Goal: Task Accomplishment & Management: Manage account settings

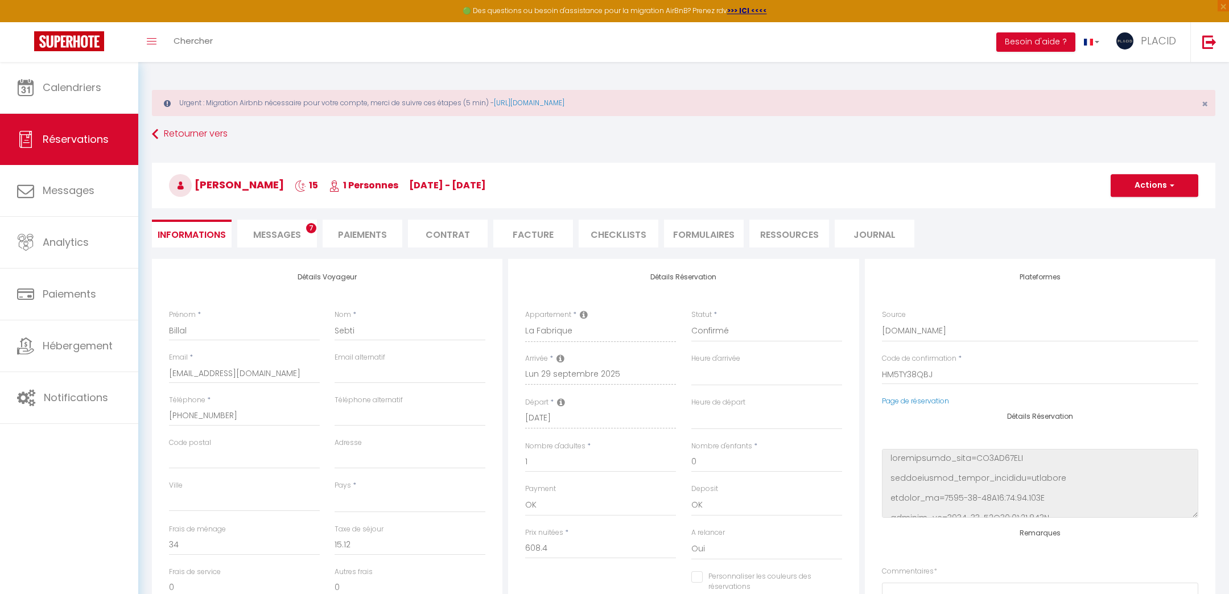
select select
select select "16847"
select select
select select "1"
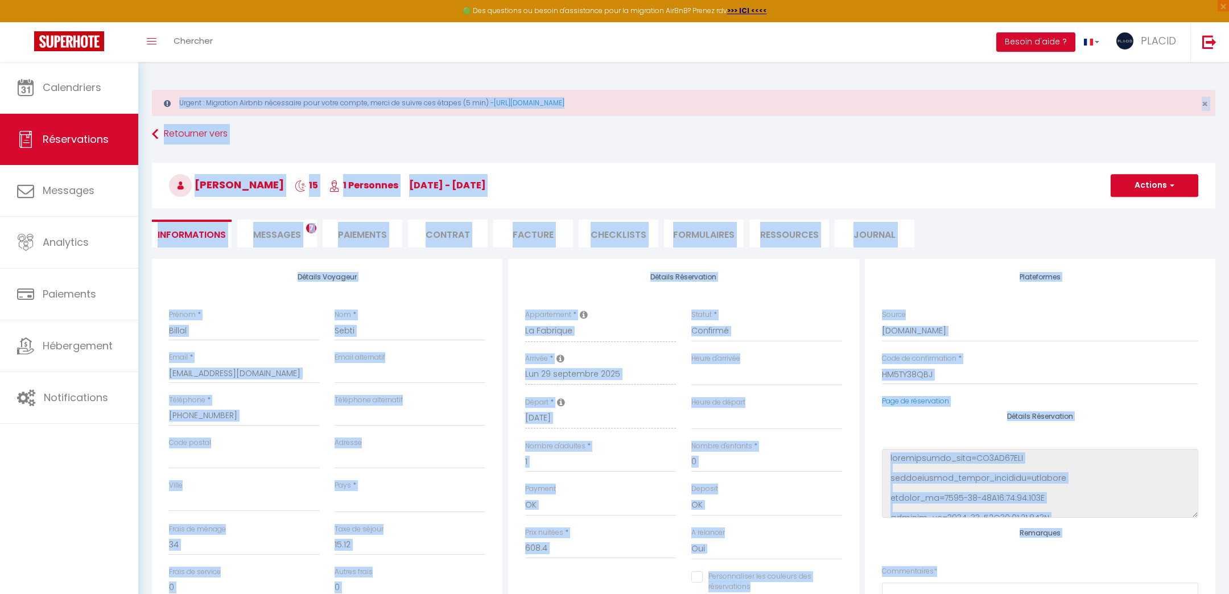
drag, startPoint x: 0, startPoint y: 0, endPoint x: 97, endPoint y: -70, distance: 119.8
click at [97, 0] on html "🟢 Des questions ou besoin d'assistance pour la migration AirBnB? Prenez rdv >>>…" at bounding box center [614, 297] width 1229 height 594
click at [778, 119] on div "Urgent : Migration Airbnb nécessaire pour votre compte, merci de suivre ces éta…" at bounding box center [683, 480] width 1090 height 837
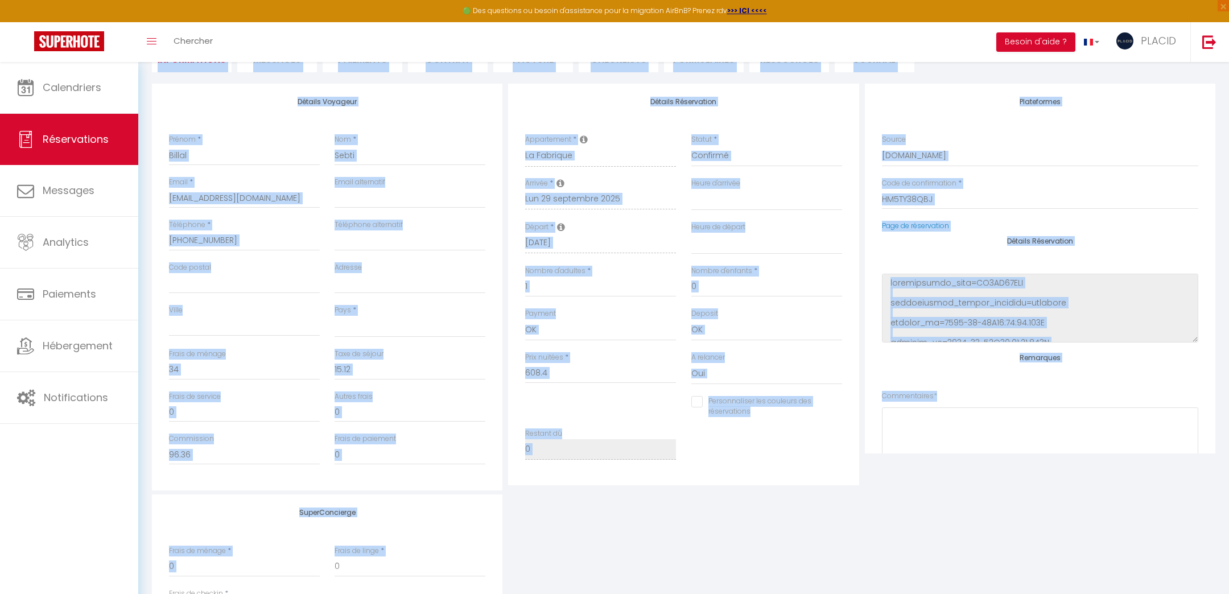
scroll to position [305, 0]
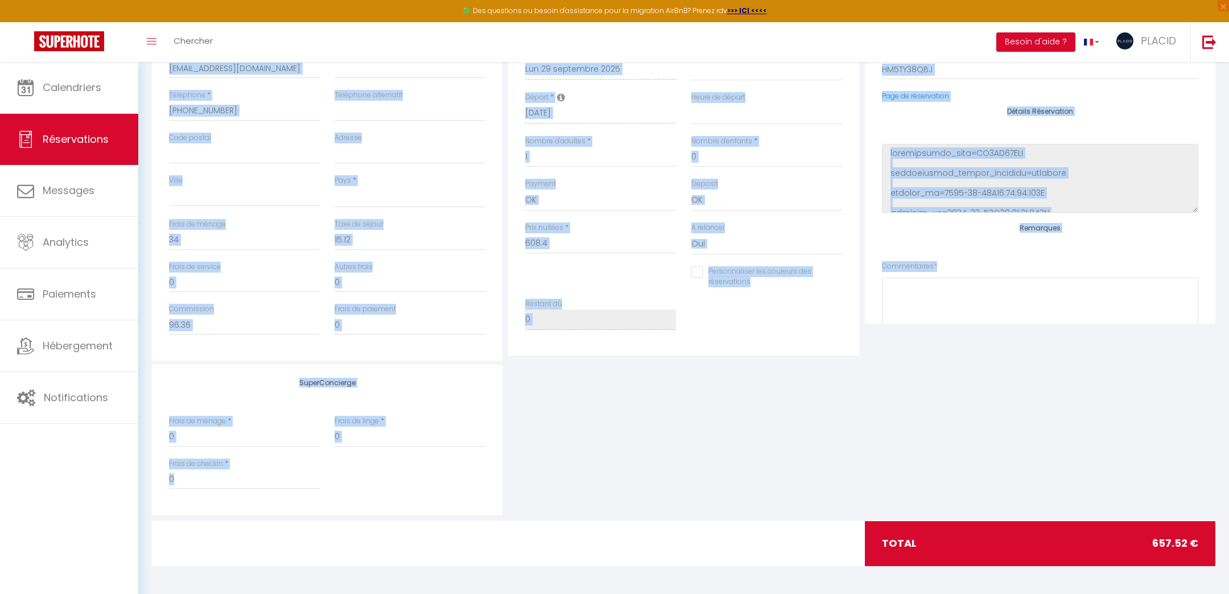
drag, startPoint x: 148, startPoint y: 73, endPoint x: 771, endPoint y: 527, distance: 770.2
click at [771, 527] on div "Urgent : Migration Airbnb nécessaire pour votre compte, merci de suivre ces éta…" at bounding box center [683, 175] width 1090 height 837
click at [1005, 392] on div "SuperConcierge Frais de ménage * 0 Frais de linge * 0 Frais de checkin * 0" at bounding box center [683, 440] width 1069 height 150
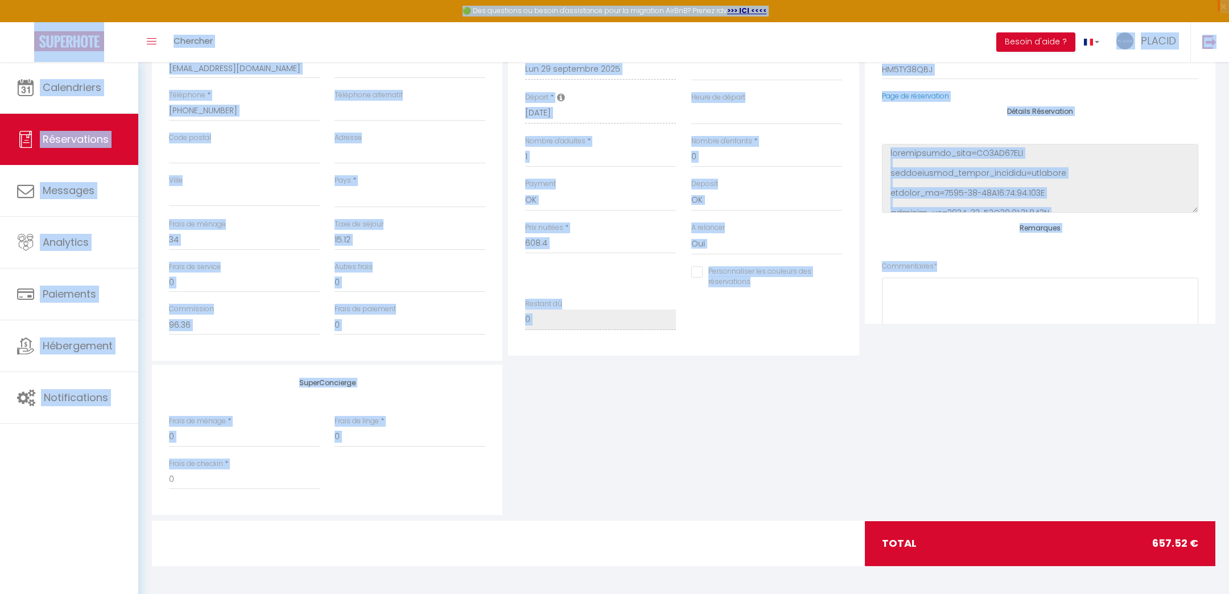
scroll to position [0, 0]
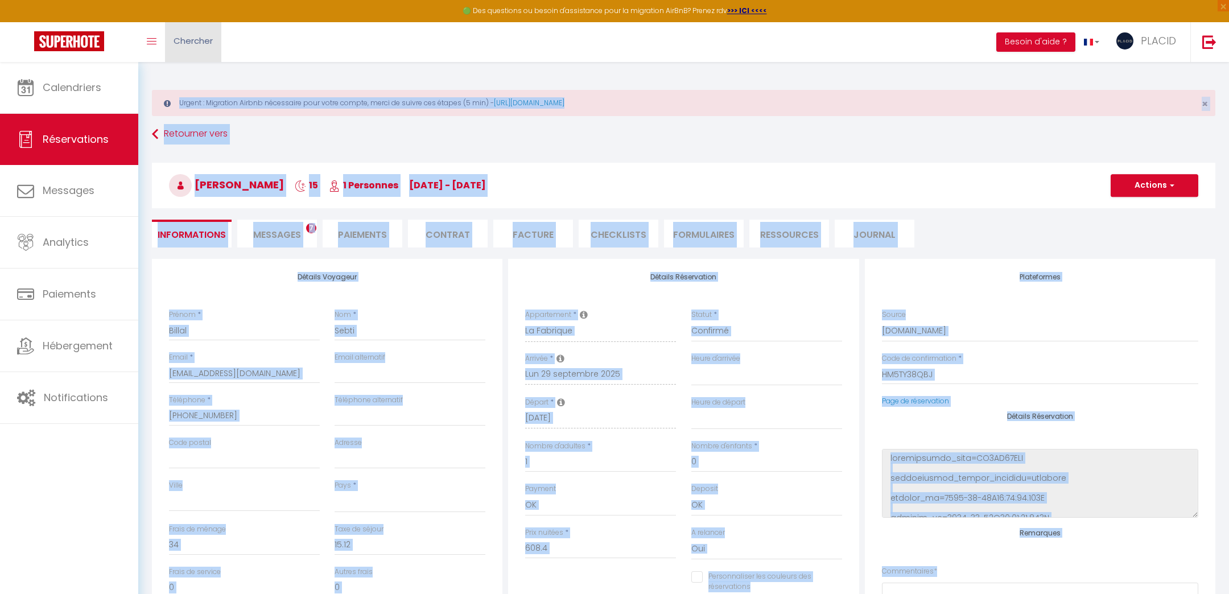
drag, startPoint x: 1196, startPoint y: 508, endPoint x: 203, endPoint y: 43, distance: 1096.2
click at [5, 0] on html "🟢 Des questions ou besoin d'assistance pour la migration AirBnB? Prenez rdv >>>…" at bounding box center [614, 297] width 1229 height 594
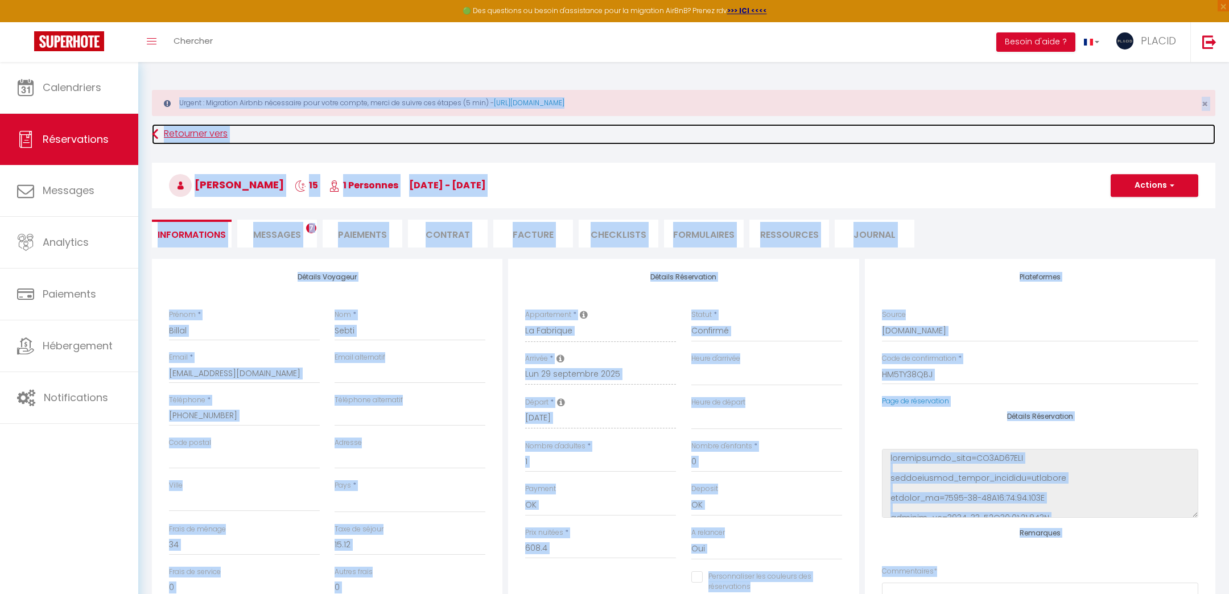
click at [299, 124] on link "Retourner vers" at bounding box center [683, 134] width 1063 height 20
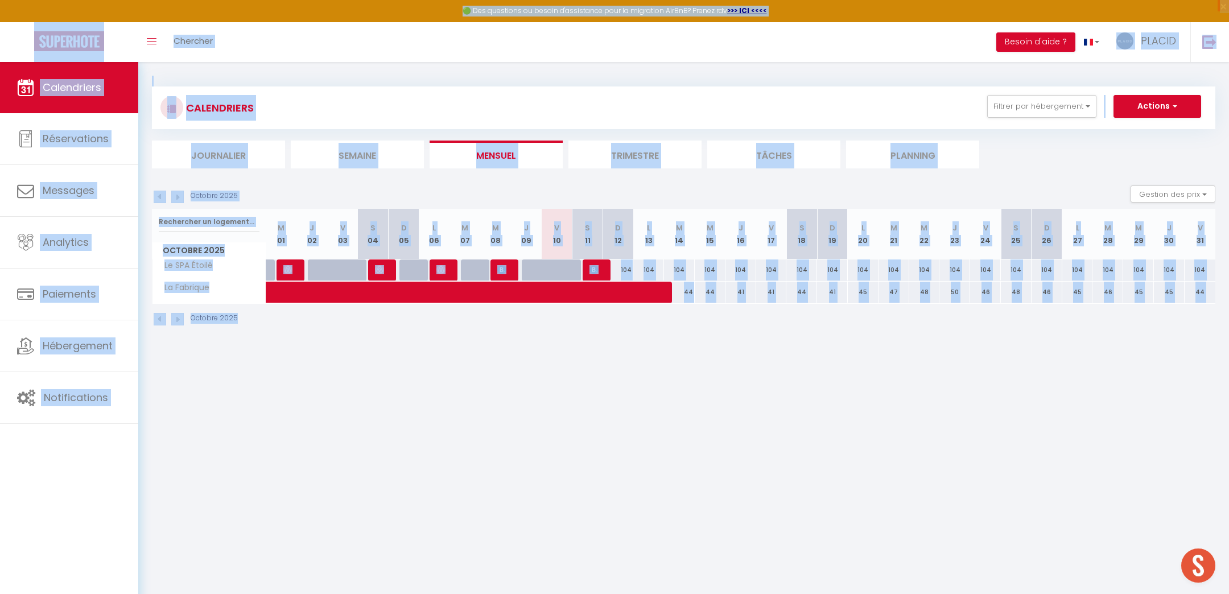
drag, startPoint x: 1201, startPoint y: 468, endPoint x: 26, endPoint y: 7, distance: 1262.2
click at [33, 62] on body "🟢 Des questions ou besoin d'assistance pour la migration AirBnB? Prenez rdv >>>…" at bounding box center [614, 359] width 1229 height 594
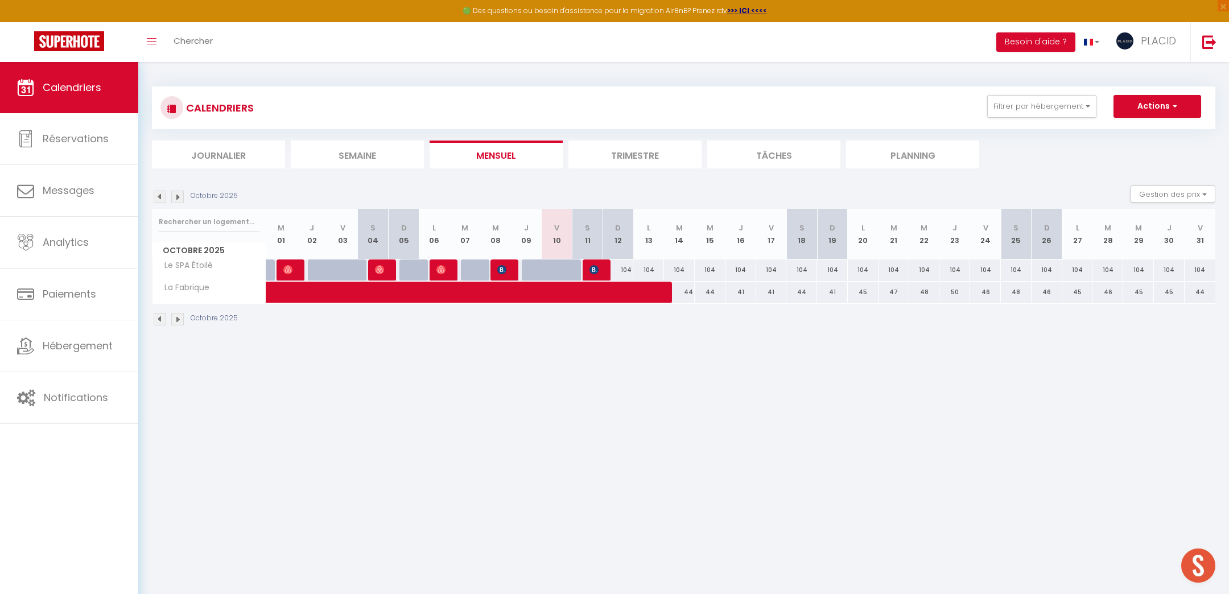
click at [460, 477] on body "🟢 Des questions ou besoin d'assistance pour la migration AirBnB? Prenez rdv >>>…" at bounding box center [614, 359] width 1229 height 594
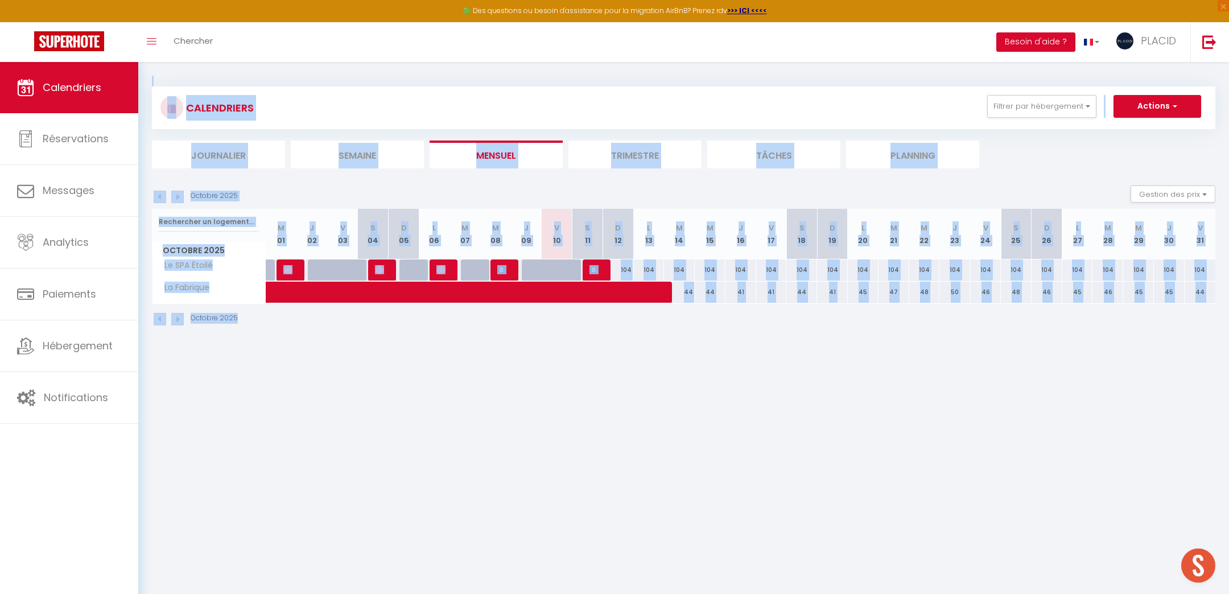
scroll to position [61, 0]
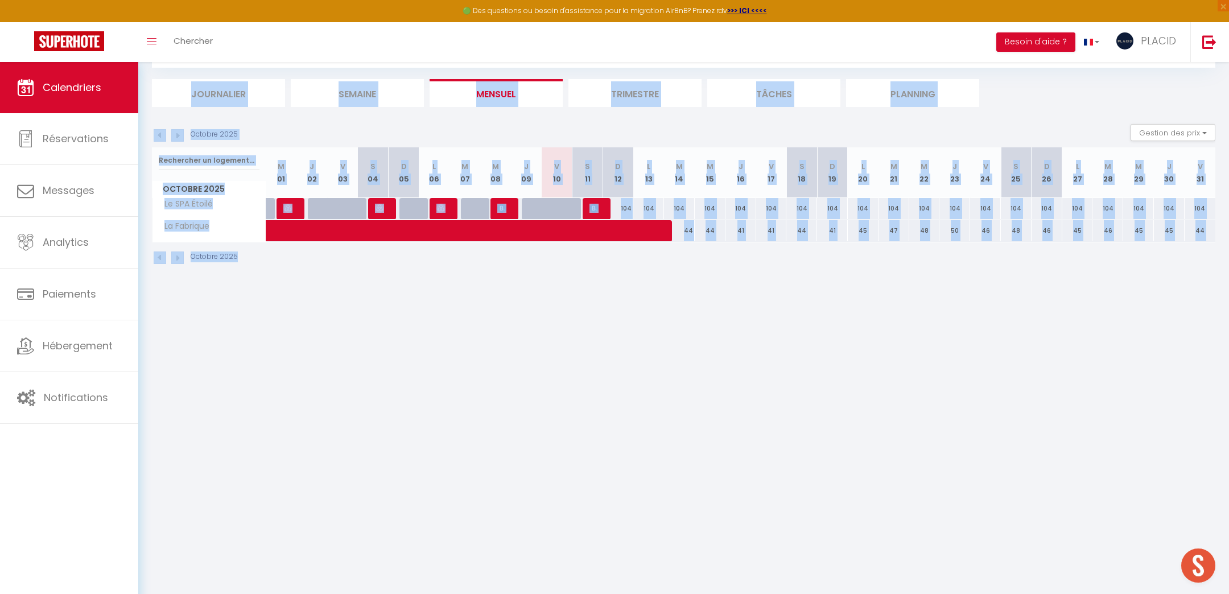
drag, startPoint x: 144, startPoint y: 67, endPoint x: 780, endPoint y: 610, distance: 835.9
click at [780, 532] on html "🟢 Des questions ou besoin d'assistance pour la migration AirBnB? Prenez rdv >>>…" at bounding box center [614, 236] width 1229 height 594
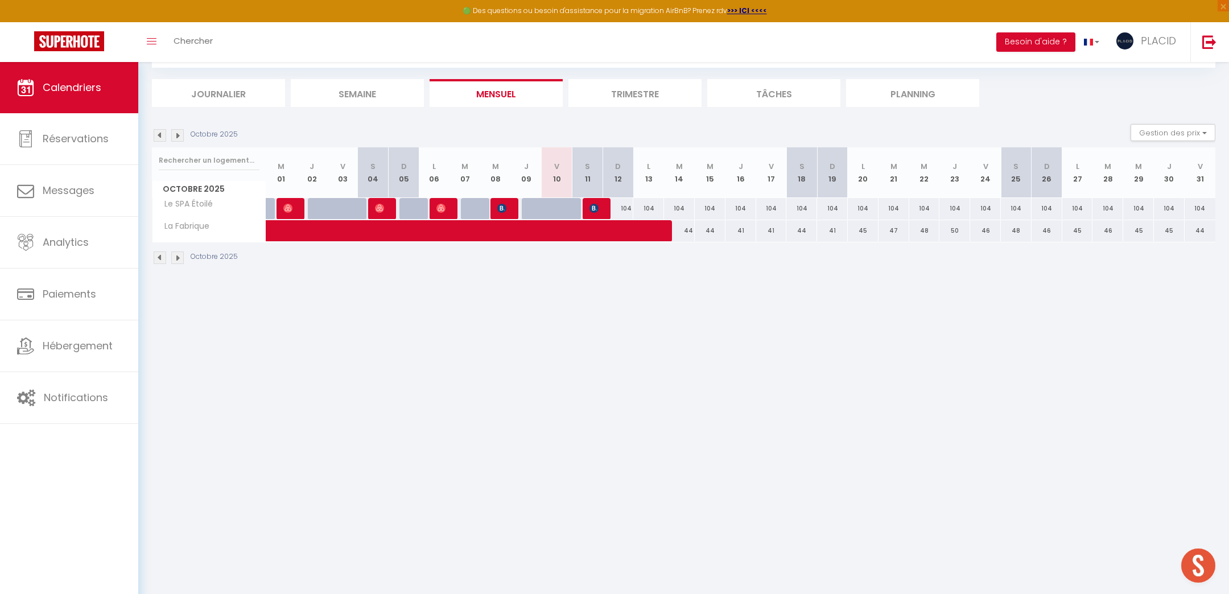
click at [1007, 517] on body "🟢 Des questions ou besoin d'assistance pour la migration AirBnB? Prenez rdv >>>…" at bounding box center [614, 298] width 1229 height 594
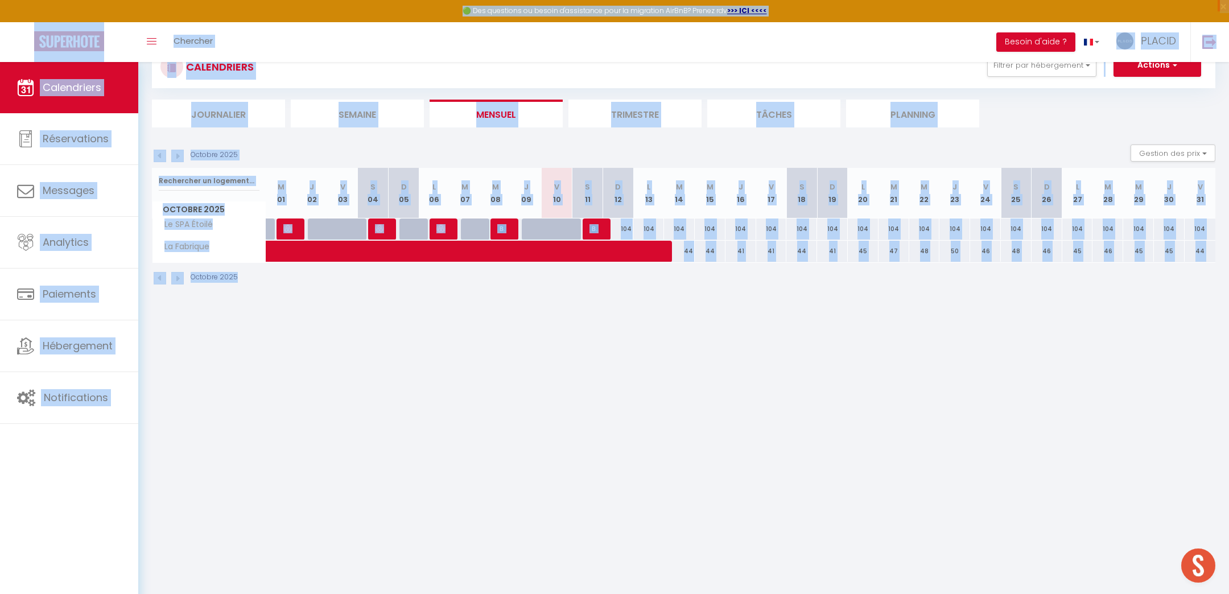
scroll to position [0, 0]
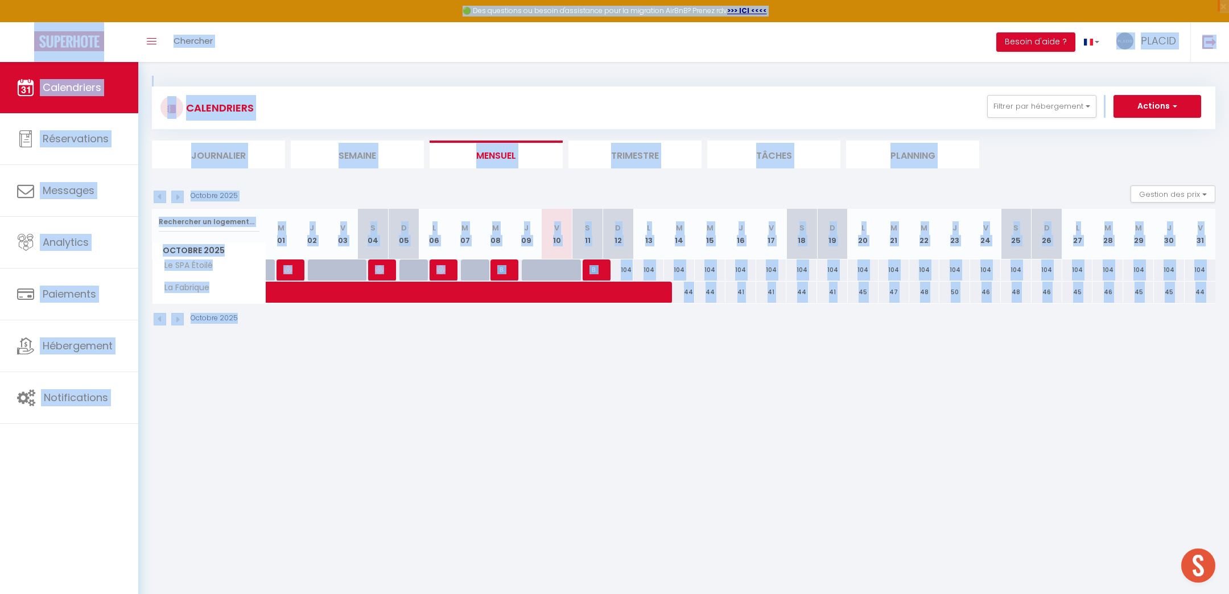
drag, startPoint x: 1226, startPoint y: 495, endPoint x: 0, endPoint y: 1, distance: 1321.9
click at [0, 62] on body "🟢 Des questions ou besoin d'assistance pour la migration AirBnB? Prenez rdv >>>…" at bounding box center [614, 359] width 1229 height 594
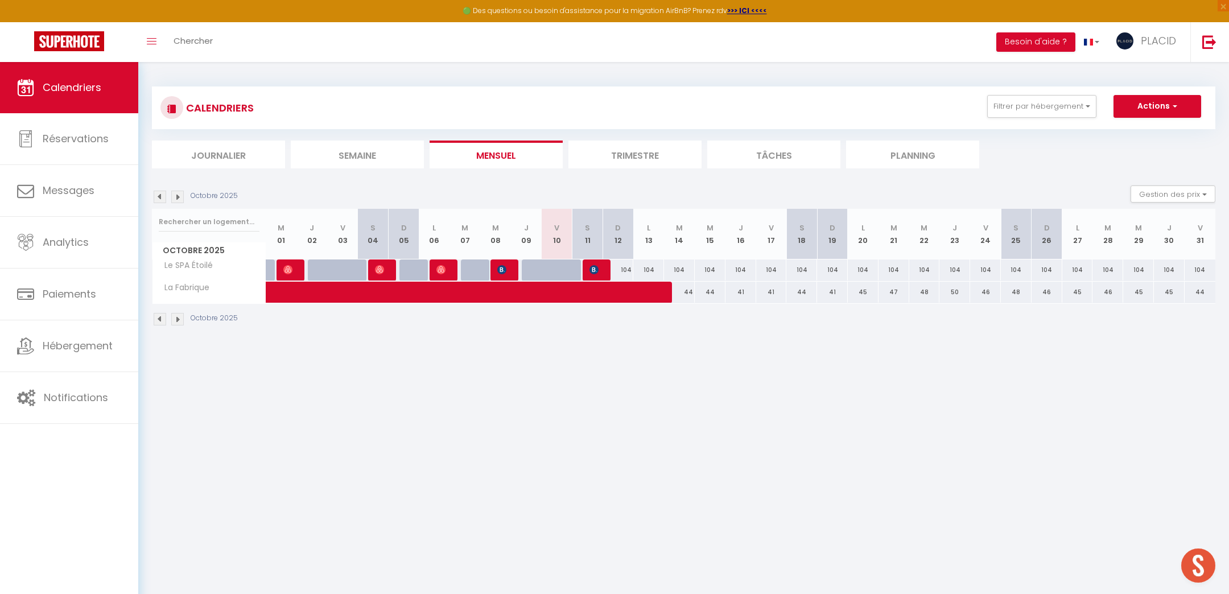
click at [568, 392] on body "🟢 Des questions ou besoin d'assistance pour la migration AirBnB? Prenez rdv >>>…" at bounding box center [614, 359] width 1229 height 594
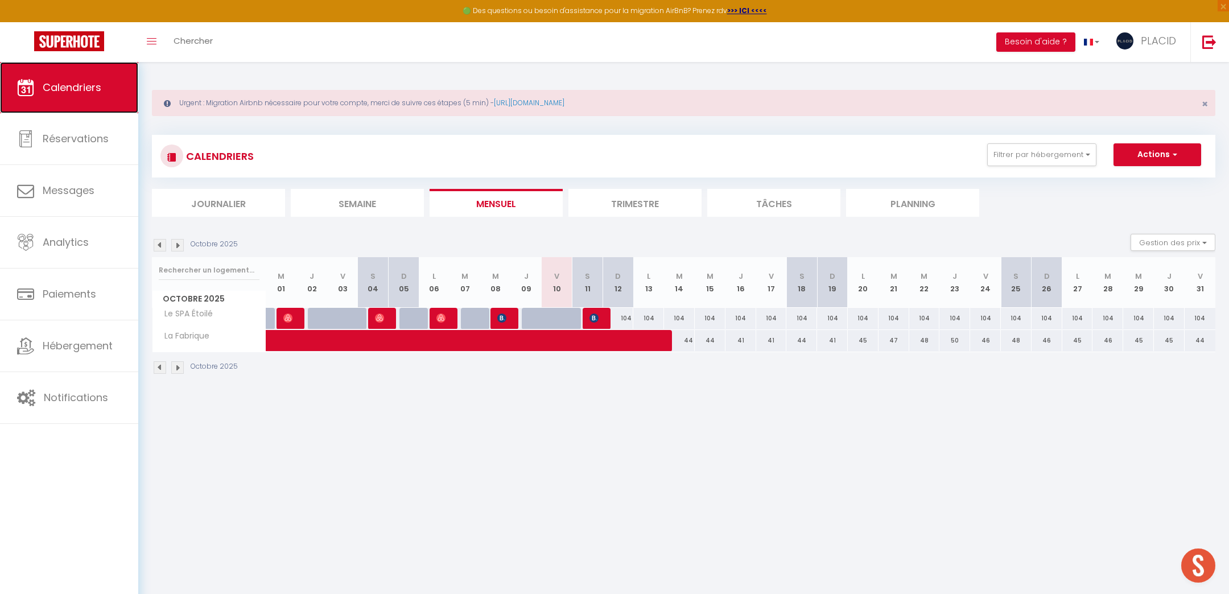
click at [103, 94] on link "Calendriers" at bounding box center [69, 87] width 138 height 51
click at [1040, 147] on button "Filtrer par hébergement" at bounding box center [1041, 154] width 109 height 23
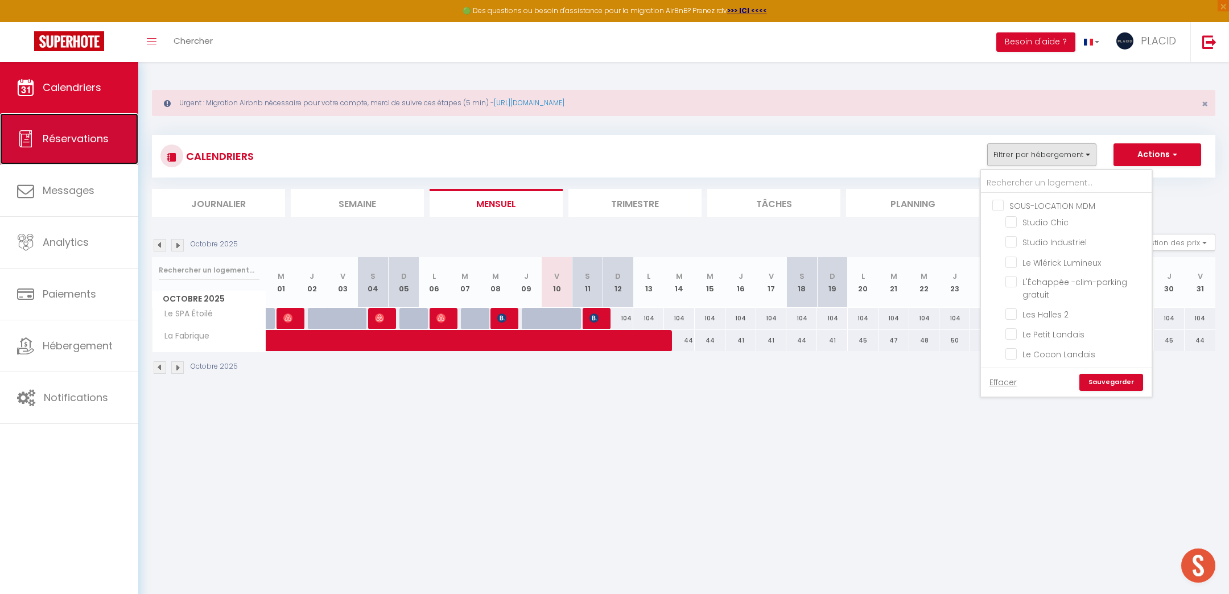
click at [82, 138] on span "Réservations" at bounding box center [76, 138] width 66 height 14
select select "not_cancelled"
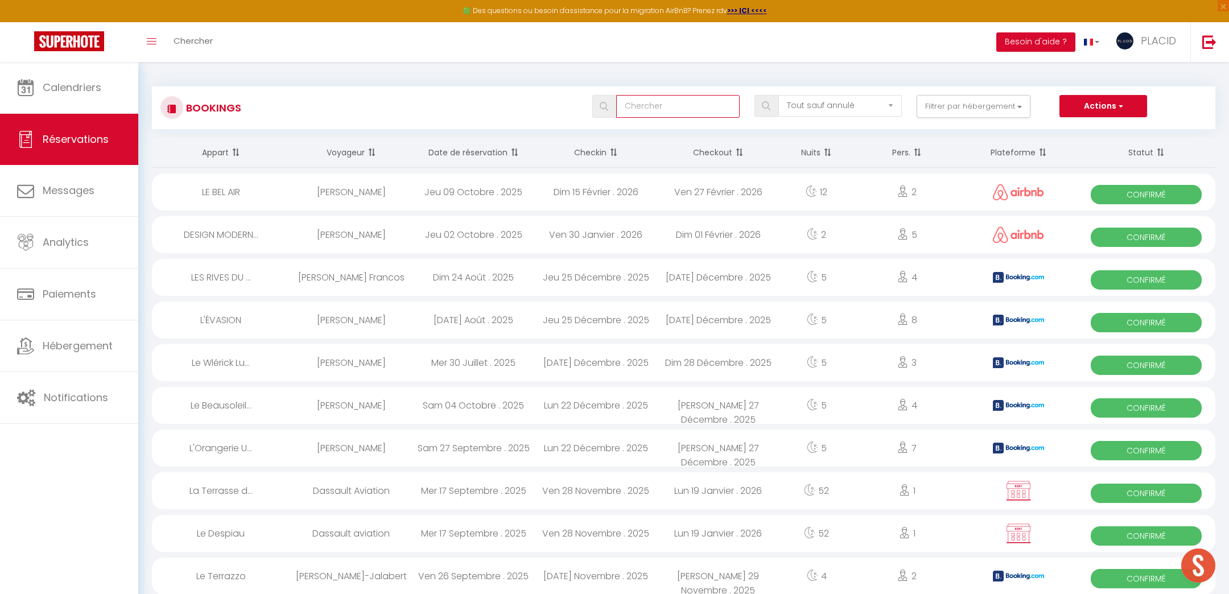
click at [659, 104] on input "text" at bounding box center [677, 106] width 123 height 23
type input "[PERSON_NAME]"
click at [604, 104] on img at bounding box center [604, 106] width 9 height 9
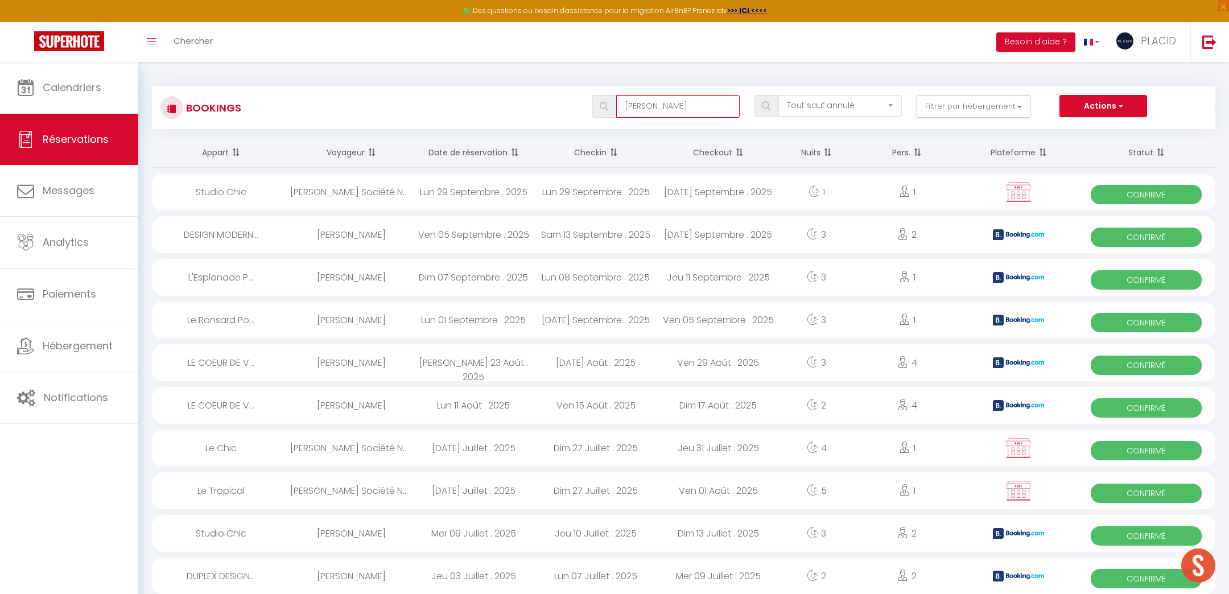
click at [684, 106] on input "[PERSON_NAME]" at bounding box center [677, 106] width 123 height 23
click at [610, 106] on span at bounding box center [604, 106] width 24 height 23
click at [675, 115] on input "[PERSON_NAME]" at bounding box center [677, 106] width 123 height 23
click at [607, 100] on span at bounding box center [604, 106] width 24 height 23
click at [607, 105] on img at bounding box center [604, 106] width 9 height 9
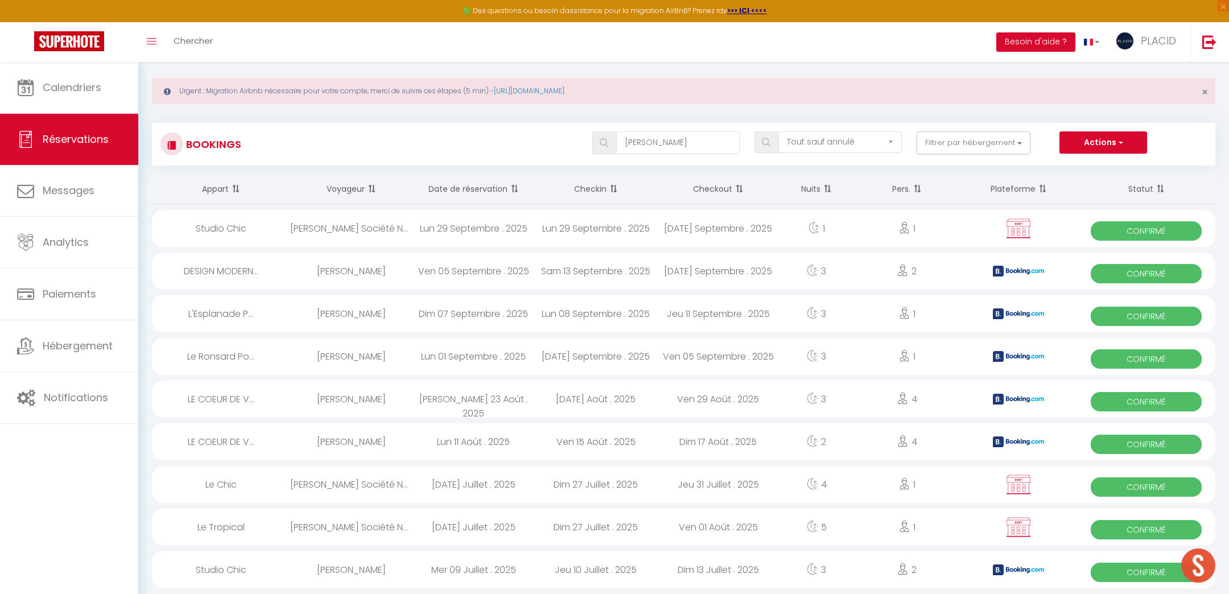
scroll to position [3, 0]
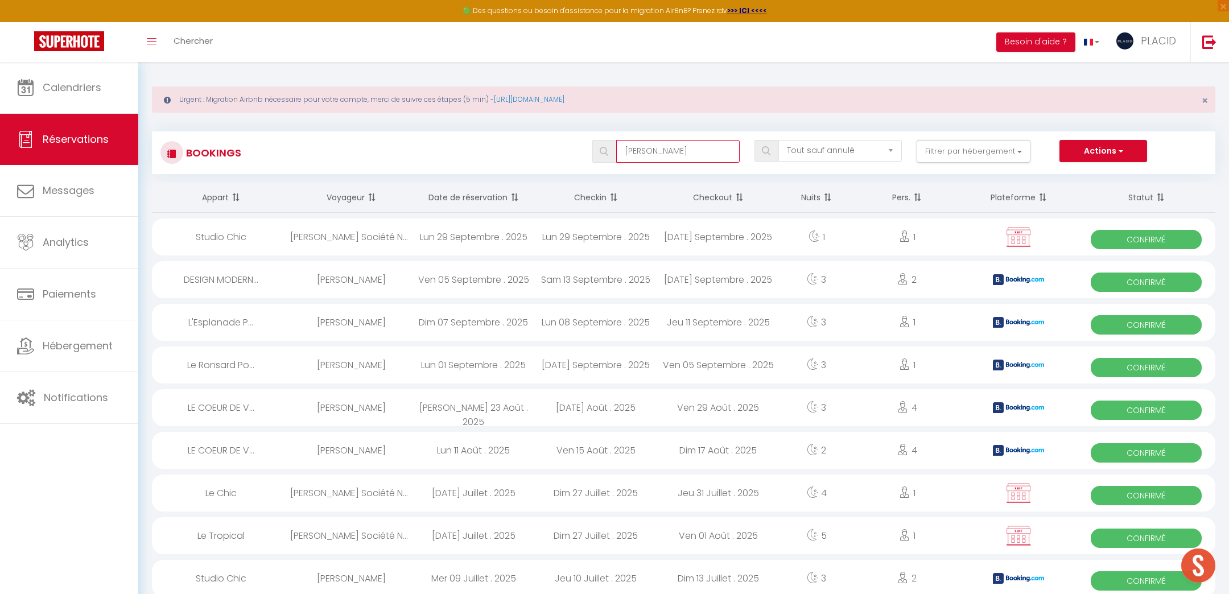
click at [700, 152] on input "[PERSON_NAME]" at bounding box center [677, 151] width 123 height 23
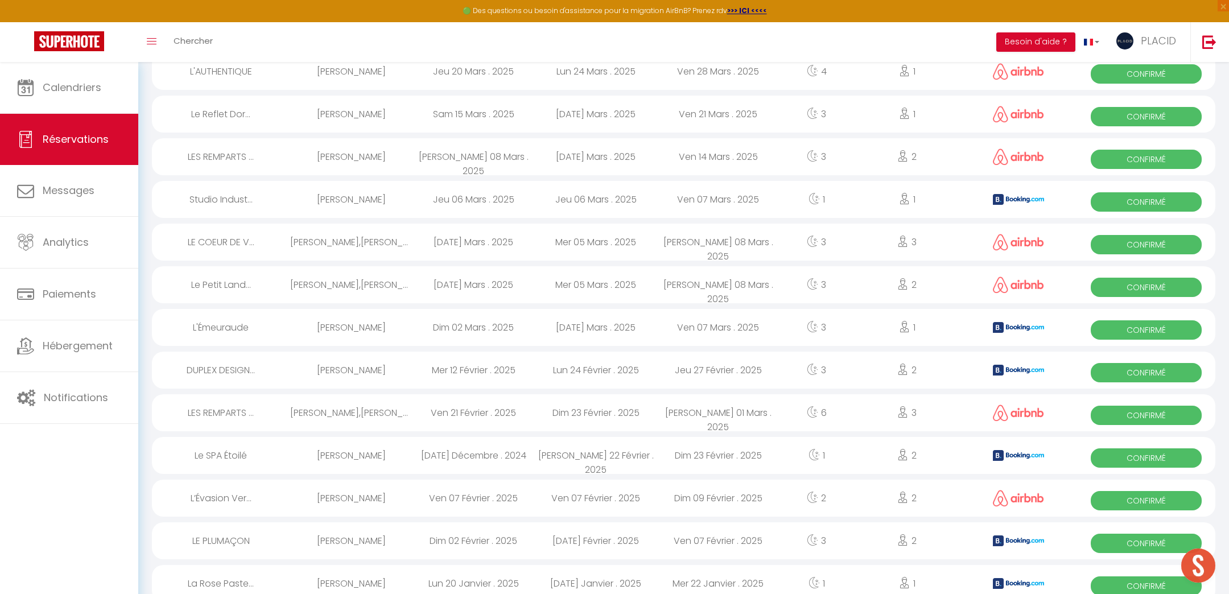
scroll to position [1798, 0]
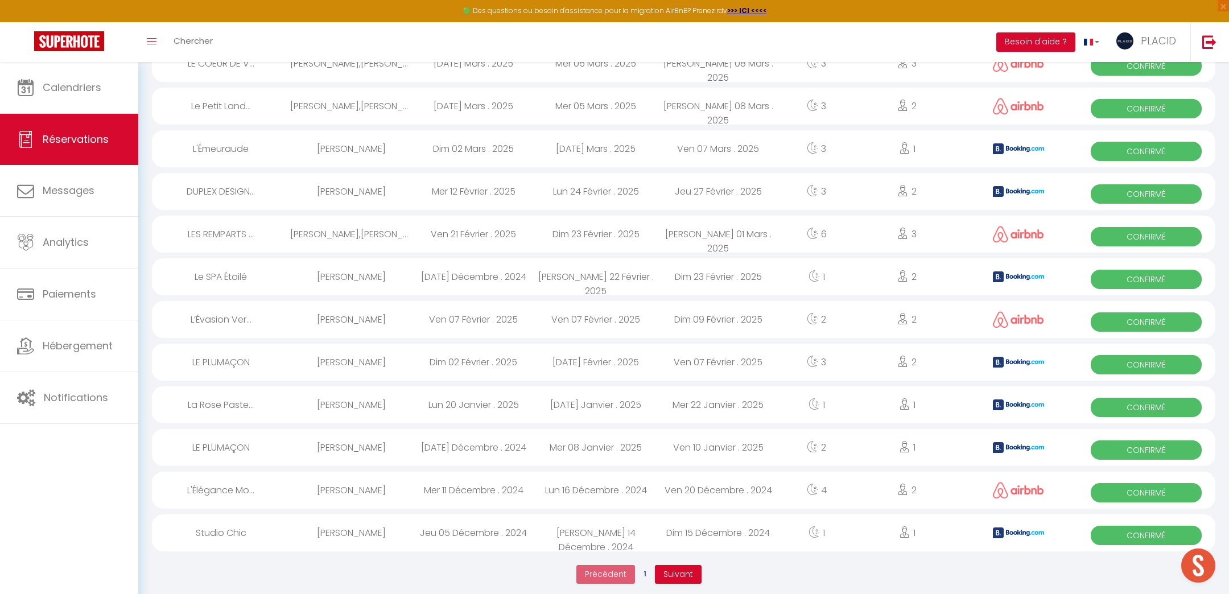
drag, startPoint x: 155, startPoint y: 200, endPoint x: 798, endPoint y: 582, distance: 747.5
click at [801, 573] on ul "Précédent 1 Suivant" at bounding box center [638, 574] width 973 height 30
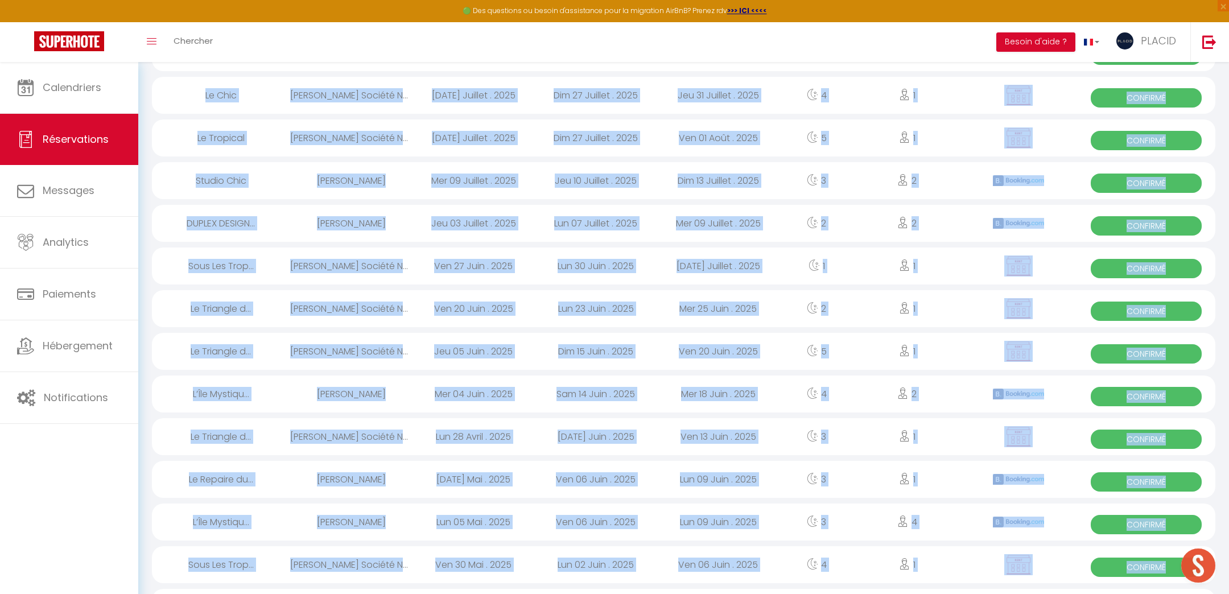
scroll to position [0, 0]
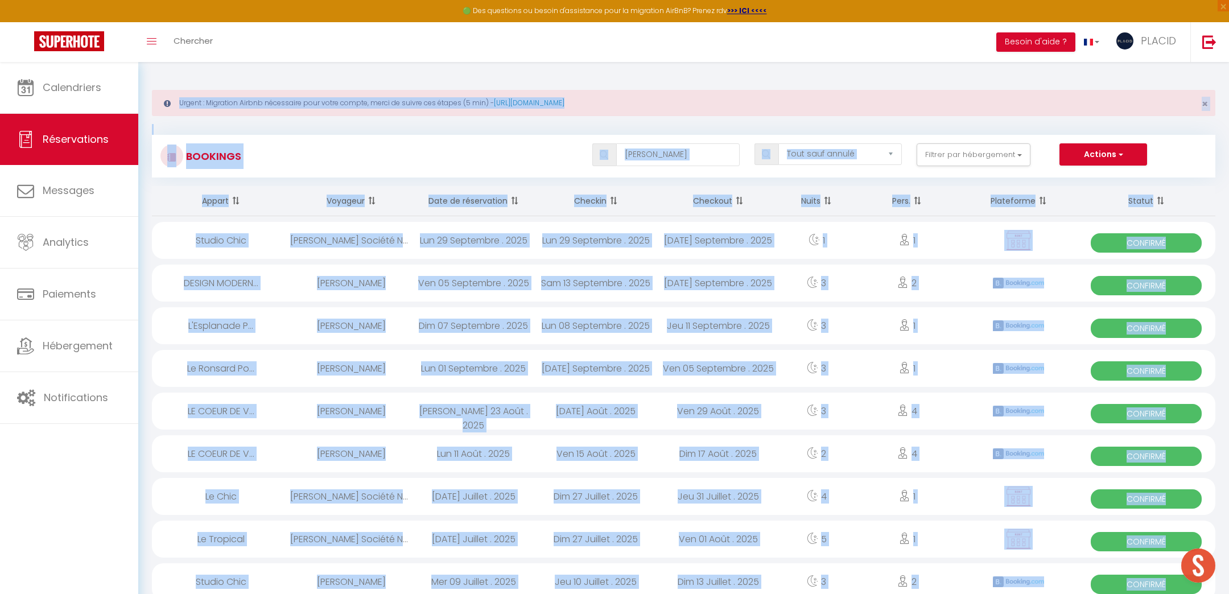
drag, startPoint x: 1114, startPoint y: 585, endPoint x: 55, endPoint y: -72, distance: 1246.6
click at [55, 0] on html "🟢 Des questions ou besoin d'assistance pour la migration AirBnB? Prenez rdv >>>…" at bounding box center [614, 297] width 1229 height 594
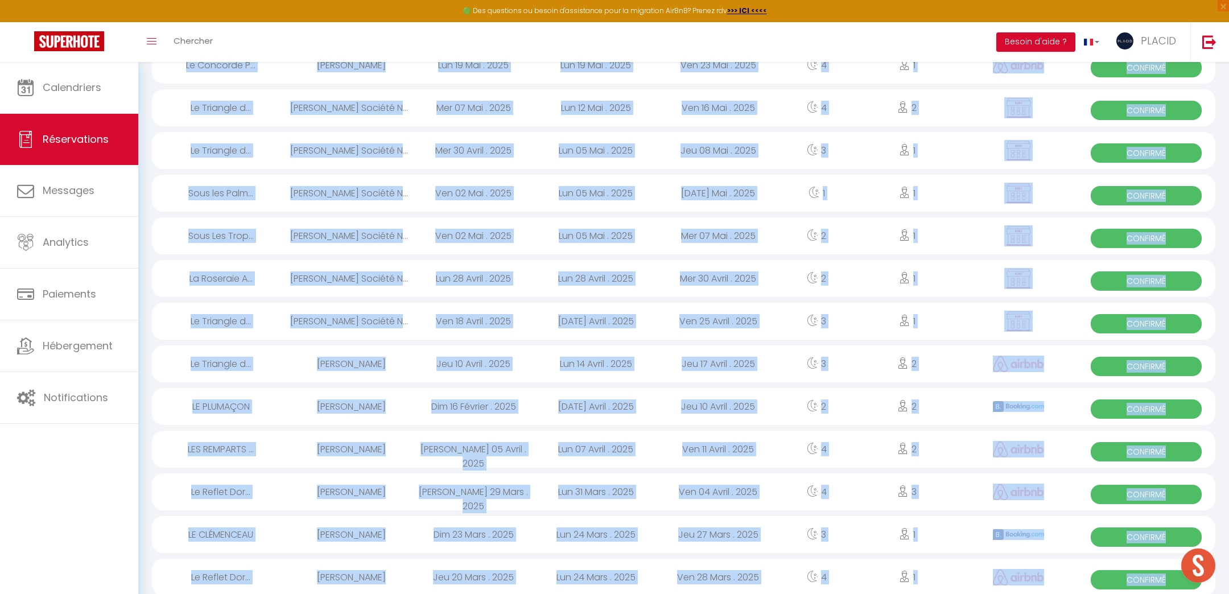
scroll to position [1798, 0]
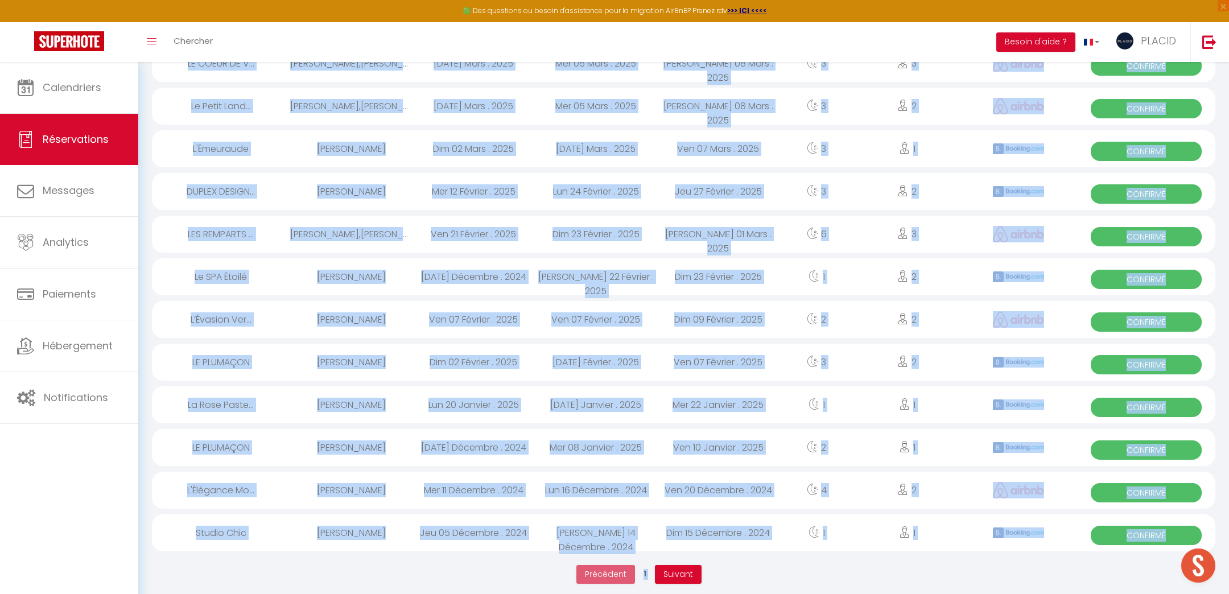
drag, startPoint x: 146, startPoint y: 72, endPoint x: 783, endPoint y: 643, distance: 855.2
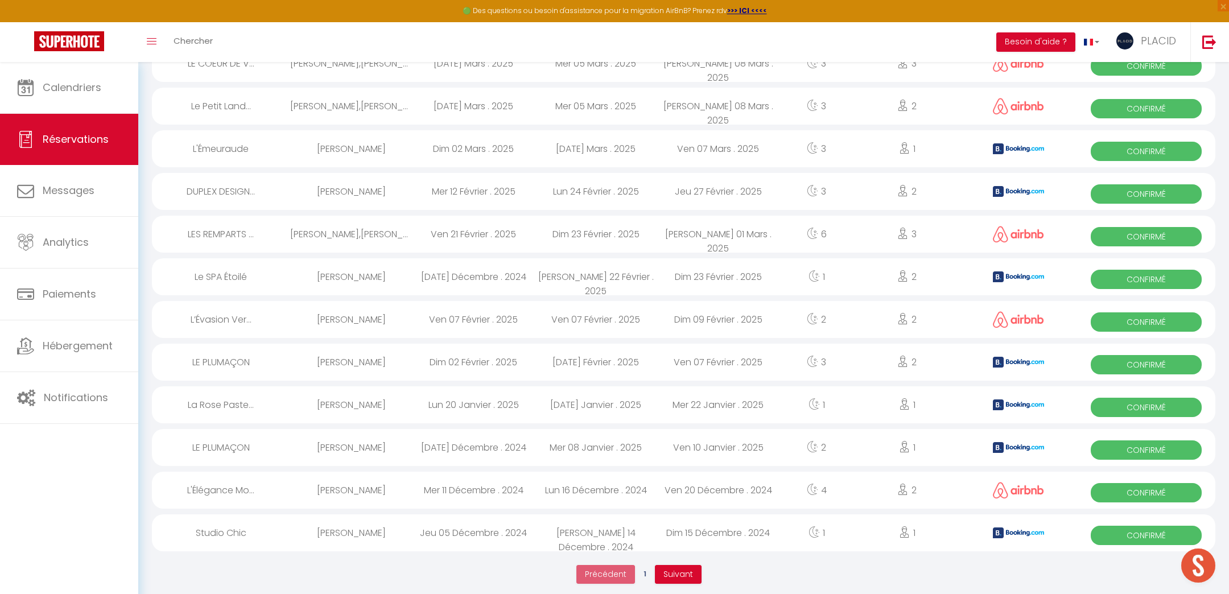
click at [865, 578] on ul "Précédent 1 Suivant" at bounding box center [638, 574] width 973 height 30
click at [936, 567] on ul "Précédent 1 Suivant" at bounding box center [638, 574] width 973 height 30
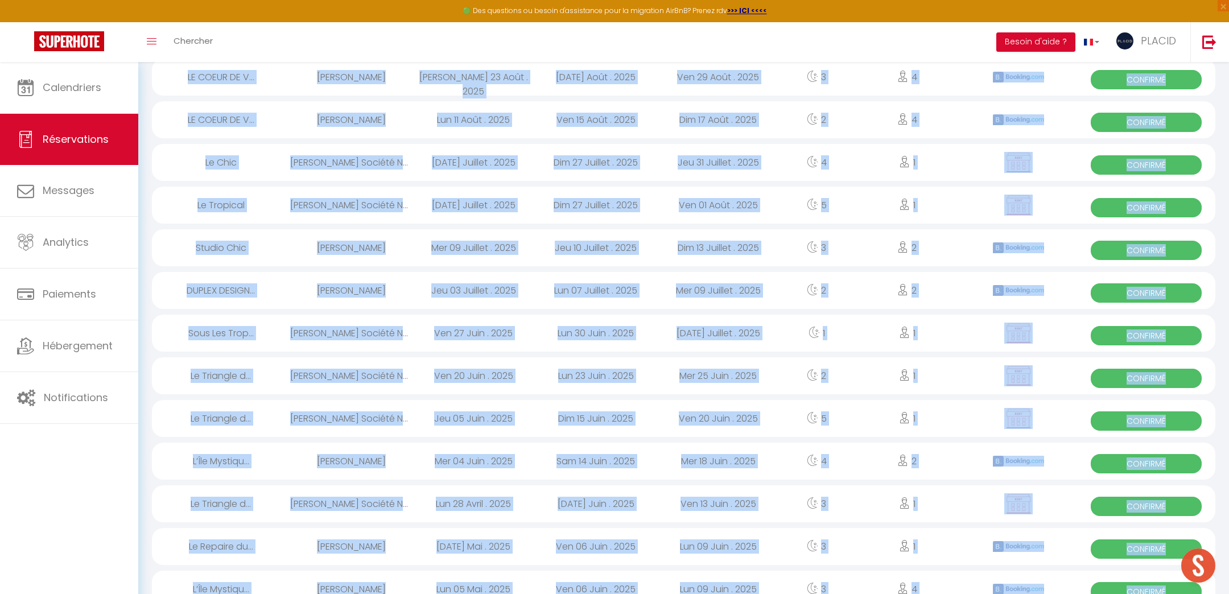
scroll to position [0, 0]
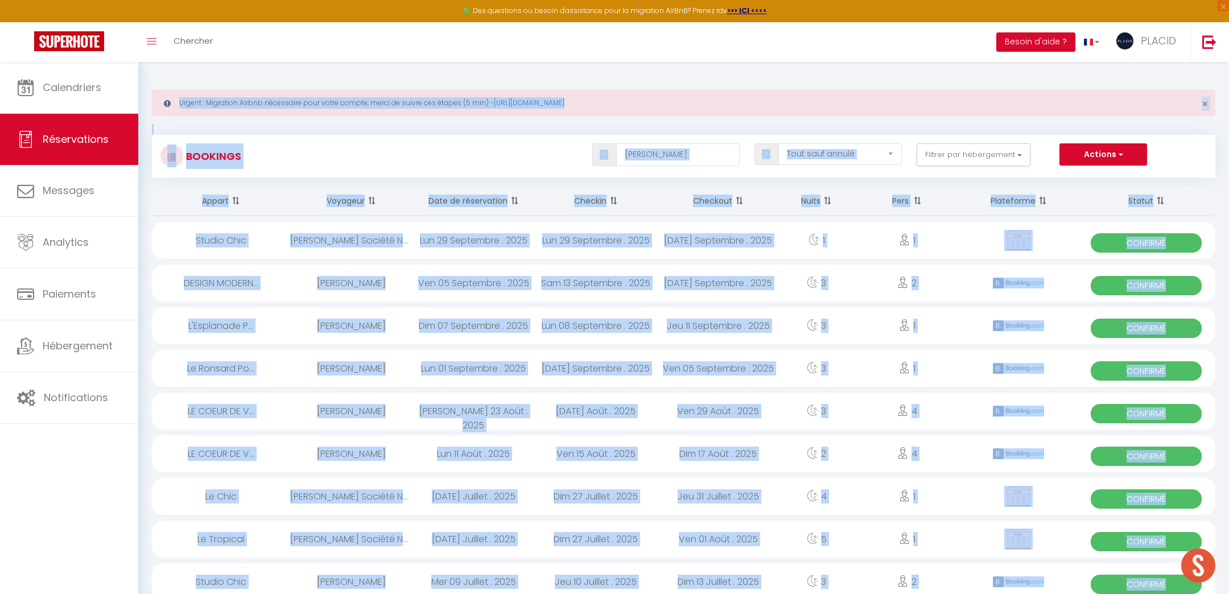
drag, startPoint x: 1129, startPoint y: 562, endPoint x: 121, endPoint y: -32, distance: 1169.9
click at [121, 0] on html "🟢 Des questions ou besoin d'assistance pour la migration AirBnB? Prenez rdv >>>…" at bounding box center [614, 297] width 1229 height 594
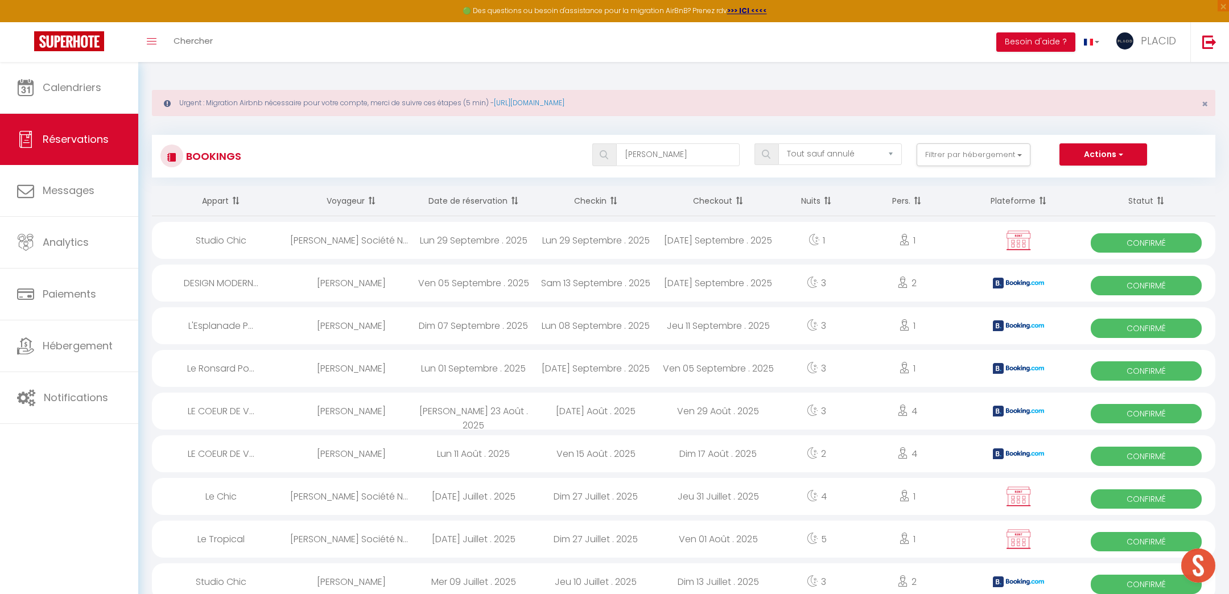
click at [1205, 104] on span "×" at bounding box center [1204, 104] width 6 height 14
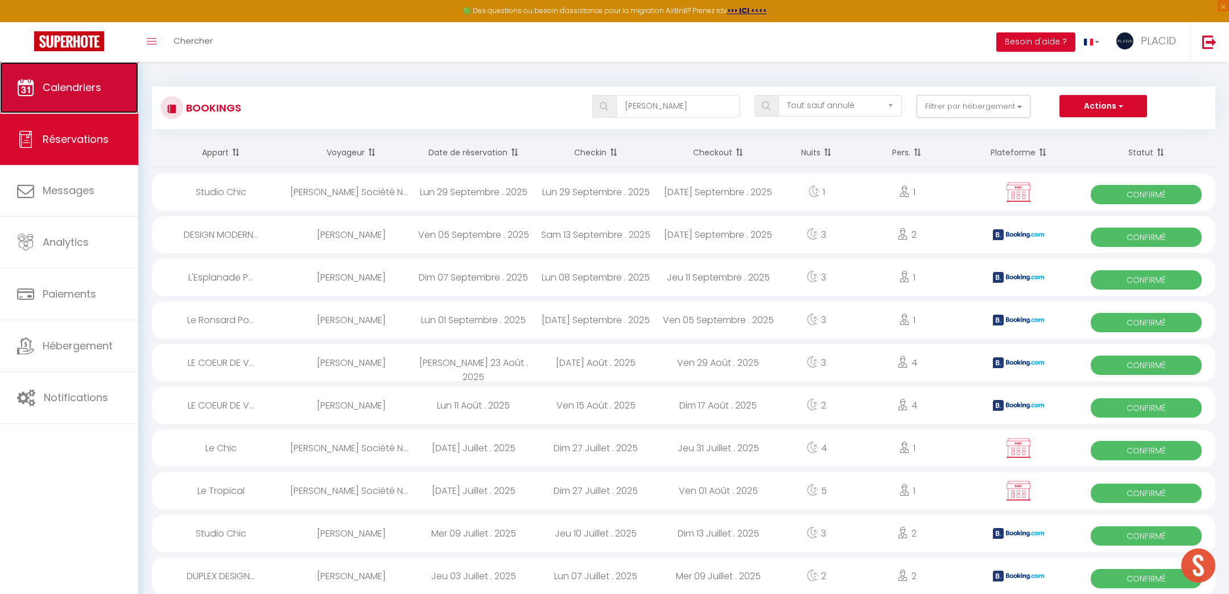
click at [95, 99] on link "Calendriers" at bounding box center [69, 87] width 138 height 51
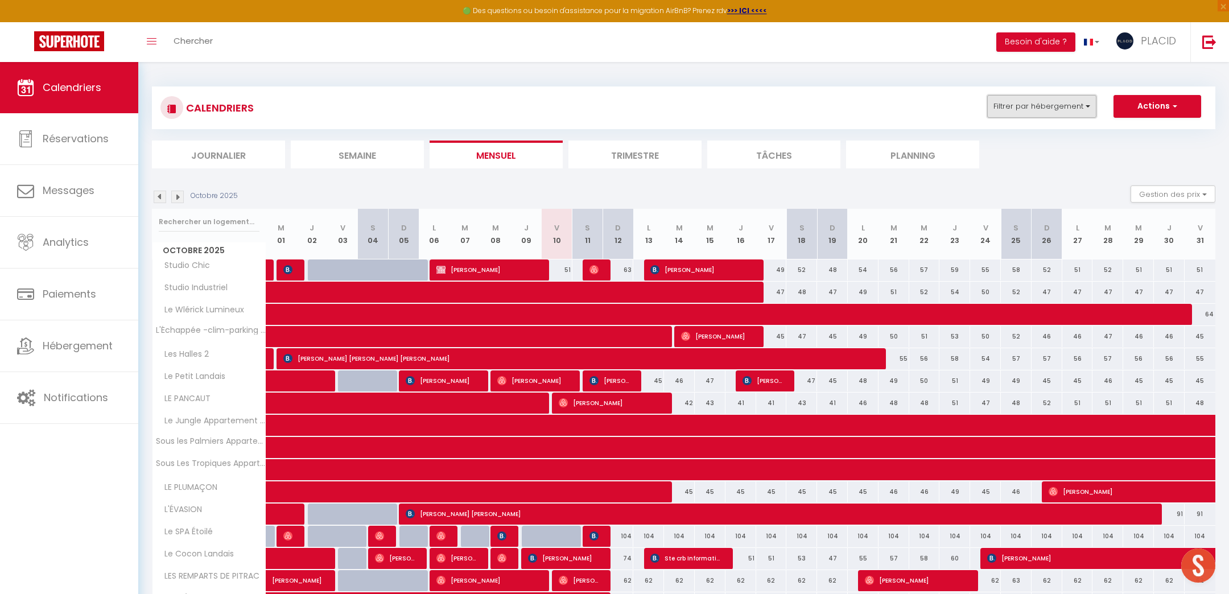
click at [1015, 107] on button "Filtrer par hébergement" at bounding box center [1041, 106] width 109 height 23
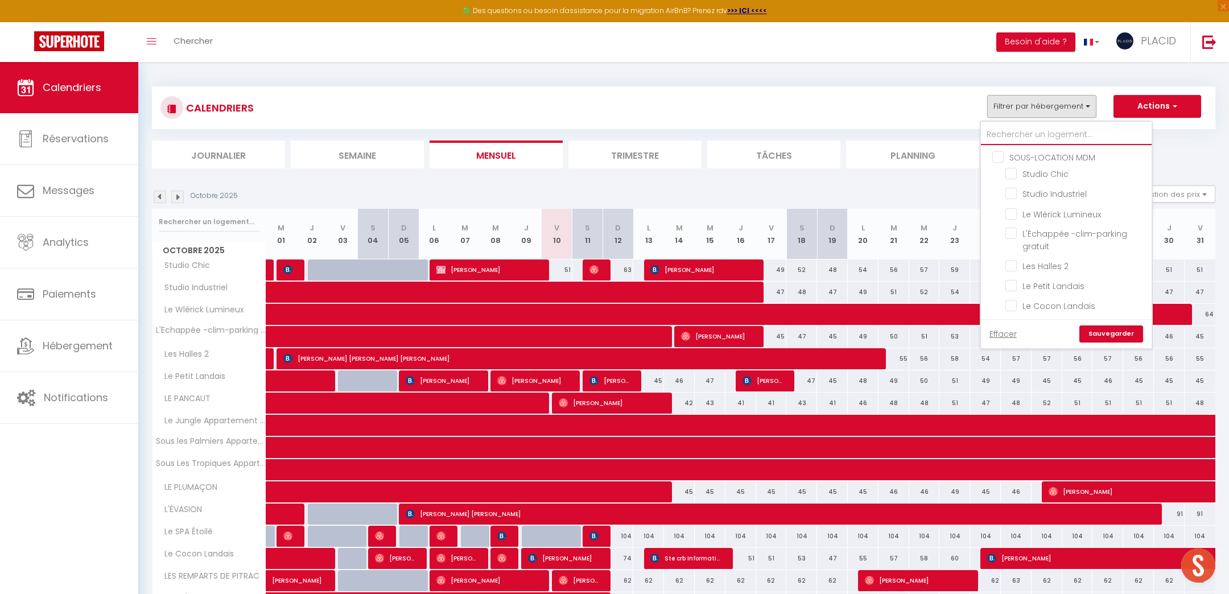
click at [1009, 132] on input "text" at bounding box center [1066, 135] width 171 height 20
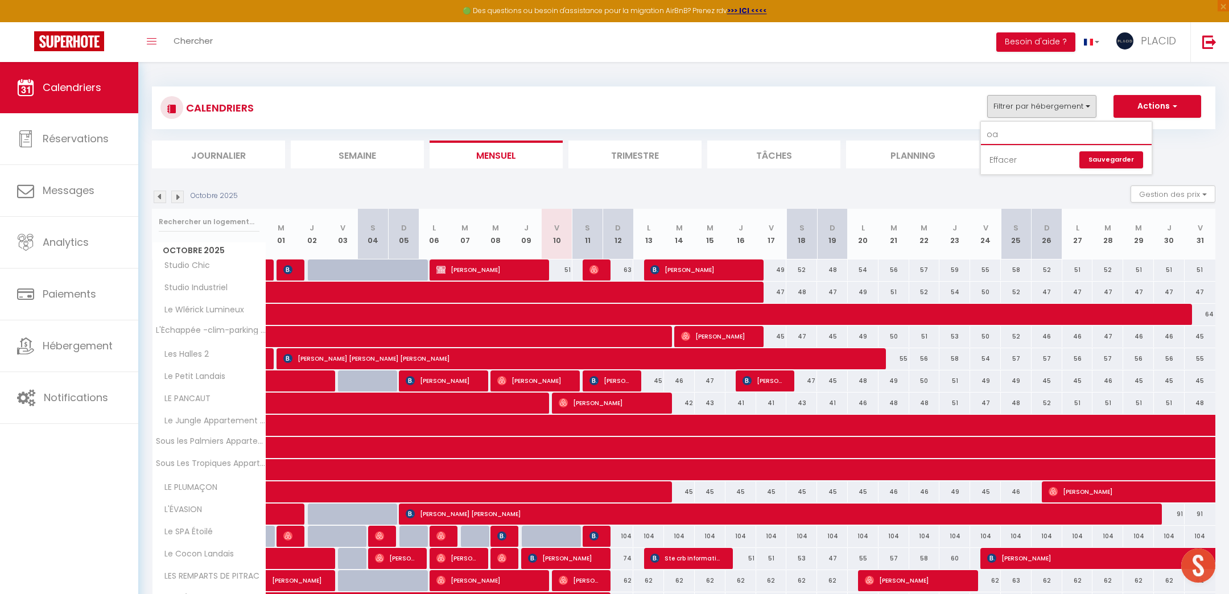
type input "o"
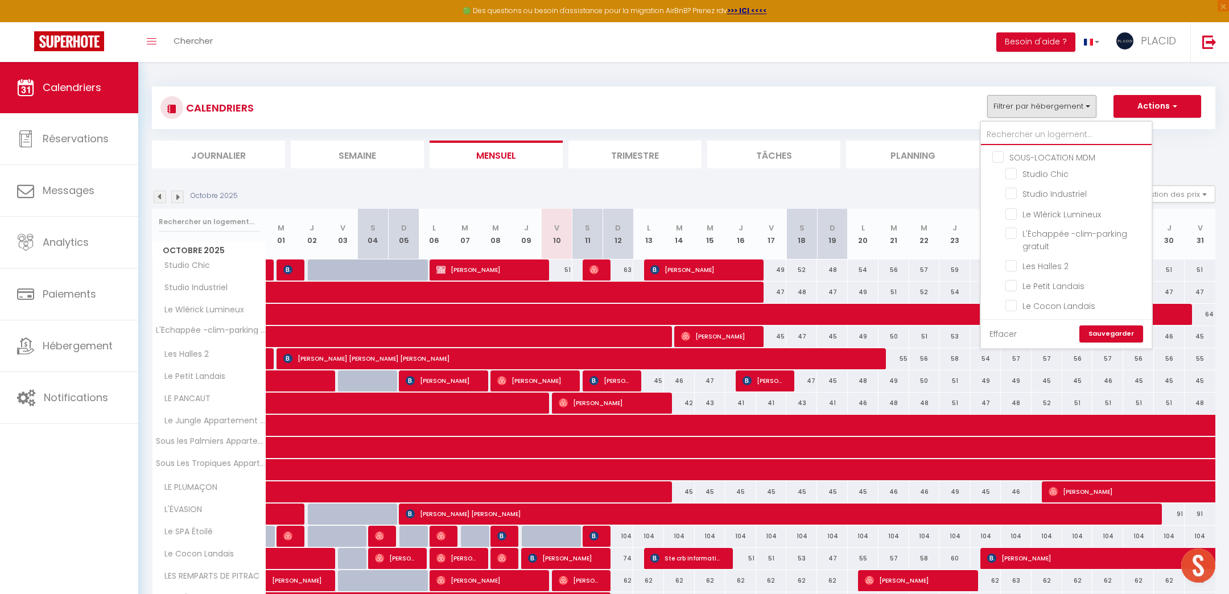
type input "p"
checkbox input "false"
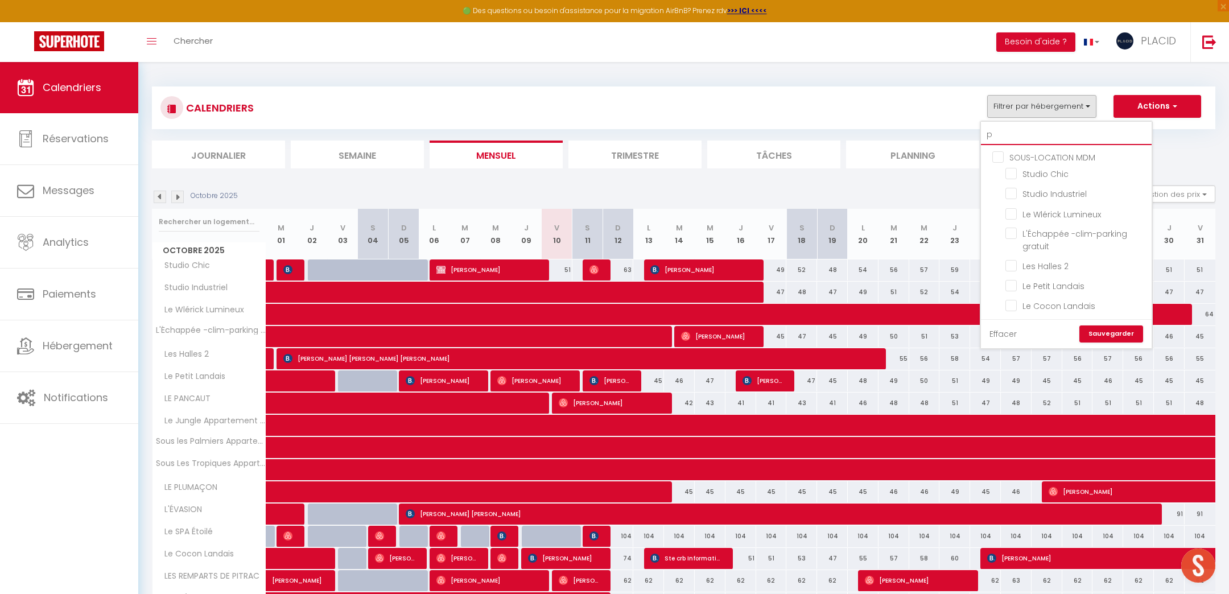
checkbox input "false"
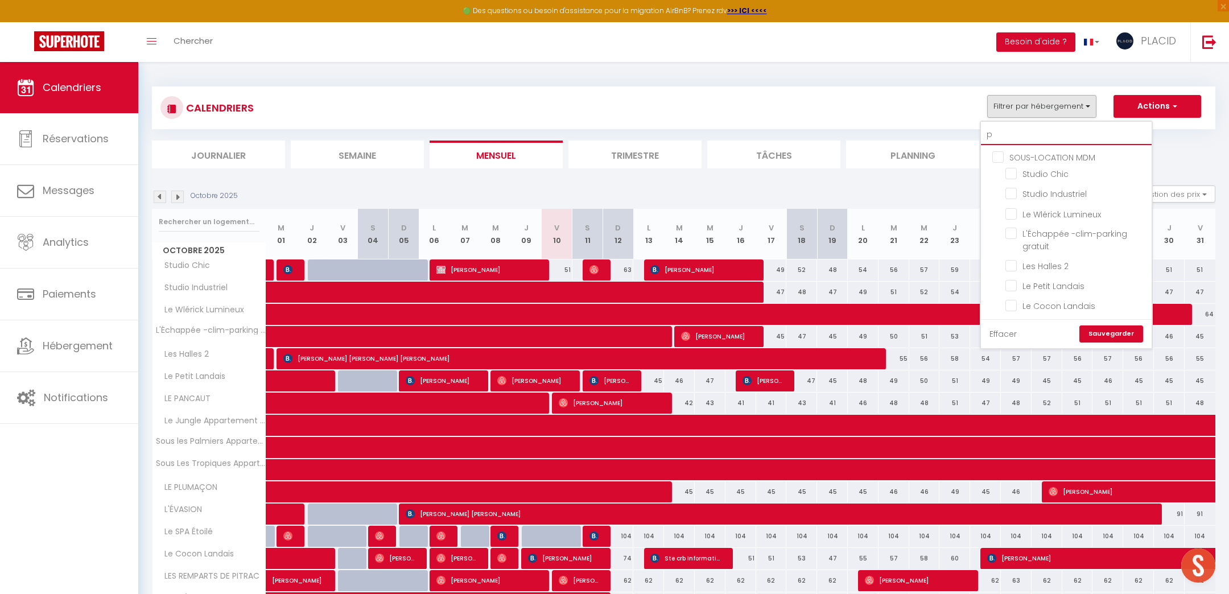
checkbox input "false"
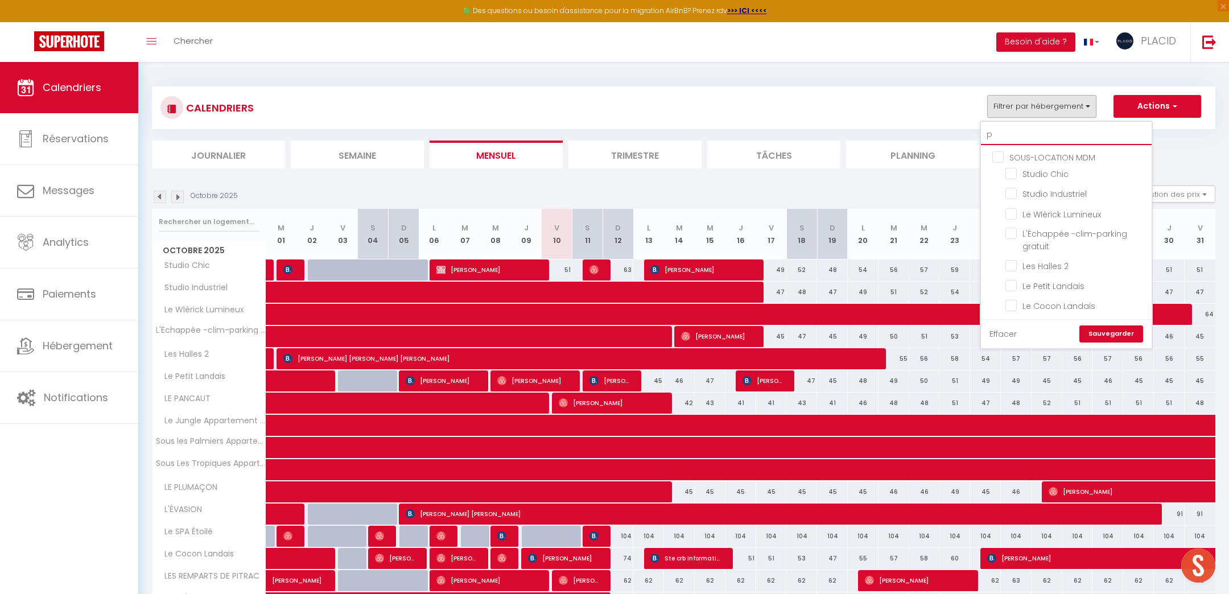
checkbox input "false"
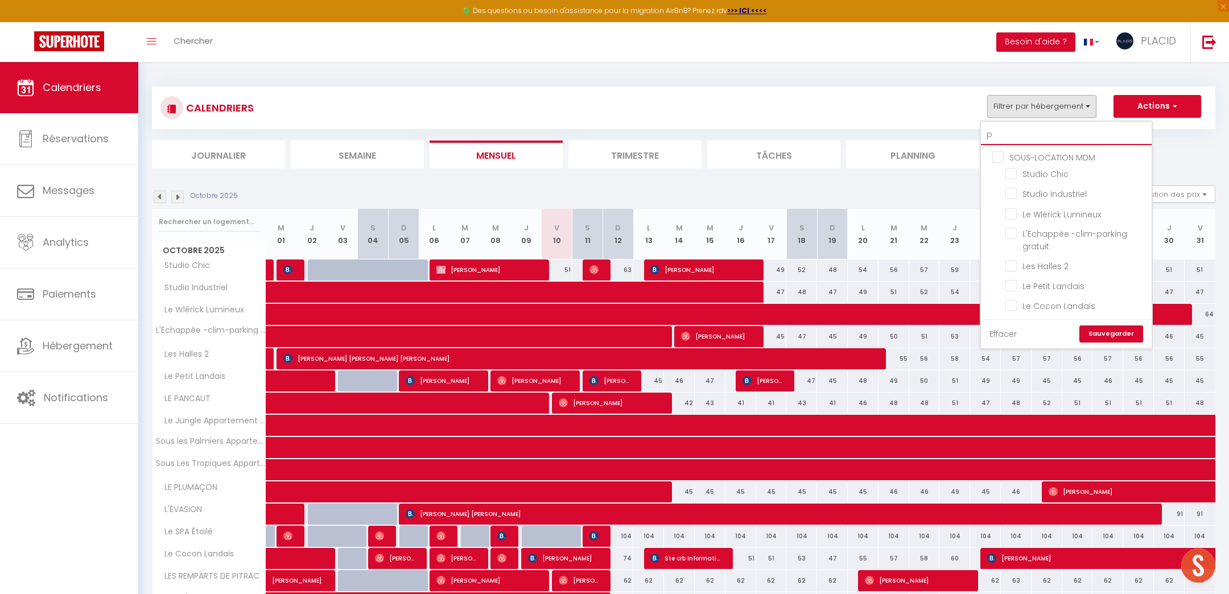
checkbox input "false"
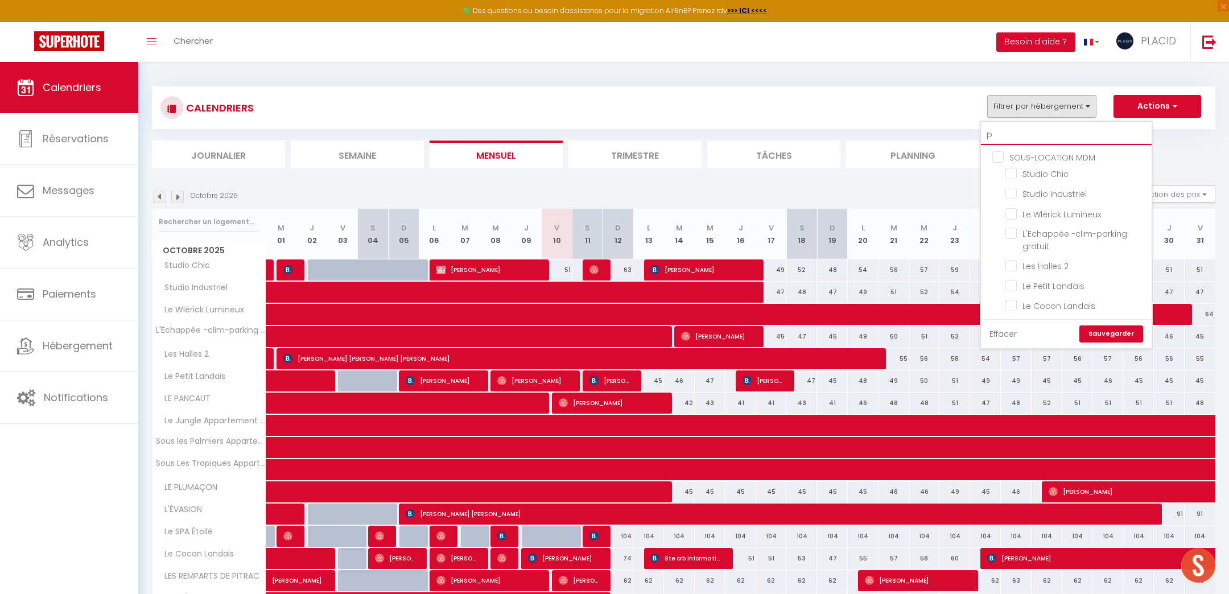
checkbox input "false"
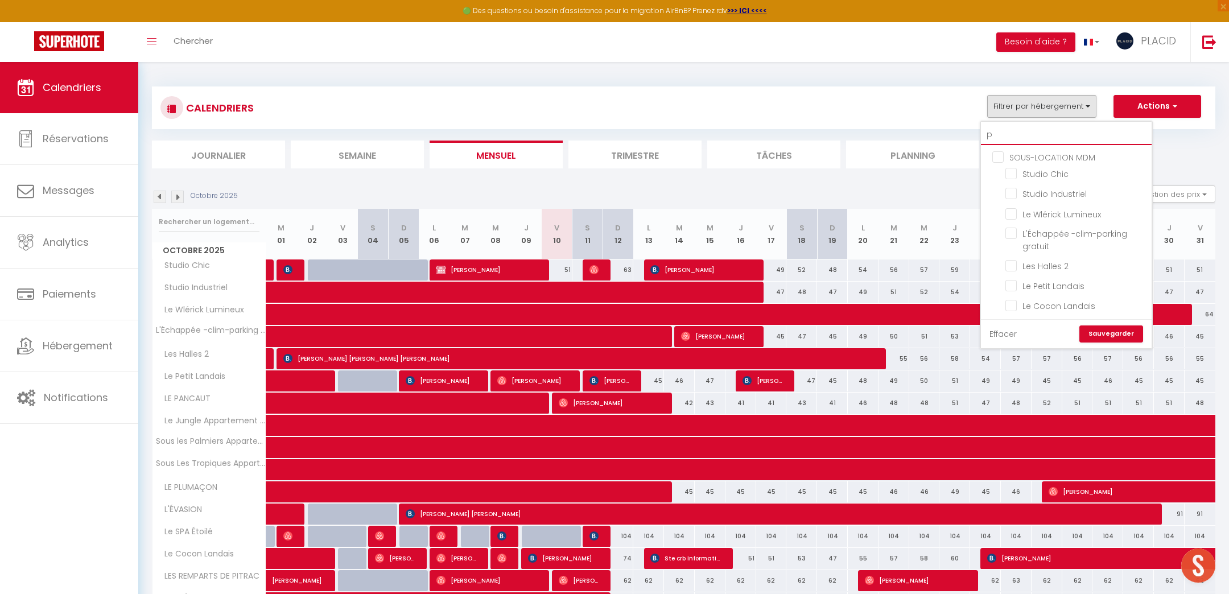
checkbox input "false"
type input "pa"
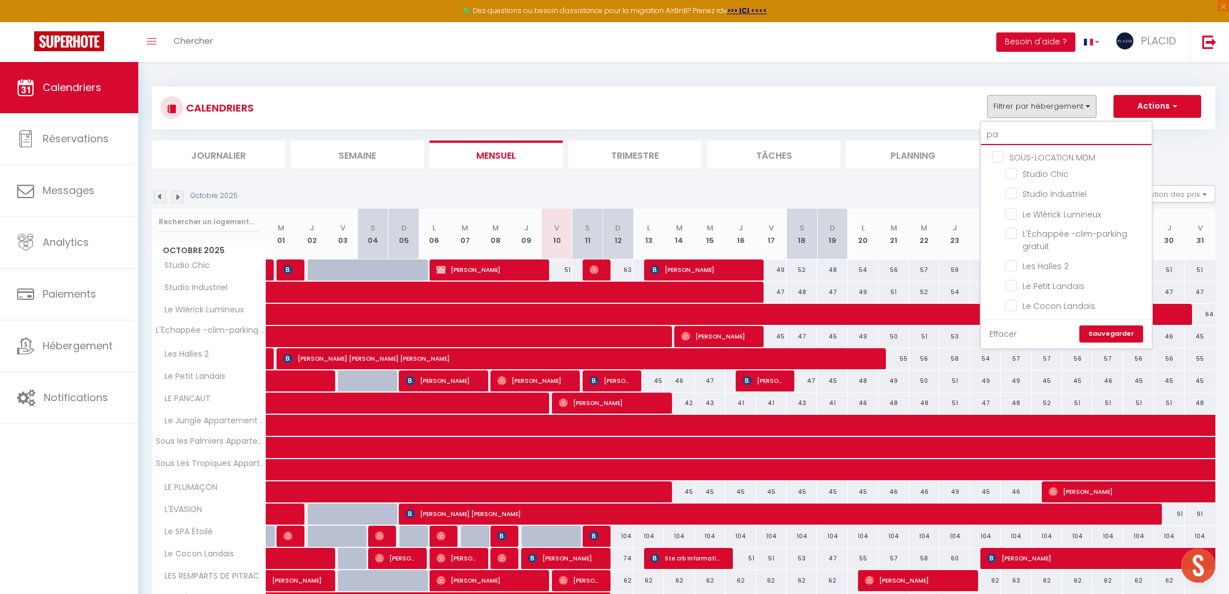
checkbox input "false"
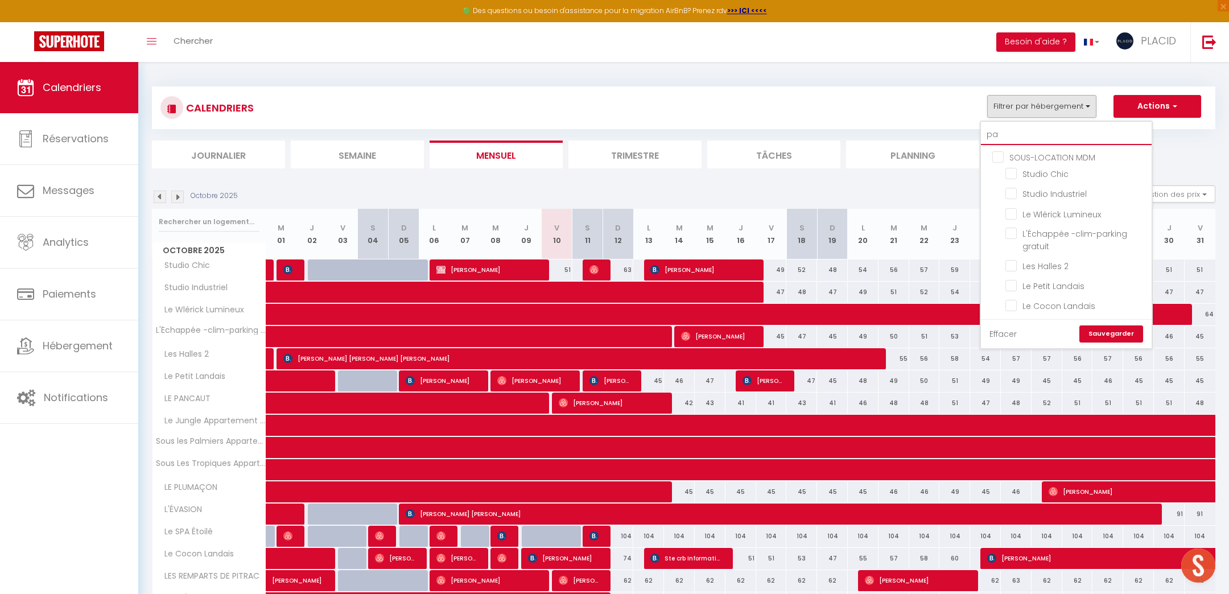
checkbox input "false"
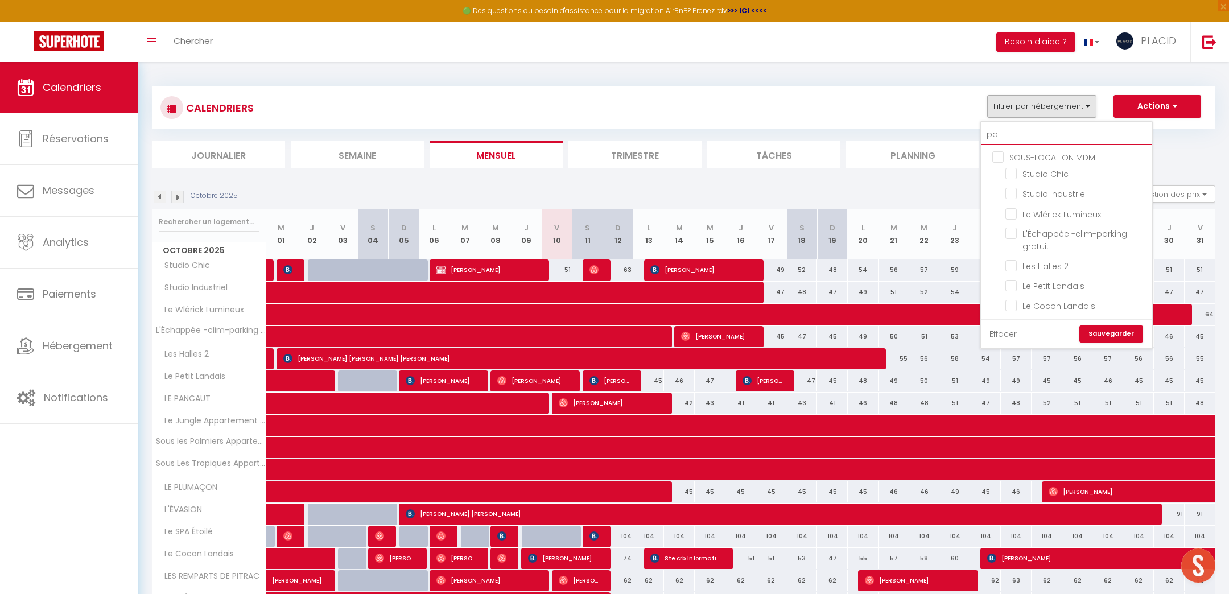
checkbox input "false"
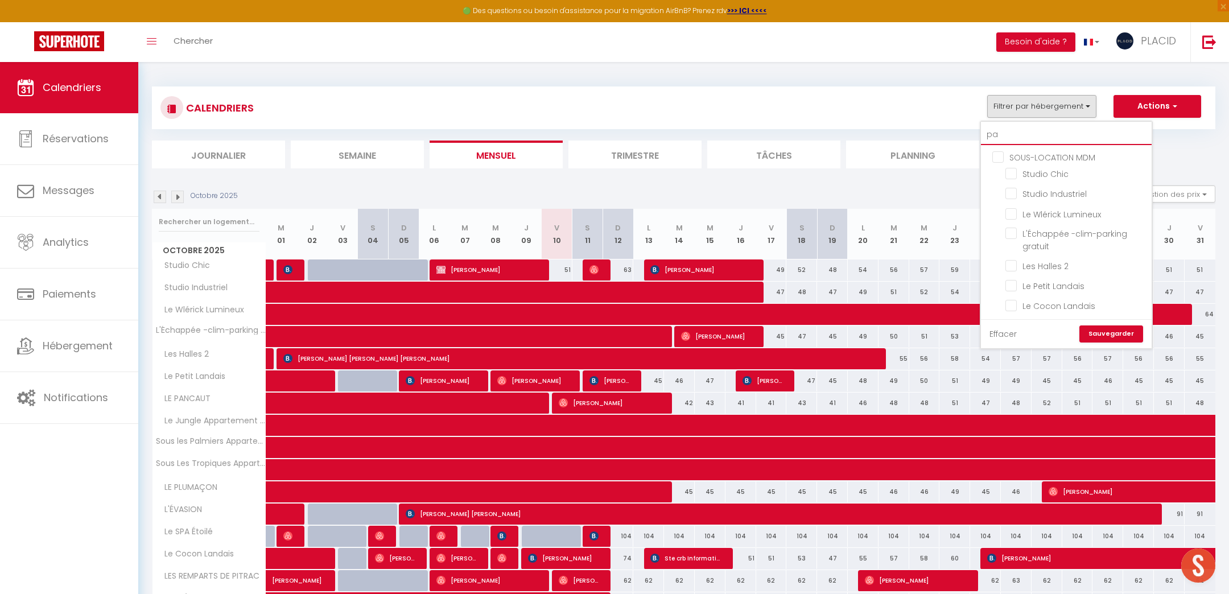
checkbox input "false"
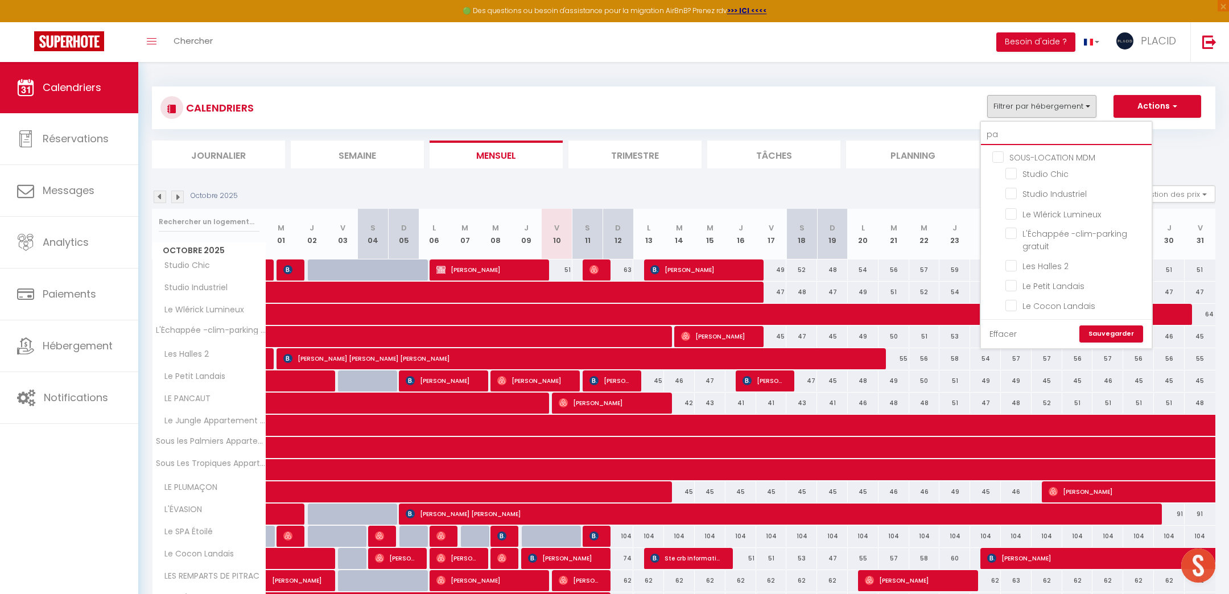
checkbox input "false"
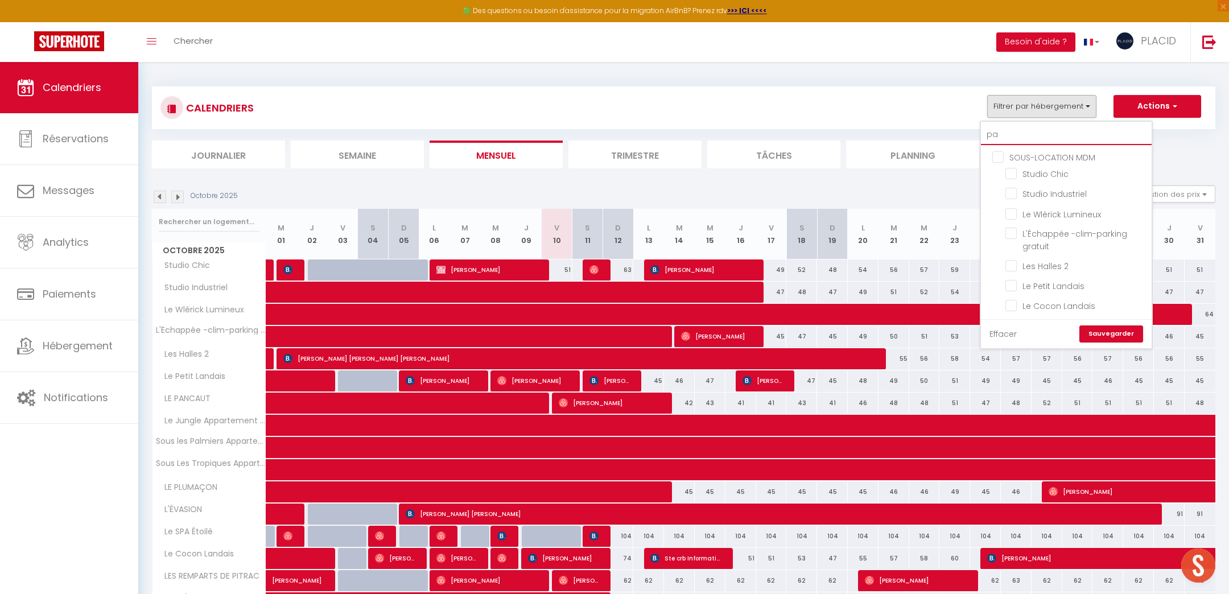
checkbox input "false"
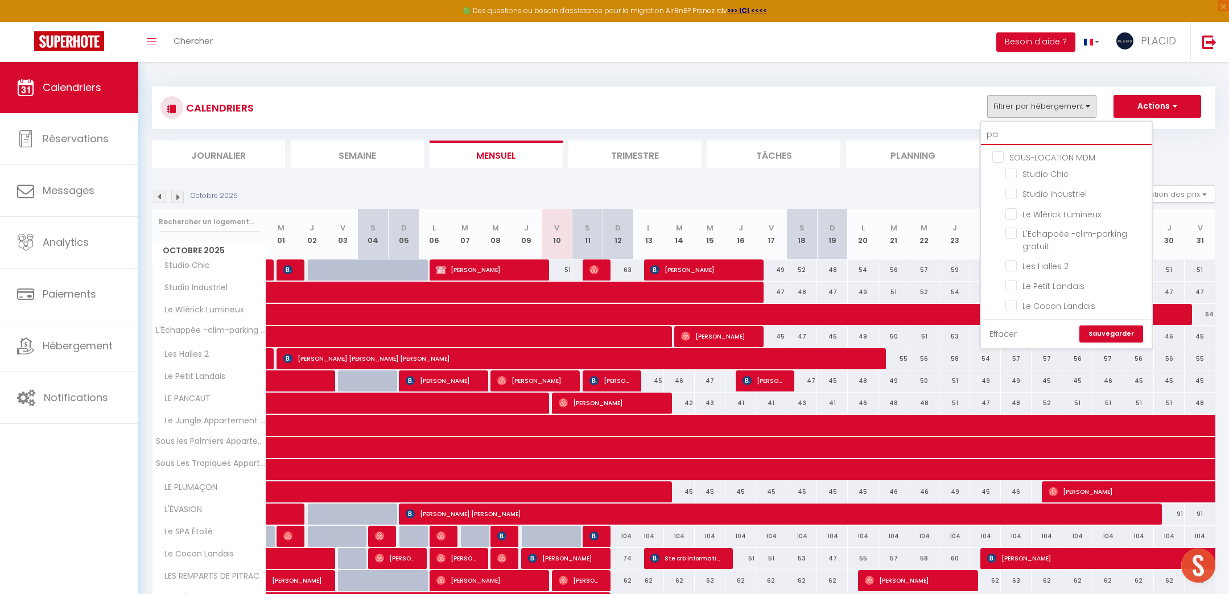
checkbox input "false"
type input "pan"
checkbox input "false"
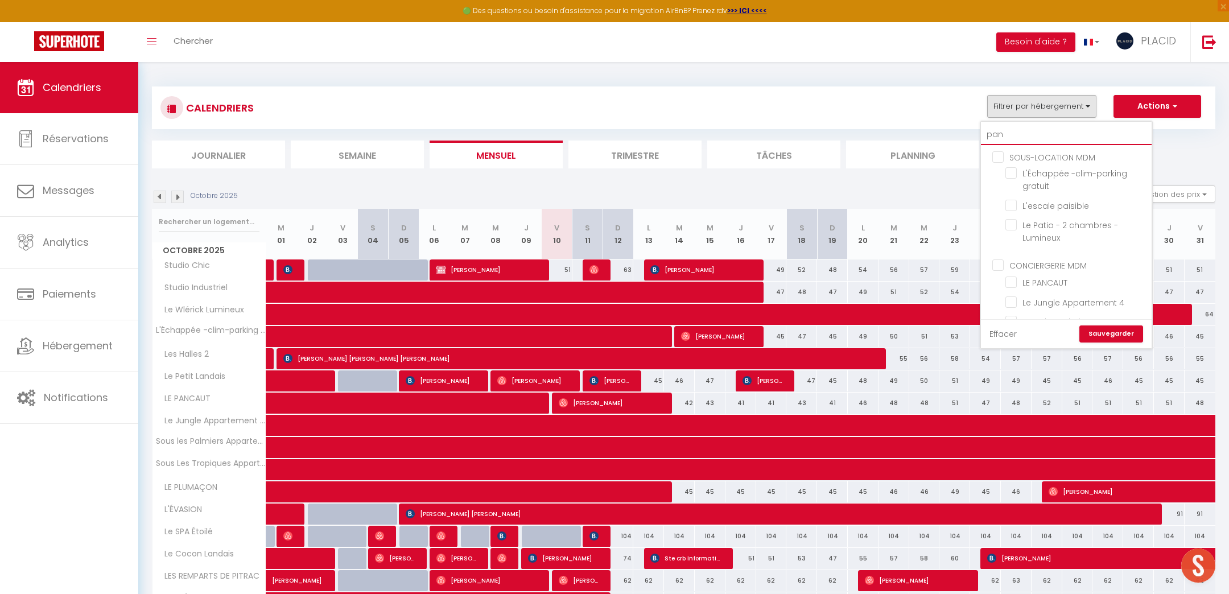
type input "panc"
checkbox input "false"
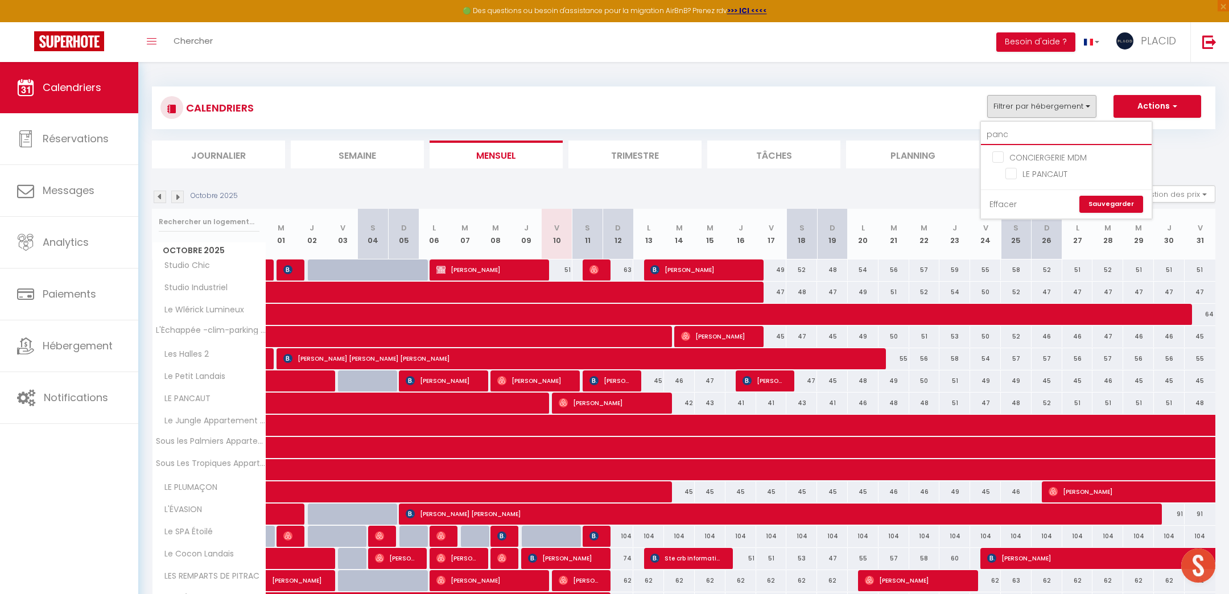
type input "panca"
checkbox input "false"
type input "pancau"
checkbox input "false"
type input "pancaut"
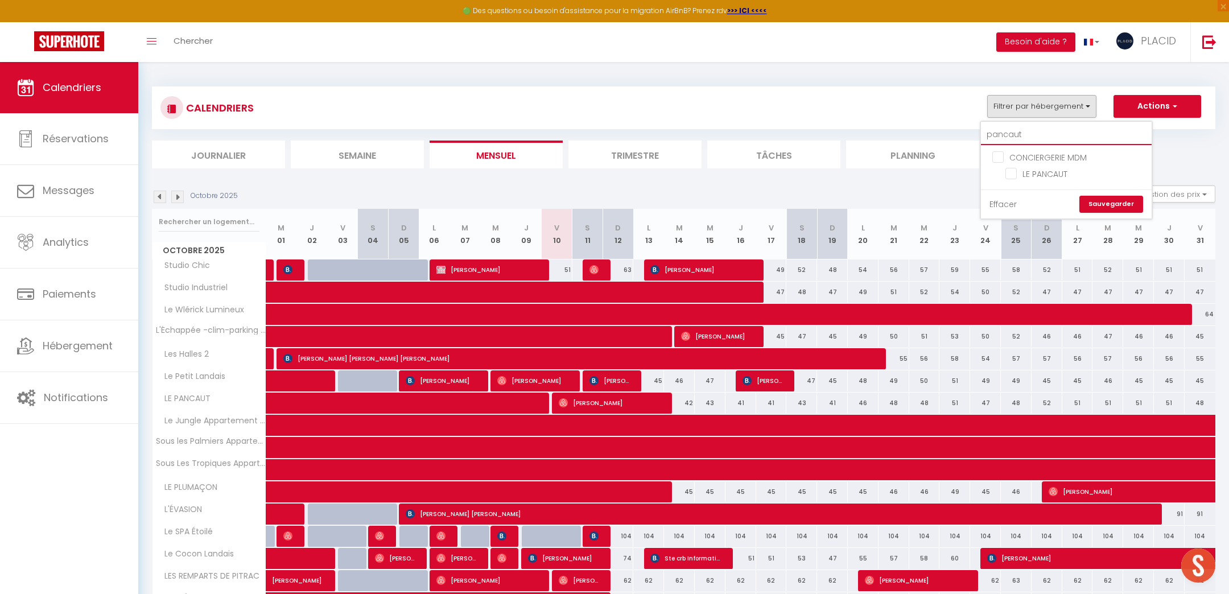
checkbox input "false"
type input "pancaut"
click at [1017, 171] on input "LE PANCAUT" at bounding box center [1076, 172] width 142 height 11
checkbox input "true"
click at [1107, 206] on link "Sauvegarder" at bounding box center [1111, 204] width 64 height 17
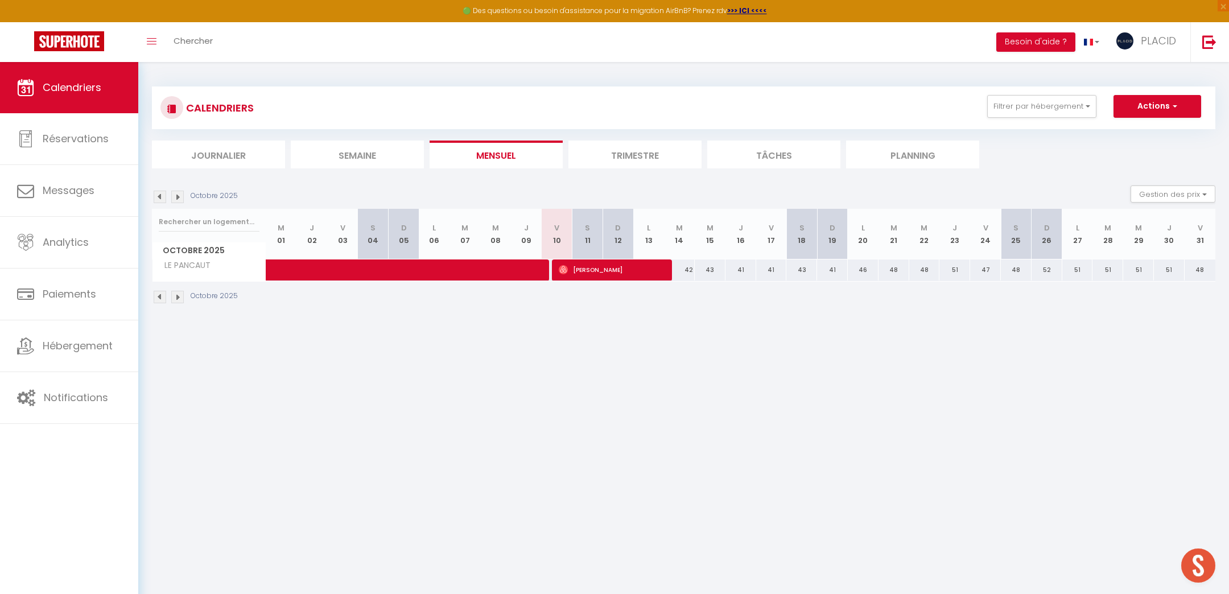
click at [179, 194] on img at bounding box center [177, 197] width 13 height 13
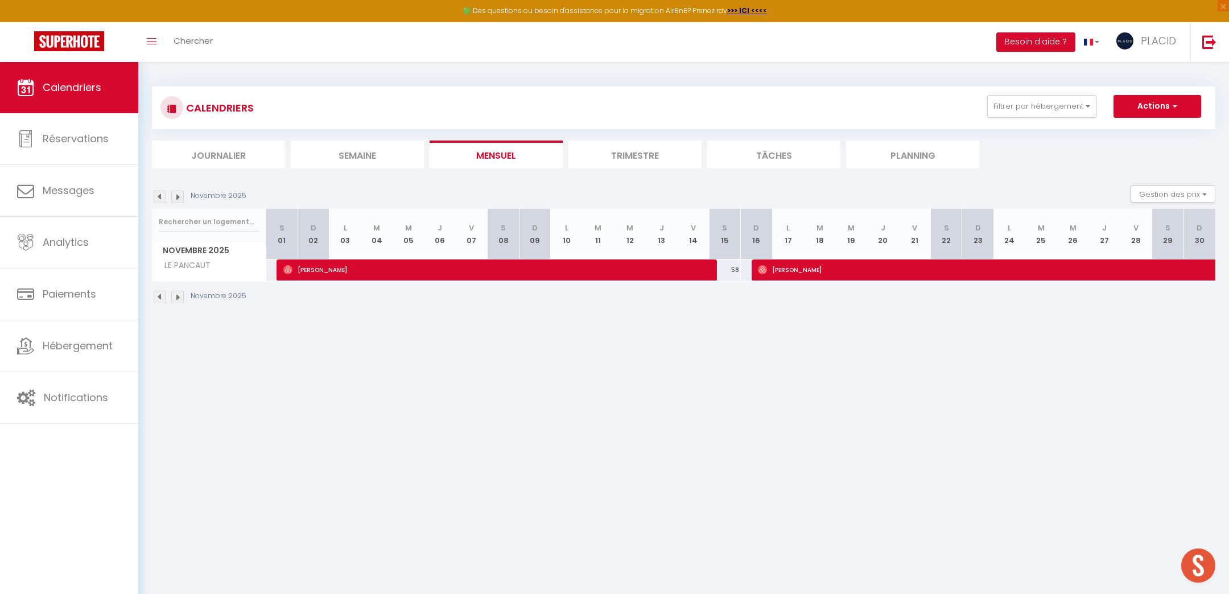
click at [163, 196] on img at bounding box center [160, 197] width 13 height 13
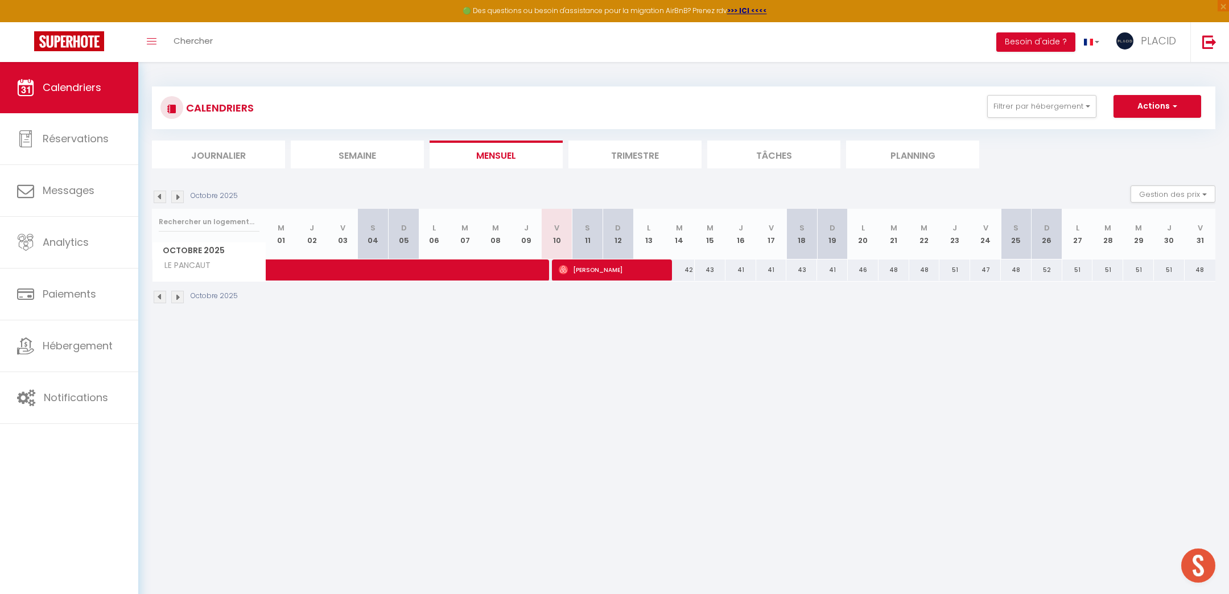
drag, startPoint x: 691, startPoint y: 269, endPoint x: 1201, endPoint y: 279, distance: 510.9
click at [1202, 268] on tr "LE PANCAUT 41 [PERSON_NAME]" at bounding box center [683, 270] width 1063 height 22
click at [1186, 304] on div "Octobre 2025" at bounding box center [683, 299] width 1063 height 34
click at [473, 272] on span at bounding box center [400, 270] width 235 height 22
select select "OK"
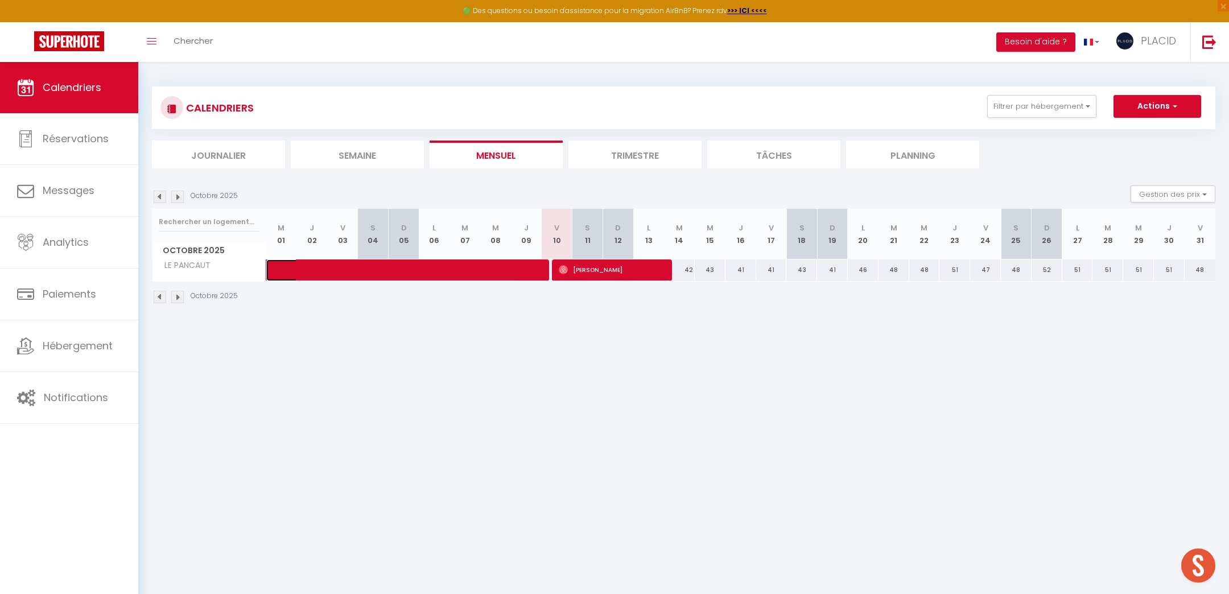
select select "OK"
select select "0"
select select "1"
select select
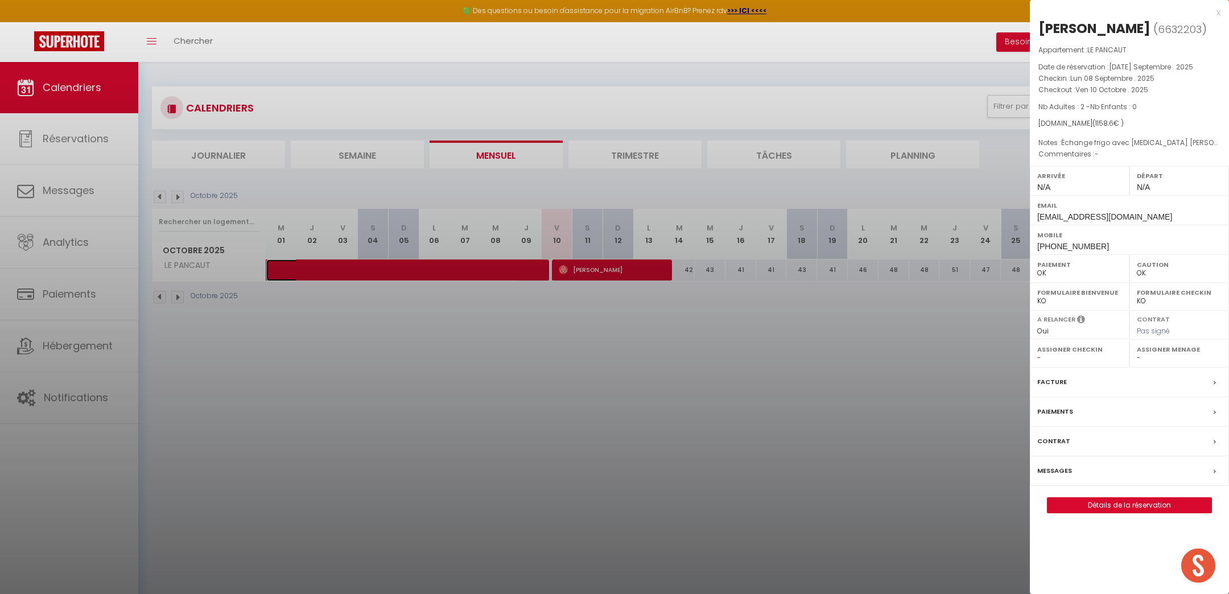
select select "19764"
click at [652, 448] on div at bounding box center [614, 297] width 1229 height 594
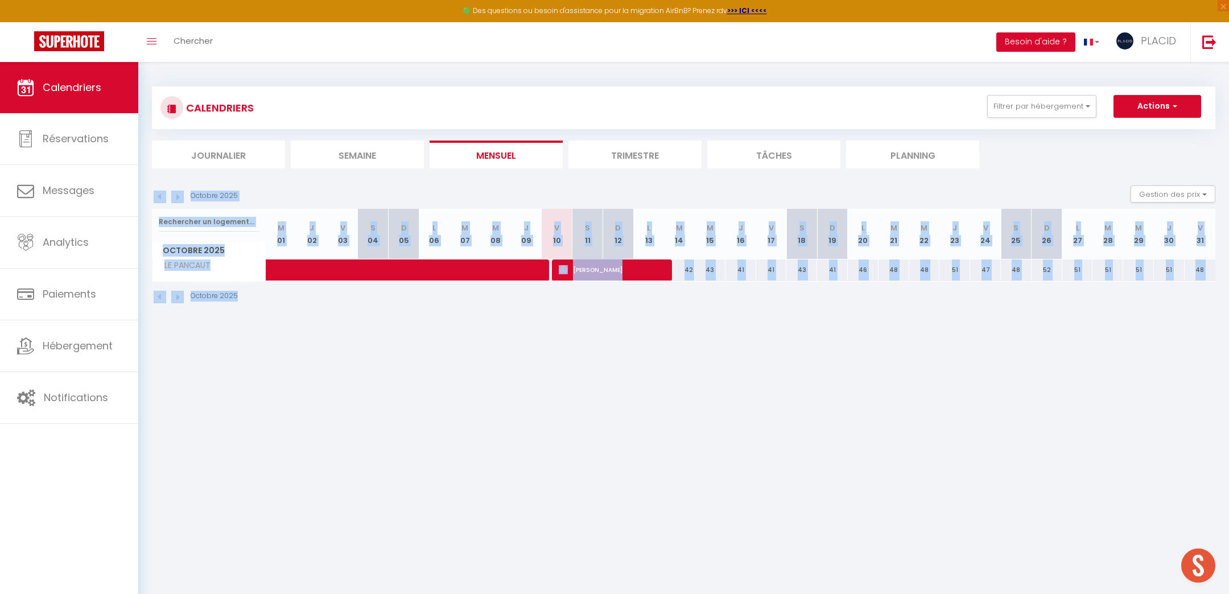
drag, startPoint x: 154, startPoint y: 170, endPoint x: 846, endPoint y: 530, distance: 780.8
click at [846, 530] on body "🟢 Des questions ou besoin d'assistance pour la migration AirBnB? Prenez rdv >>>…" at bounding box center [614, 359] width 1229 height 594
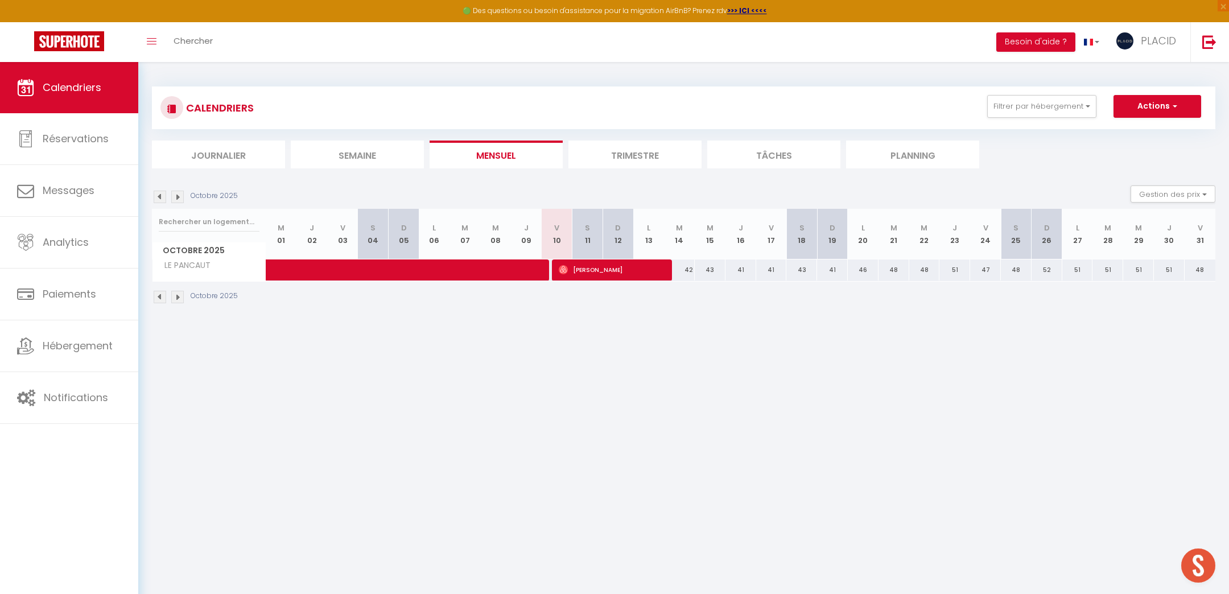
click at [842, 513] on body "🟢 Des questions ou besoin d'assistance pour la migration AirBnB? Prenez rdv >>>…" at bounding box center [614, 359] width 1229 height 594
click at [89, 237] on span "Analytics" at bounding box center [66, 242] width 46 height 14
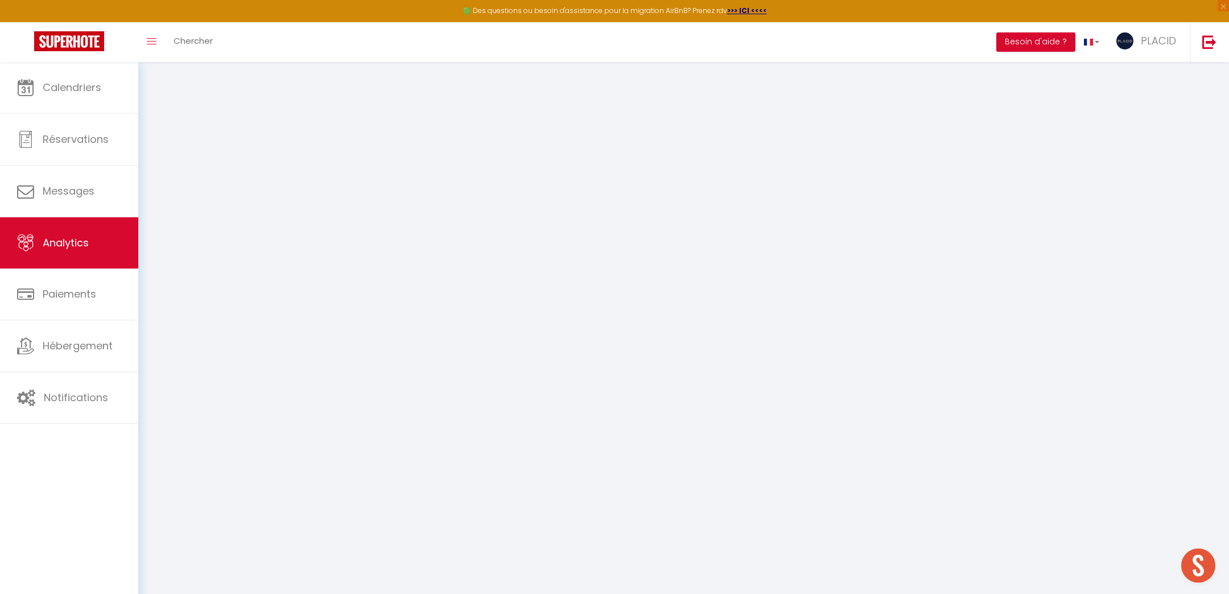
select select "2025"
select select "10"
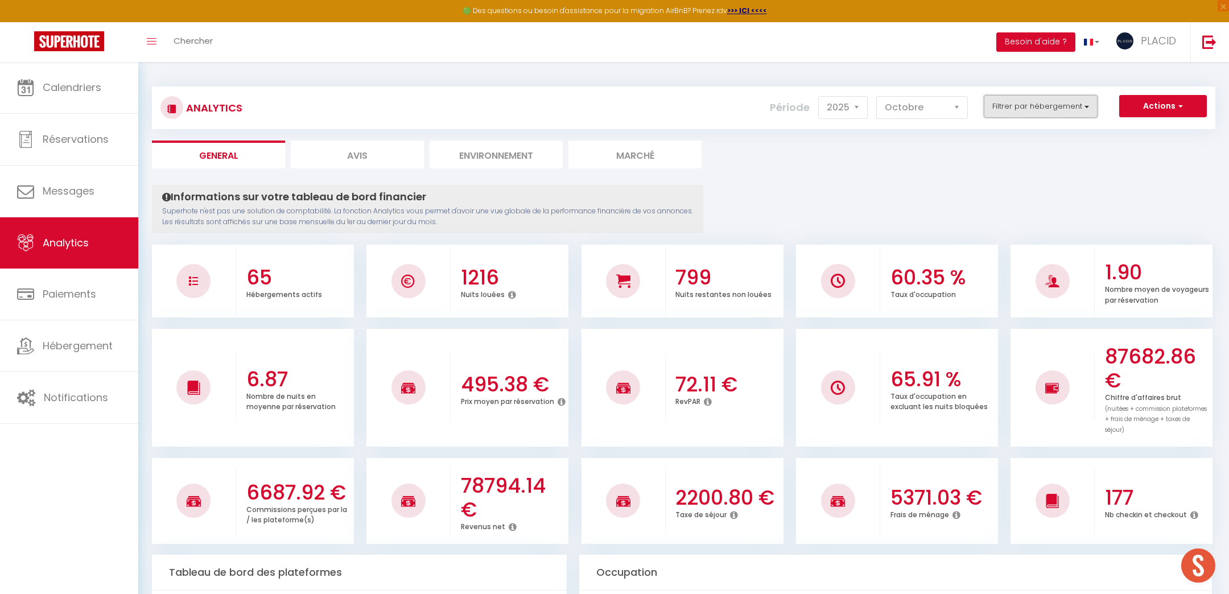
click at [1033, 109] on button "Filtrer par hébergement" at bounding box center [1040, 106] width 114 height 23
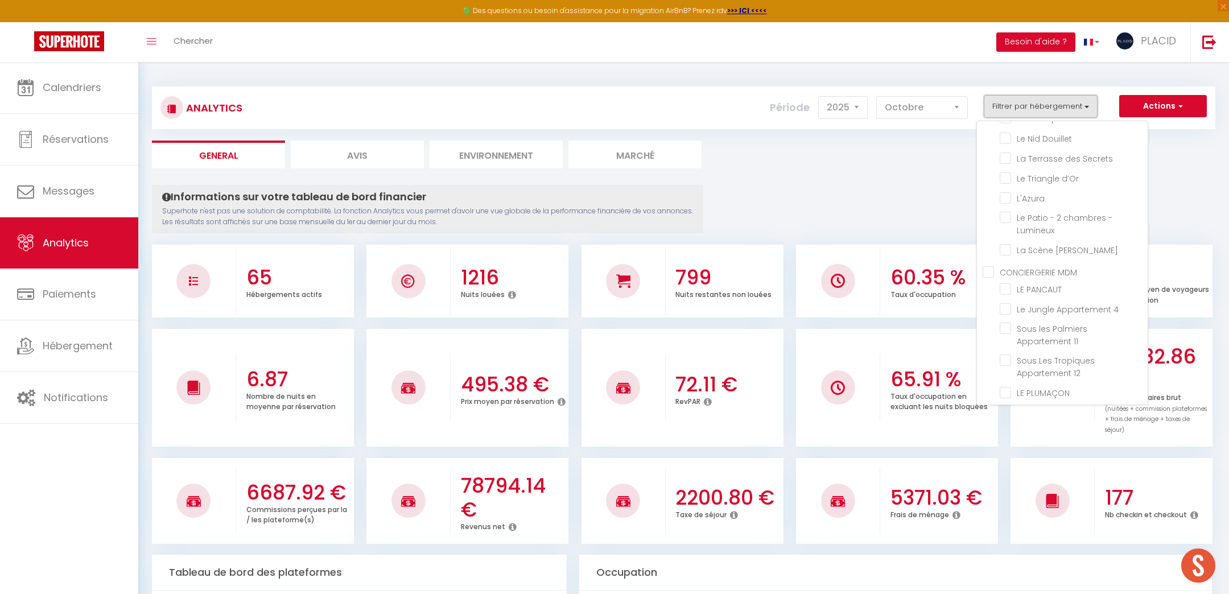
scroll to position [370, 0]
click at [1010, 242] on PANCAUT "checkbox" at bounding box center [1073, 243] width 148 height 11
checkbox PANCAUT "true"
checkbox Chic "false"
checkbox Industriel "false"
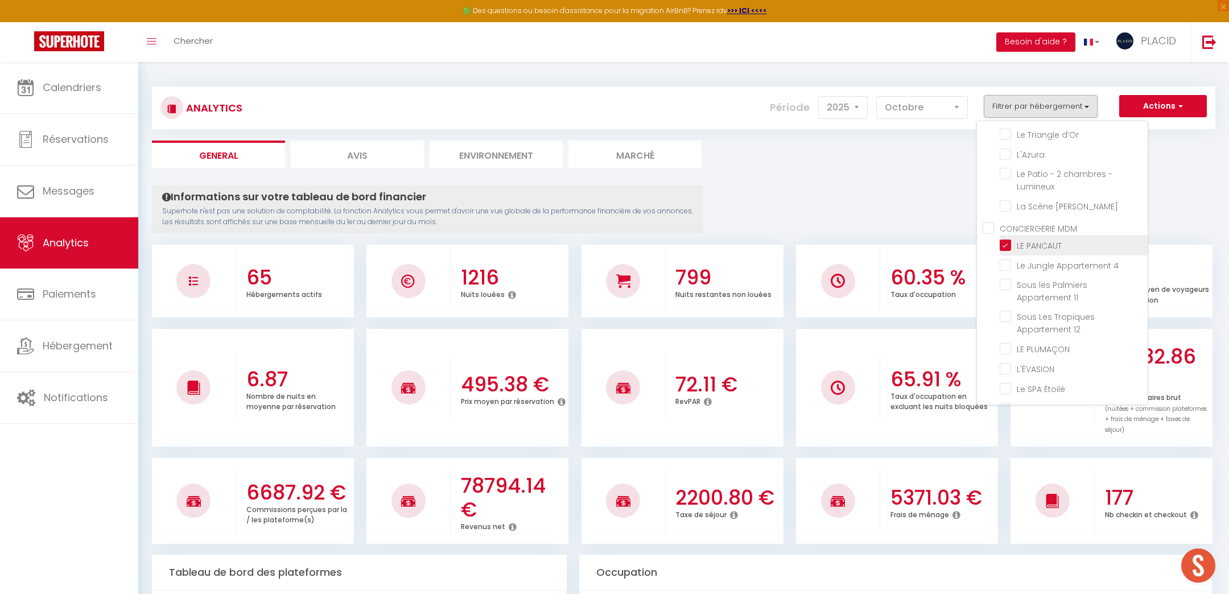
checkbox Lumineux "false"
checkbox gratuit "false"
checkbox 2 "false"
checkbox Landais "false"
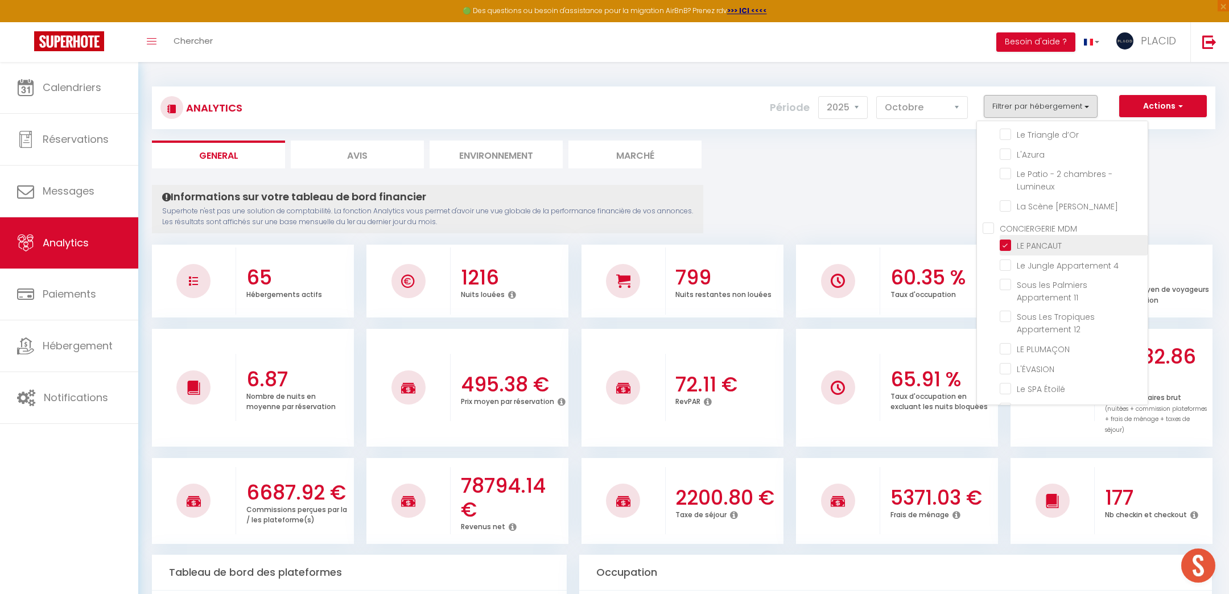
checkbox CLÉMENCEAU "false"
checkbox 1 "false"
checkbox Tropical "false"
checkbox Chic "false"
checkbox Despiau "false"
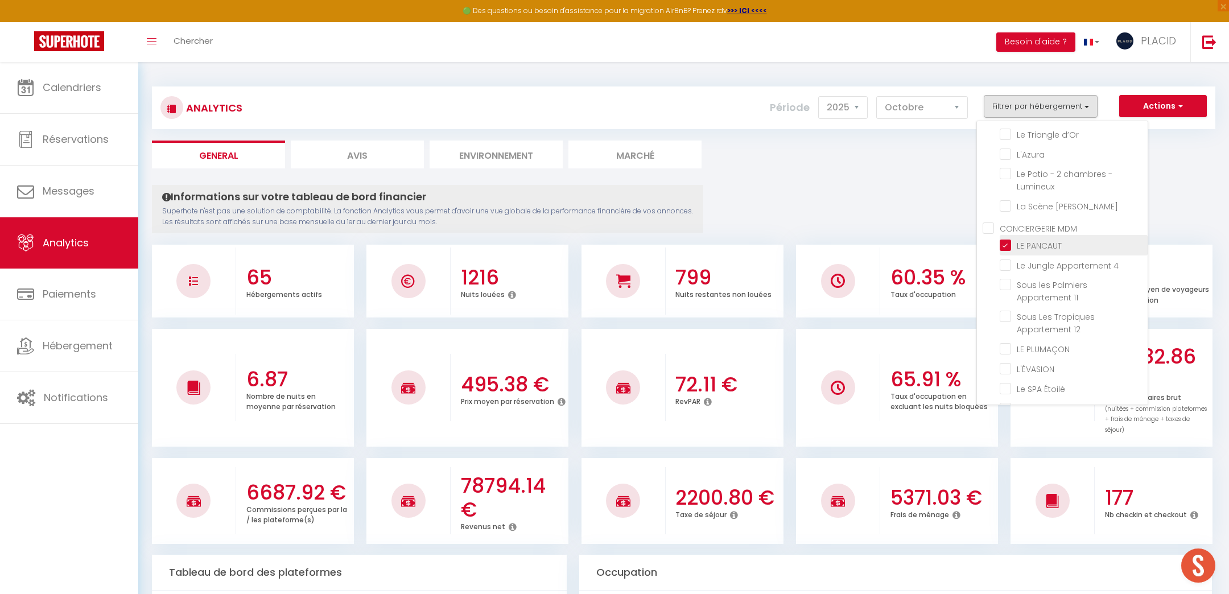
checkbox Midou "false"
checkbox Fabrique "false"
checkbox paisible "false"
checkbox Douillet "false"
checkbox Secrets "false"
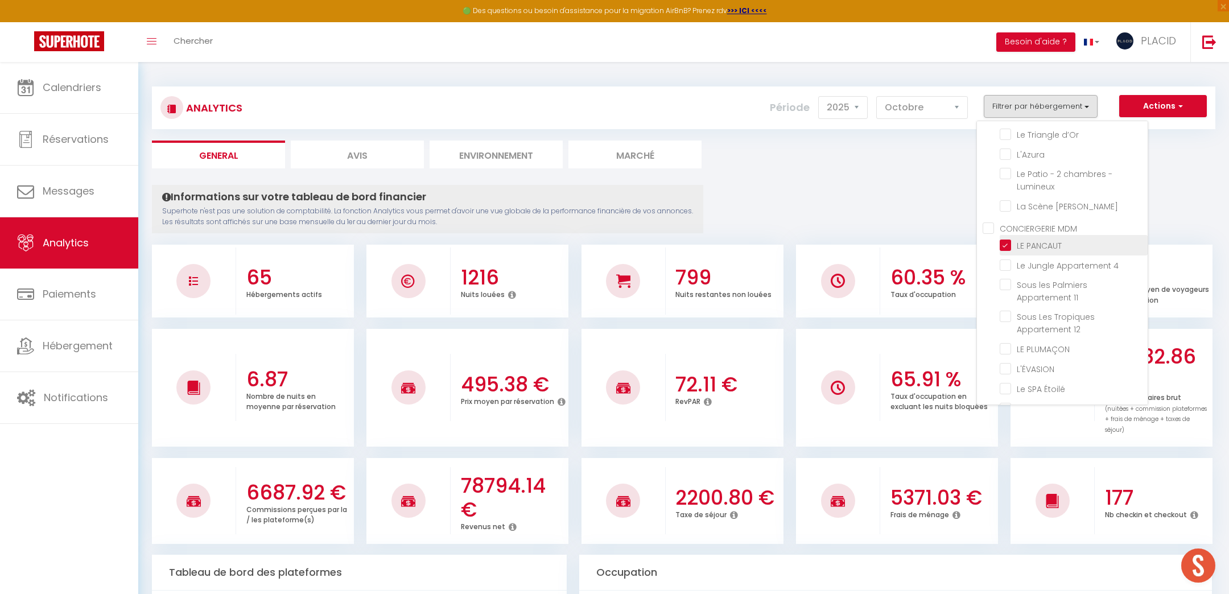
checkbox d’Or "false"
checkbox input "false"
checkbox Lumineux "false"
checkbox Molière "false"
checkbox 4 "false"
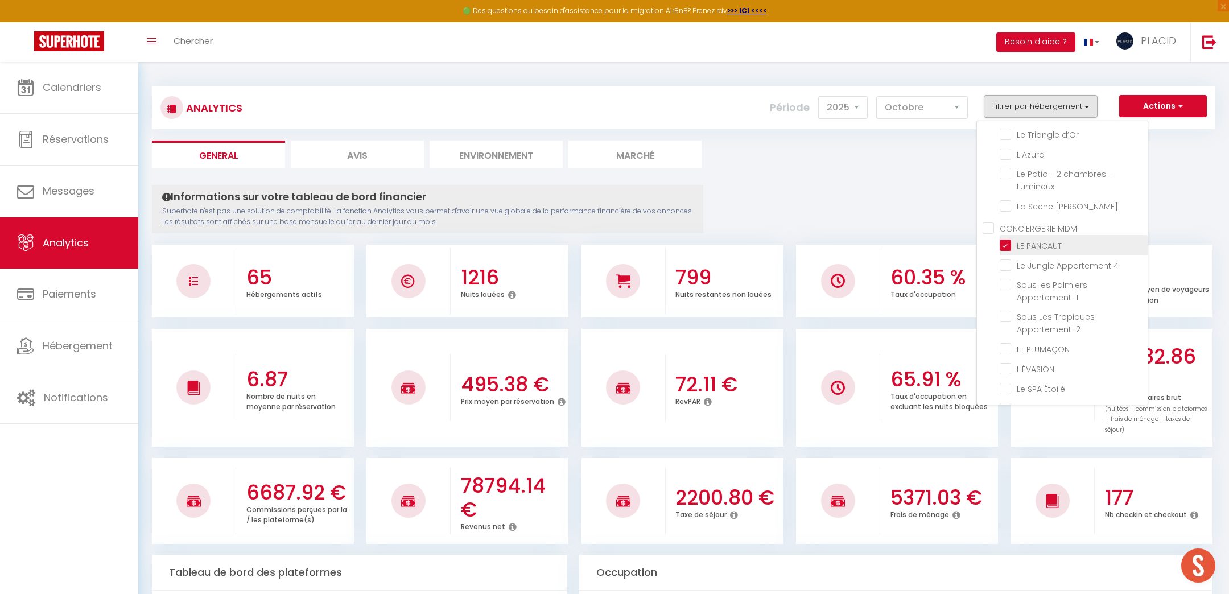
checkbox 11 "false"
checkbox 12 "false"
checkbox PLUMAÇON "false"
checkbox input "false"
checkbox Étoilé "false"
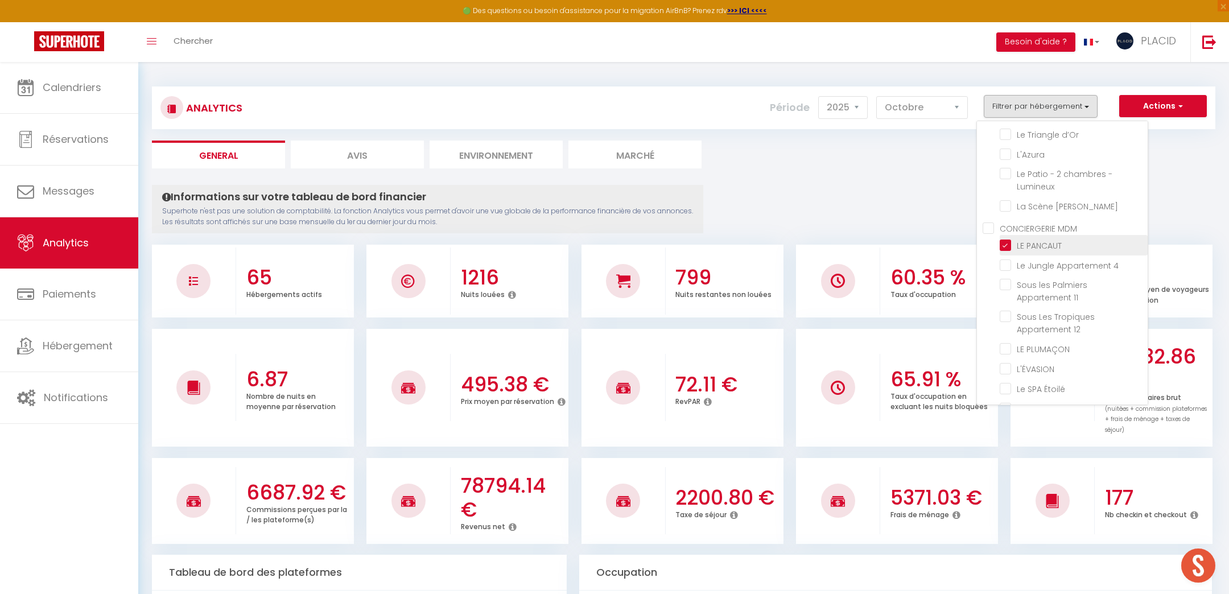
checkbox PITRAC "false"
checkbox Montoise "false"
checkbox Gourgues "false"
checkbox 10 "false"
checkbox URBAIN "false"
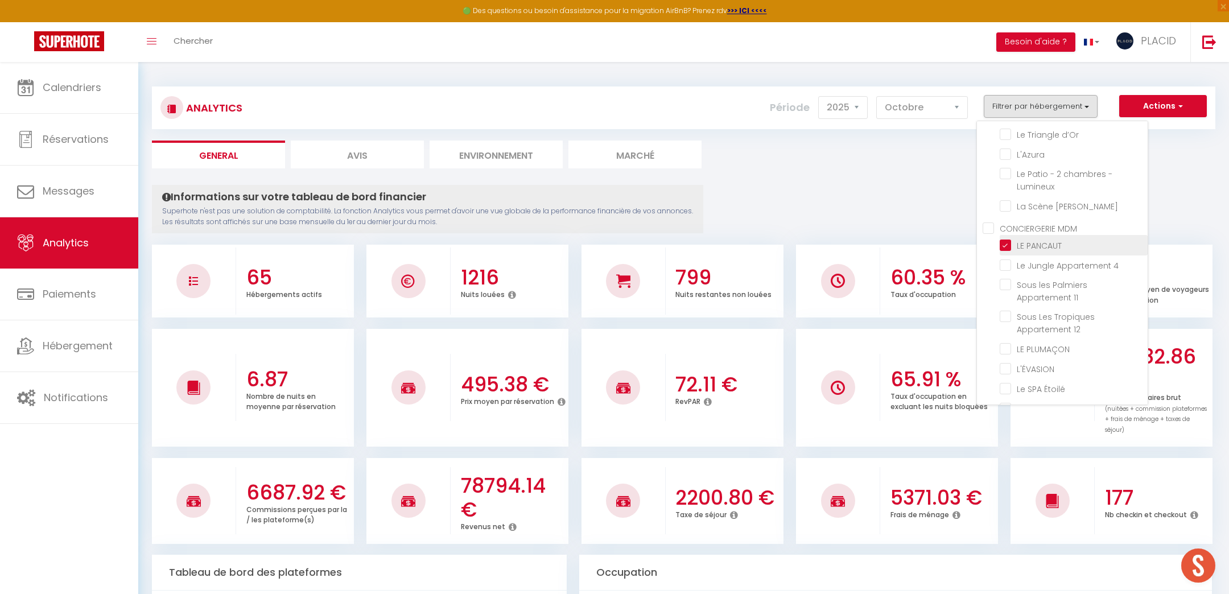
checkbox AIR "false"
checkbox input "false"
checkbox TERRASSE "false"
checkbox SPACIEUX "false"
checkbox Cow-boy "false"
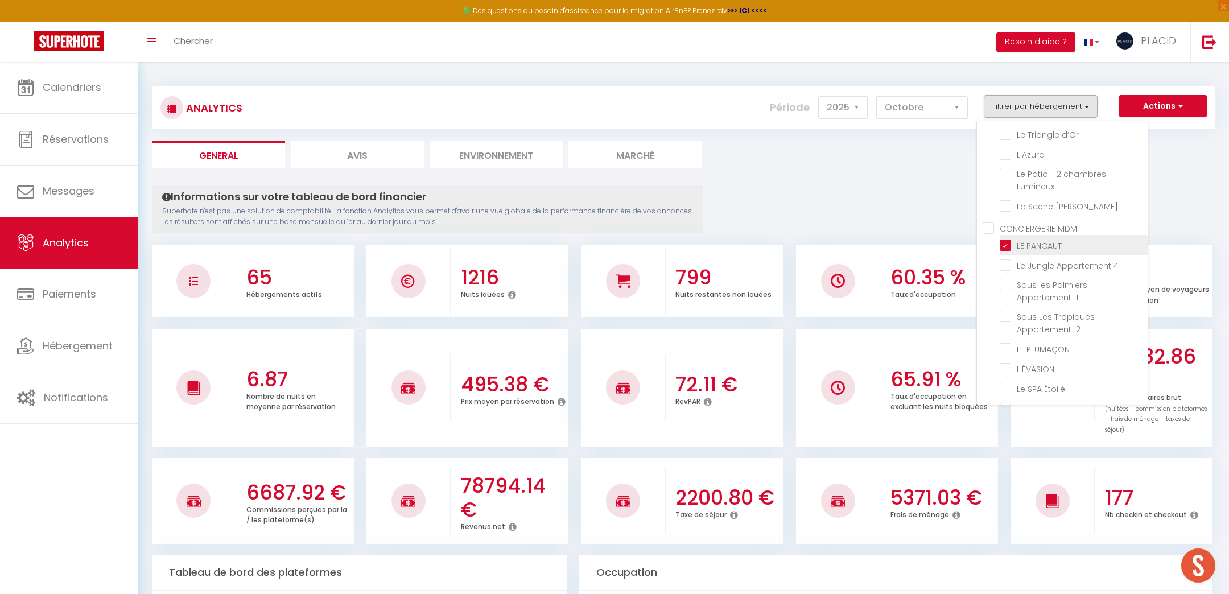
checkbox COSY "false"
checkbox input "false"
checkbox 6 "false"
checkbox 5 "false"
checkbox VILLE "false"
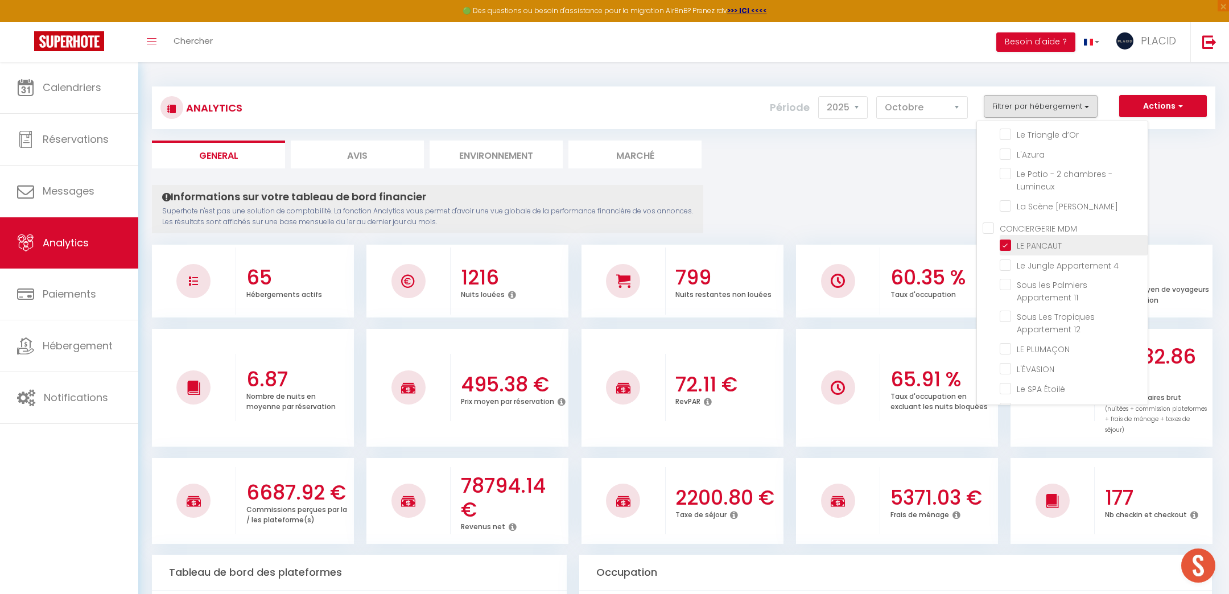
checkbox MARSAN "false"
checkbox 1 "false"
checkbox 2 "false"
checkbox 3 "false"
checkbox 4 "false"
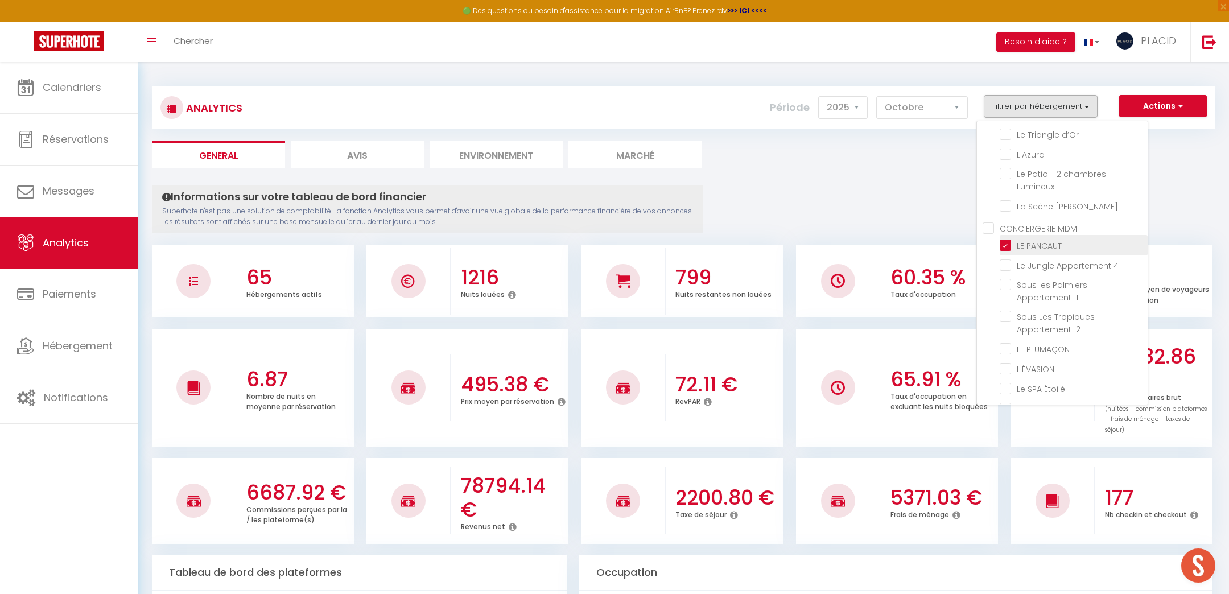
checkbox Rives "false"
checkbox Beach "false"
checkbox LUMINEUX "false"
checkbox spacieux "false"
checkbox Doré "false"
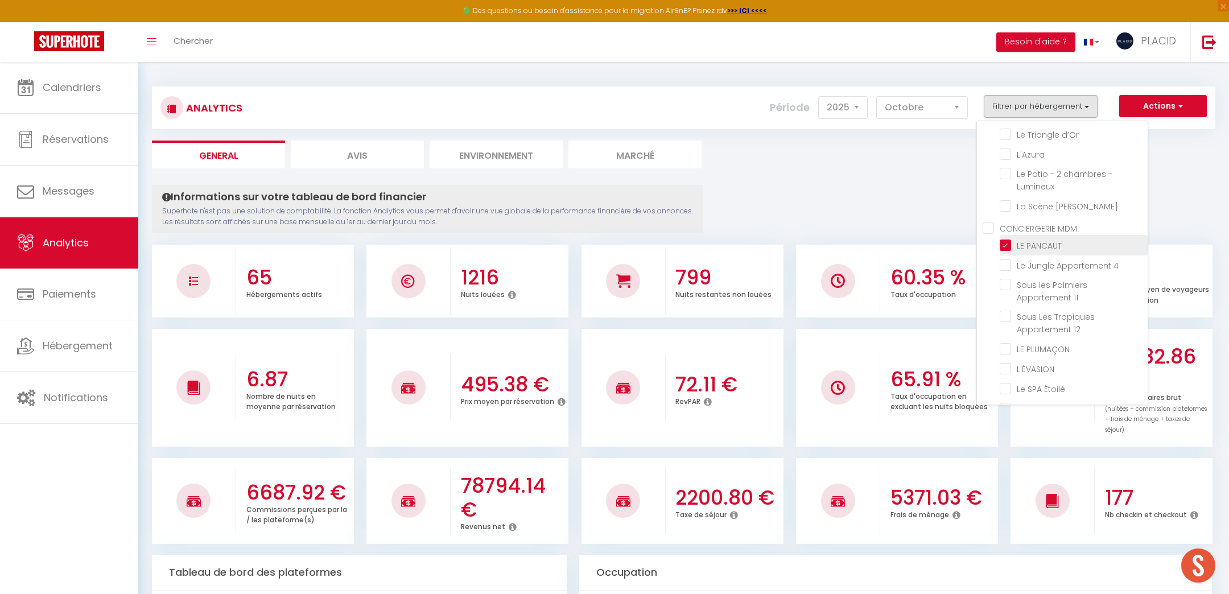
checkbox 1 "false"
checkbox 2 "false"
checkbox 3 "false"
checkbox Gambetta "false"
checkbox D\'eau "false"
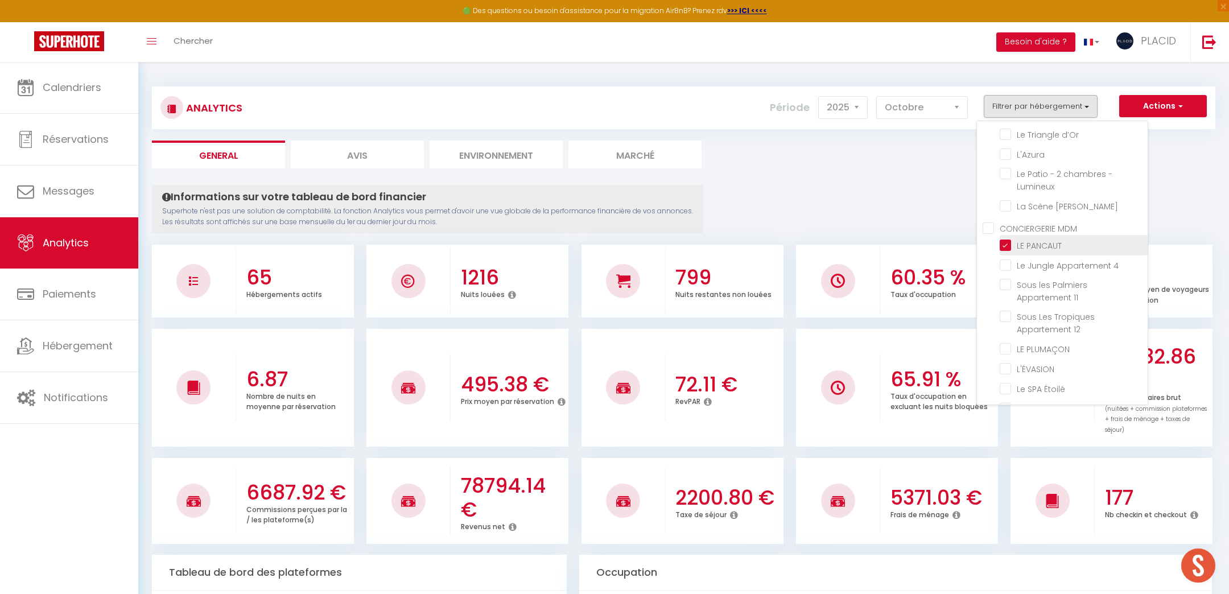
checkbox 8 "false"
checkbox Terrazzo "false"
checkbox 9 "false"
checkbox 7 "false"
checkbox central "false"
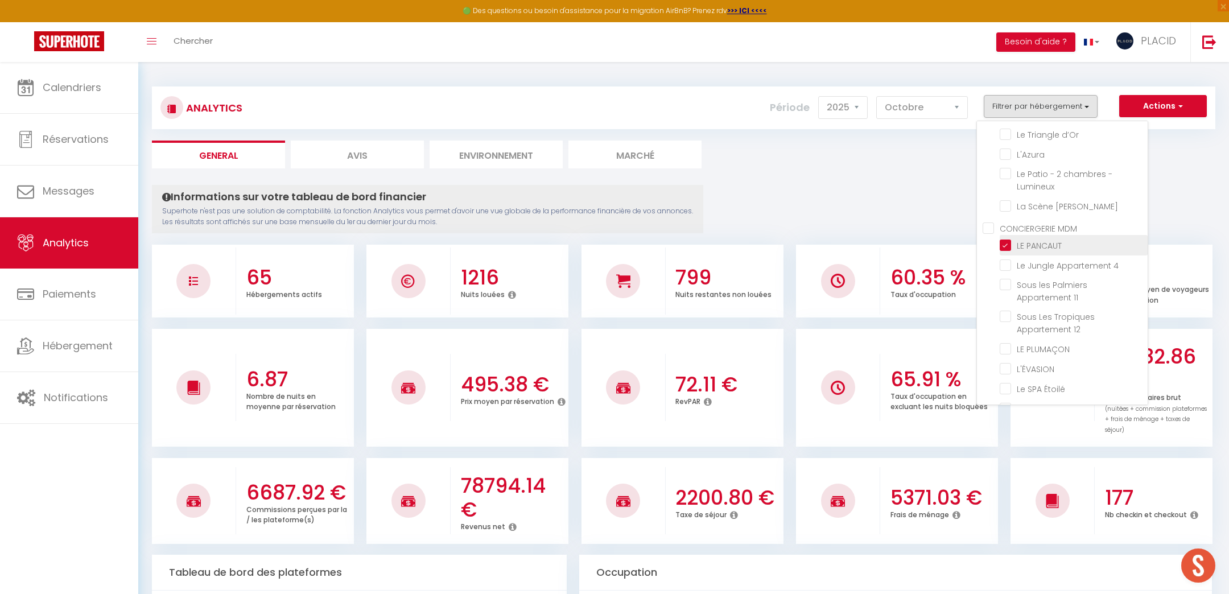
checkbox Lemon "false"
checkbox Estienne "false"
checkbox 4 "false"
checkbox 11 "false"
checkbox 12 "false"
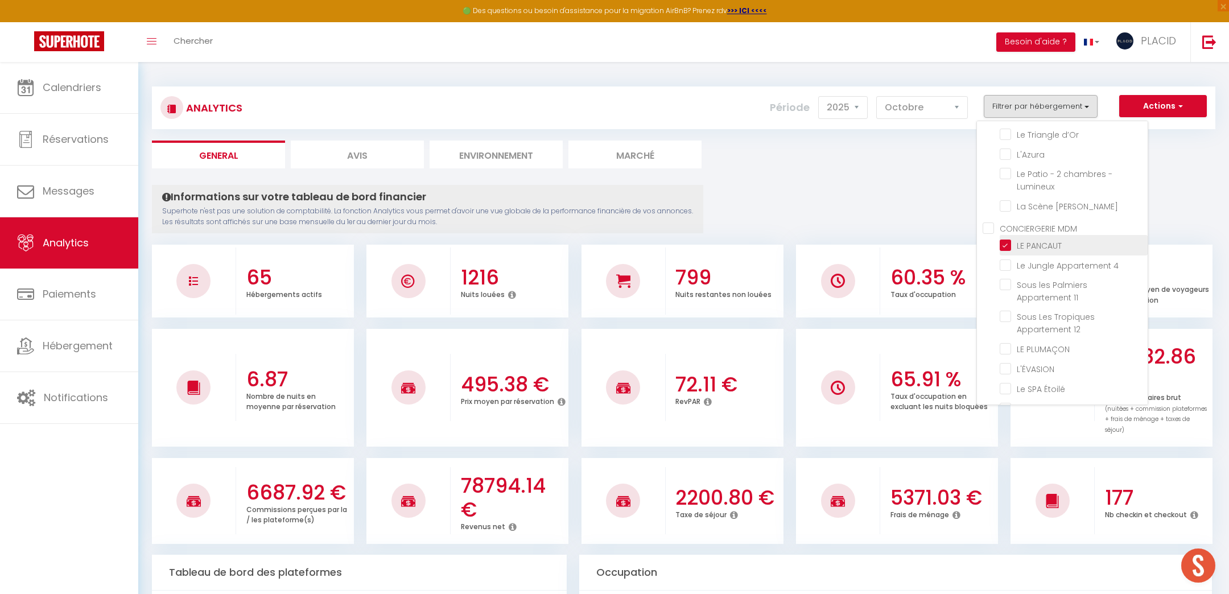
checkbox 10 "false"
checkbox 6 "false"
checkbox 5 "false"
checkbox 1 "false"
checkbox 2 "false"
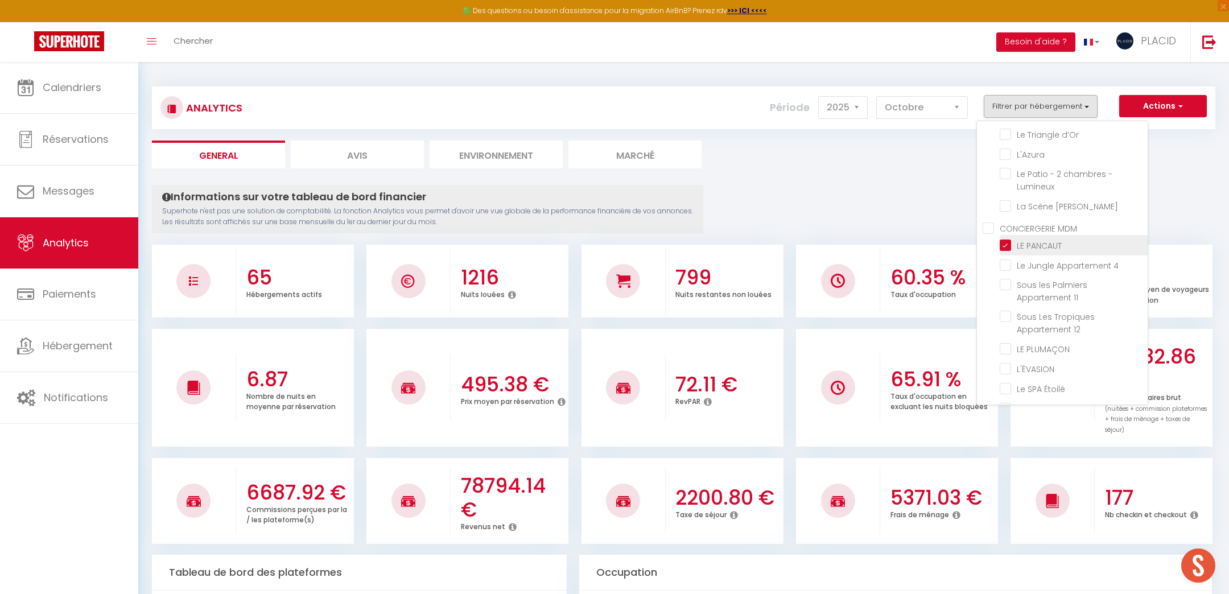
checkbox 3 "false"
checkbox 8 "false"
checkbox 9 "false"
checkbox 7 "false"
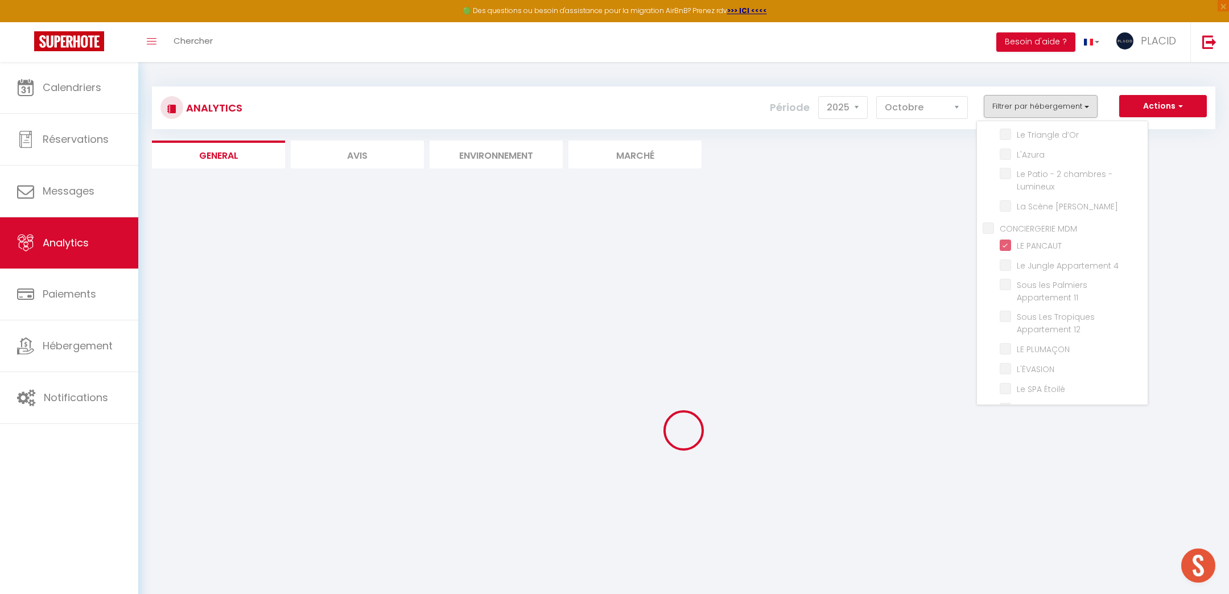
checkbox Chic "false"
checkbox Industriel "false"
checkbox Lumineux "false"
checkbox gratuit "false"
checkbox 2 "false"
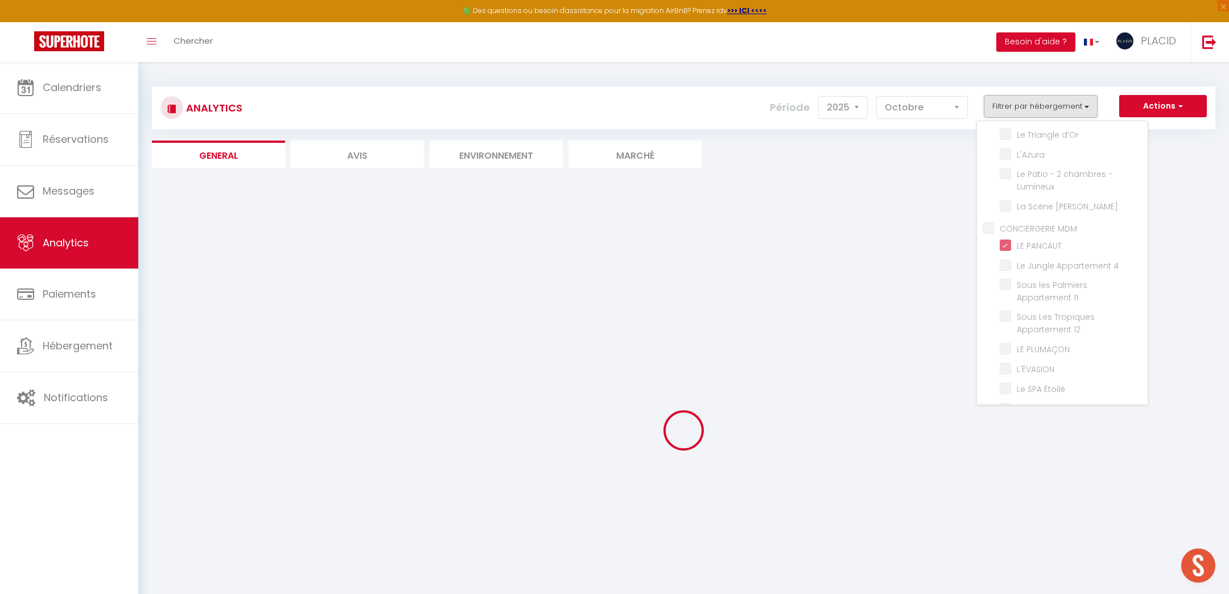
checkbox Landais "false"
checkbox CLÉMENCEAU "false"
checkbox 1 "false"
checkbox Tropical "false"
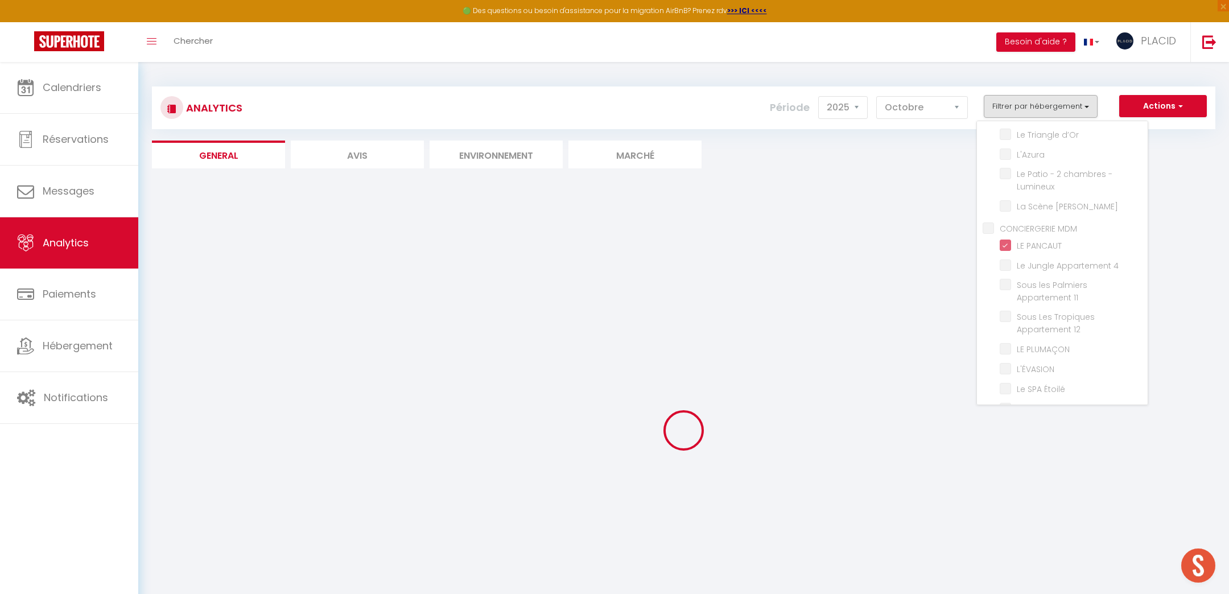
checkbox Chic "false"
checkbox Despiau "false"
checkbox Midou "false"
checkbox Fabrique "false"
checkbox paisible "false"
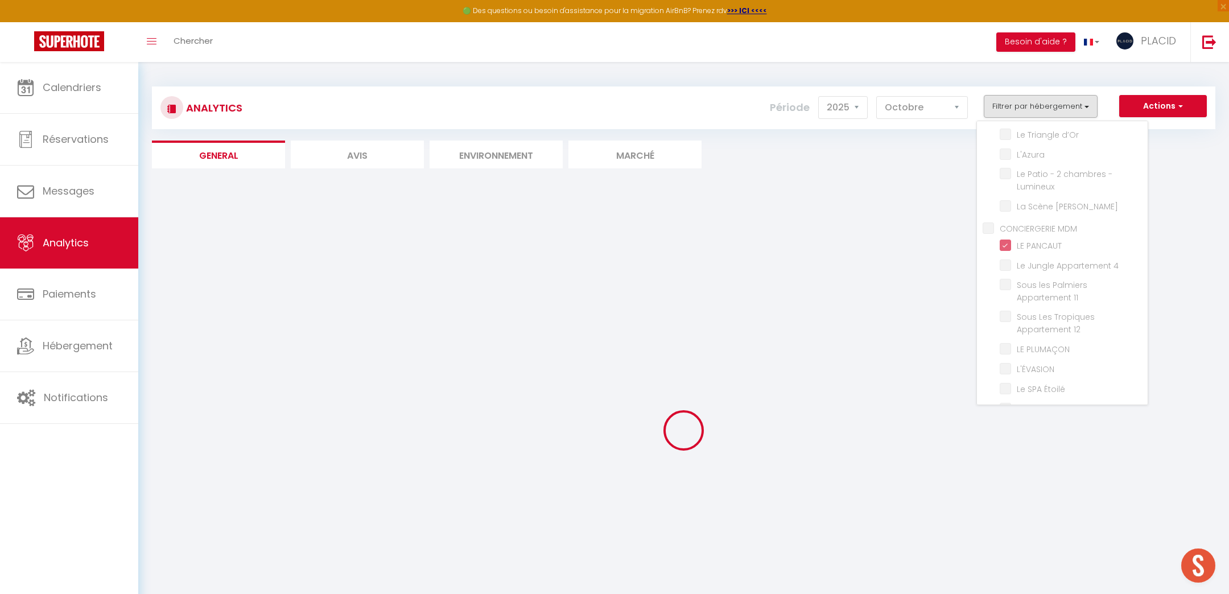
checkbox Douillet "false"
checkbox Secrets "false"
checkbox d’Or "false"
checkbox input "false"
checkbox Lumineux "false"
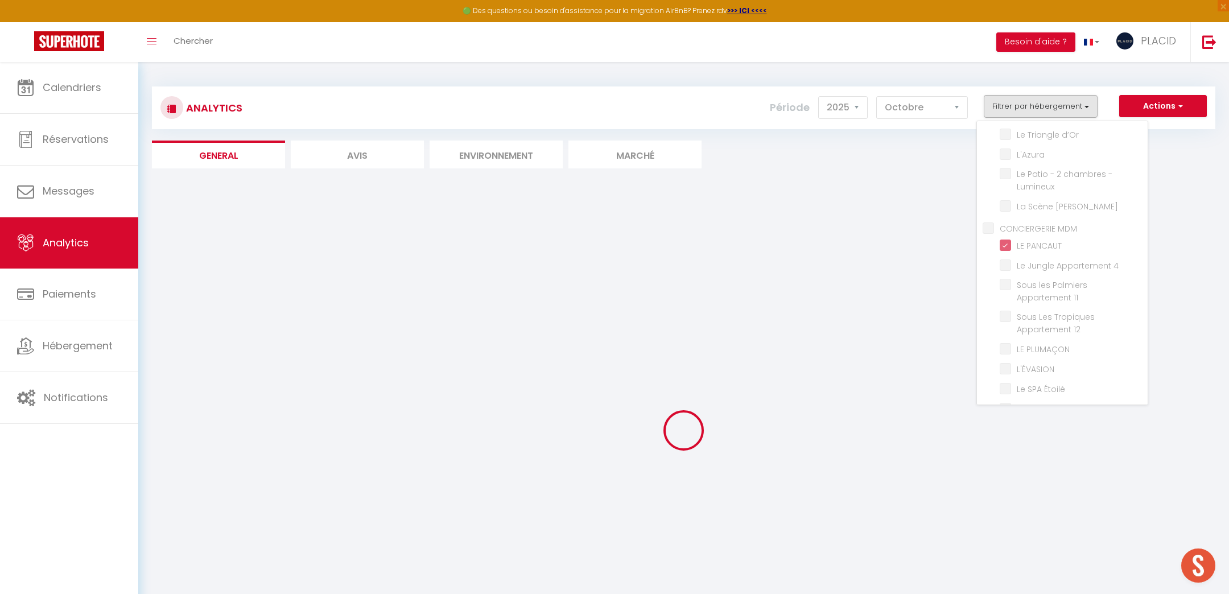
checkbox Molière "false"
checkbox 4 "false"
checkbox 11 "false"
checkbox 12 "false"
checkbox PLUMAÇON "false"
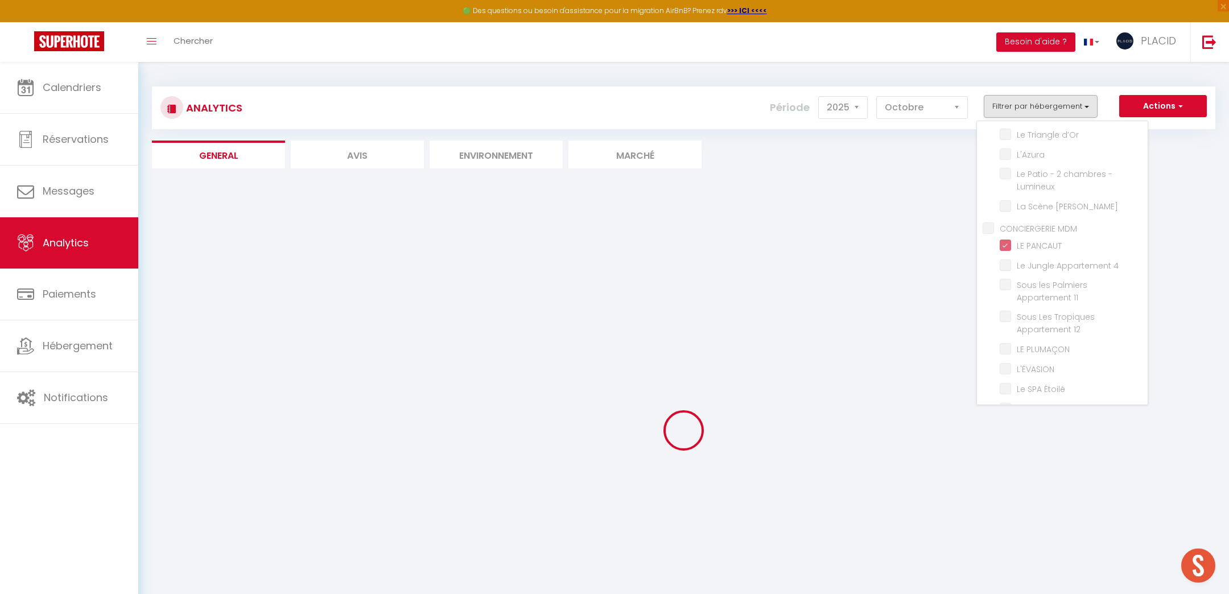
checkbox input "false"
checkbox Étoilé "false"
checkbox PITRAC "false"
checkbox Montoise "false"
checkbox Gourgues "false"
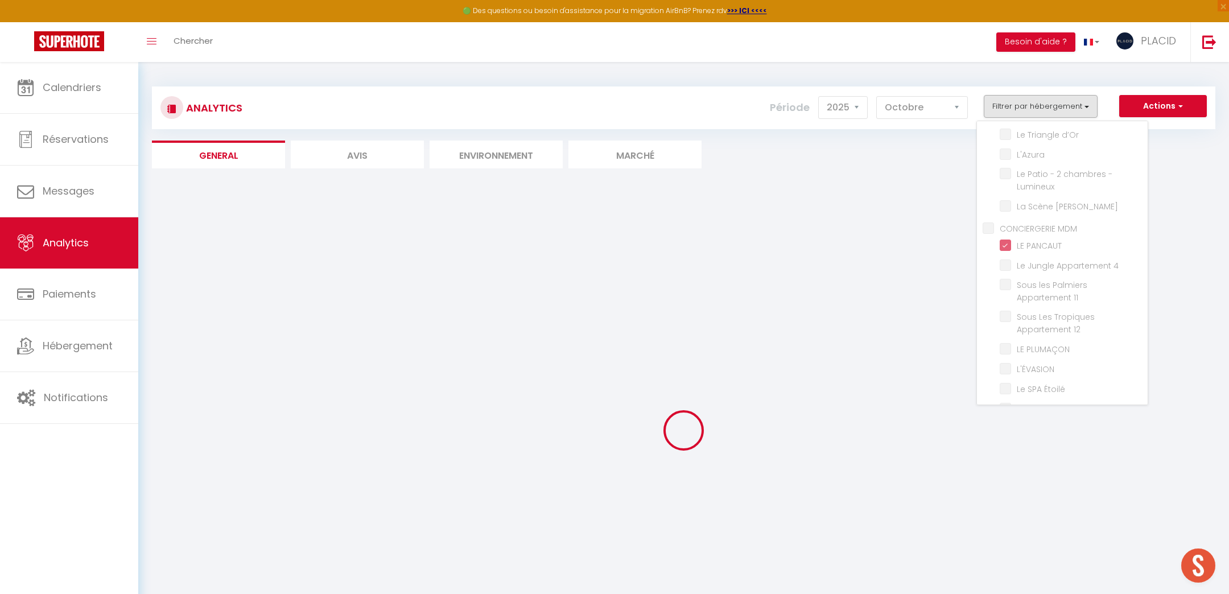
checkbox 10 "false"
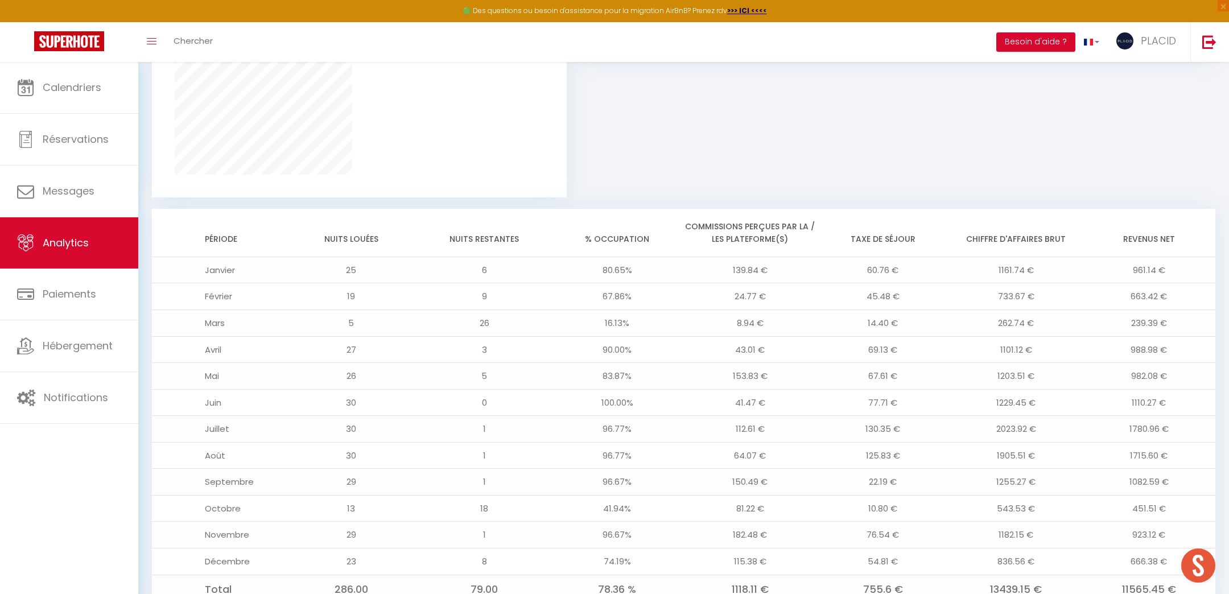
scroll to position [819, 0]
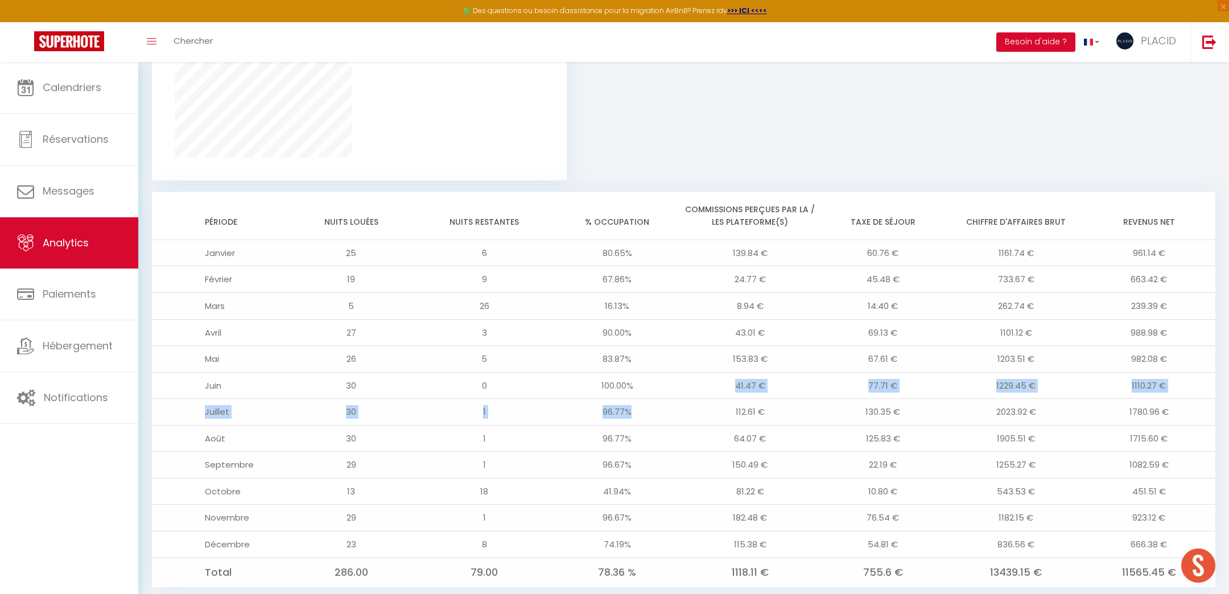
drag, startPoint x: 601, startPoint y: 383, endPoint x: 608, endPoint y: 410, distance: 28.3
click at [608, 410] on tbody "Janvier 25 6 80.65% 139.84 € 60.76 € 1161.74 € 961.14 € Février 19 9 67.86% 24.…" at bounding box center [683, 412] width 1063 height 347
click at [578, 372] on td "100.00%" at bounding box center [617, 385] width 133 height 27
drag, startPoint x: 592, startPoint y: 326, endPoint x: 635, endPoint y: 322, distance: 43.4
click at [635, 322] on td "90.00%" at bounding box center [617, 332] width 133 height 27
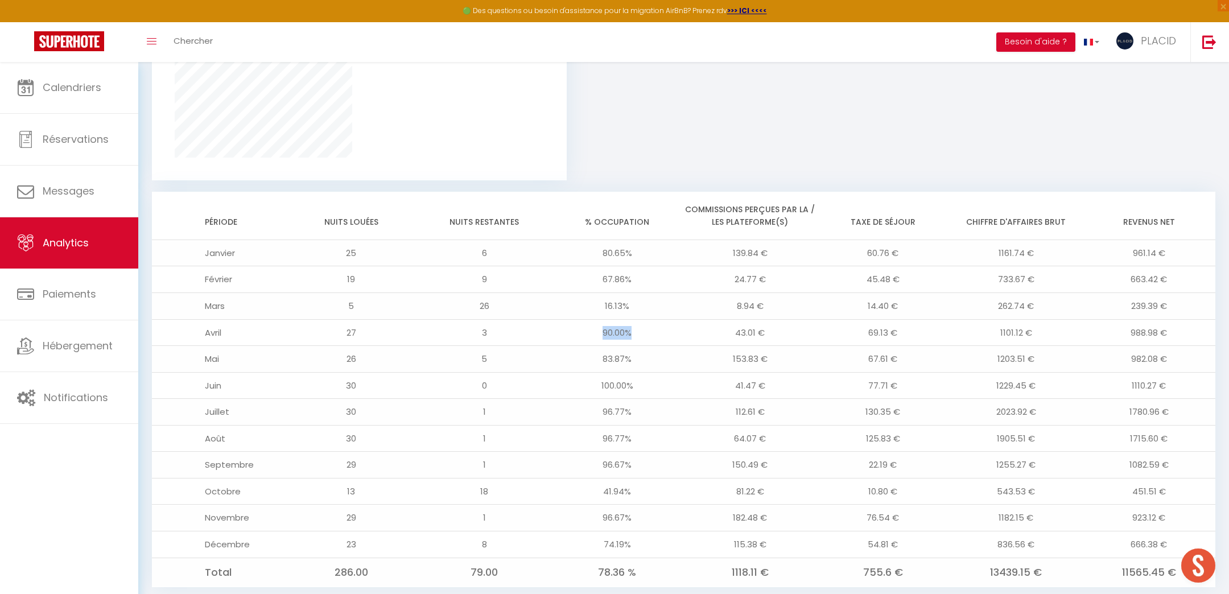
click at [581, 324] on td "90.00%" at bounding box center [617, 332] width 133 height 27
click at [564, 319] on td "90.00%" at bounding box center [617, 332] width 133 height 27
drag, startPoint x: 577, startPoint y: 374, endPoint x: 669, endPoint y: 370, distance: 92.8
click at [670, 372] on td "100.00%" at bounding box center [617, 385] width 133 height 27
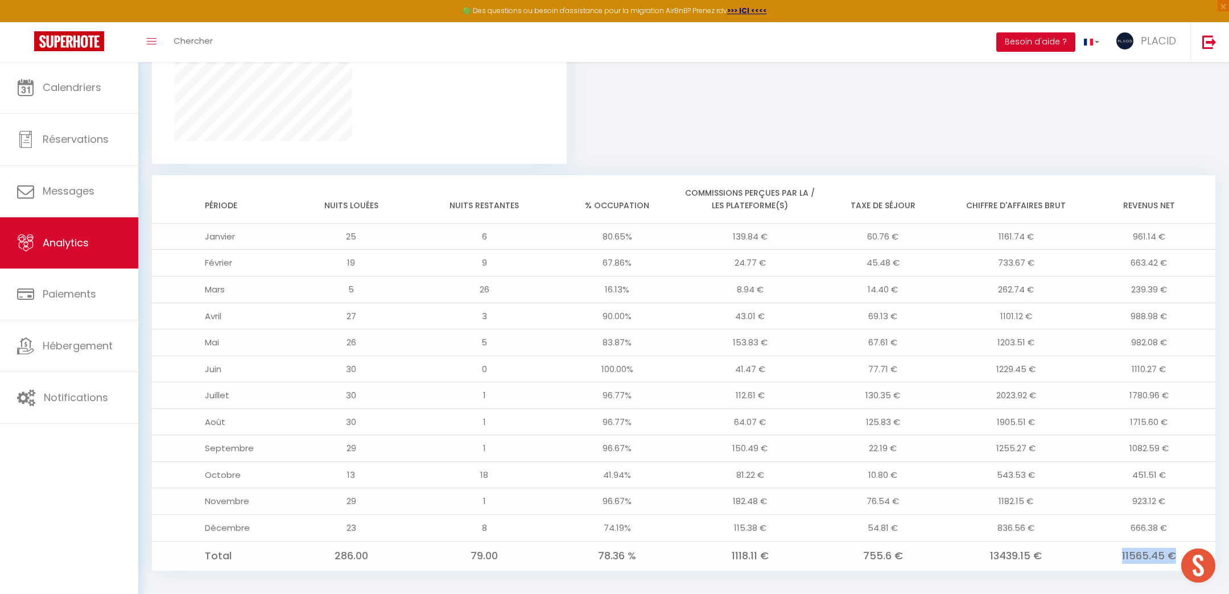
drag, startPoint x: 1107, startPoint y: 542, endPoint x: 1182, endPoint y: 537, distance: 75.2
click at [1182, 541] on td "11565.45 €" at bounding box center [1148, 555] width 133 height 29
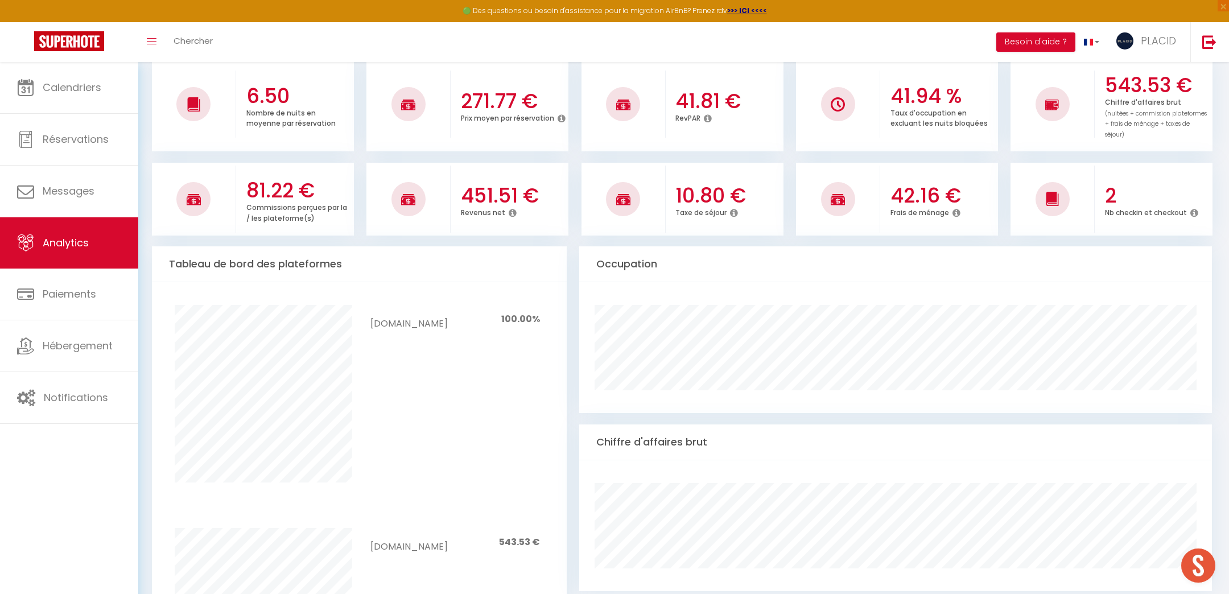
scroll to position [0, 0]
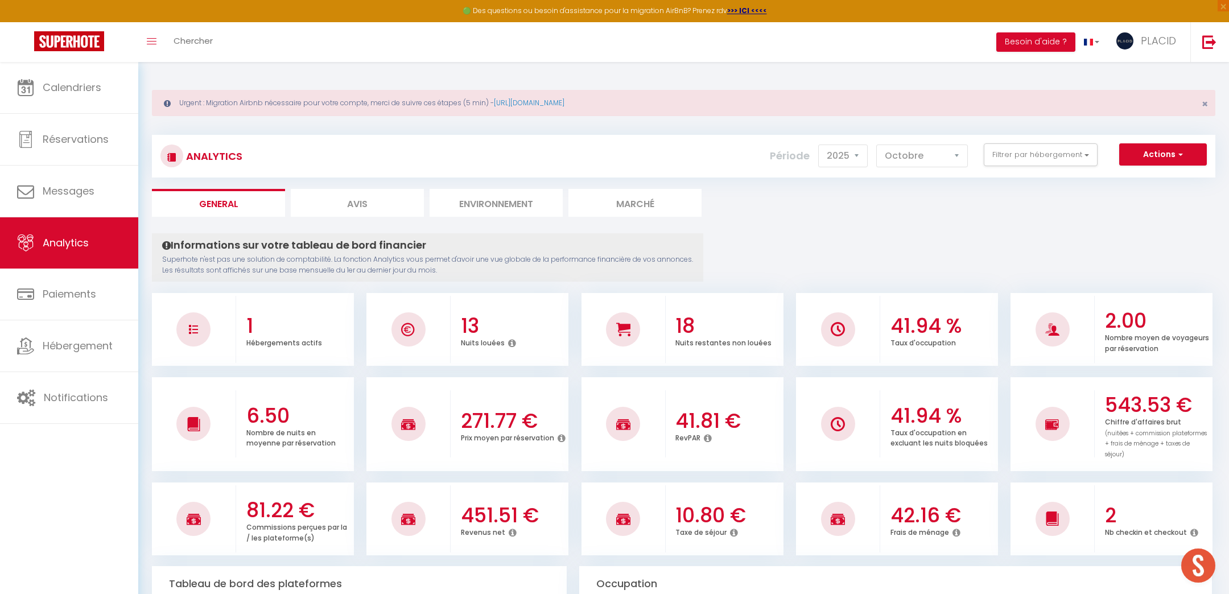
drag, startPoint x: 106, startPoint y: 476, endPoint x: 10, endPoint y: 440, distance: 102.3
click at [10, 440] on div "Calendriers Réservations Messages Analytics Paiements Hébergement Notifications" at bounding box center [69, 340] width 138 height 556
click at [53, 474] on div "Calendriers Réservations Messages Analytics Paiements Hébergement Notifications" at bounding box center [69, 340] width 138 height 556
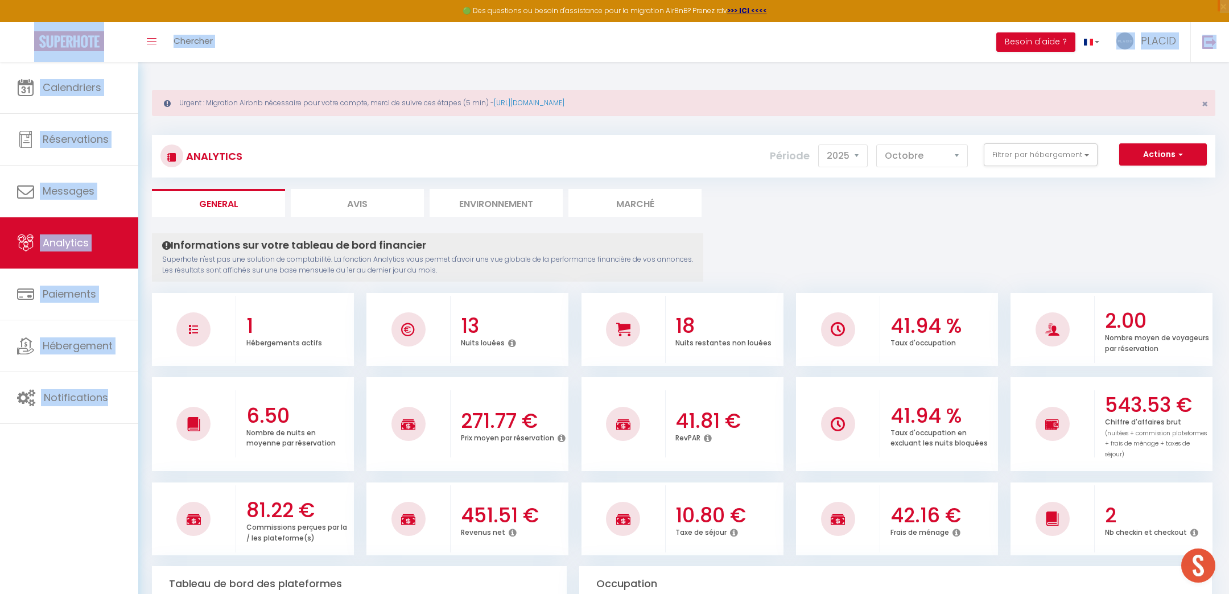
drag, startPoint x: 117, startPoint y: 513, endPoint x: 65, endPoint y: 16, distance: 499.3
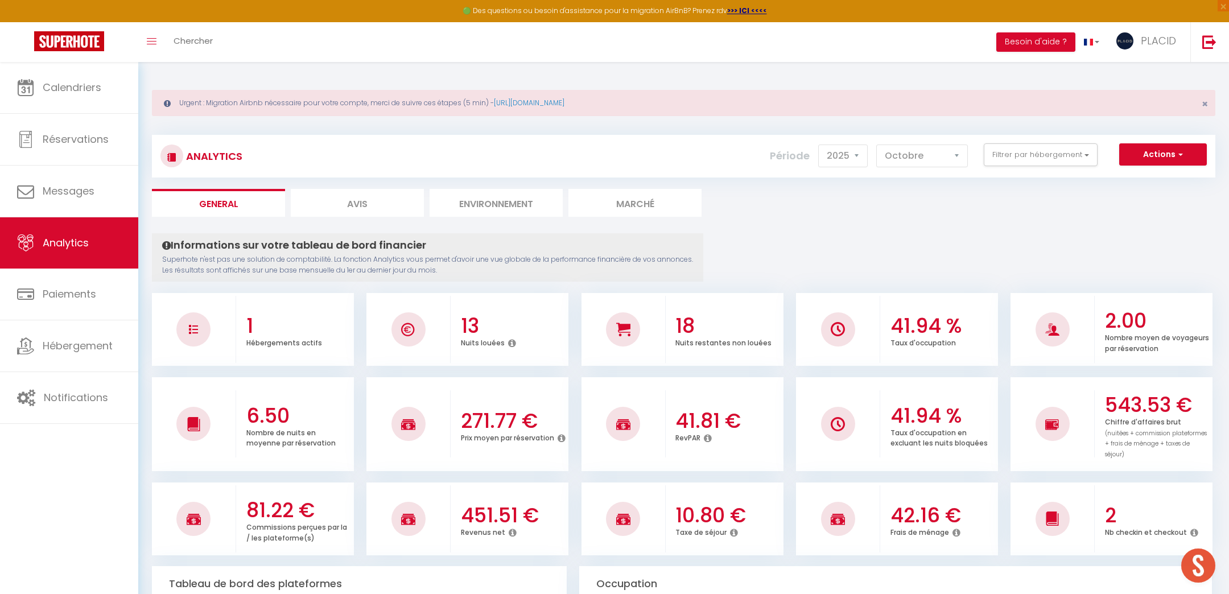
click at [49, 340] on span "Hébergement" at bounding box center [78, 345] width 70 height 14
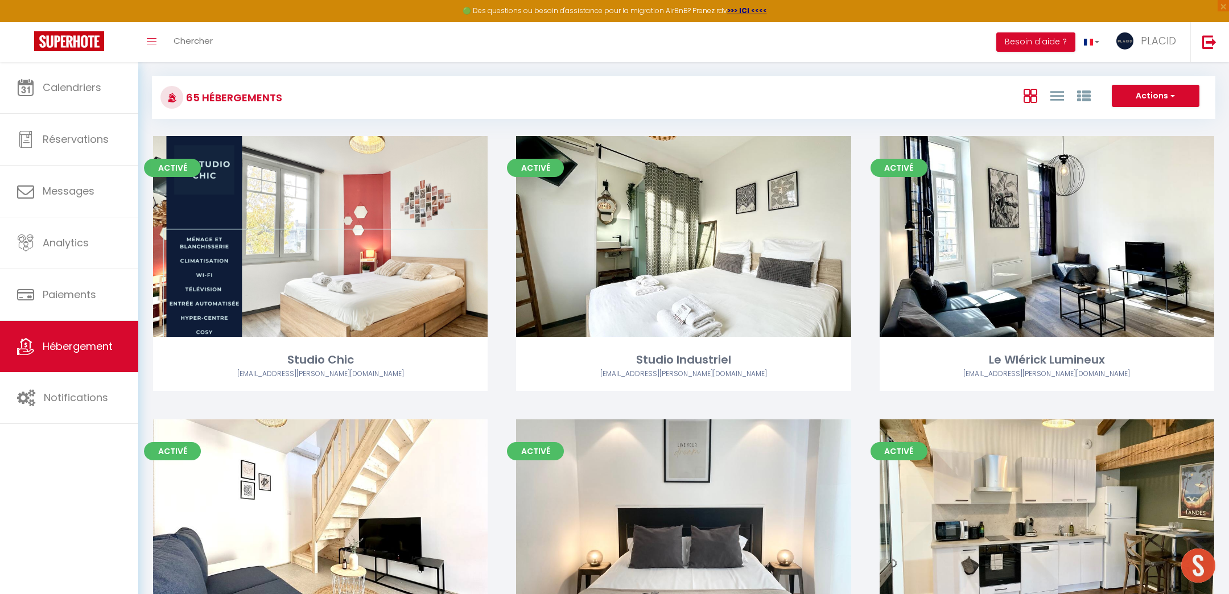
scroll to position [70, 0]
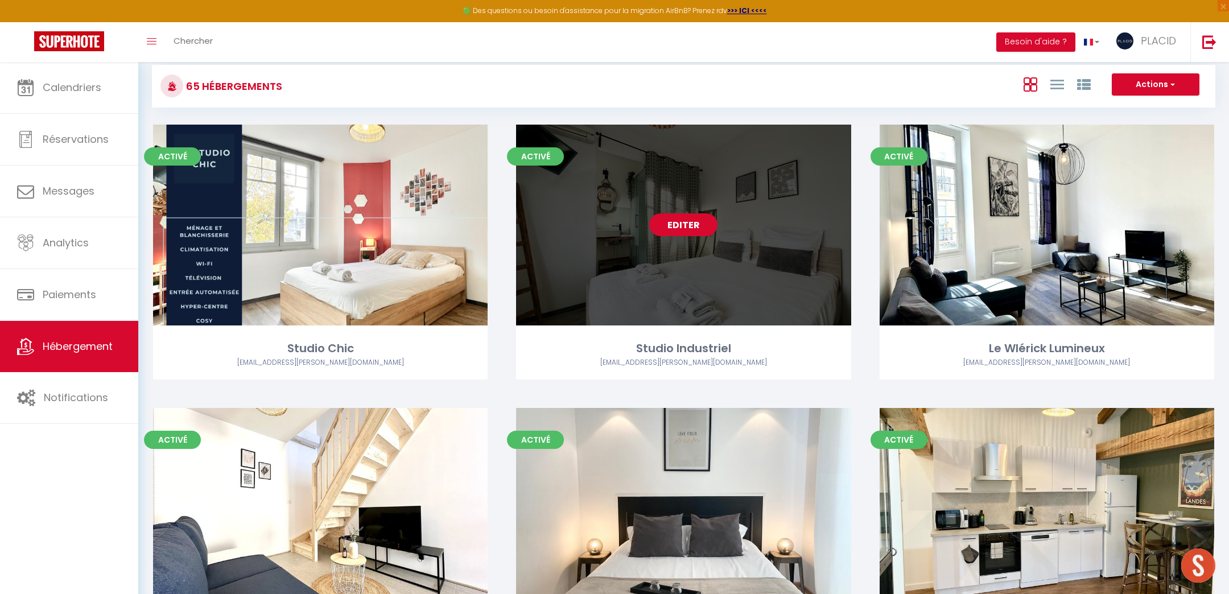
click at [677, 225] on link "Editer" at bounding box center [683, 224] width 68 height 23
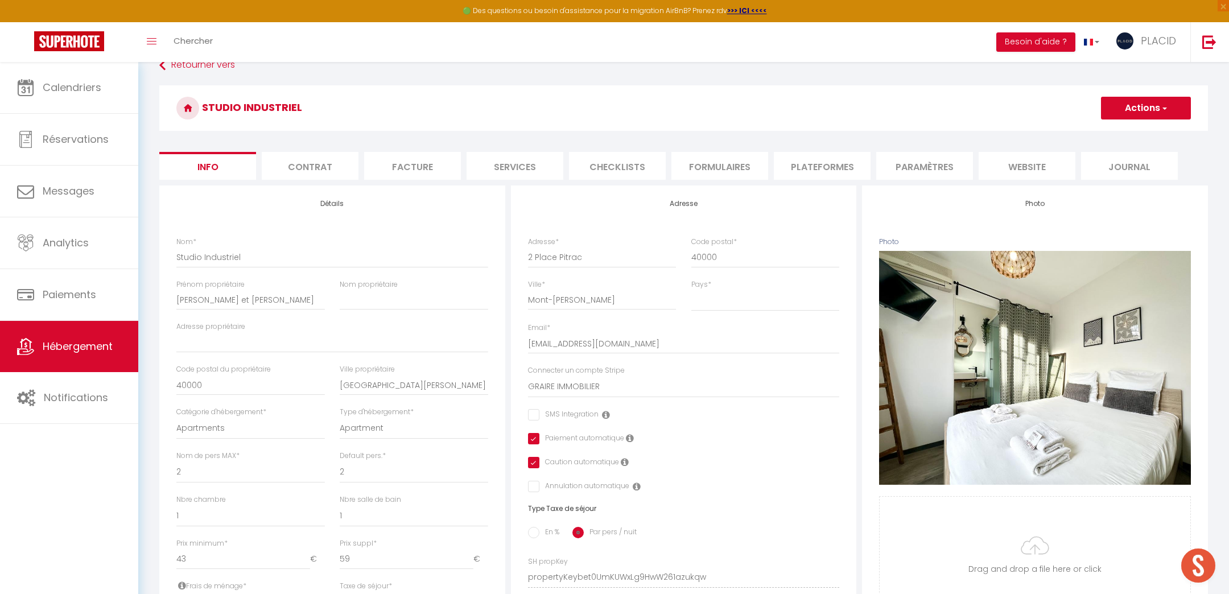
scroll to position [21, 0]
click at [412, 172] on li "Facture" at bounding box center [412, 165] width 97 height 28
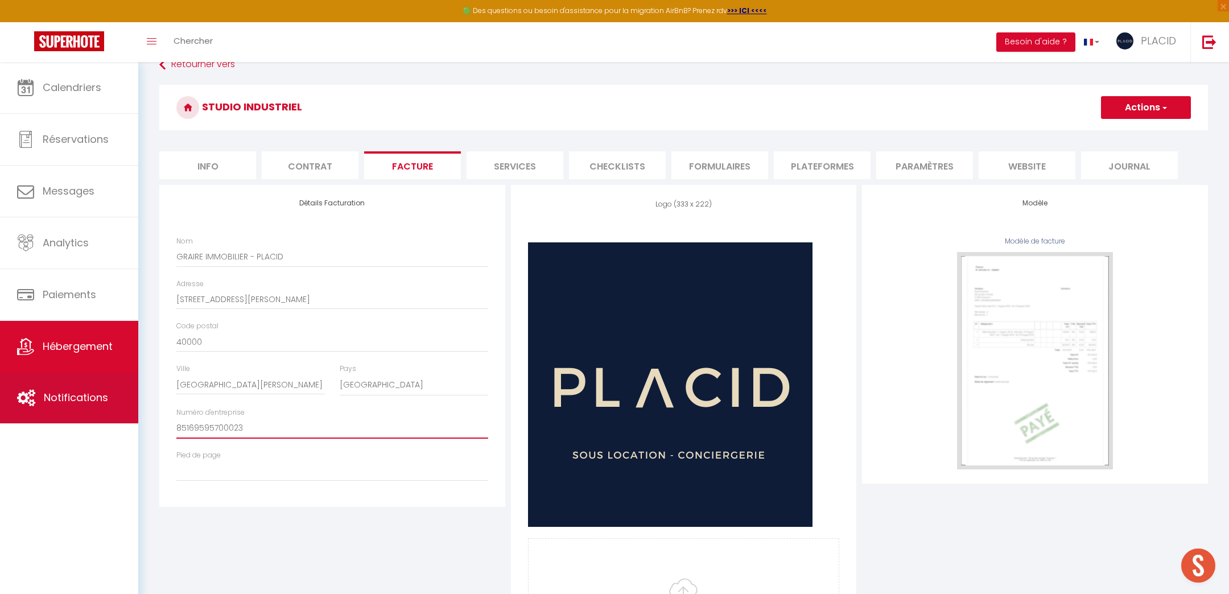
drag, startPoint x: 275, startPoint y: 431, endPoint x: 108, endPoint y: 403, distance: 169.5
click at [109, 403] on div "🟢 Des questions ou besoin d'assistance pour la migration AirBnB? Prenez rdv >>>…" at bounding box center [614, 373] width 1229 height 665
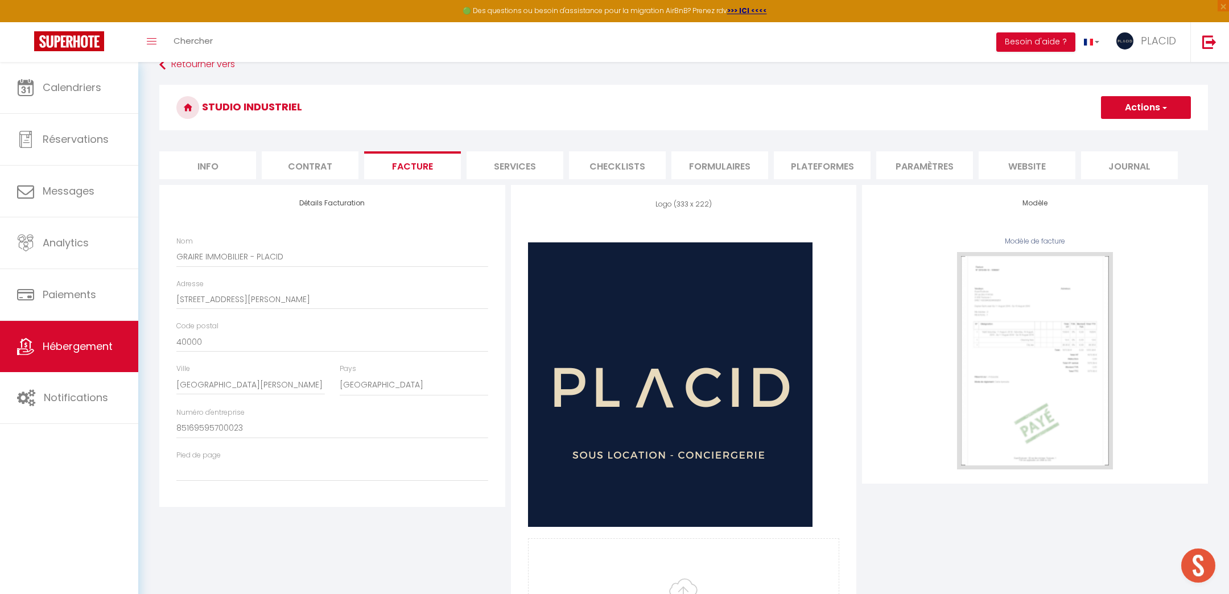
click at [1024, 526] on div "Modèle Modèle de facture" at bounding box center [1035, 431] width 352 height 493
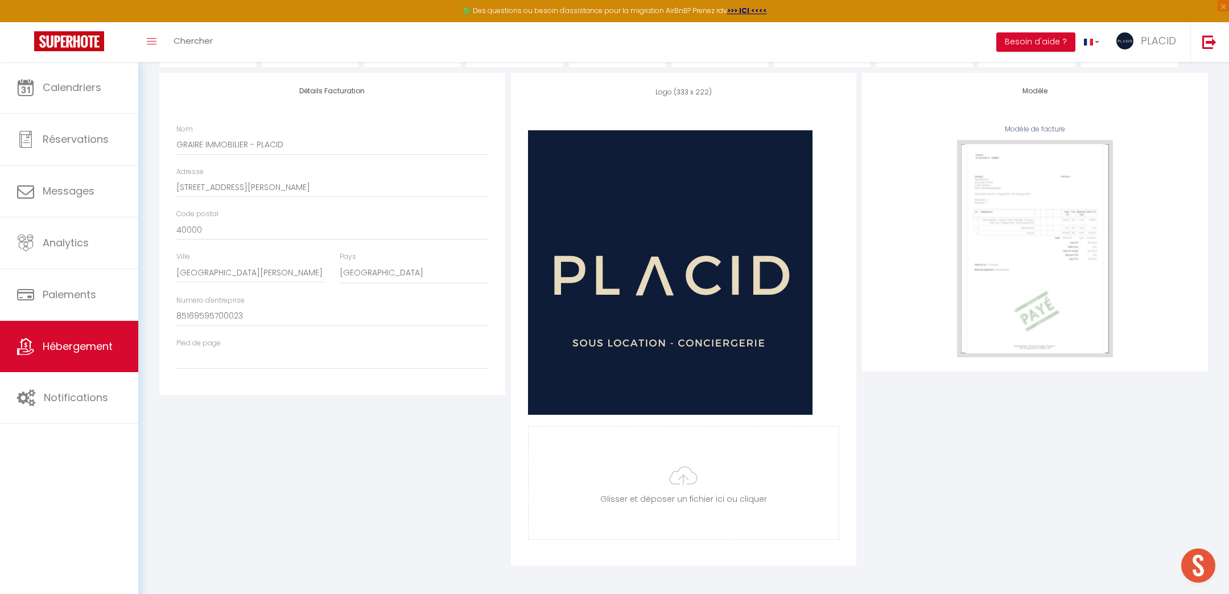
scroll to position [133, 0]
click at [982, 502] on div "Modèle Modèle de facture" at bounding box center [1035, 319] width 352 height 493
click at [1041, 472] on div "Modèle Modèle de facture" at bounding box center [1035, 319] width 352 height 493
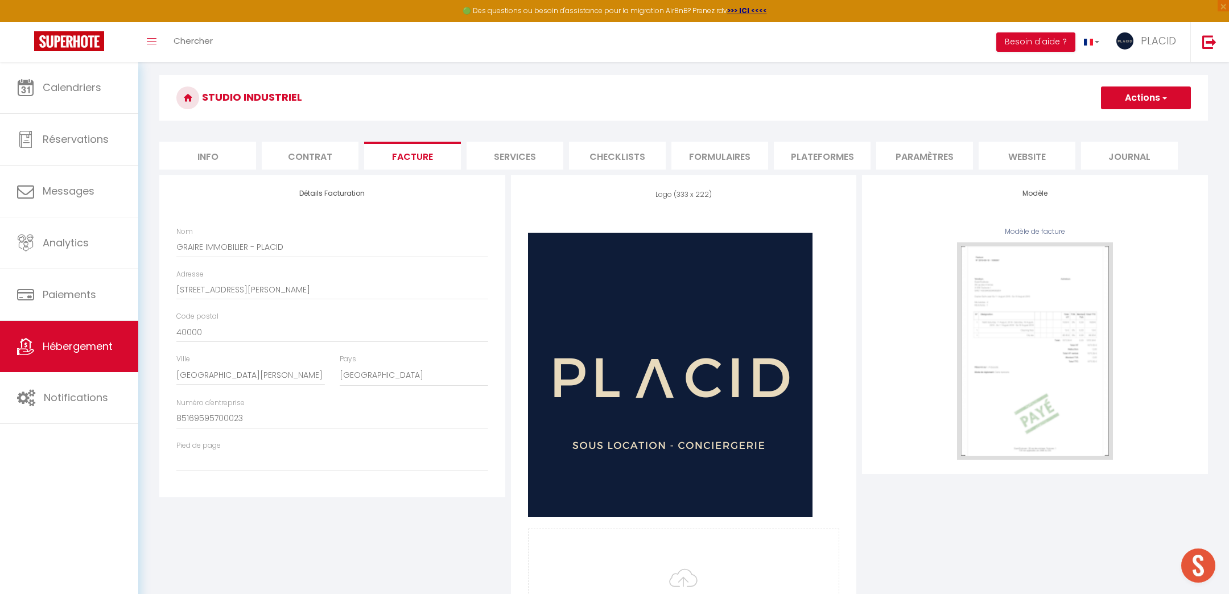
scroll to position [62, 0]
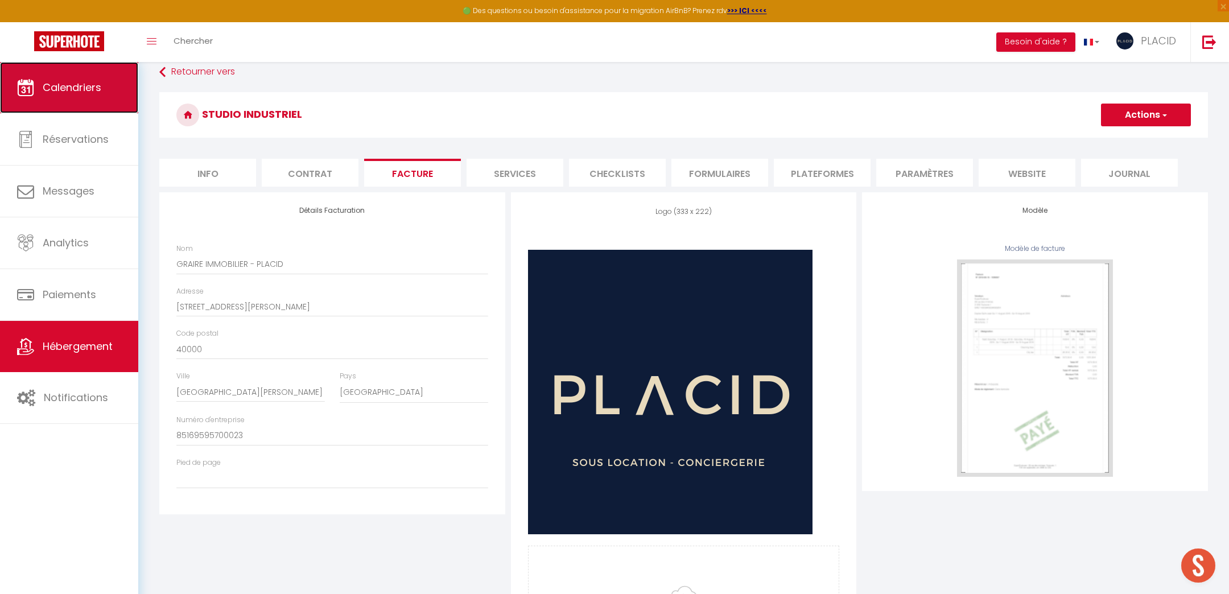
click at [48, 94] on span "Calendriers" at bounding box center [72, 87] width 59 height 14
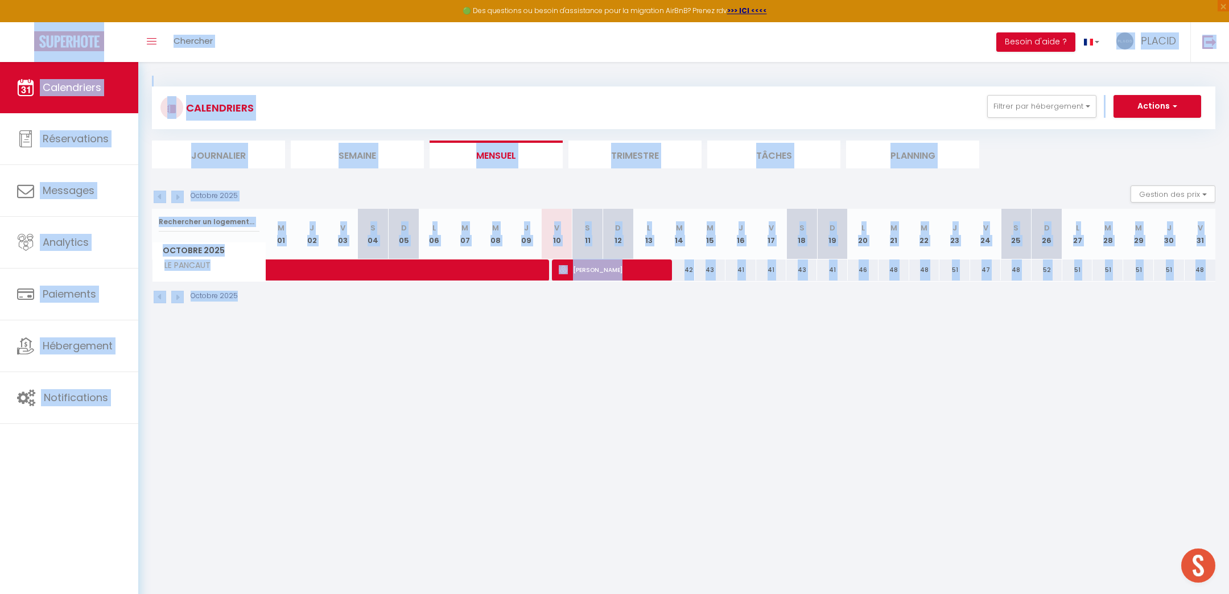
drag, startPoint x: 754, startPoint y: 464, endPoint x: 84, endPoint y: 6, distance: 812.0
click at [86, 62] on body "🟢 Des questions ou besoin d'assistance pour la migration AirBnB? Prenez rdv >>>…" at bounding box center [614, 359] width 1229 height 594
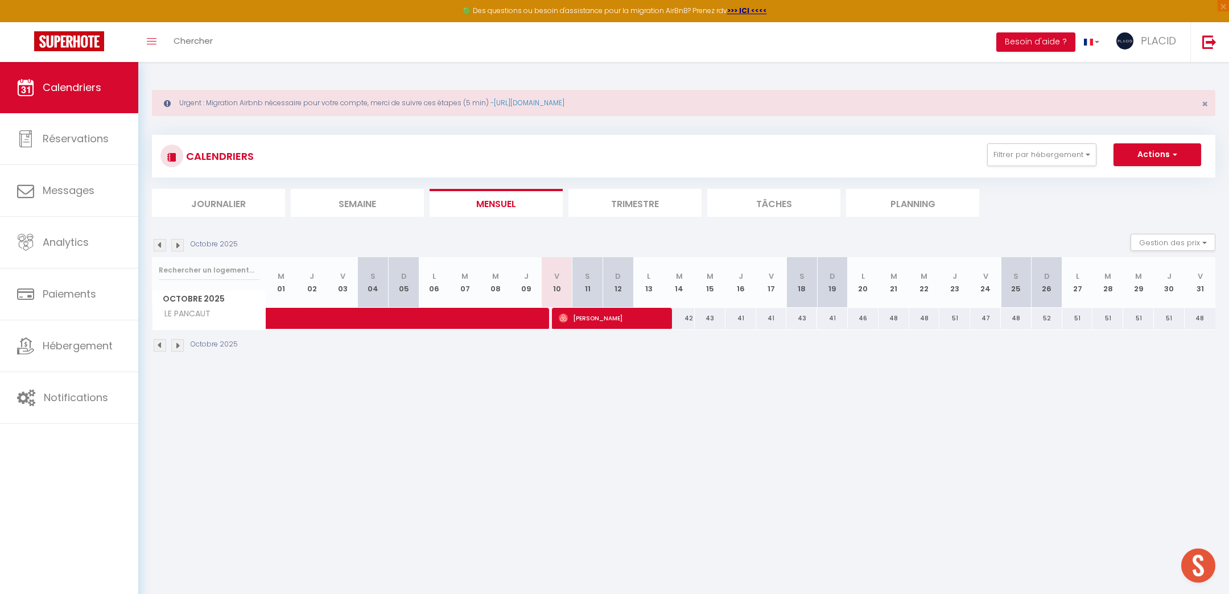
click at [568, 466] on body "🟢 Des questions ou besoin d'assistance pour la migration AirBnB? Prenez rdv >>>…" at bounding box center [614, 359] width 1229 height 594
click at [118, 151] on link "Réservations" at bounding box center [69, 138] width 138 height 51
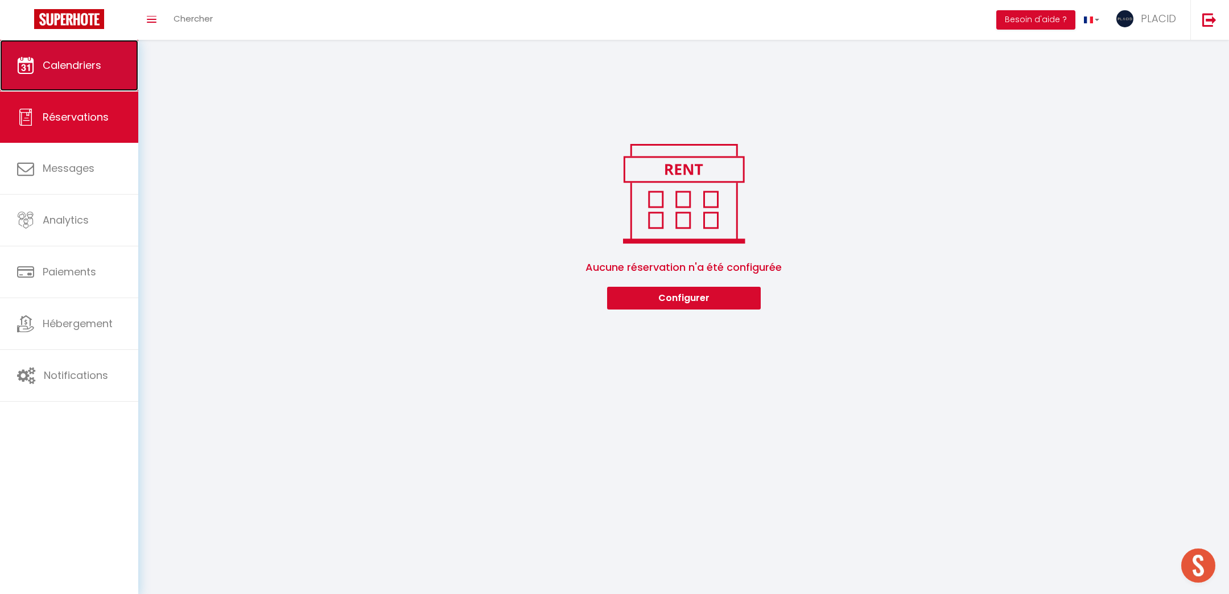
click at [72, 72] on span "Calendriers" at bounding box center [72, 65] width 59 height 14
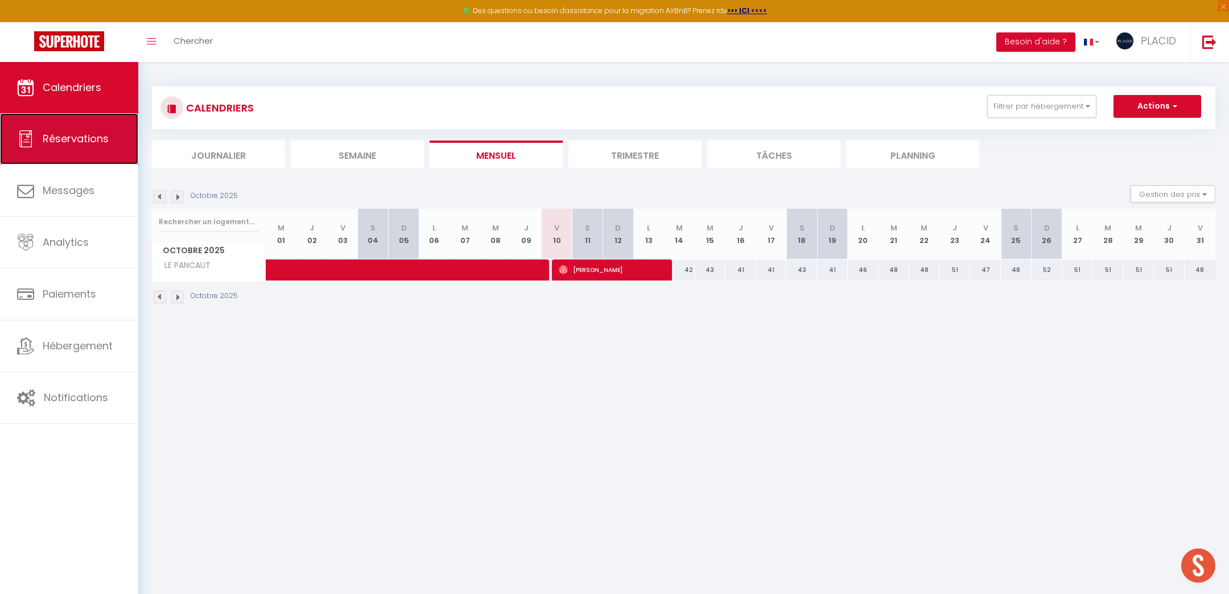
click at [64, 132] on span "Réservations" at bounding box center [76, 138] width 66 height 14
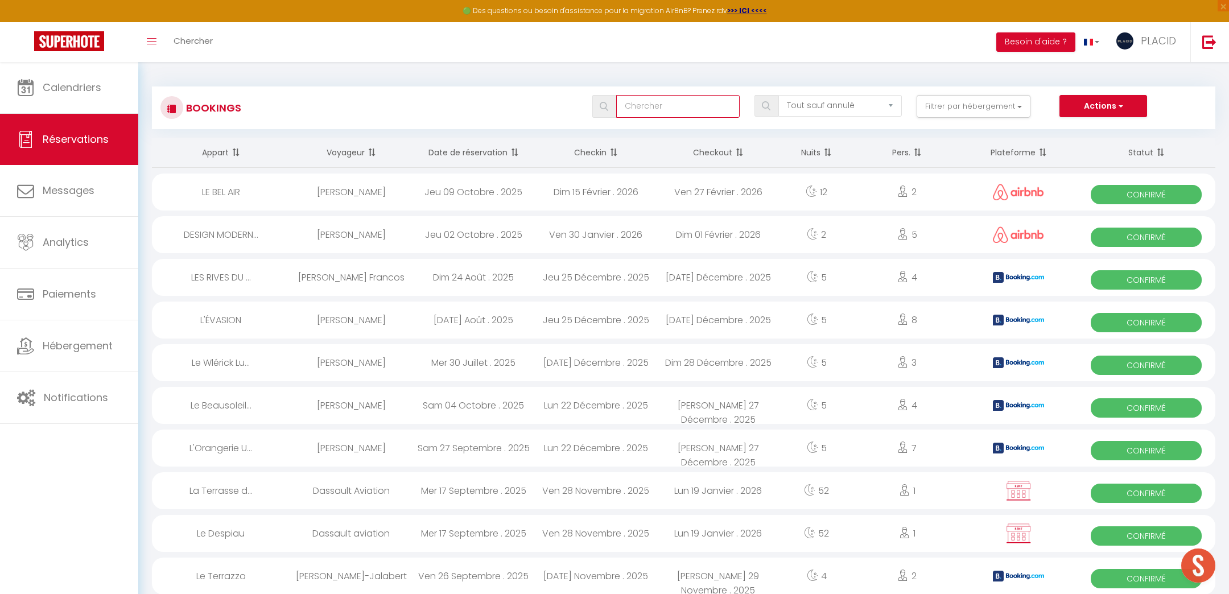
click at [666, 115] on input "text" at bounding box center [677, 106] width 123 height 23
click at [606, 100] on span at bounding box center [604, 106] width 24 height 23
click at [603, 108] on img at bounding box center [604, 106] width 9 height 9
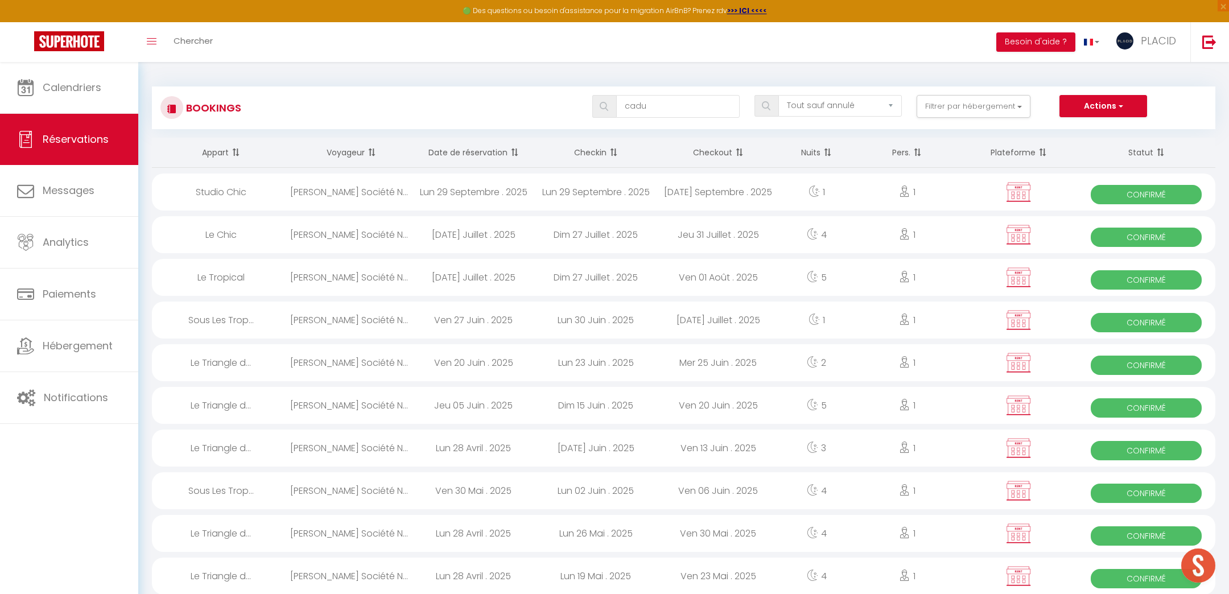
click at [378, 199] on div "[PERSON_NAME] Société NCG" at bounding box center [351, 191] width 122 height 37
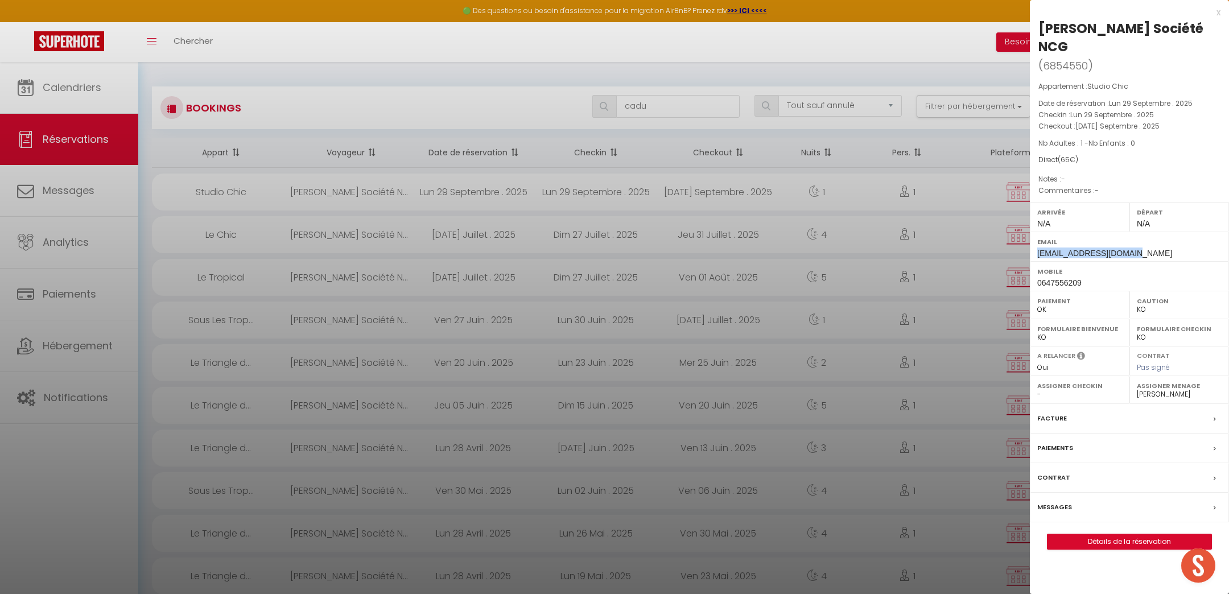
drag, startPoint x: 1136, startPoint y: 235, endPoint x: 1037, endPoint y: 235, distance: 99.0
click at [1037, 235] on div "Email [EMAIL_ADDRESS][DOMAIN_NAME]" at bounding box center [1129, 247] width 199 height 30
copy span "[EMAIL_ADDRESS][DOMAIN_NAME]"
click at [961, 48] on div at bounding box center [614, 297] width 1229 height 594
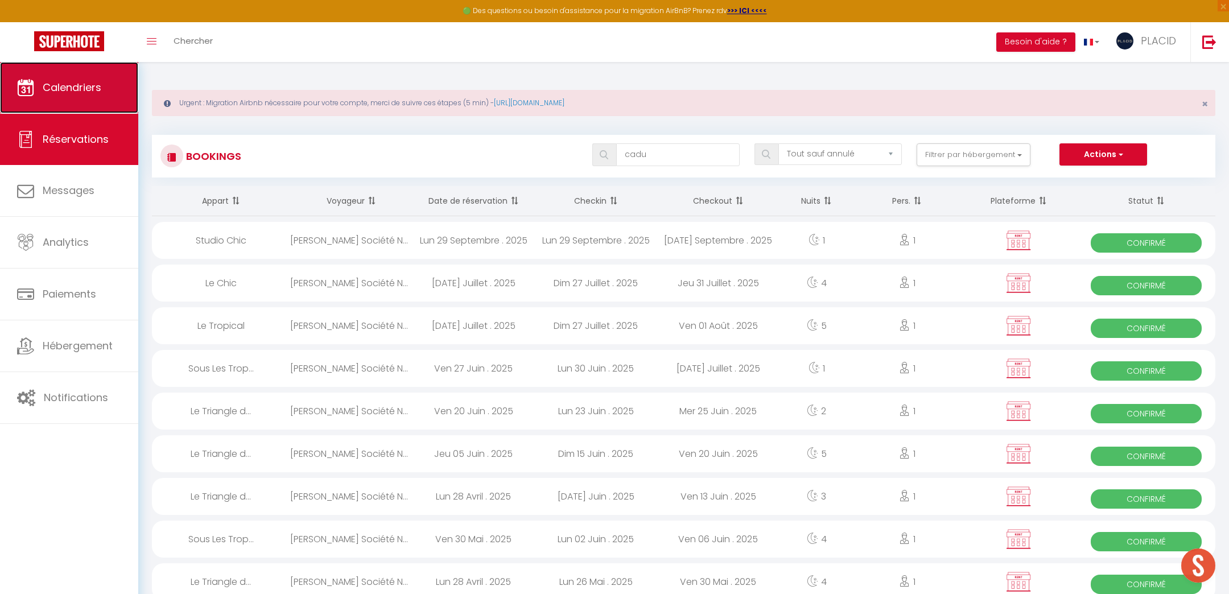
click at [30, 86] on icon at bounding box center [25, 87] width 17 height 17
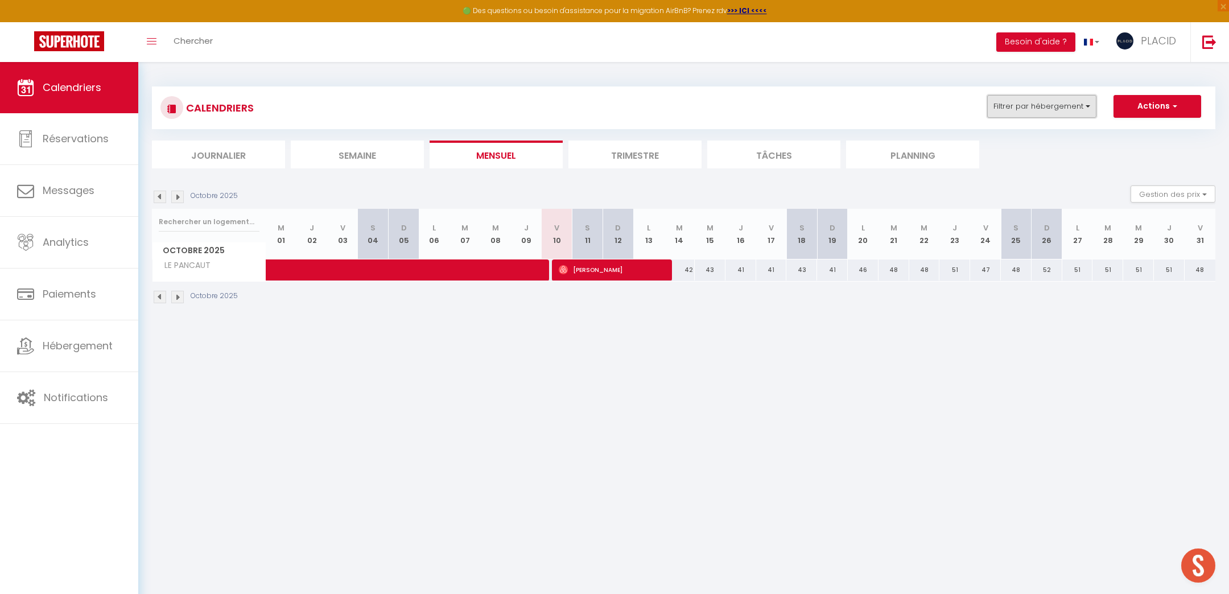
click at [1074, 100] on button "Filtrer par hébergement" at bounding box center [1041, 106] width 109 height 23
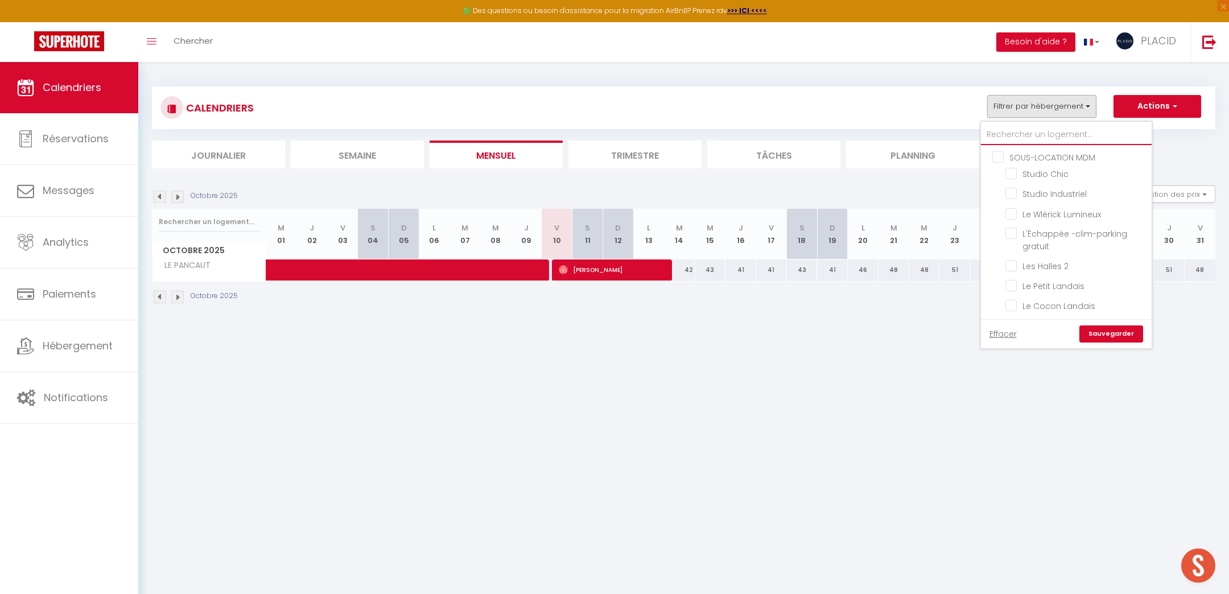
click at [1080, 134] on input "text" at bounding box center [1066, 135] width 171 height 20
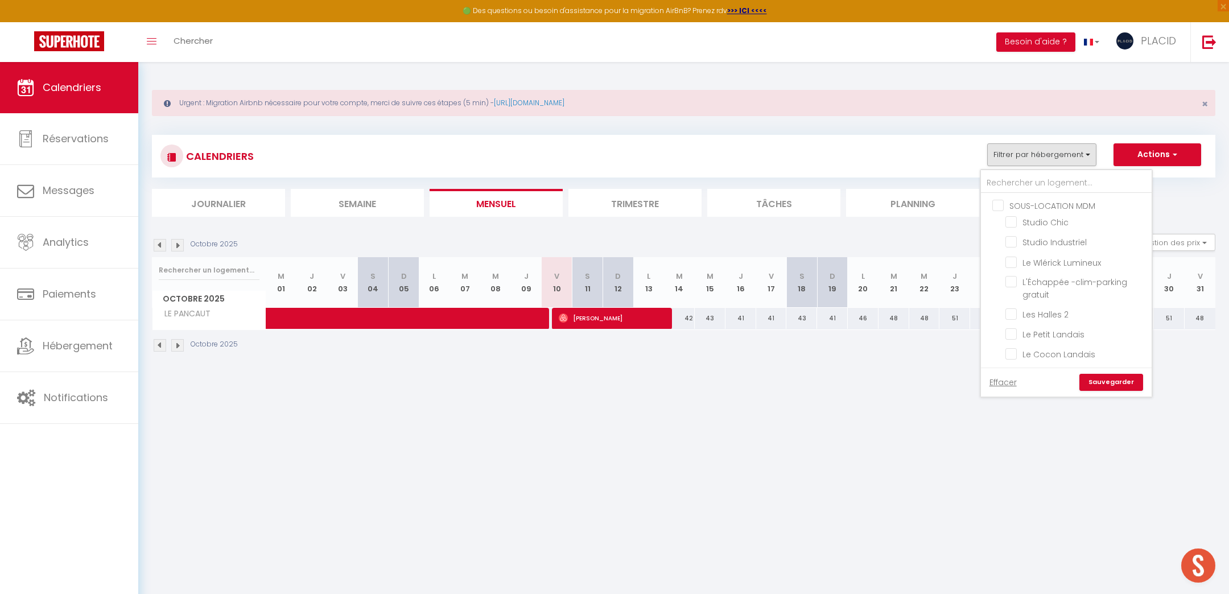
click at [1029, 504] on body "🟢 Des questions ou besoin d'assistance pour la migration AirBnB? Prenez rdv >>>…" at bounding box center [614, 359] width 1229 height 594
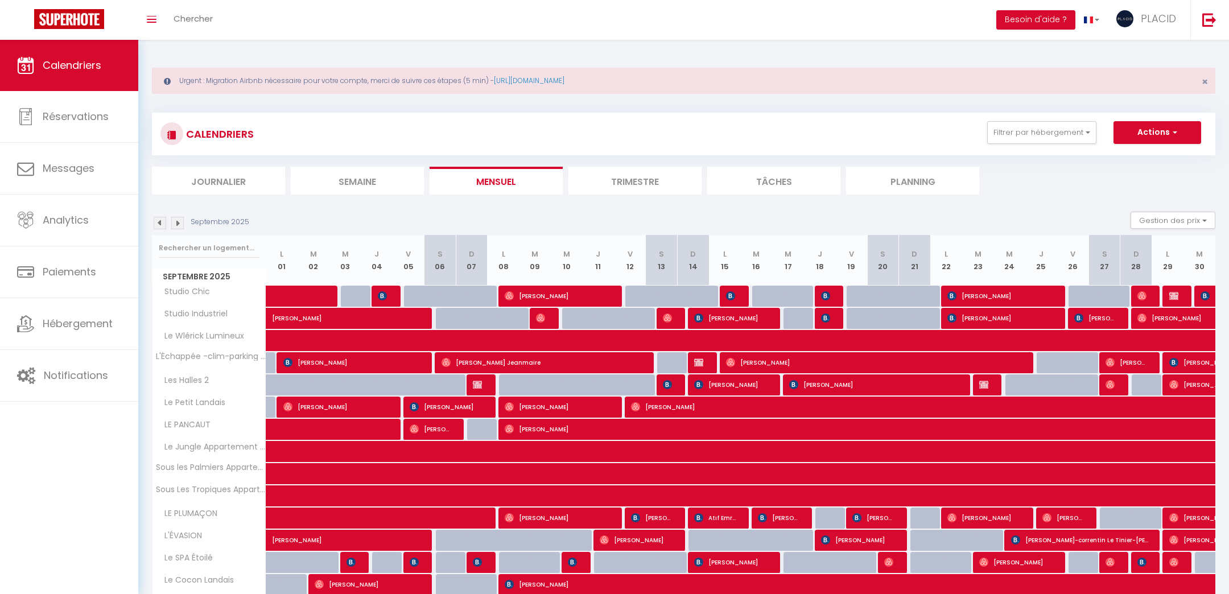
click at [74, 510] on div "Calendriers Réservations Messages Analytics Paiements Hébergement Notifications" at bounding box center [69, 318] width 138 height 556
click at [1020, 147] on div "CALENDRIERS Filtrer par hébergement SOUS-LOCATION MDM Studio Chic Studio Indust…" at bounding box center [683, 134] width 1063 height 43
click at [1033, 137] on button "Filtrer par hébergement" at bounding box center [1041, 132] width 109 height 23
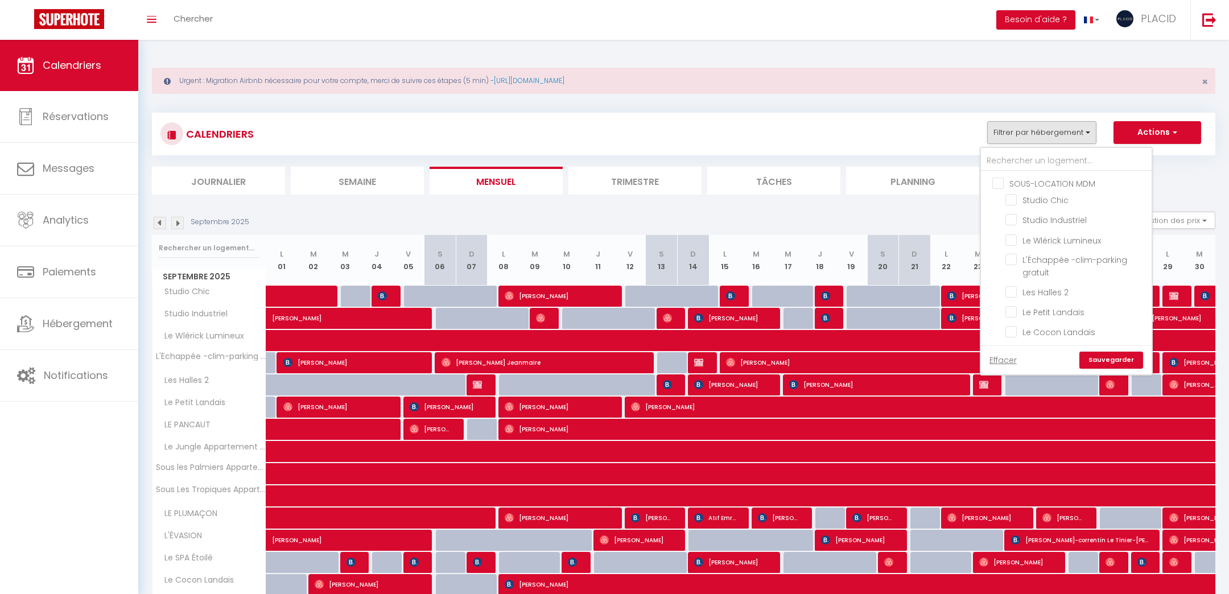
click at [997, 181] on input "SOUS-LOCATION MDM" at bounding box center [1077, 182] width 171 height 11
checkbox input "true"
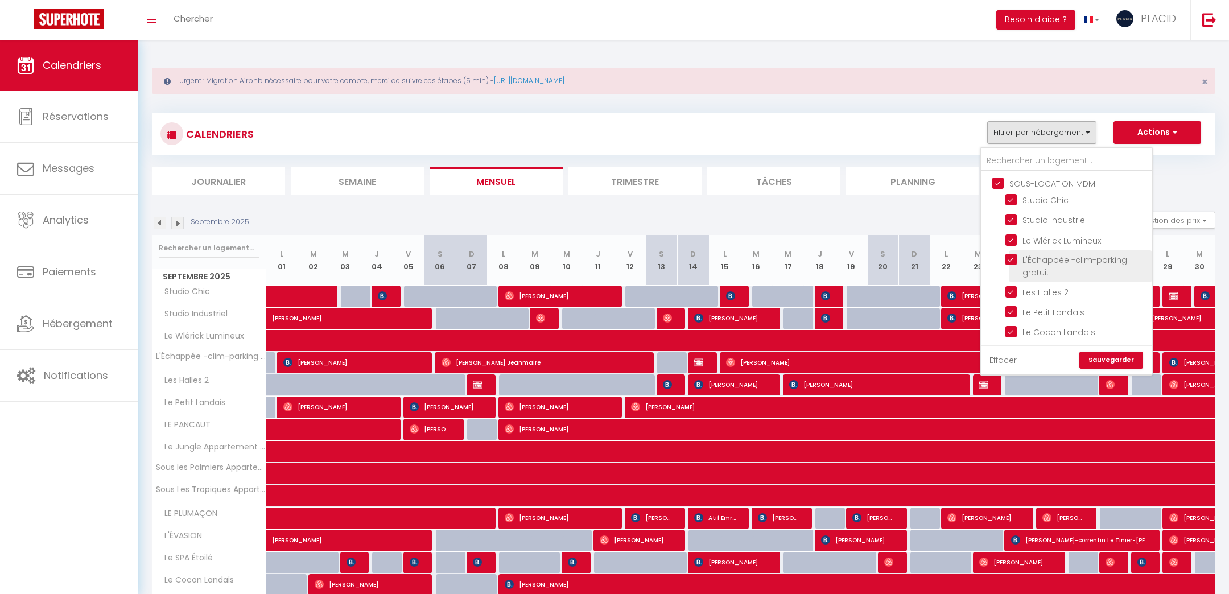
checkbox input "true"
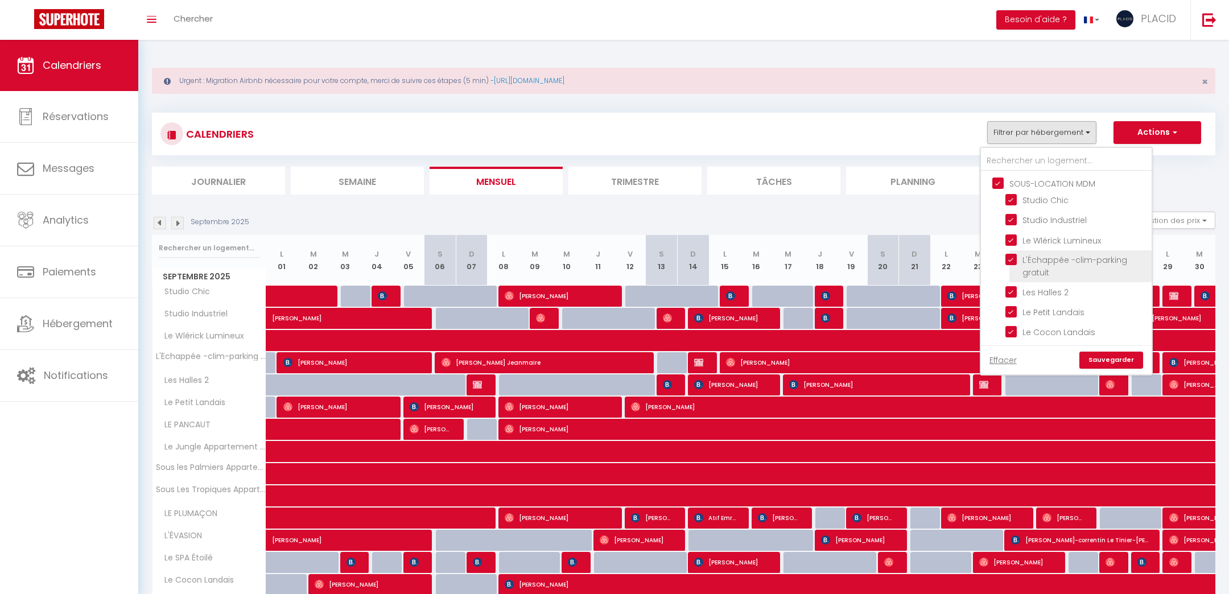
checkbox input "true"
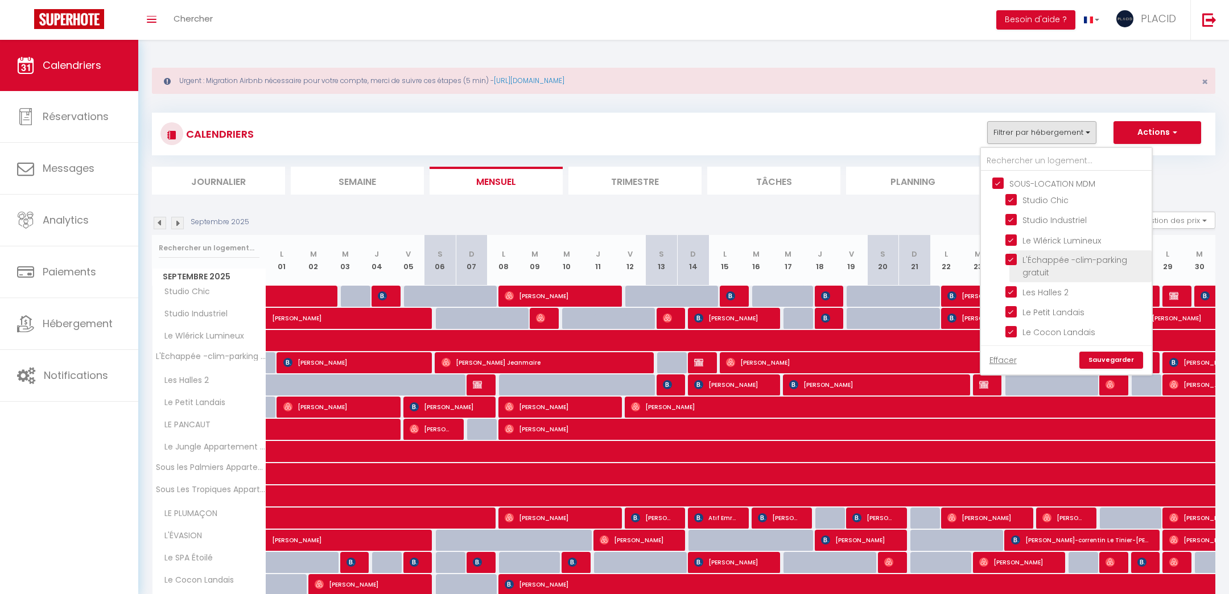
checkbox input "true"
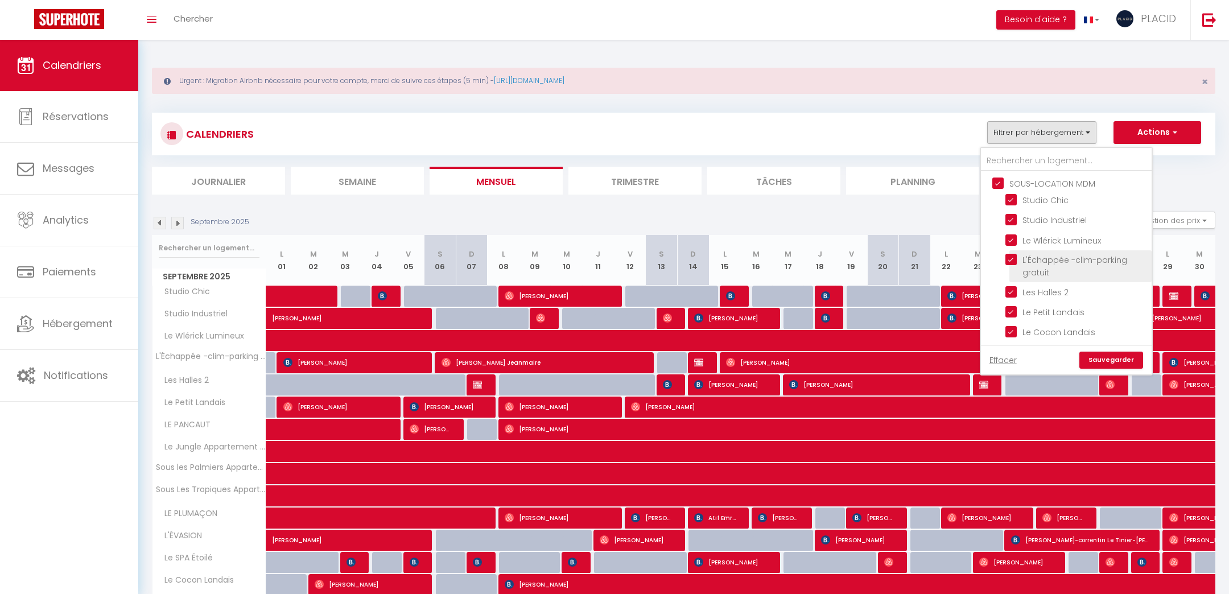
checkbox input "true"
checkbox input "false"
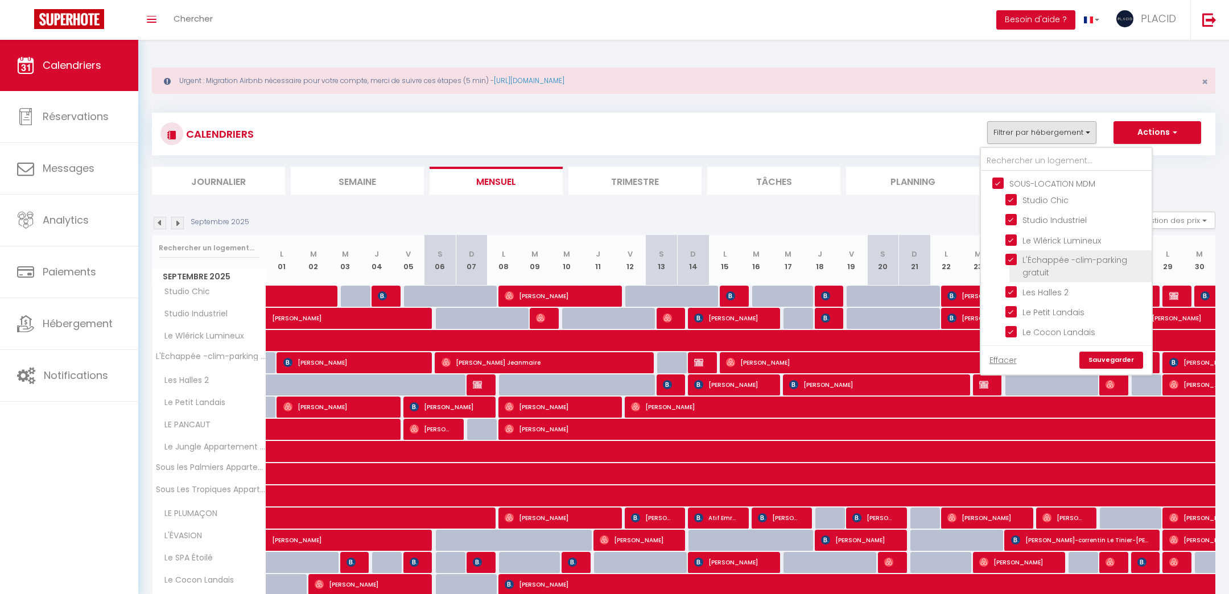
checkbox input "false"
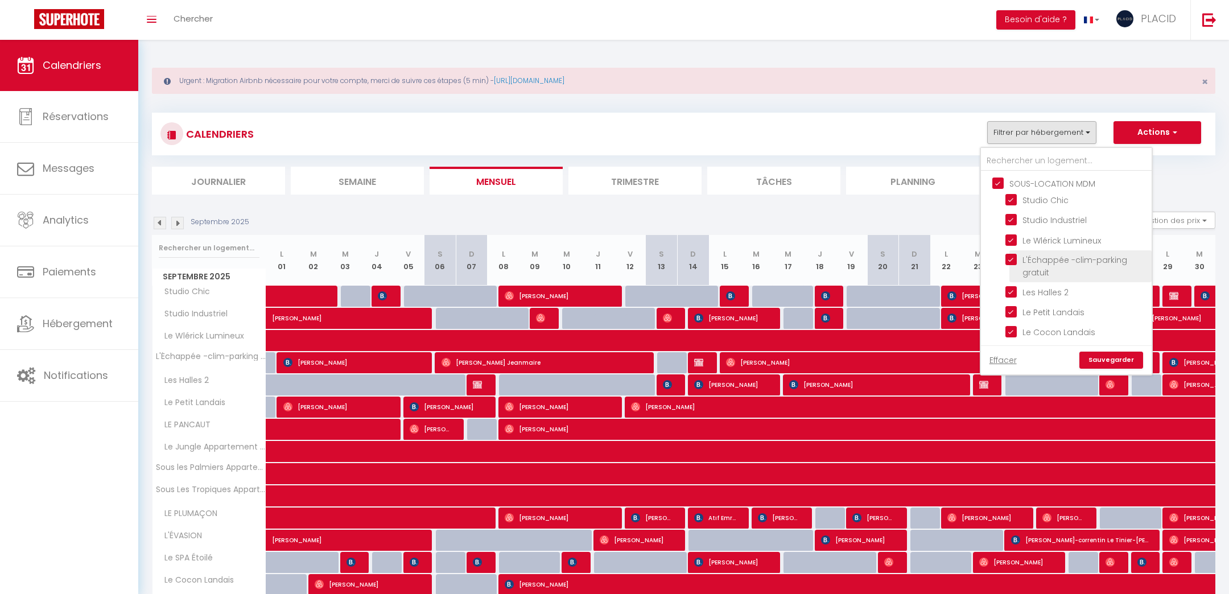
checkbox input "false"
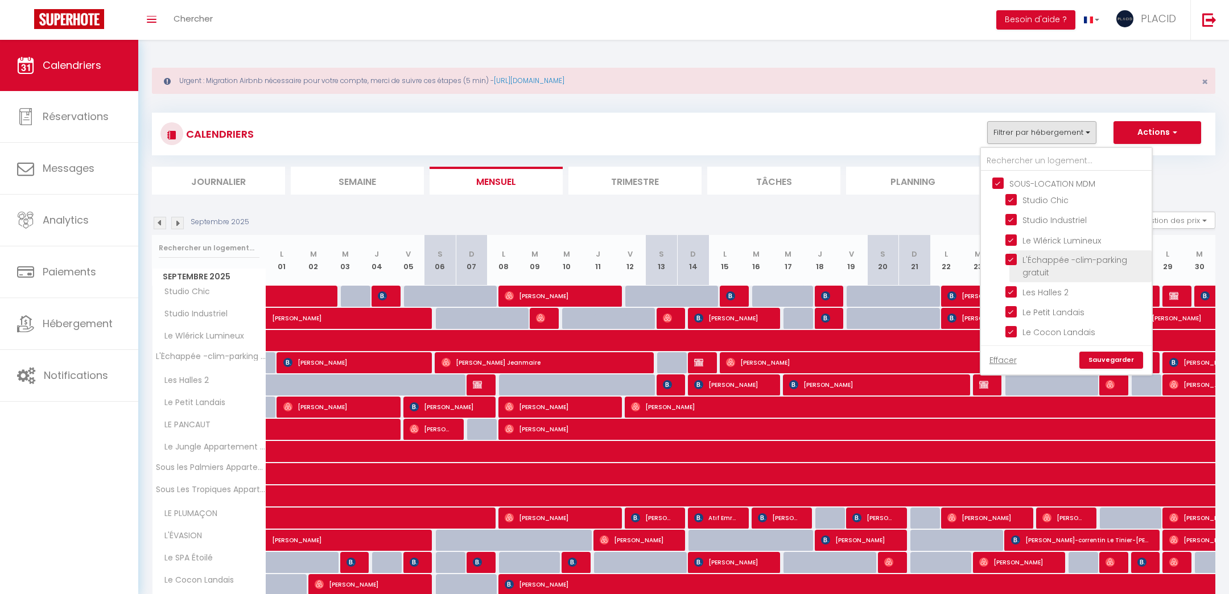
checkbox input "false"
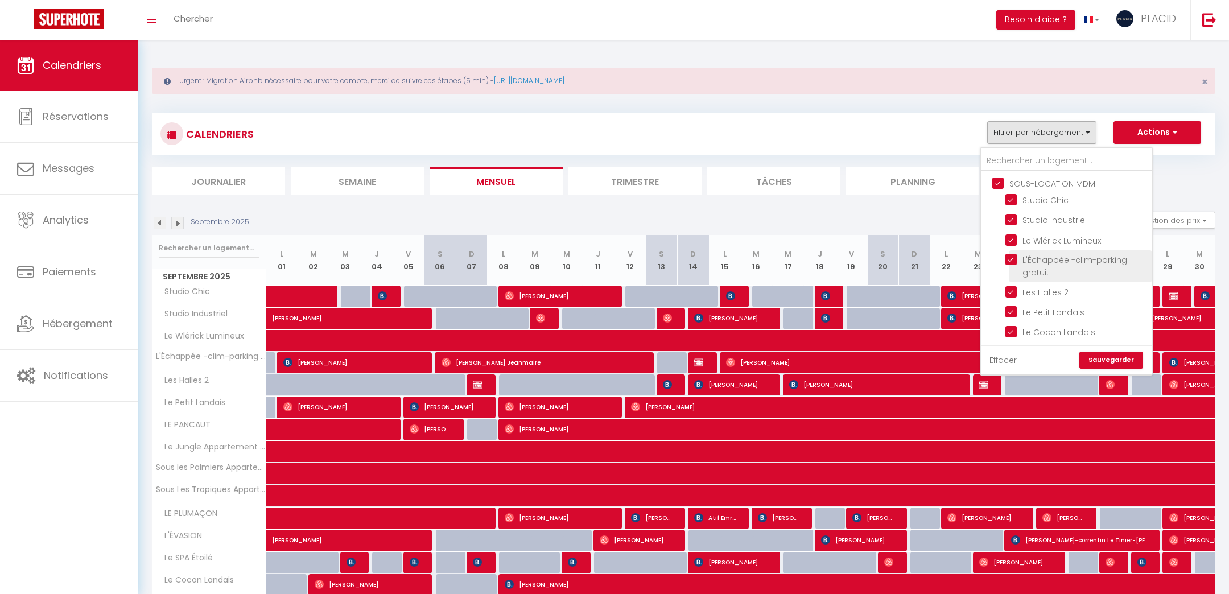
checkbox input "false"
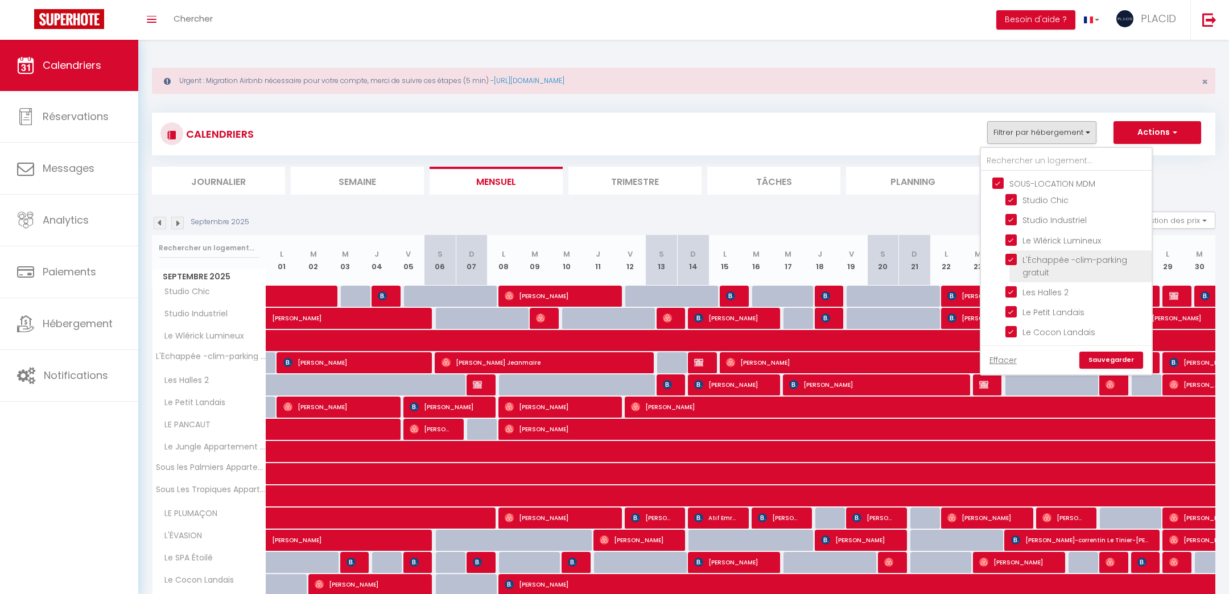
checkbox input "false"
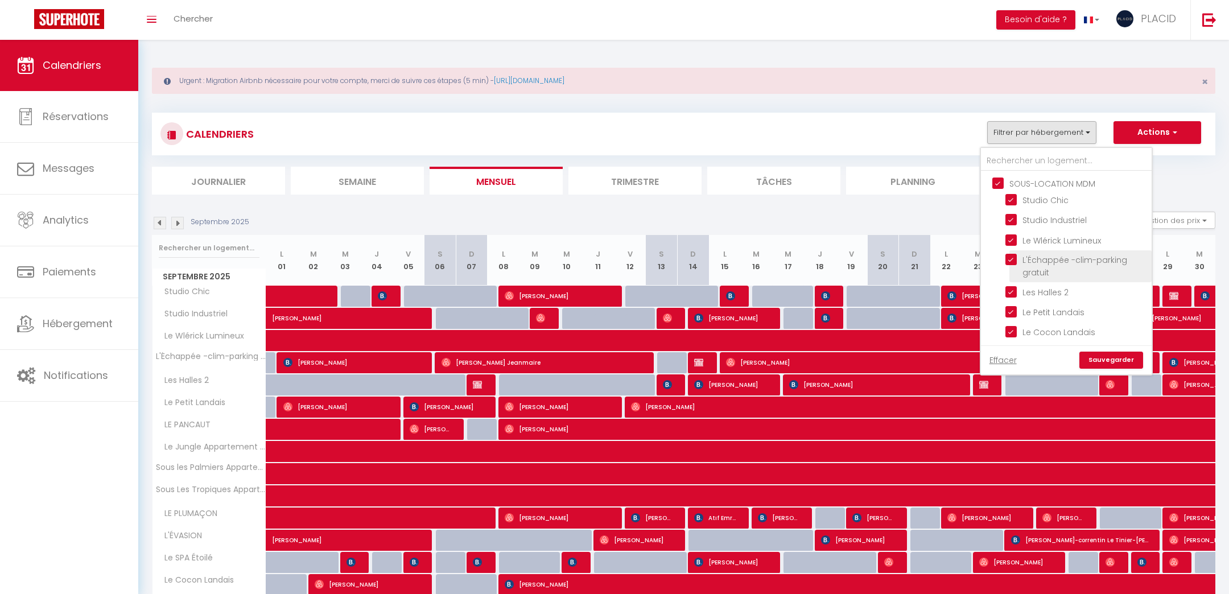
checkbox input "false"
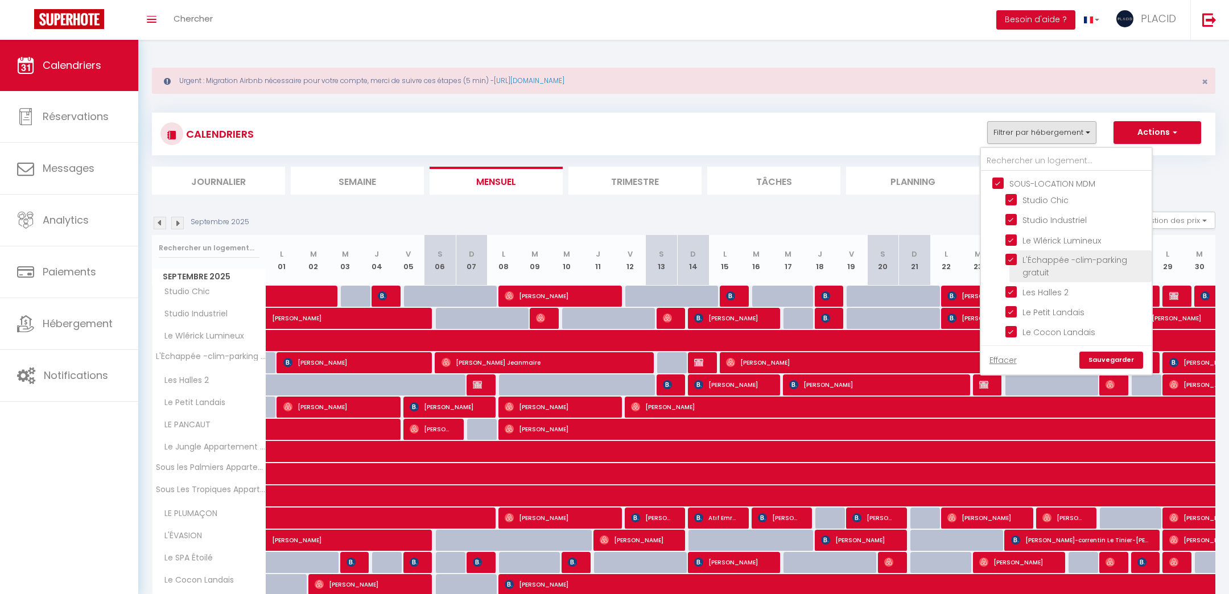
checkbox input "false"
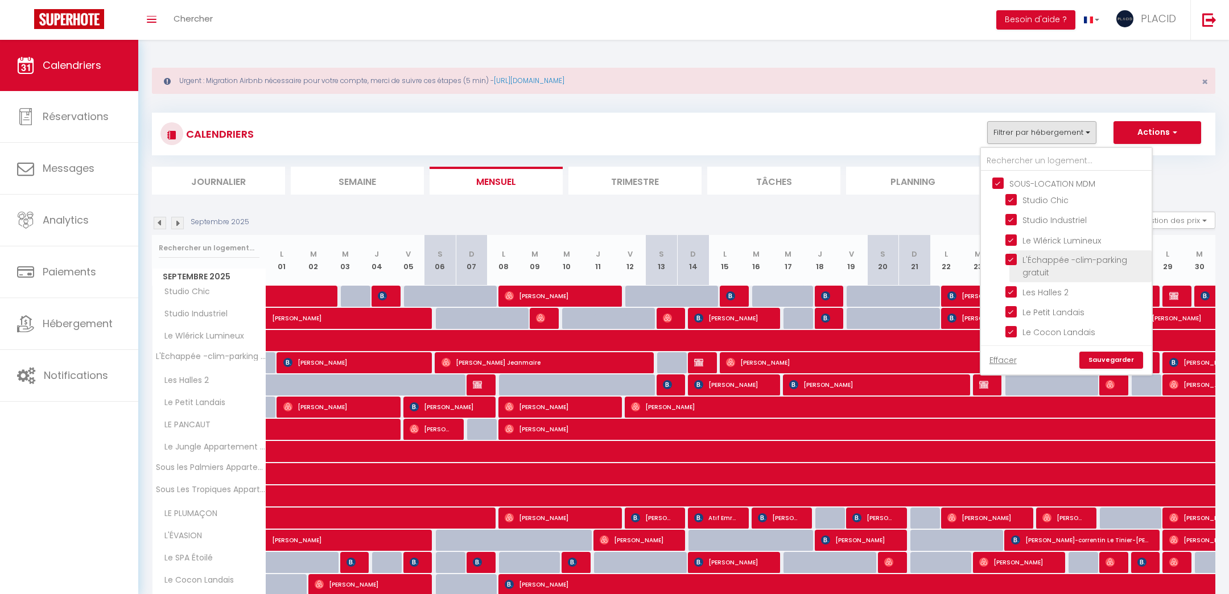
checkbox input "false"
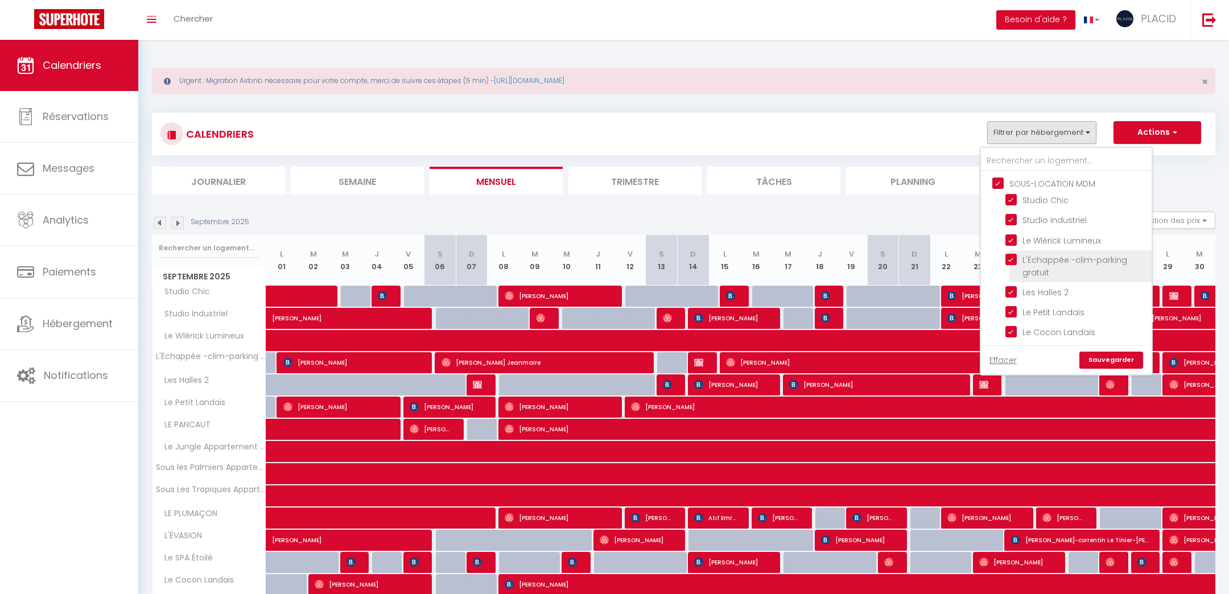
checkbox input "false"
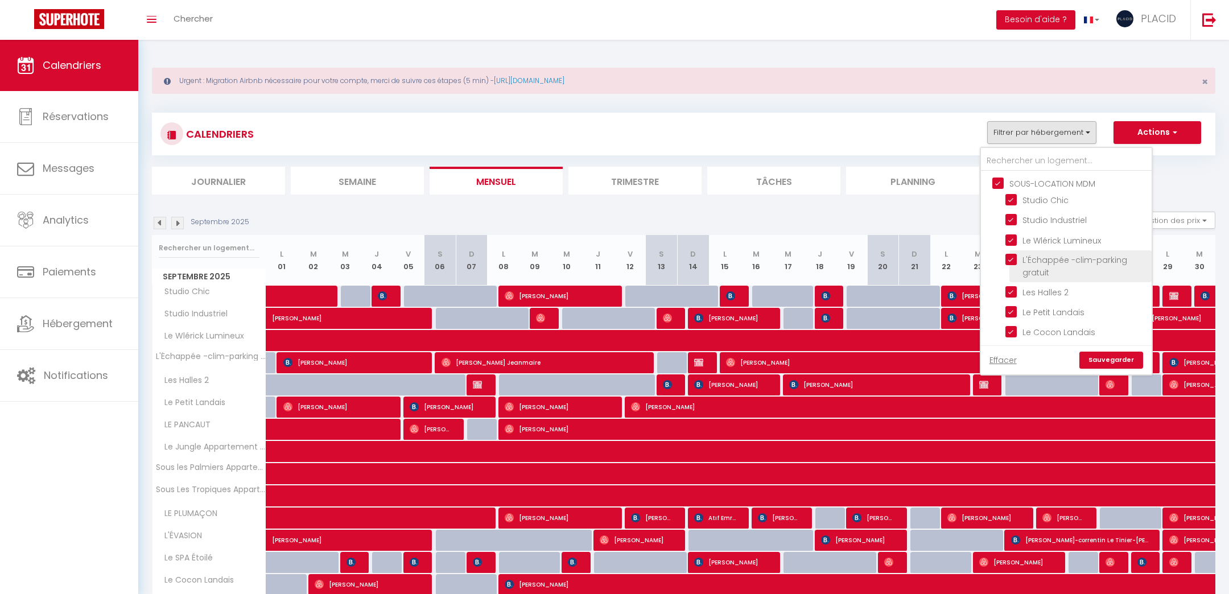
checkbox input "false"
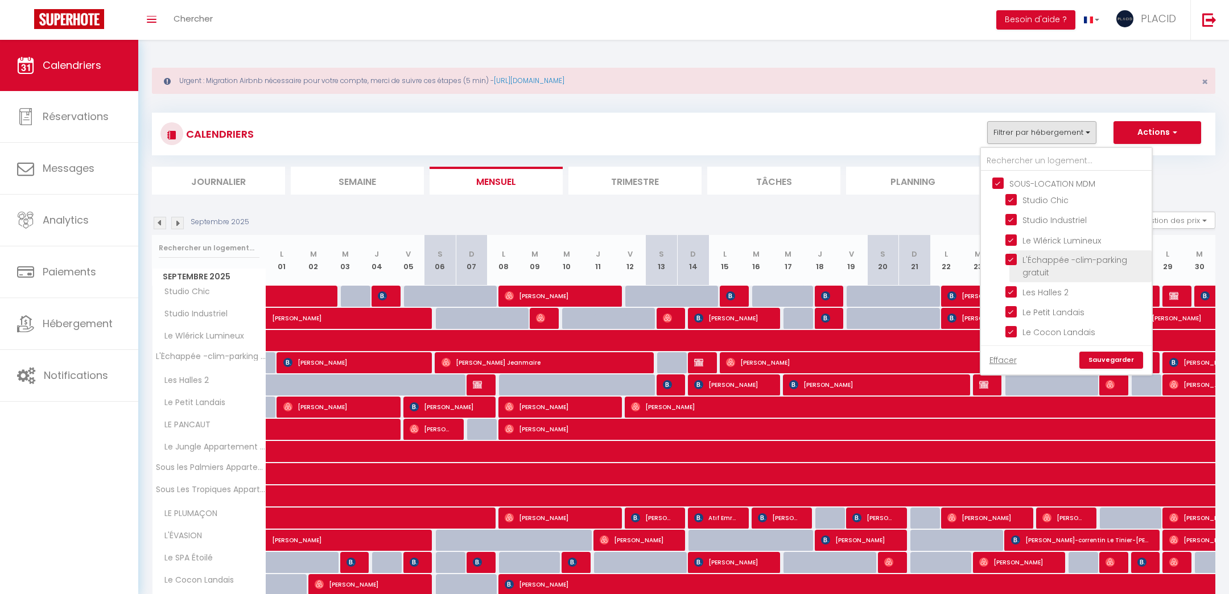
checkbox input "false"
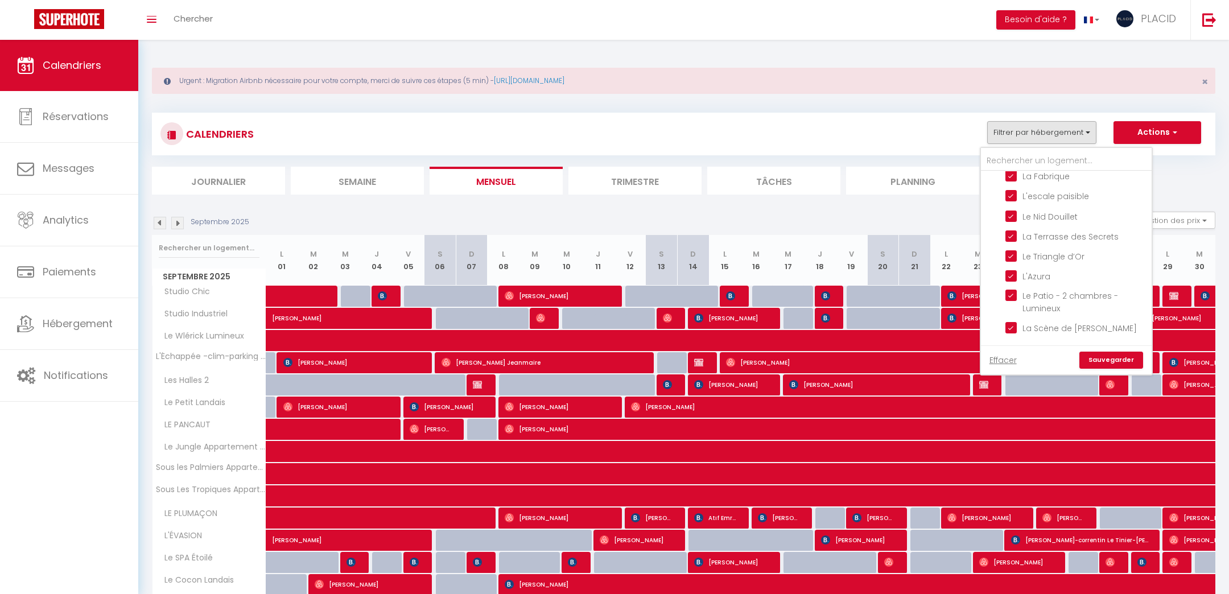
click at [1121, 364] on link "Sauvegarder" at bounding box center [1111, 360] width 64 height 17
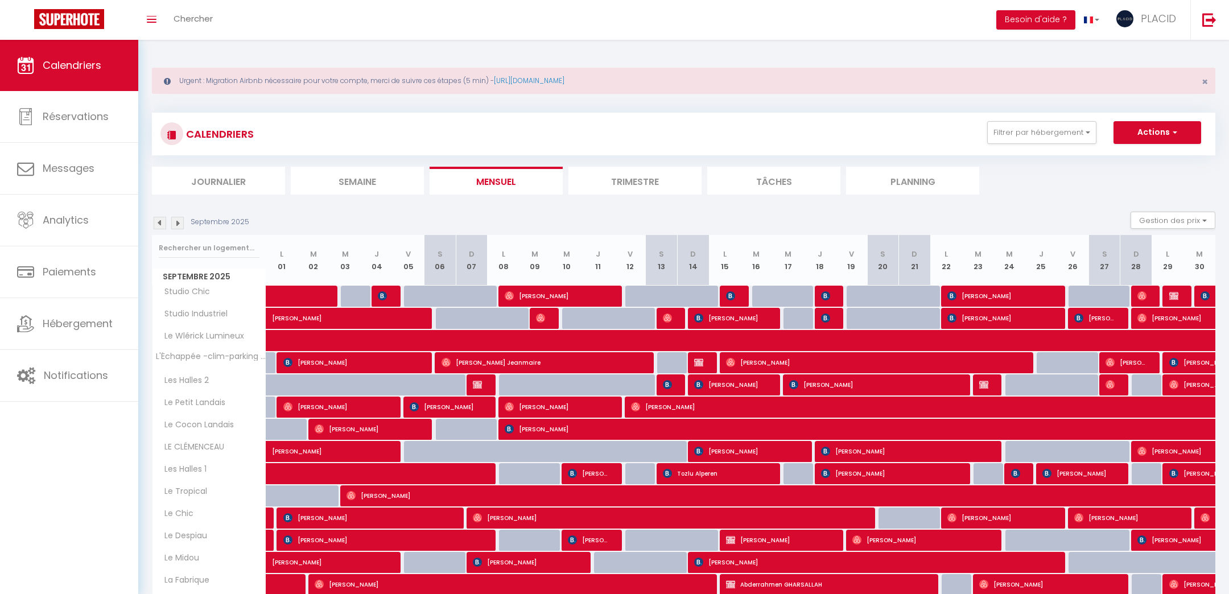
click at [179, 222] on img at bounding box center [177, 223] width 13 height 13
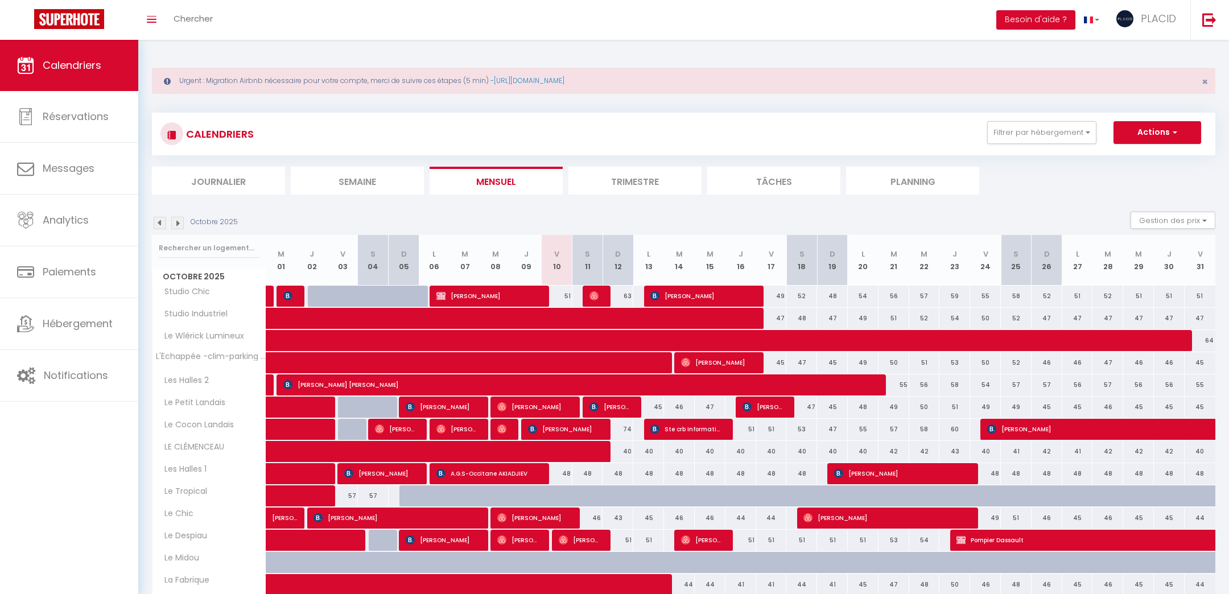
drag, startPoint x: 615, startPoint y: 515, endPoint x: 754, endPoint y: 526, distance: 139.8
click at [754, 526] on tr "Le Chic Yann Escuriola 41 Marie Mercy 41 David Bosco" at bounding box center [683, 518] width 1063 height 22
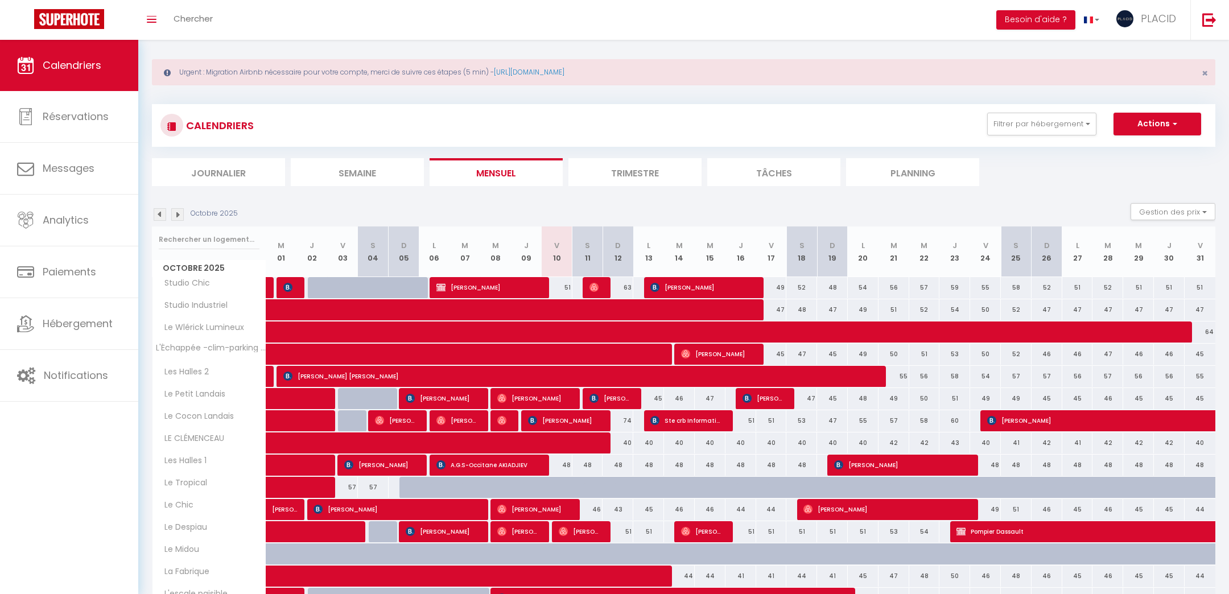
scroll to position [10, 0]
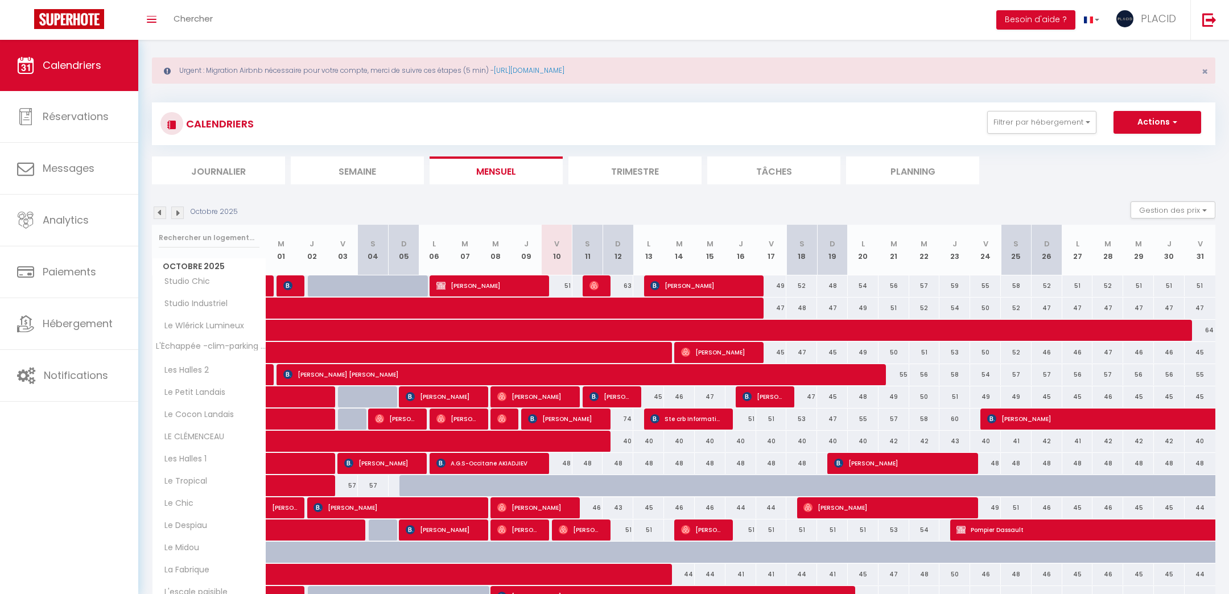
click at [638, 567] on div at bounding box center [648, 575] width 31 height 22
type input "42"
type input "Lun 13 Octobre 2025"
type input "Mar 14 Octobre 2025"
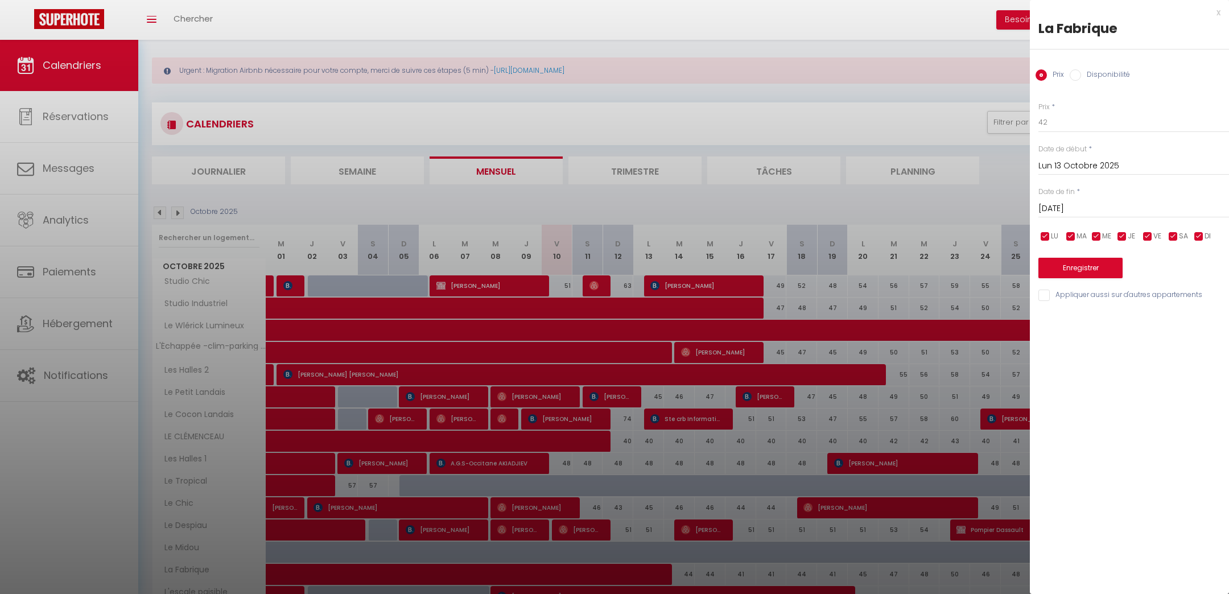
click at [647, 573] on div at bounding box center [614, 297] width 1229 height 594
select select
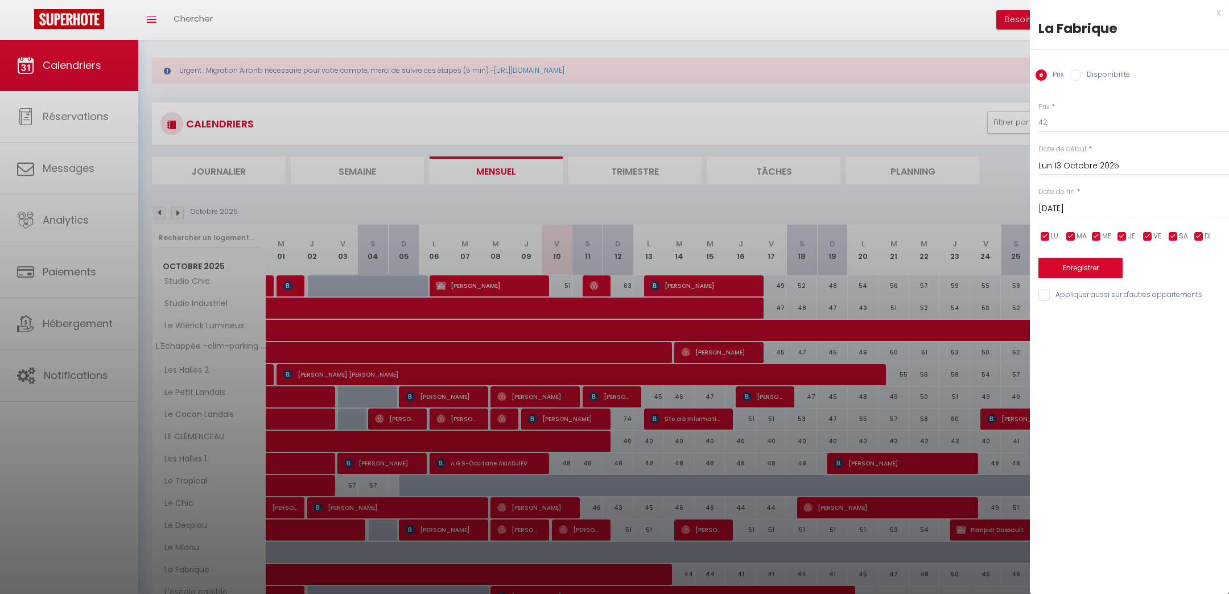
select select
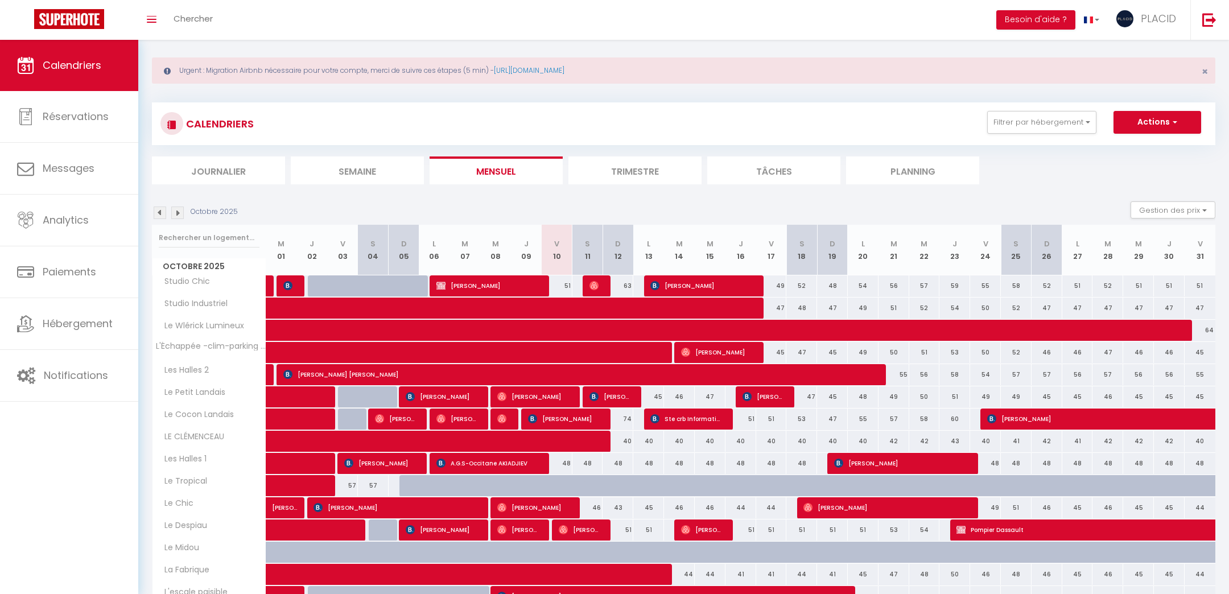
click at [647, 573] on div at bounding box center [648, 575] width 31 height 22
select select
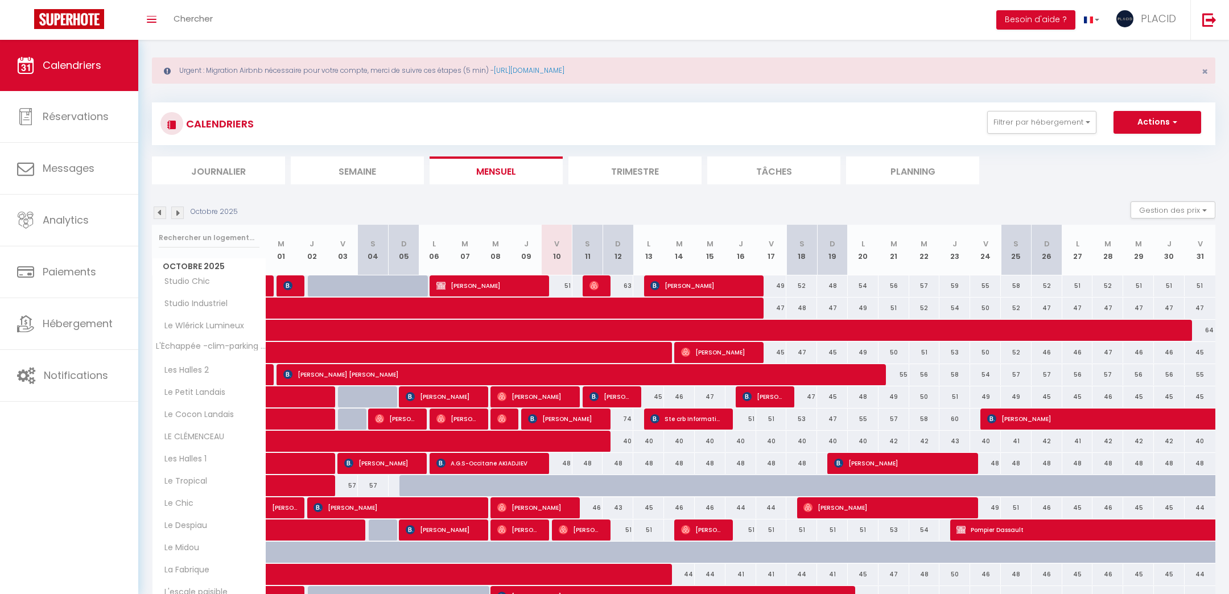
select select
type input "42"
type input "Lun 13 Octobre 2025"
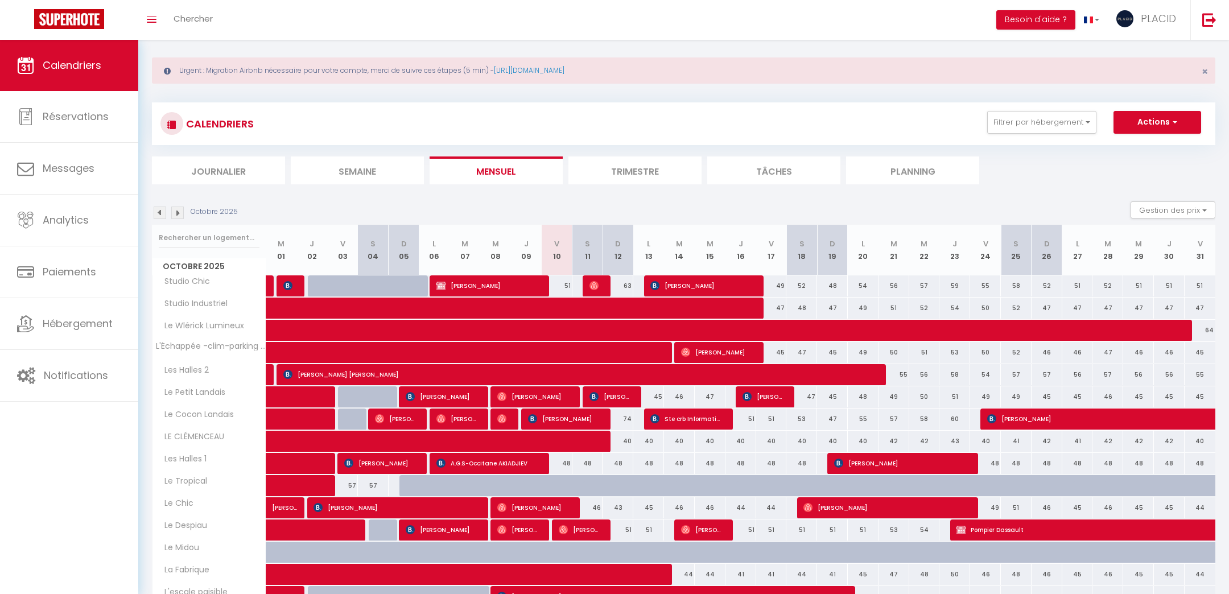
type input "Mar 14 Octobre 2025"
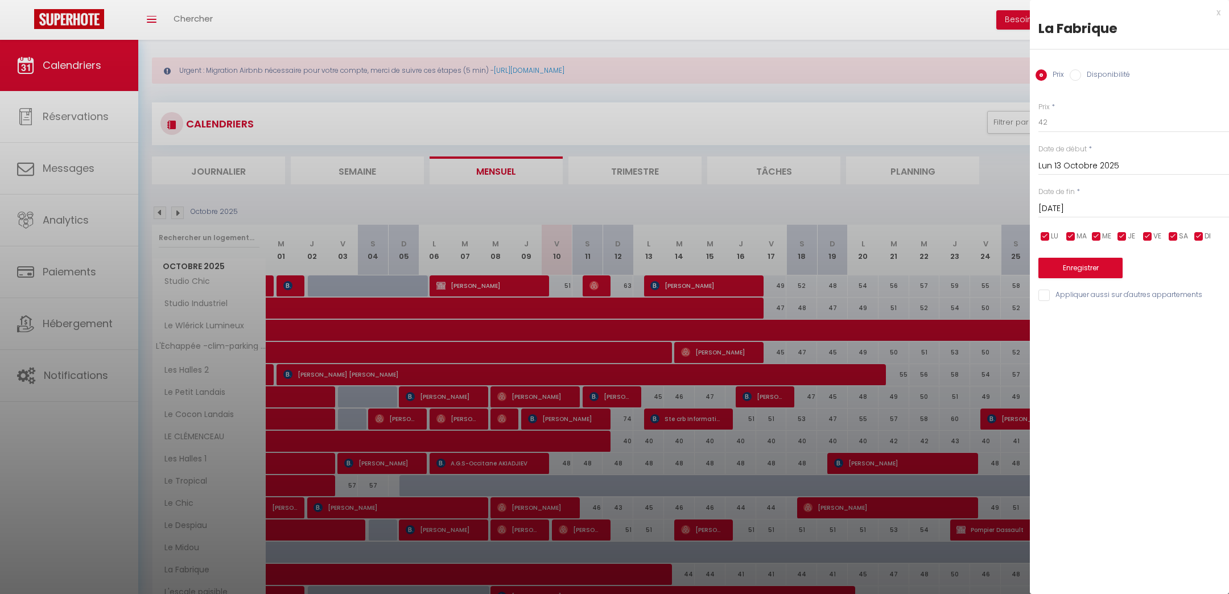
click at [75, 518] on div at bounding box center [614, 297] width 1229 height 594
select select
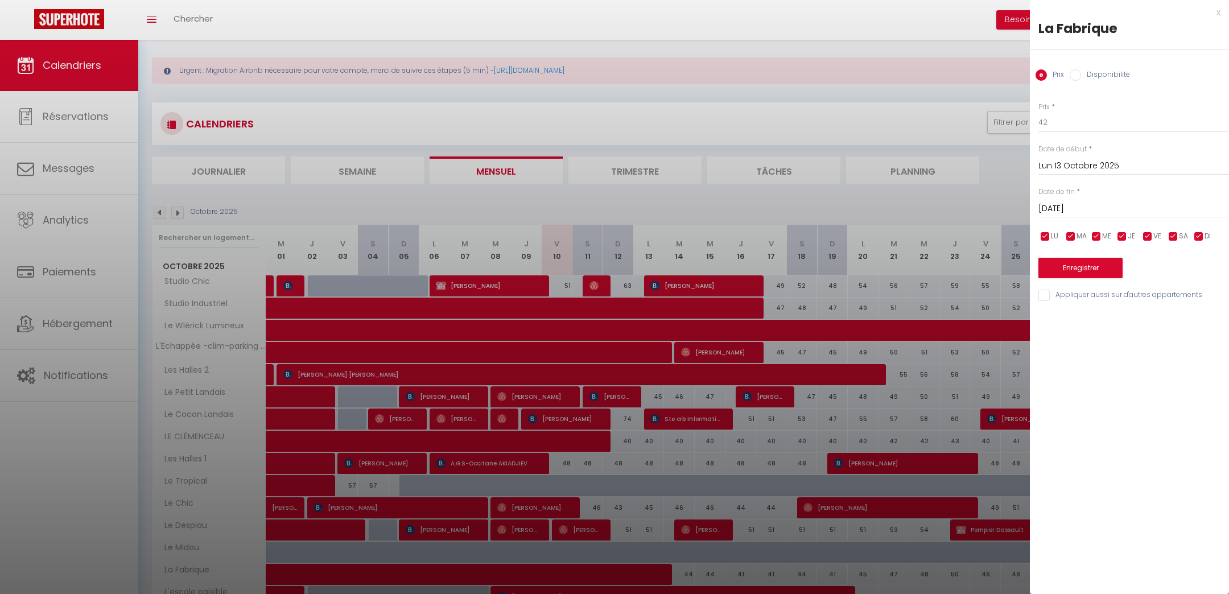
select select
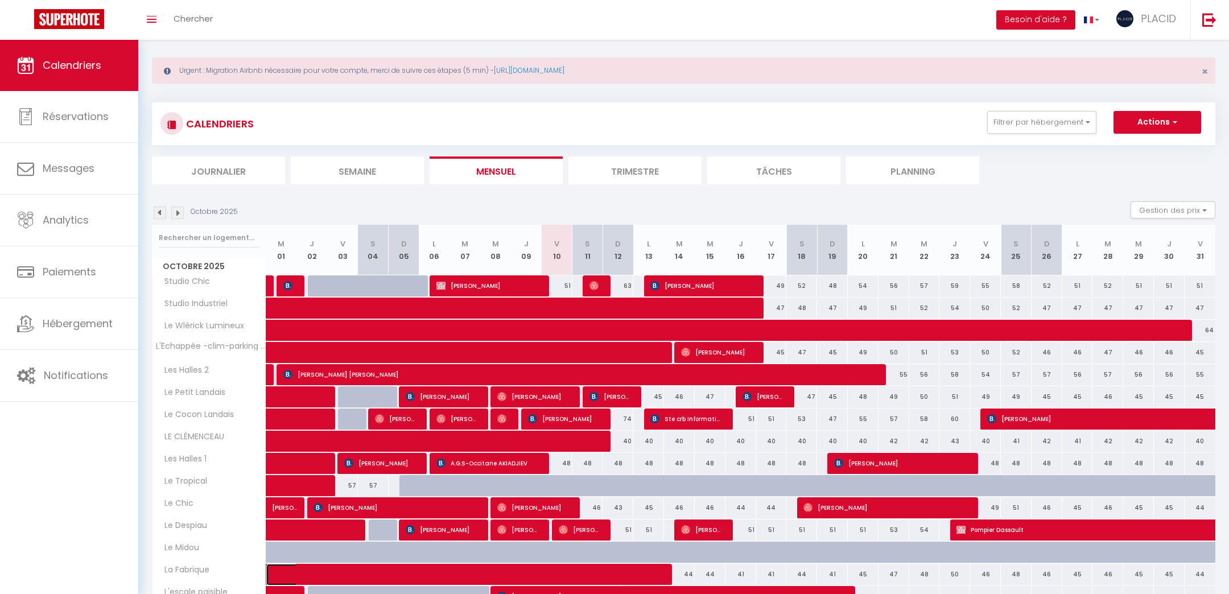
click at [358, 564] on span at bounding box center [453, 575] width 340 height 22
select select "OK"
select select "0"
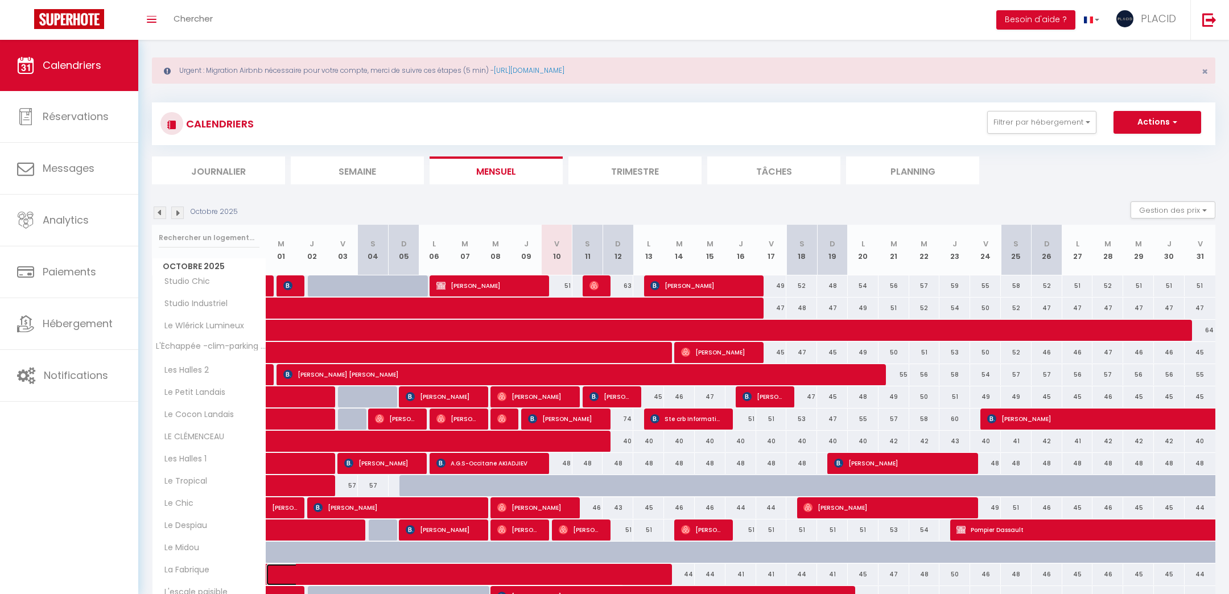
select select "1"
select select
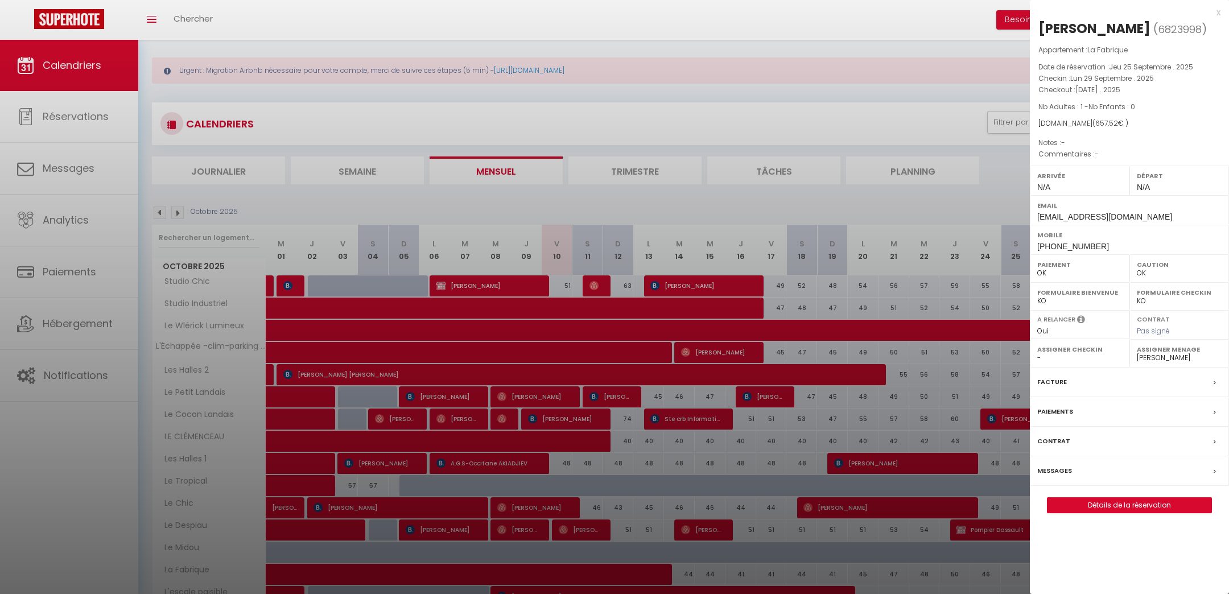
click at [67, 506] on div at bounding box center [614, 297] width 1229 height 594
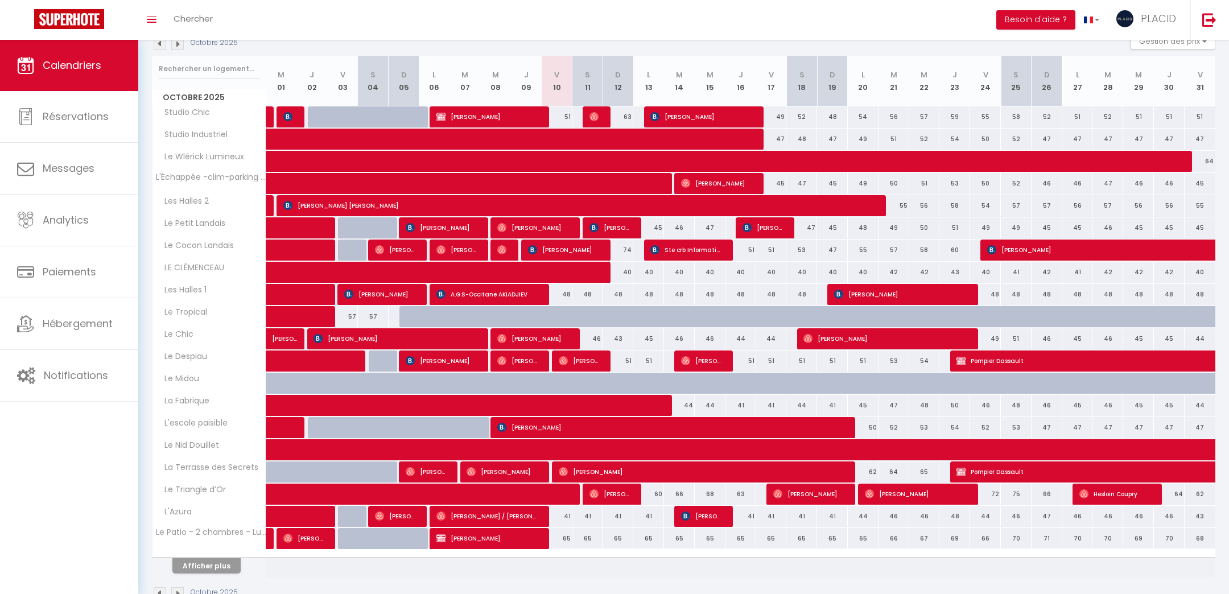
scroll to position [180, 0]
click at [218, 564] on button "Afficher plus" at bounding box center [206, 564] width 68 height 15
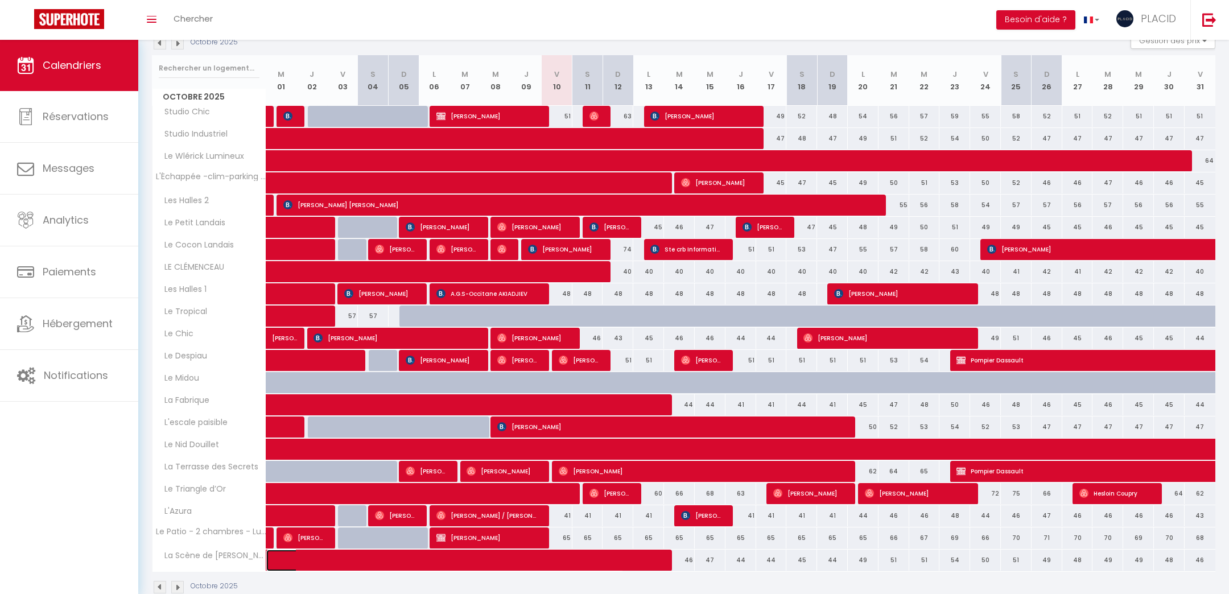
click at [528, 559] on span at bounding box center [453, 560] width 340 height 22
select select "19764"
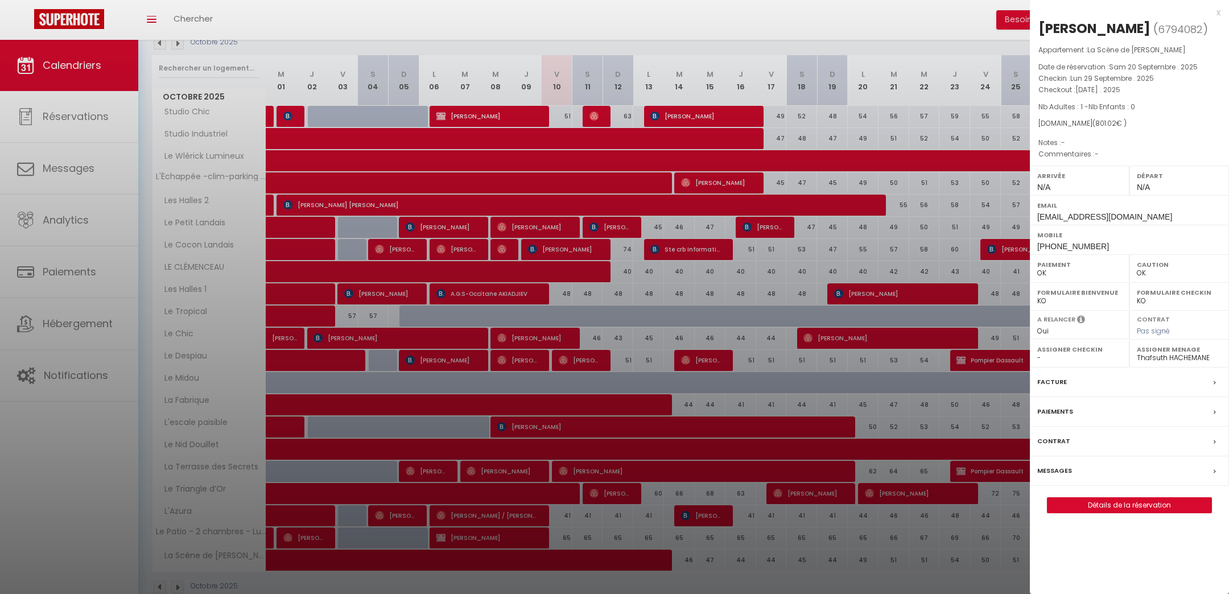
click at [87, 446] on div at bounding box center [614, 297] width 1229 height 594
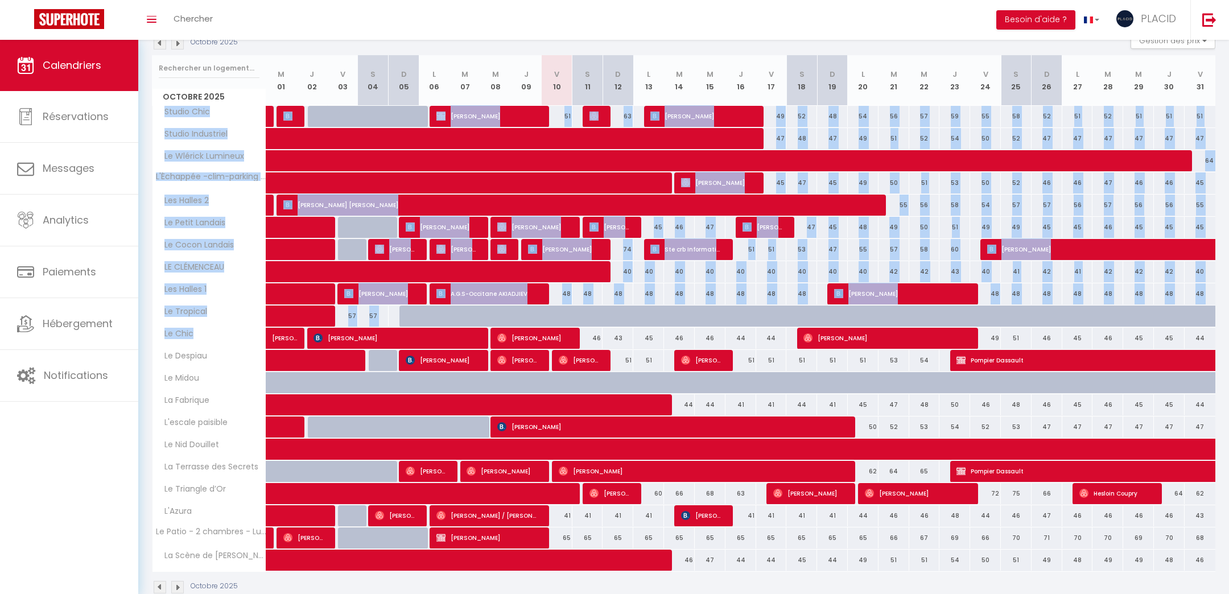
drag, startPoint x: 198, startPoint y: 339, endPoint x: 159, endPoint y: 104, distance: 238.2
click at [159, 105] on tbody "Studio Chic 48 Alex Navucet Yannic MONTEILHET 48 48 48 48 48 Fabien Sevrain" at bounding box center [683, 338] width 1063 height 466
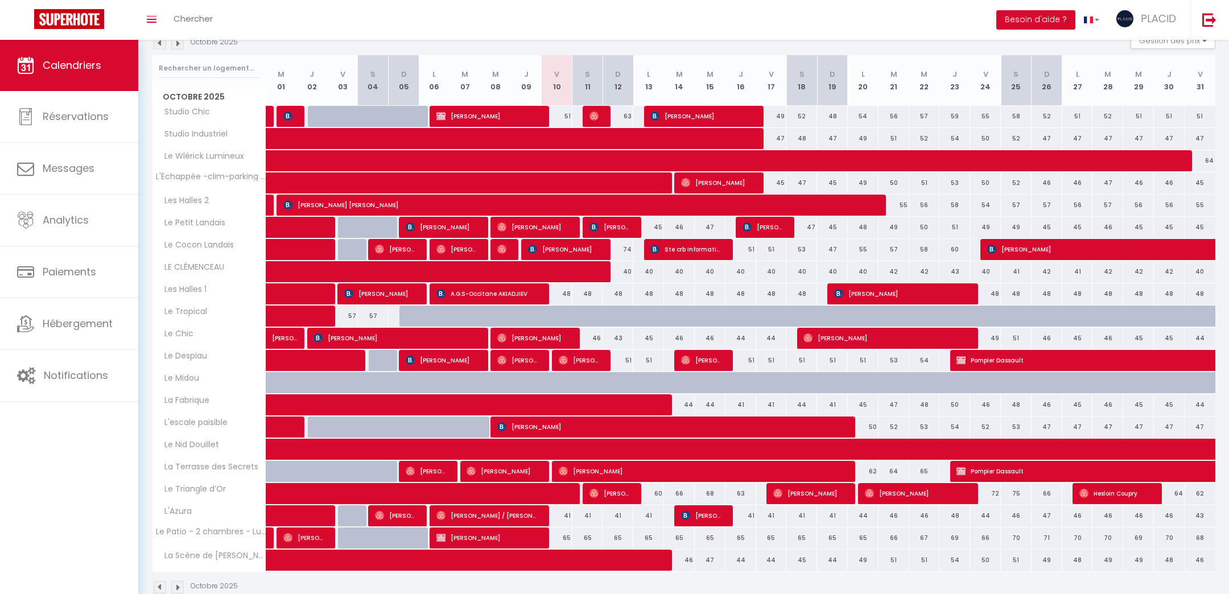
click at [115, 544] on div "Calendriers Réservations Messages Analytics Paiements Hébergement Notifications" at bounding box center [69, 318] width 138 height 556
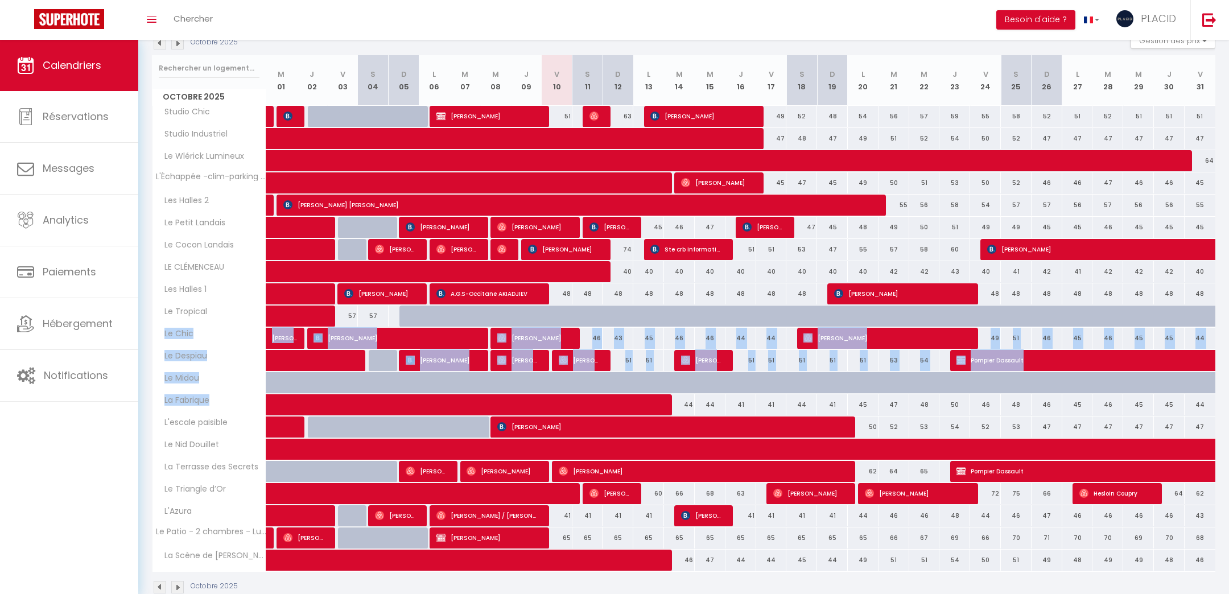
drag, startPoint x: 216, startPoint y: 400, endPoint x: 163, endPoint y: 335, distance: 84.0
click at [163, 335] on tbody "Studio Chic 48 Alex Navucet Yannic MONTEILHET 48 48 48 48 48 Fabien Sevrain" at bounding box center [683, 338] width 1063 height 466
click at [234, 408] on th "La Fabrique" at bounding box center [209, 405] width 114 height 22
drag, startPoint x: 686, startPoint y: 402, endPoint x: 694, endPoint y: 402, distance: 8.0
click at [694, 402] on tr "La Fabrique" at bounding box center [683, 405] width 1063 height 22
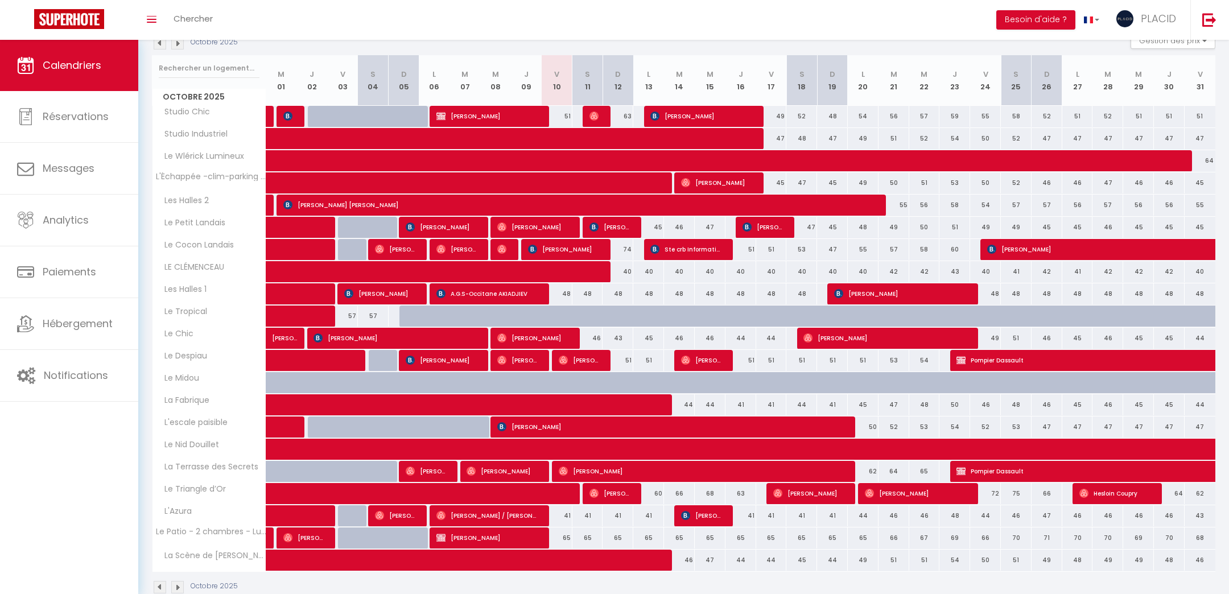
click at [81, 461] on div "Calendriers Réservations Messages Analytics Paiements Hébergement Notifications" at bounding box center [69, 318] width 138 height 556
drag, startPoint x: 674, startPoint y: 335, endPoint x: 783, endPoint y: 338, distance: 108.7
click at [783, 338] on tr "Le Chic Yann Escuriola 41 Marie Mercy 41 David Bosco" at bounding box center [683, 338] width 1063 height 22
click at [49, 493] on div "Calendriers Réservations Messages Analytics Paiements Hébergement Notifications" at bounding box center [69, 318] width 138 height 556
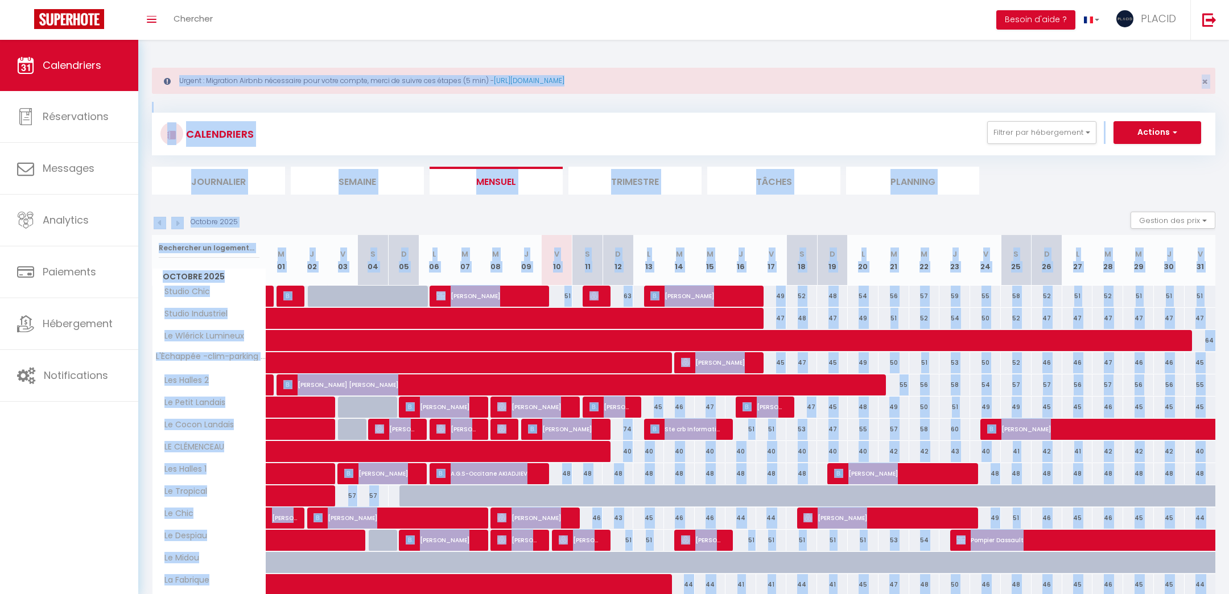
scroll to position [200, 0]
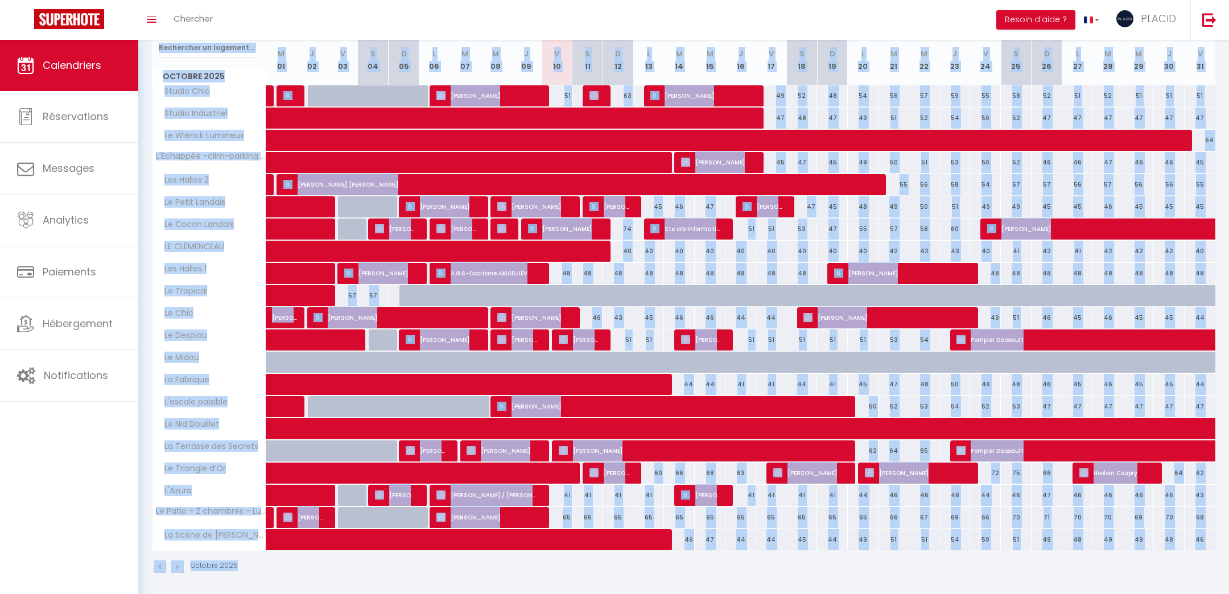
drag, startPoint x: 154, startPoint y: 59, endPoint x: 816, endPoint y: 643, distance: 882.5
click at [816, 394] on html "🟢 Des questions ou besoin d'assistance pour la migration AirBnB? Prenez rdv >>>…" at bounding box center [614, 97] width 1229 height 594
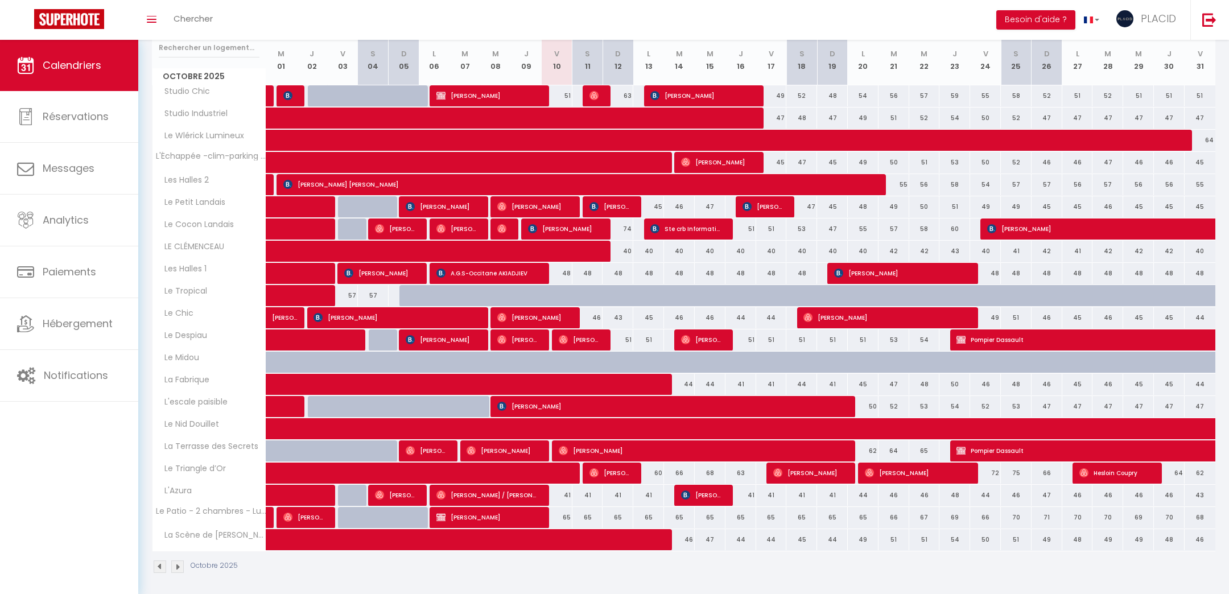
click at [908, 576] on div "Octobre 2025" at bounding box center [683, 568] width 1063 height 34
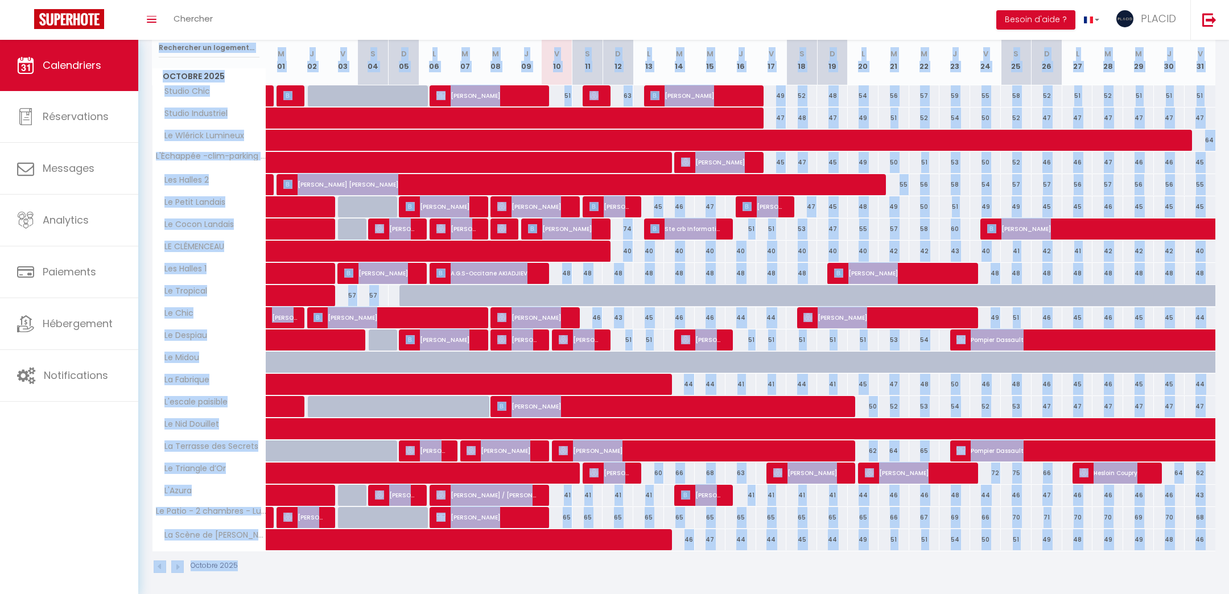
scroll to position [0, 0]
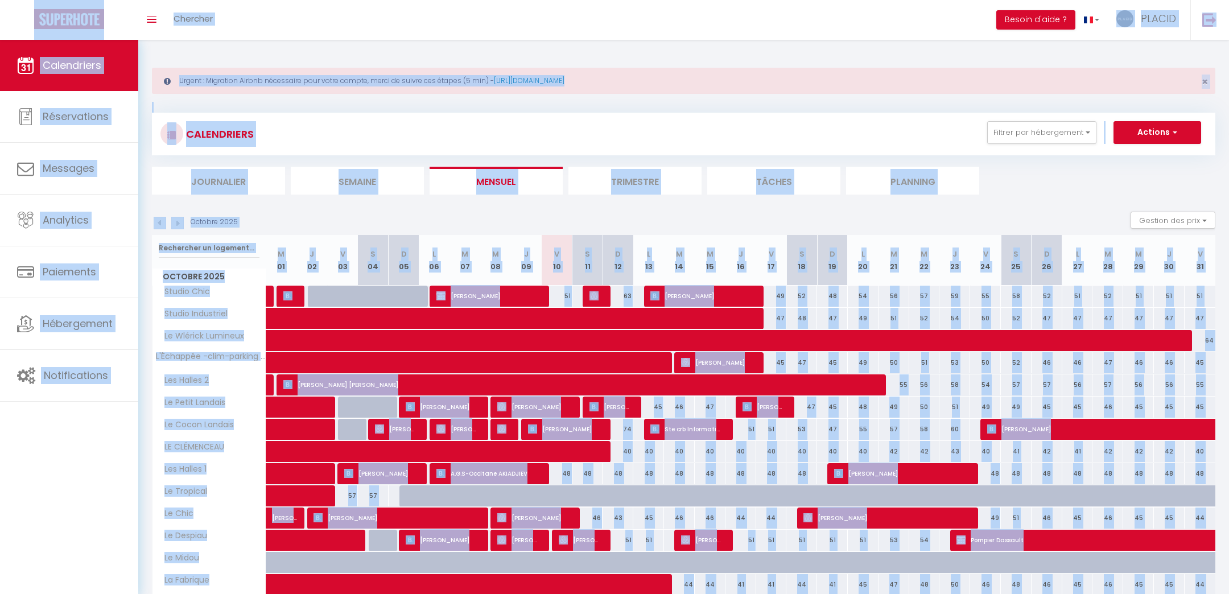
drag, startPoint x: 1213, startPoint y: 575, endPoint x: 0, endPoint y: 19, distance: 1334.2
click at [0, 40] on div "🟢 Des questions ou besoin d'assistance pour la migration AirBnB? Prenez rdv >>>…" at bounding box center [614, 419] width 1229 height 759
click at [204, 61] on div "Urgent : Migration Airbnb nécessaire pour votre compte, merci de suivre ces éta…" at bounding box center [683, 419] width 1090 height 759
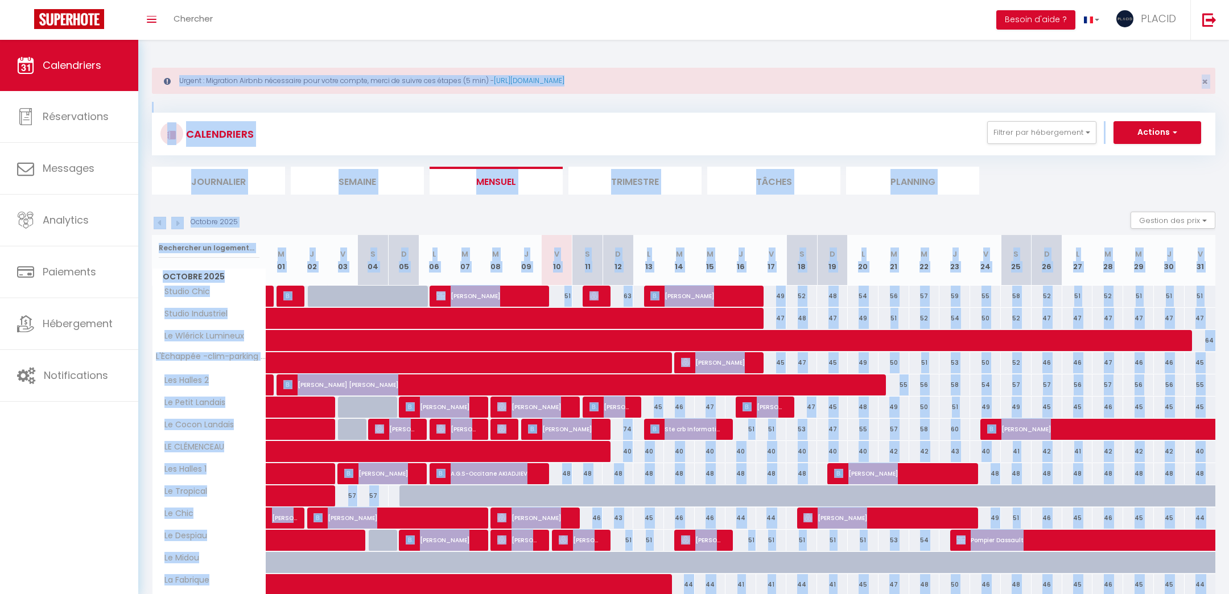
scroll to position [200, 0]
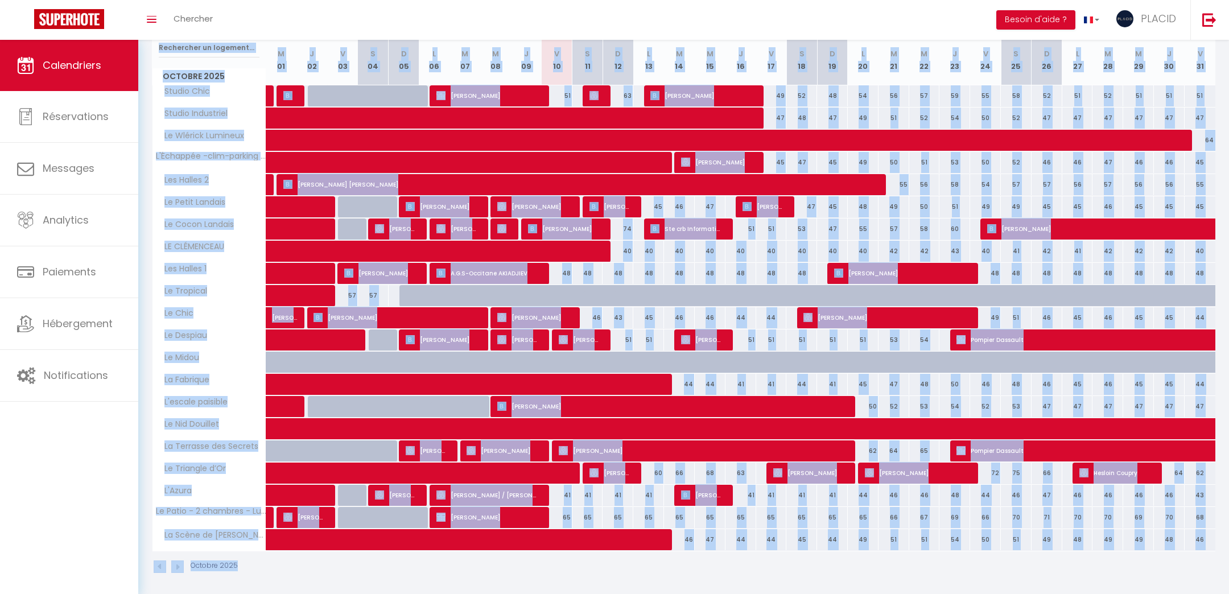
drag, startPoint x: 152, startPoint y: 52, endPoint x: 974, endPoint y: 598, distance: 986.3
click at [974, 394] on html "🟢 Des questions ou besoin d'assistance pour la migration AirBnB? Prenez rdv >>>…" at bounding box center [614, 97] width 1229 height 594
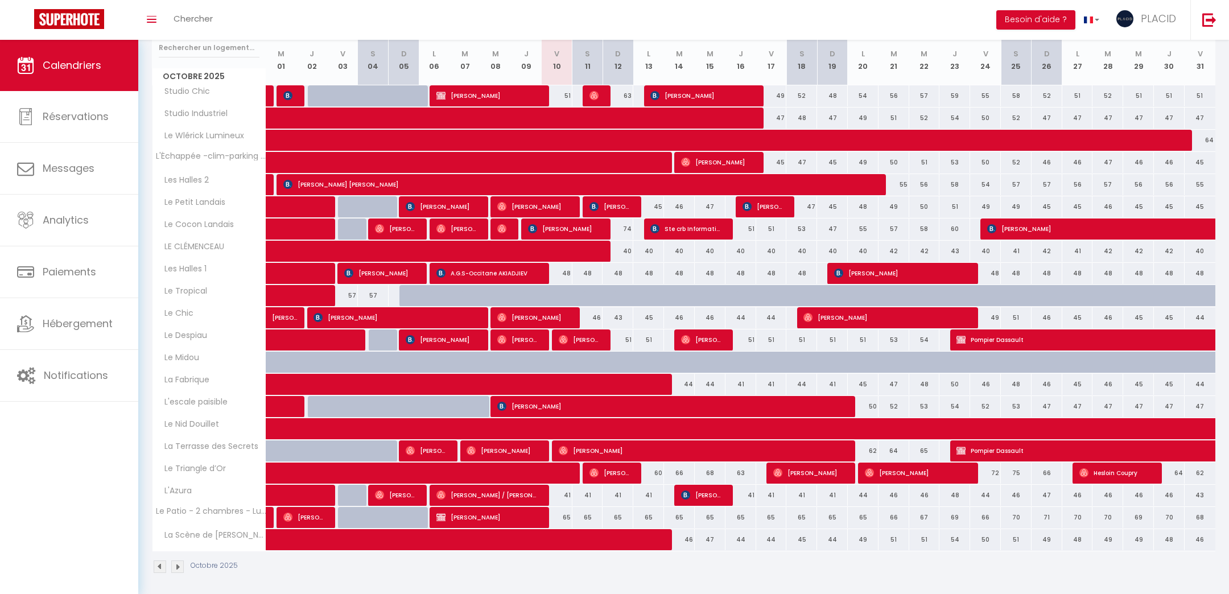
click at [987, 578] on div "Octobre 2025" at bounding box center [683, 568] width 1063 height 34
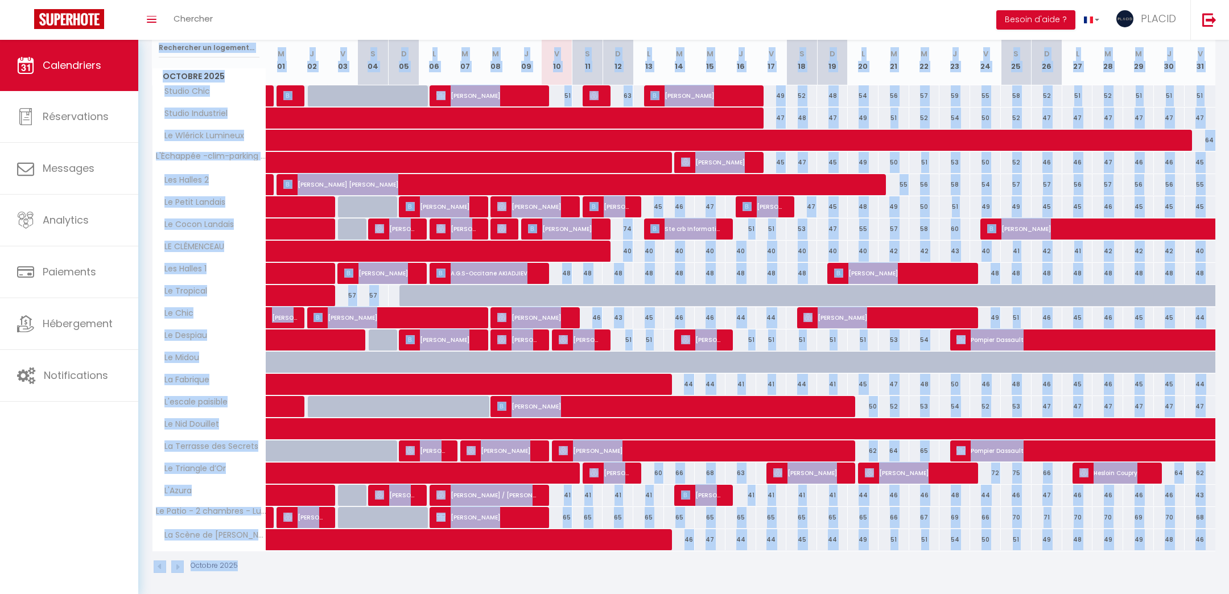
scroll to position [0, 0]
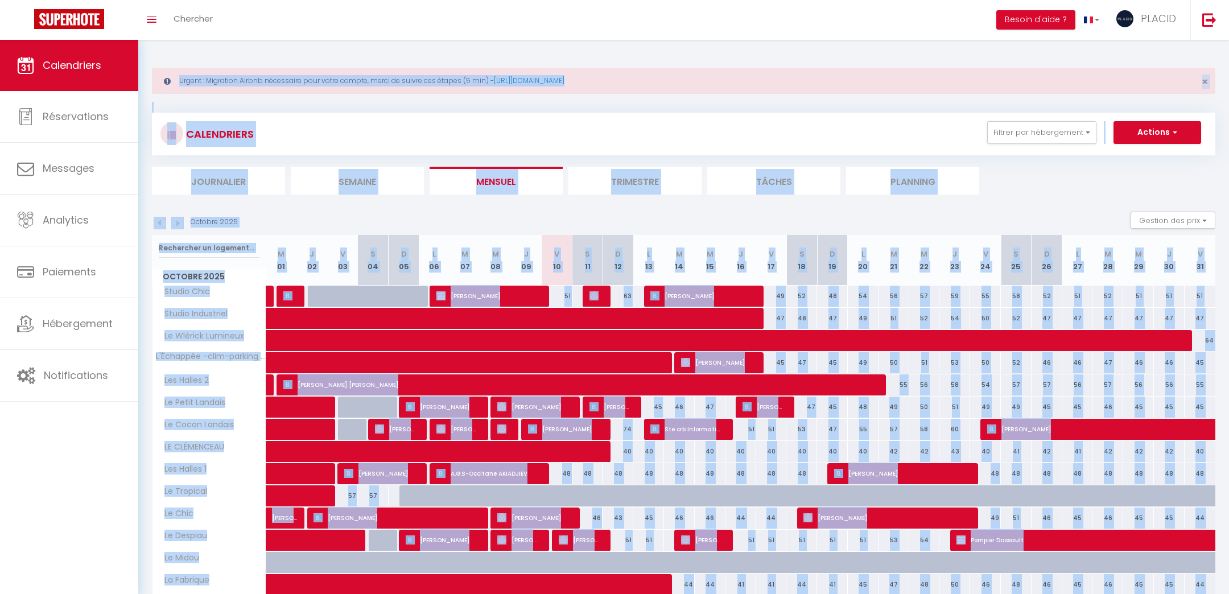
drag, startPoint x: 1209, startPoint y: 575, endPoint x: 0, endPoint y: -77, distance: 1373.8
click at [0, 0] on html "🟢 Des questions ou besoin d'assistance pour la migration AirBnB? Prenez rdv >>>…" at bounding box center [614, 297] width 1229 height 594
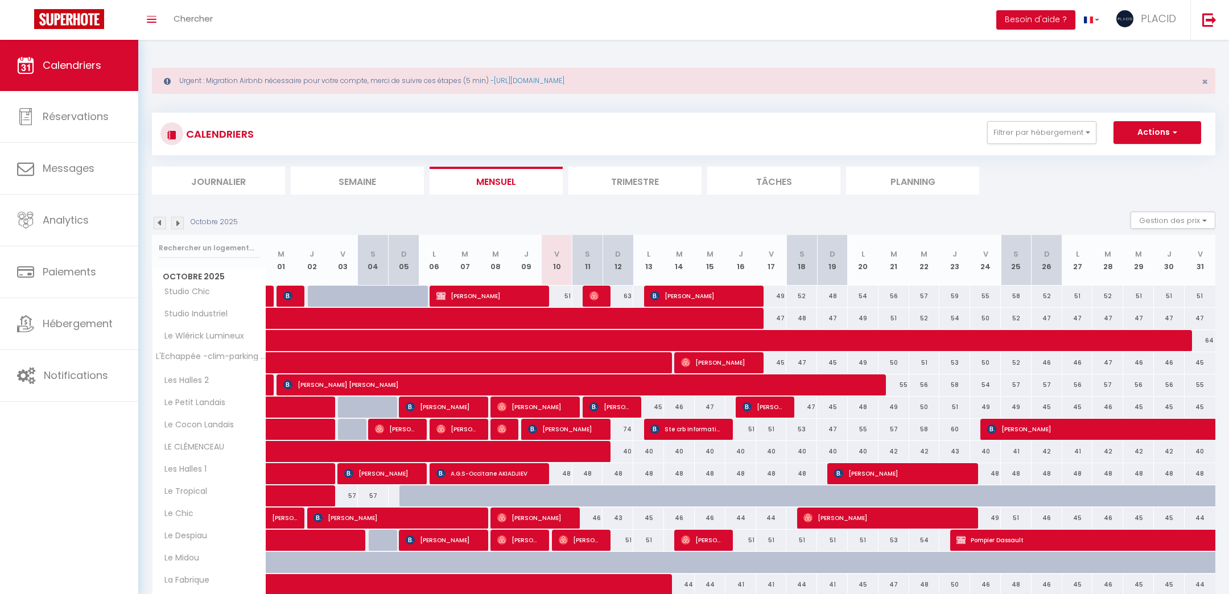
click at [150, 51] on div "Urgent : Migration Airbnb nécessaire pour votre compte, merci de suivre ces éta…" at bounding box center [683, 419] width 1090 height 759
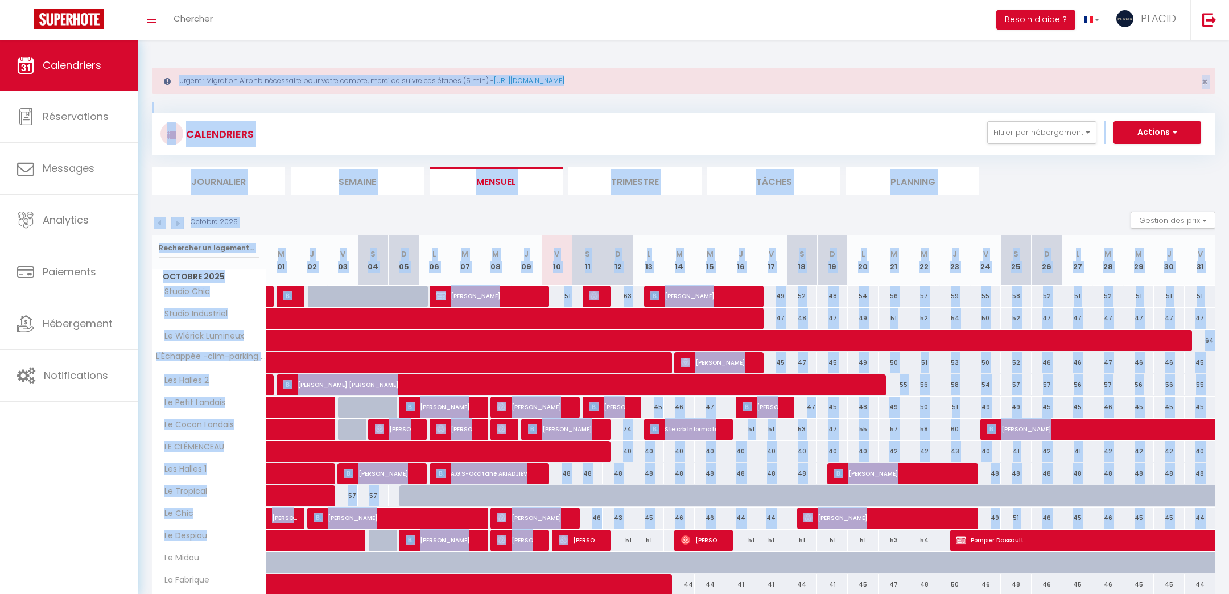
scroll to position [200, 0]
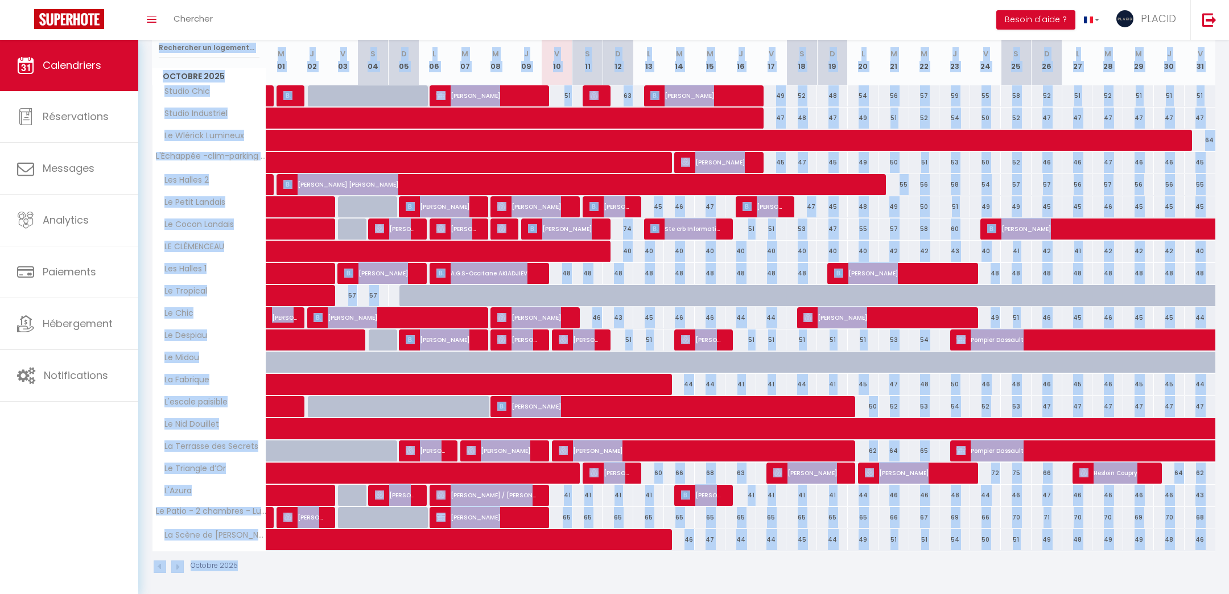
drag, startPoint x: 146, startPoint y: 57, endPoint x: 817, endPoint y: 570, distance: 844.5
click at [805, 569] on div "Urgent : Migration Airbnb nécessaire pour votre compte, merci de suivre ces éta…" at bounding box center [683, 219] width 1090 height 759
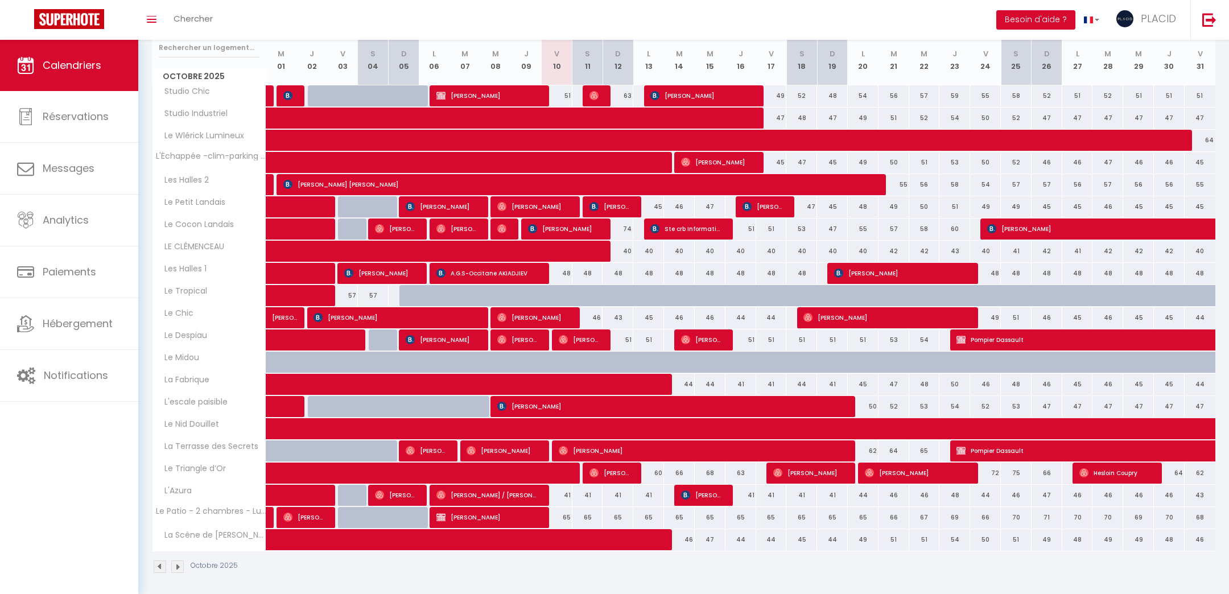
click at [817, 570] on div "Octobre 2025" at bounding box center [683, 568] width 1063 height 34
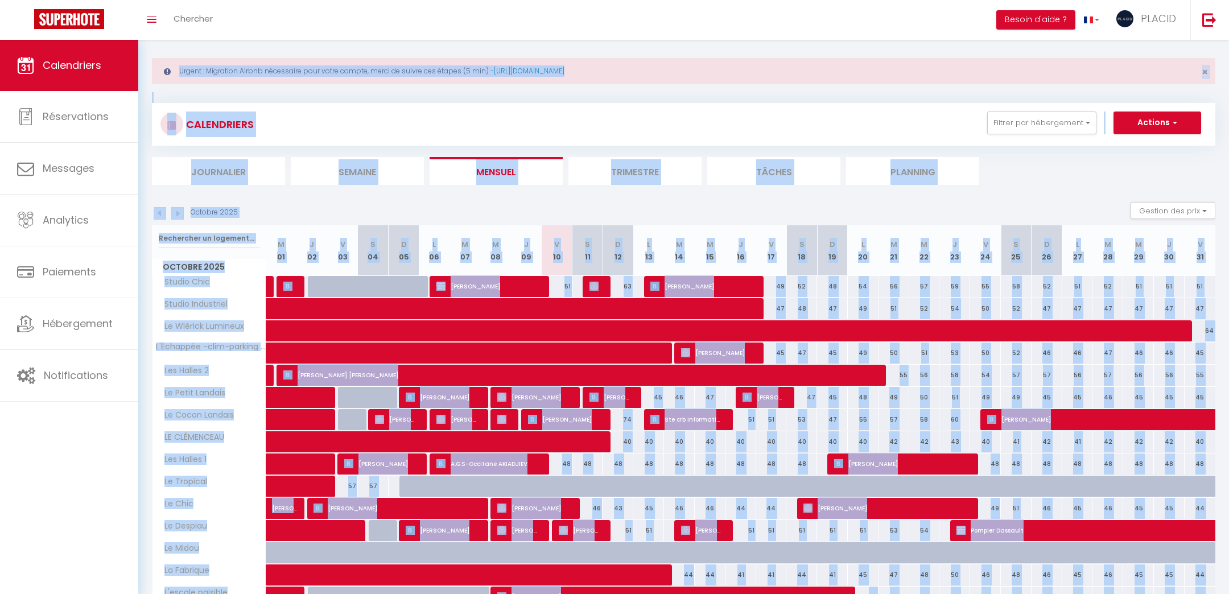
scroll to position [0, 0]
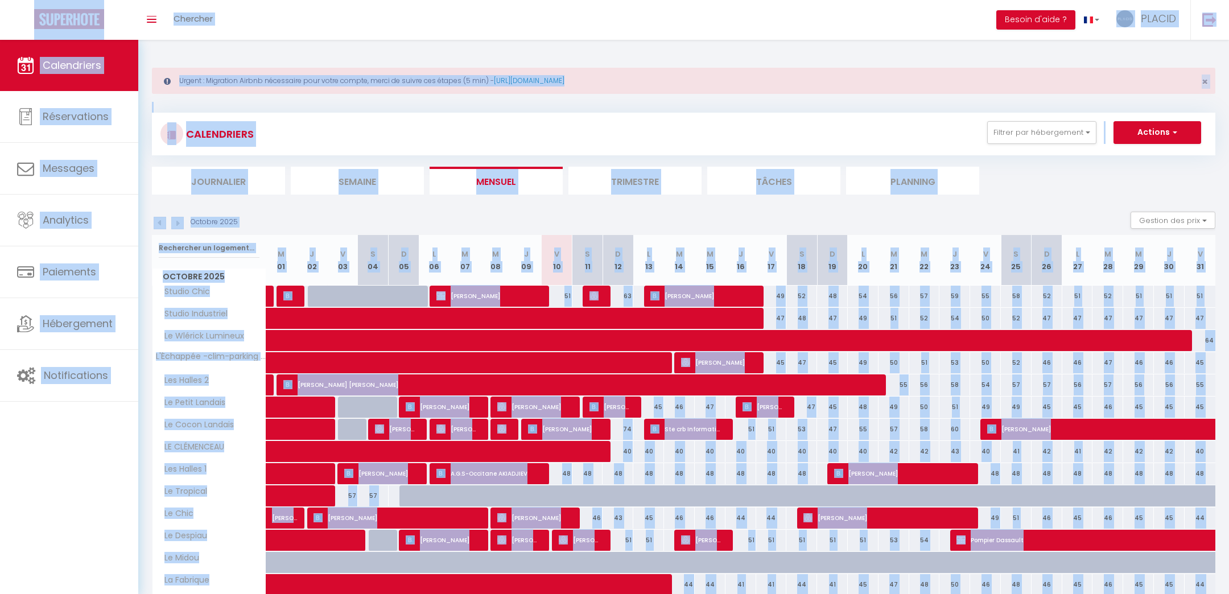
drag, startPoint x: 1214, startPoint y: 575, endPoint x: 24, endPoint y: 26, distance: 1311.2
click at [24, 40] on div "🟢 Des questions ou besoin d'assistance pour la migration AirBnB? Prenez rdv >>>…" at bounding box center [614, 419] width 1229 height 759
click at [156, 47] on div "Urgent : Migration Airbnb nécessaire pour votre compte, merci de suivre ces éta…" at bounding box center [683, 419] width 1090 height 759
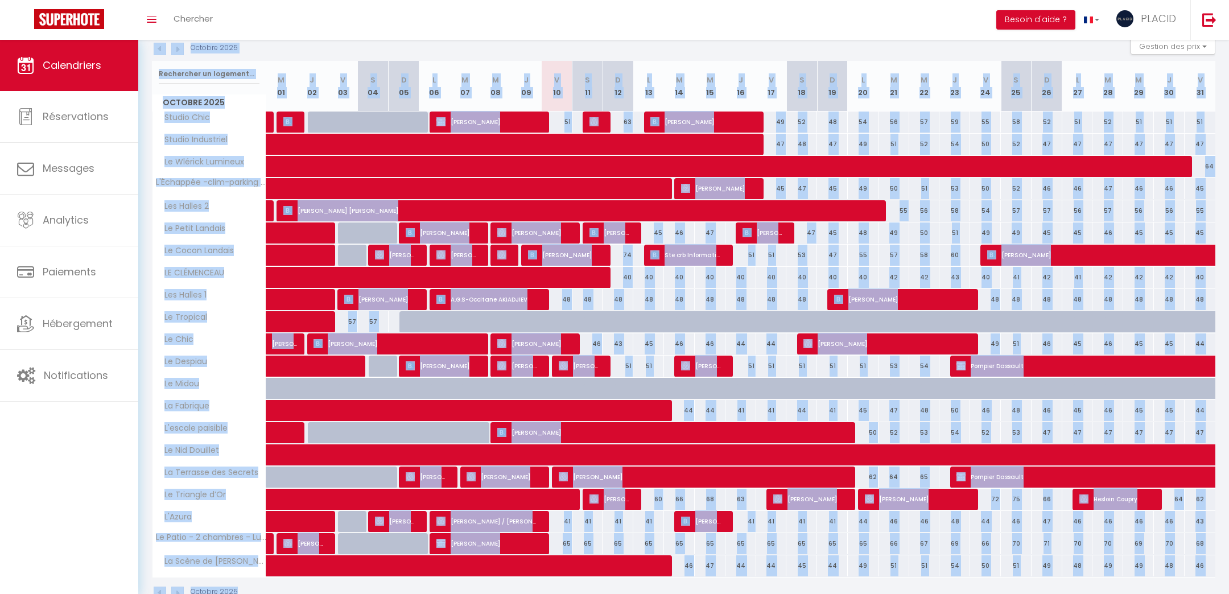
scroll to position [200, 0]
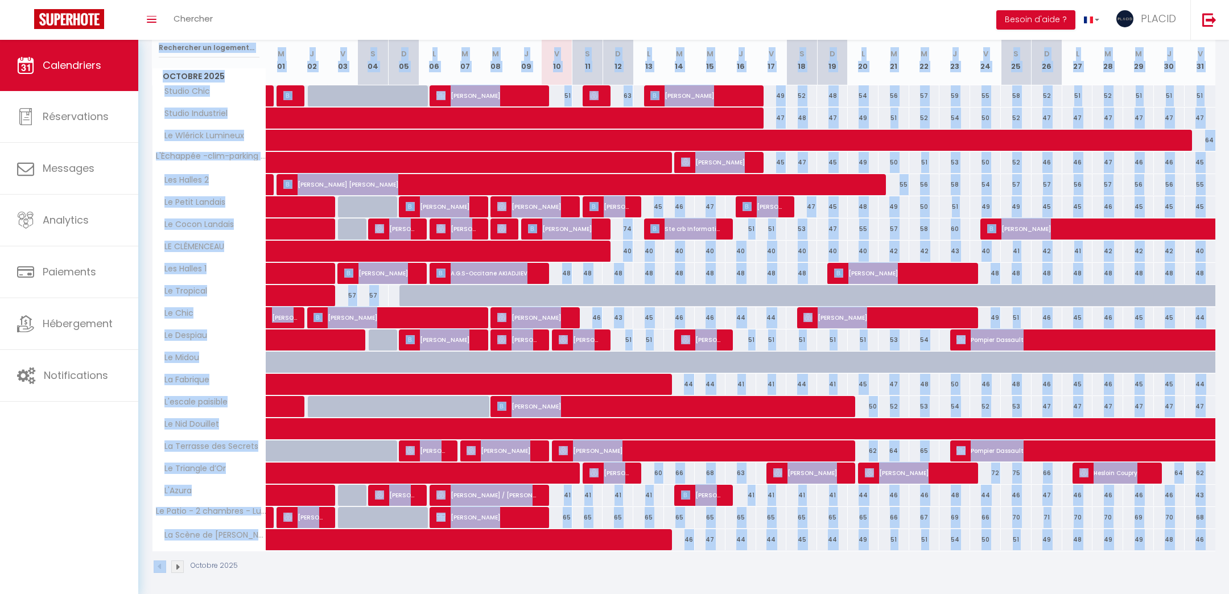
drag, startPoint x: 146, startPoint y: 45, endPoint x: 1058, endPoint y: 554, distance: 1044.8
click at [1058, 554] on div "Urgent : Migration Airbnb nécessaire pour votre compte, merci de suivre ces éta…" at bounding box center [683, 219] width 1090 height 759
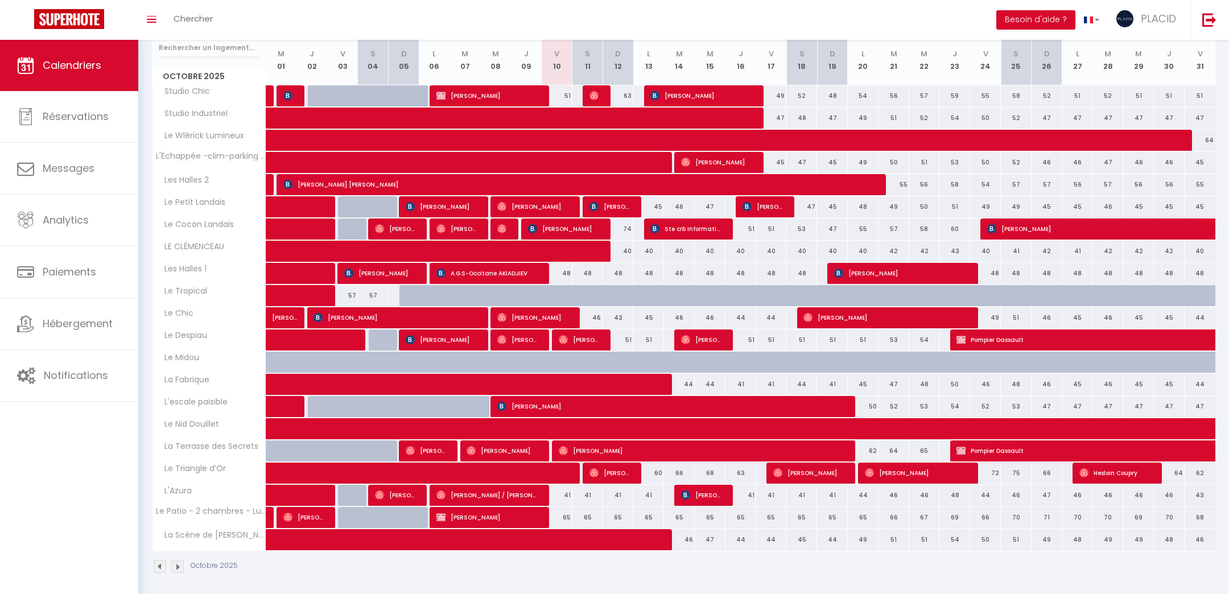
click at [1072, 561] on div "Octobre 2025" at bounding box center [683, 568] width 1063 height 34
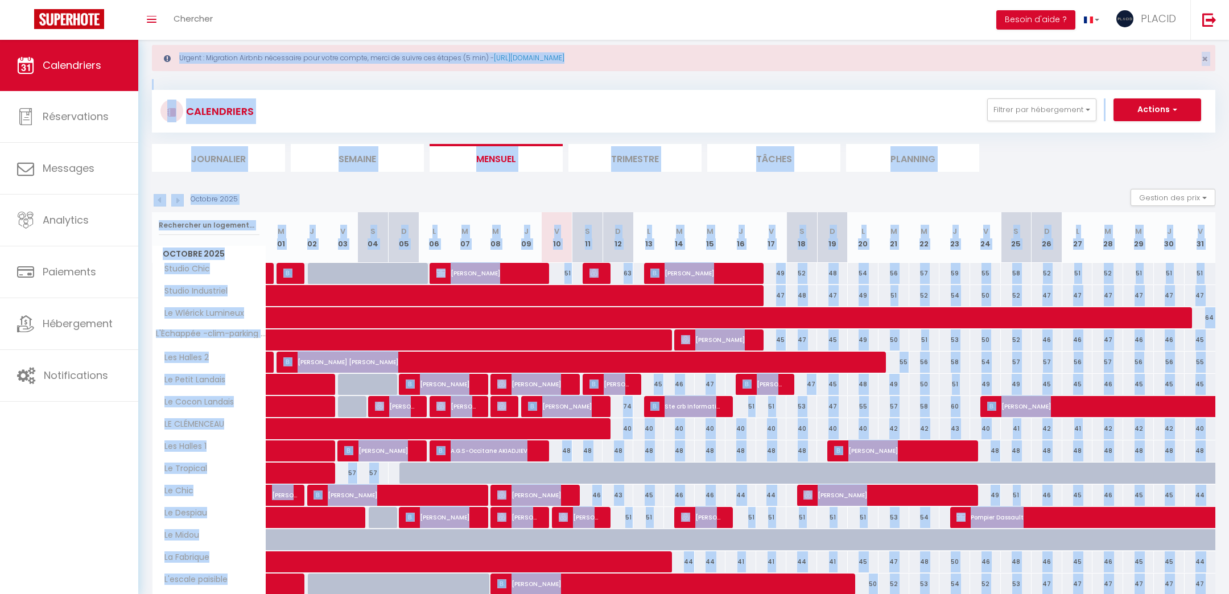
scroll to position [0, 0]
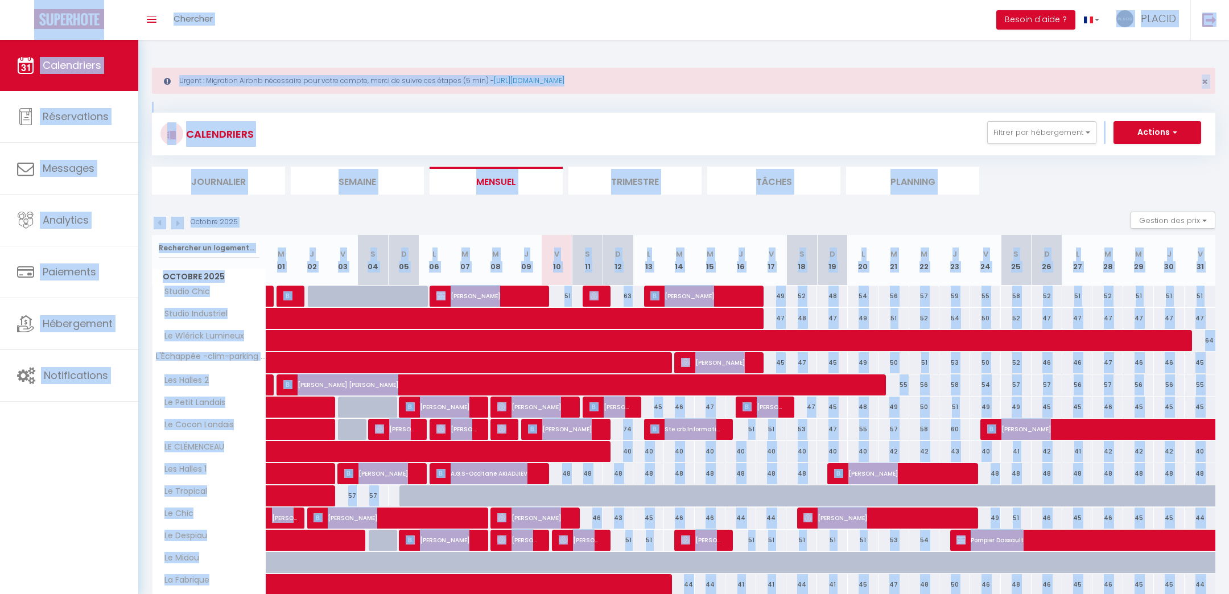
drag, startPoint x: 1193, startPoint y: 568, endPoint x: 0, endPoint y: 23, distance: 1311.6
click at [0, 40] on div "🟢 Des questions ou besoin d'assistance pour la migration AirBnB? Prenez rdv >>>…" at bounding box center [614, 419] width 1229 height 759
click at [577, 102] on div "CALENDRIERS Filtrer par hébergement SOUS-LOCATION MDM Studio Chic Studio Indust…" at bounding box center [683, 443] width 1063 height 683
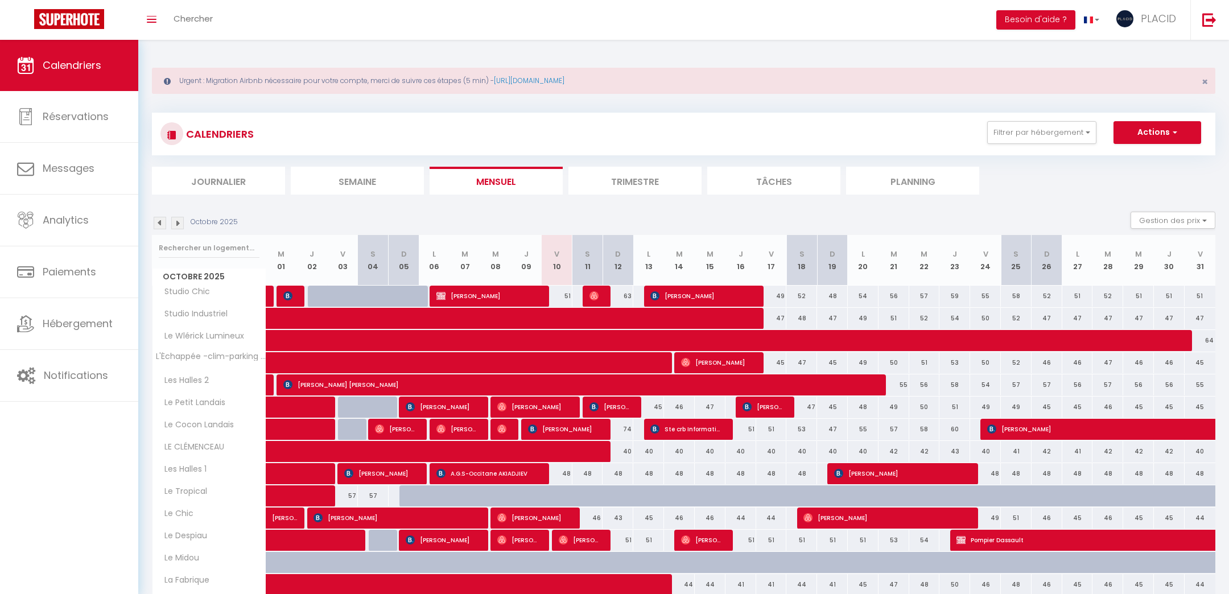
scroll to position [200, 0]
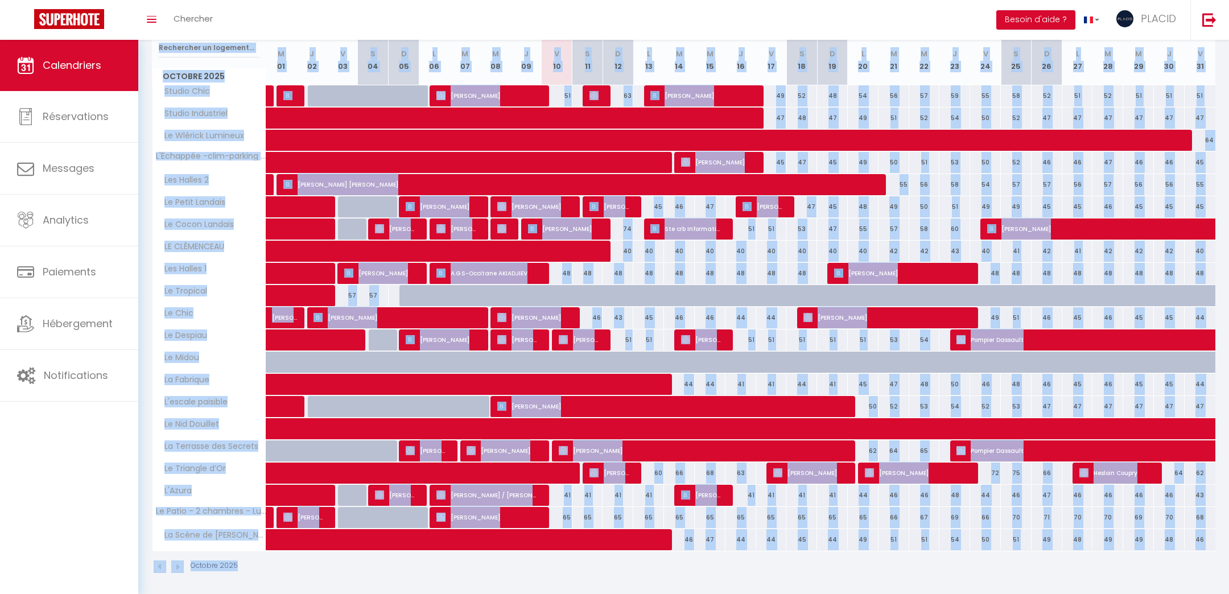
drag, startPoint x: 146, startPoint y: 47, endPoint x: 1147, endPoint y: 568, distance: 1128.1
click at [1147, 568] on div "Urgent : Migration Airbnb nécessaire pour votre compte, merci de suivre ces éta…" at bounding box center [683, 219] width 1090 height 759
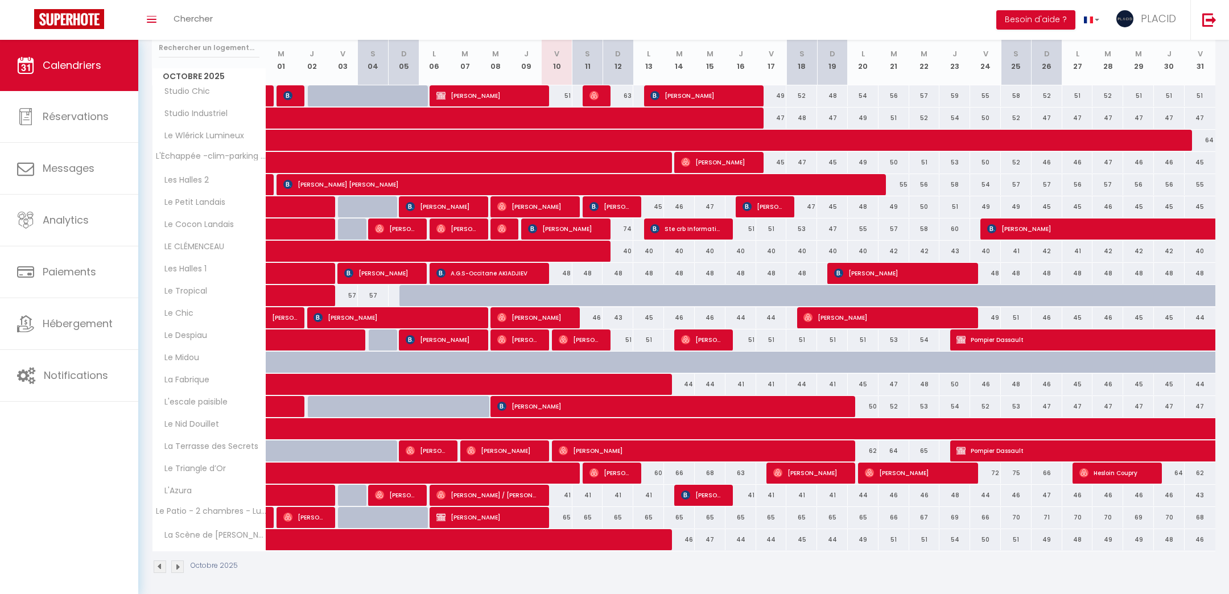
click at [1176, 567] on div "Octobre 2025" at bounding box center [683, 568] width 1063 height 34
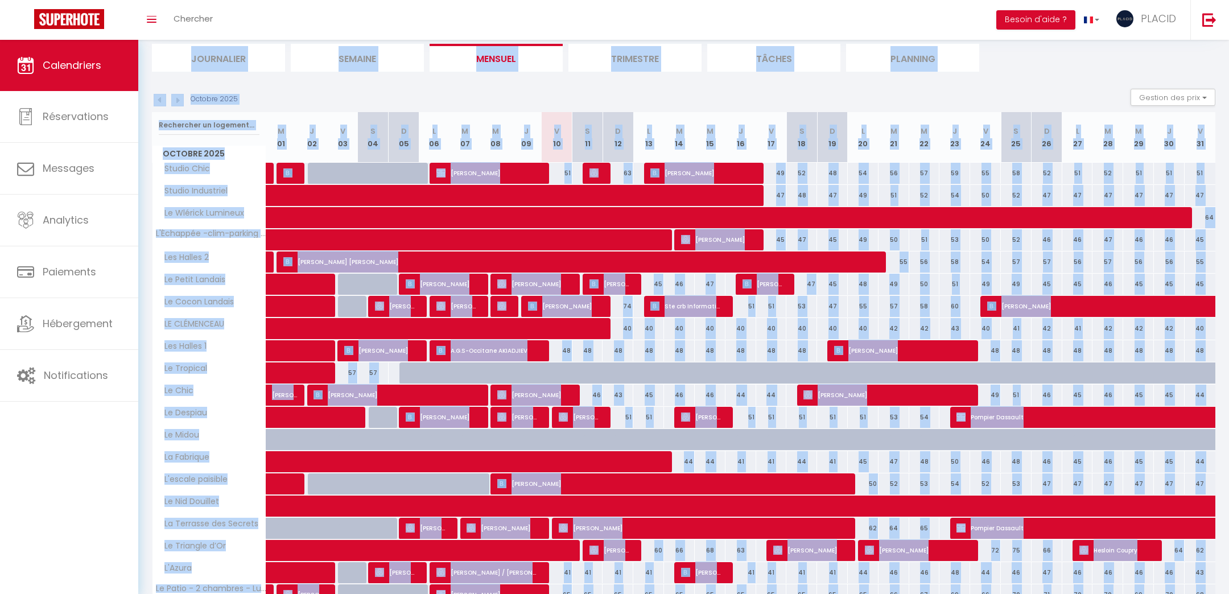
scroll to position [0, 0]
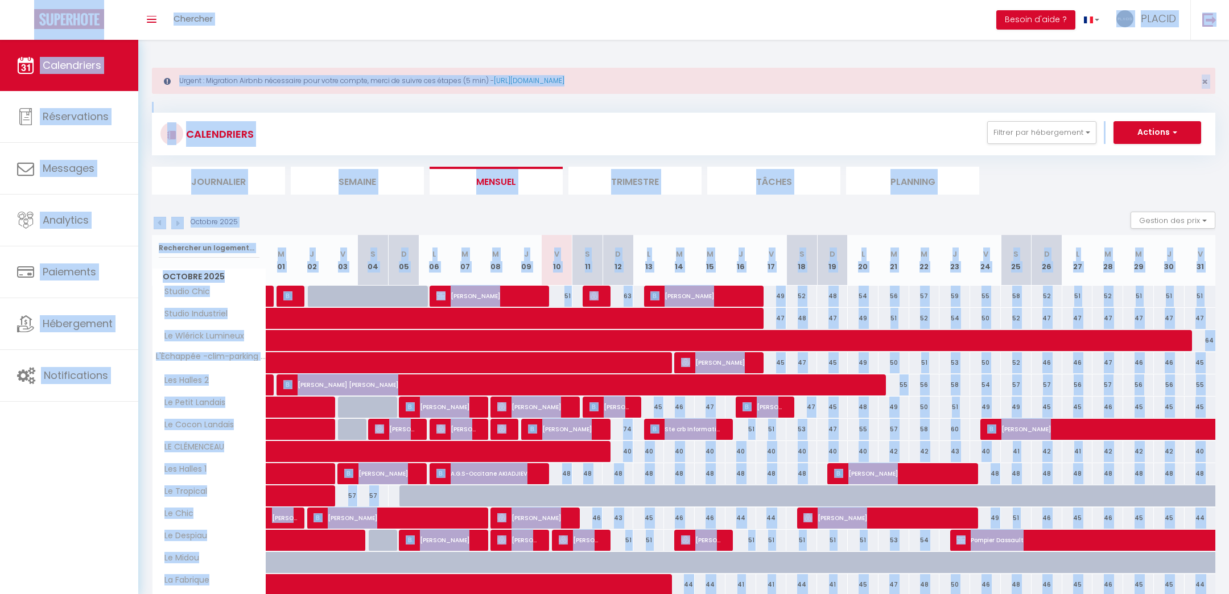
drag, startPoint x: 1192, startPoint y: 564, endPoint x: 5, endPoint y: 2, distance: 1313.7
click at [5, 40] on div "🟢 Des questions ou besoin d'assistance pour la migration AirBnB? Prenez rdv >>>…" at bounding box center [614, 419] width 1229 height 759
click at [96, 518] on div "Calendriers Réservations Messages Analytics Paiements Hébergement Notifications" at bounding box center [69, 318] width 138 height 556
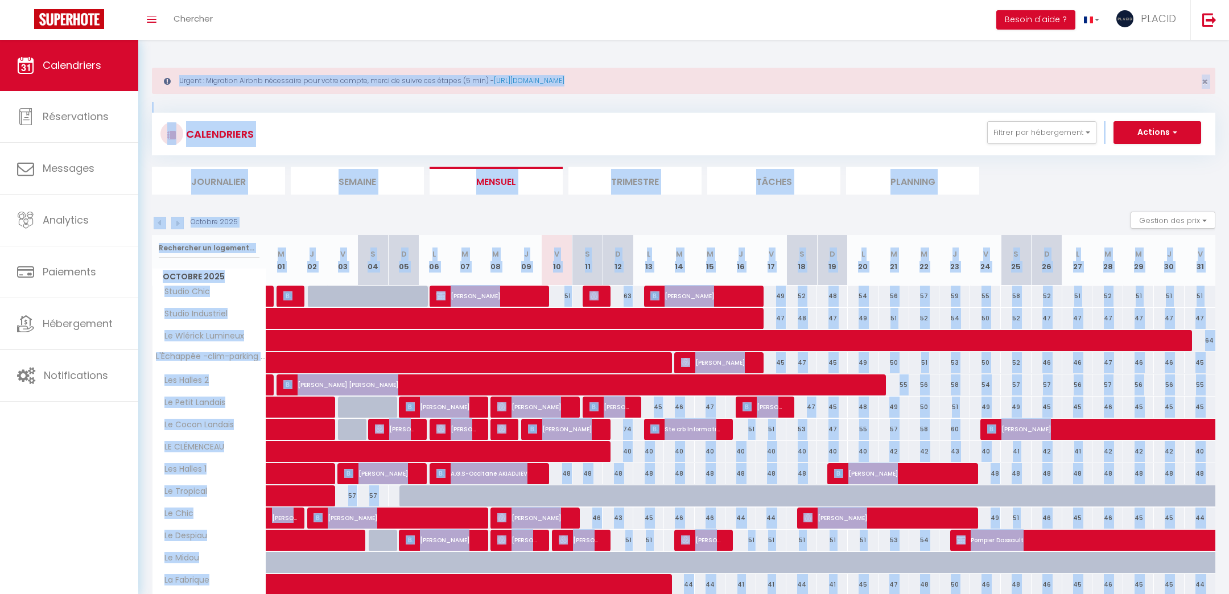
scroll to position [200, 0]
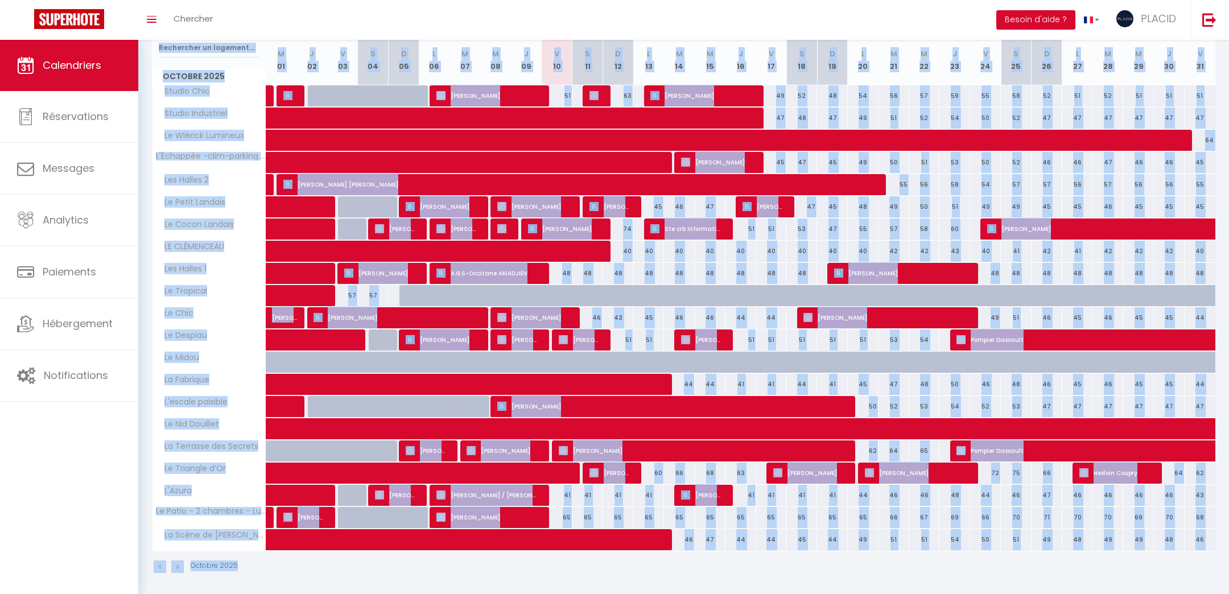
drag, startPoint x: 148, startPoint y: 51, endPoint x: 1189, endPoint y: 568, distance: 1161.5
click at [1189, 568] on div "Urgent : Migration Airbnb nécessaire pour votre compte, merci de suivre ces éta…" at bounding box center [683, 219] width 1090 height 759
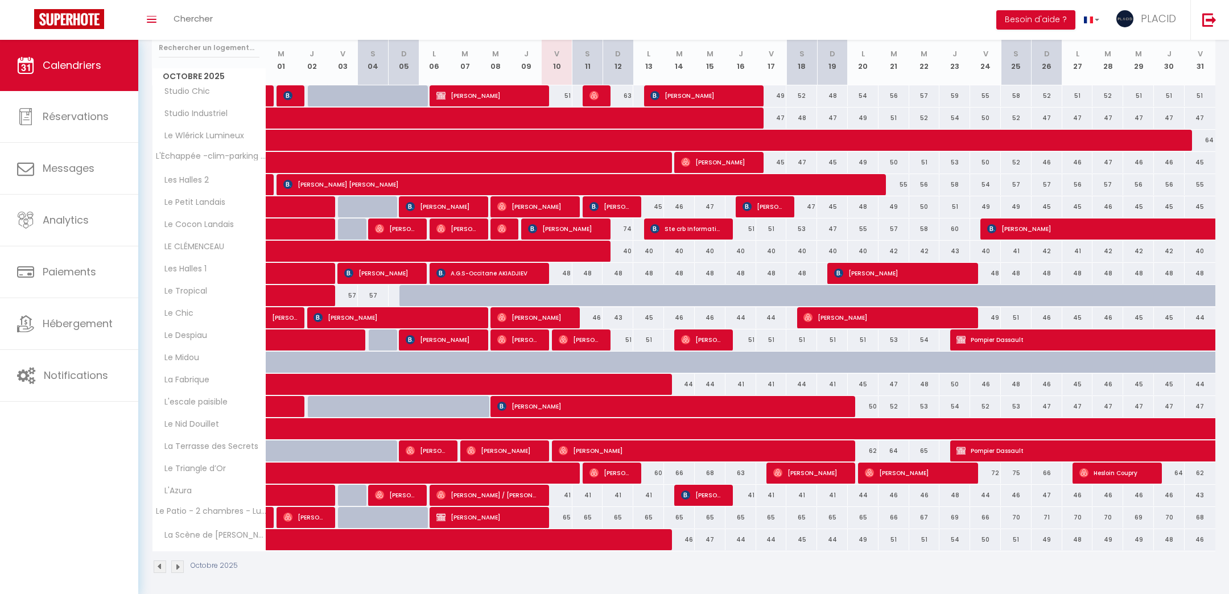
click at [1200, 574] on div "Octobre 2025" at bounding box center [683, 568] width 1063 height 34
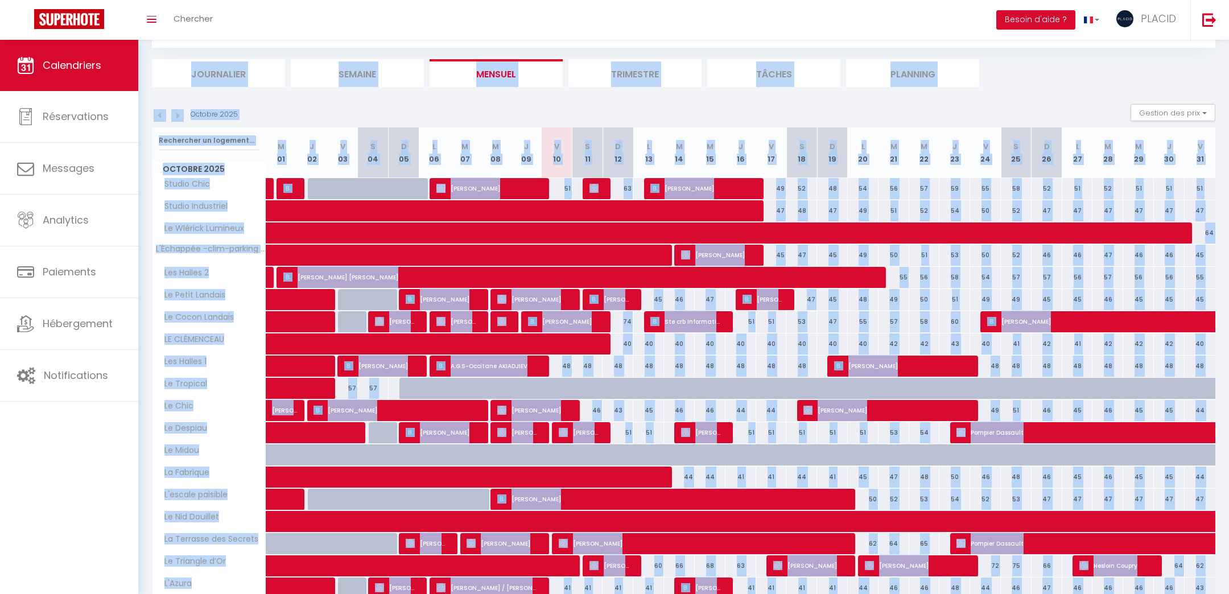
scroll to position [0, 0]
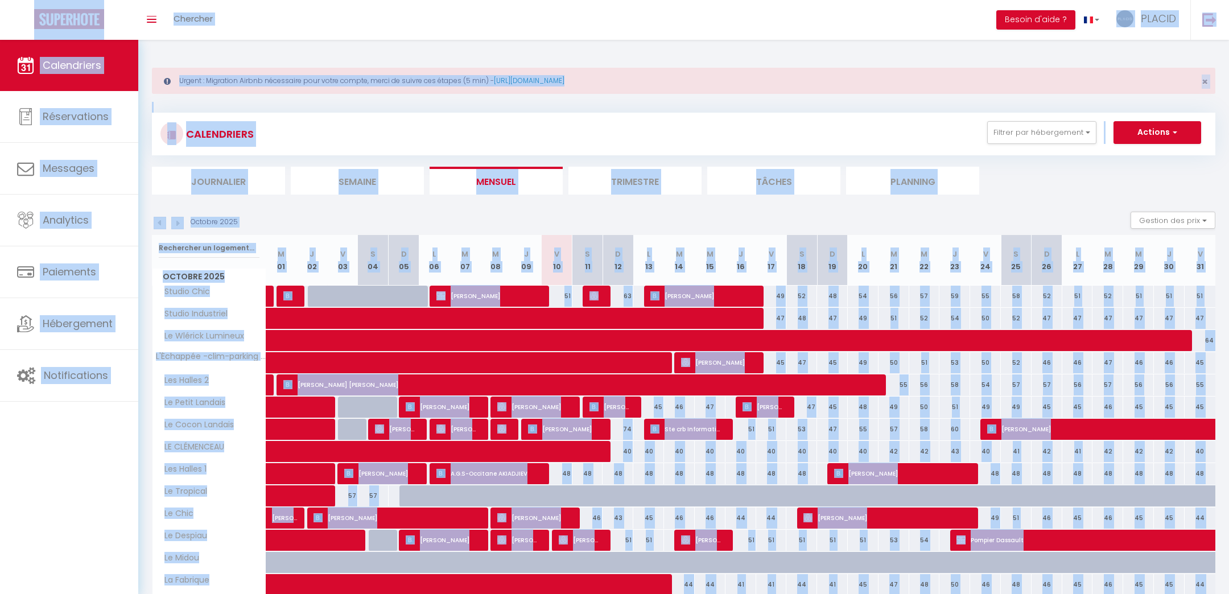
drag, startPoint x: 1202, startPoint y: 574, endPoint x: 7, endPoint y: 22, distance: 1315.8
click at [8, 40] on div "🟢 Des questions ou besoin d'assistance pour la migration AirBnB? Prenez rdv >>>…" at bounding box center [614, 419] width 1229 height 759
click at [154, 52] on div "Urgent : Migration Airbnb nécessaire pour votre compte, merci de suivre ces éta…" at bounding box center [683, 419] width 1090 height 759
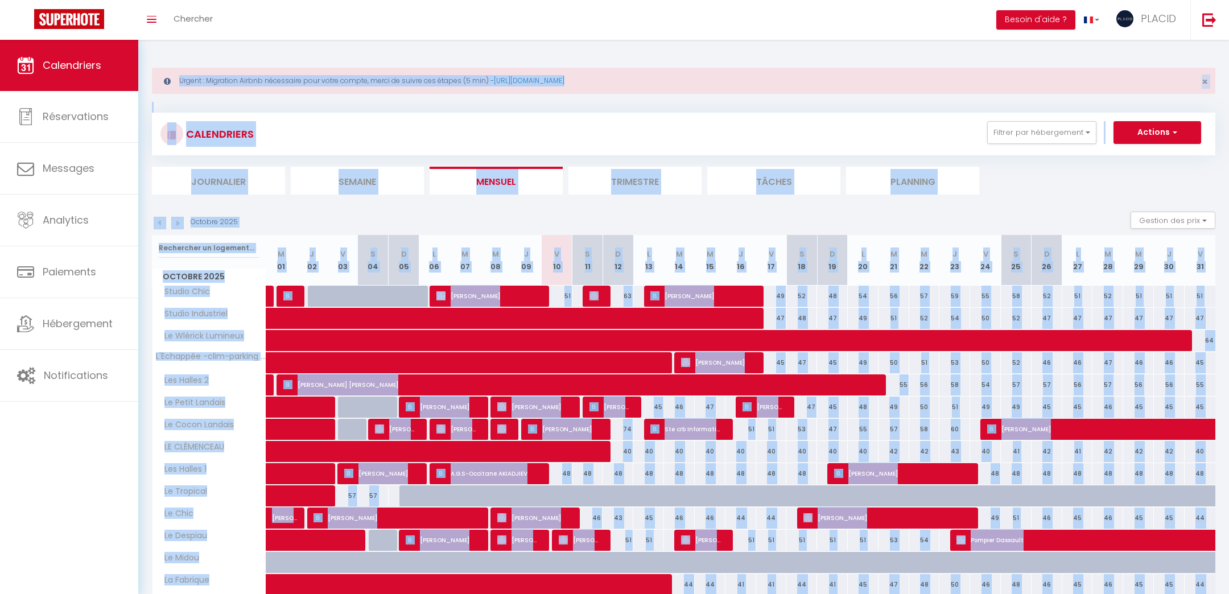
scroll to position [200, 0]
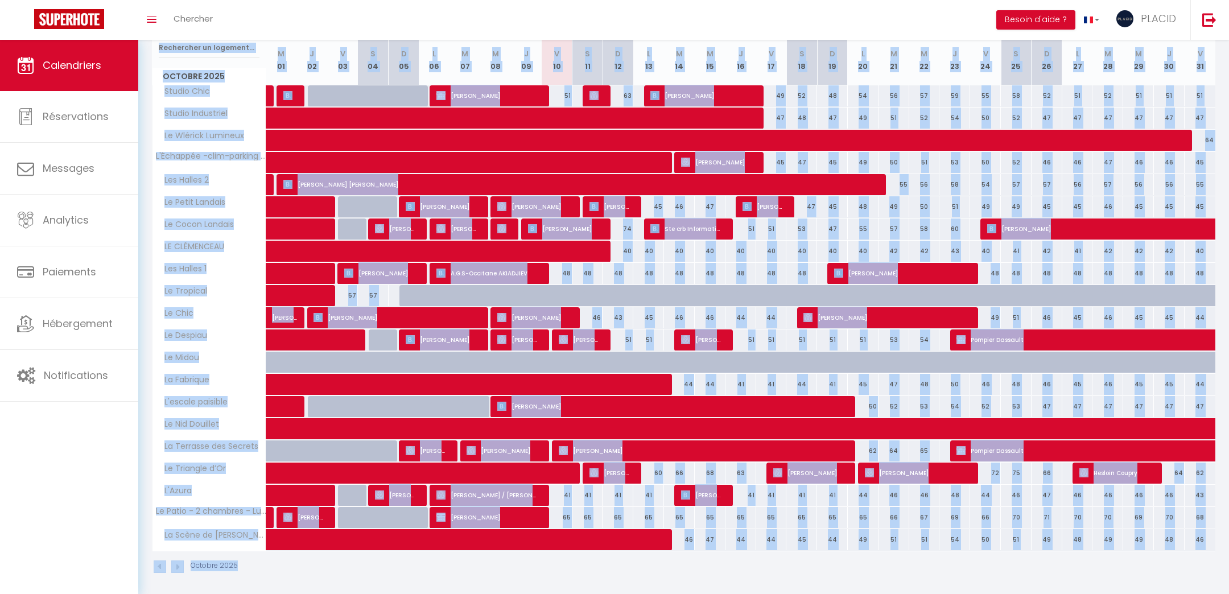
drag, startPoint x: 147, startPoint y: 48, endPoint x: 944, endPoint y: 643, distance: 994.2
click at [944, 394] on html "🟢 Des questions ou besoin d'assistance pour la migration AirBnB? Prenez rdv >>>…" at bounding box center [614, 97] width 1229 height 594
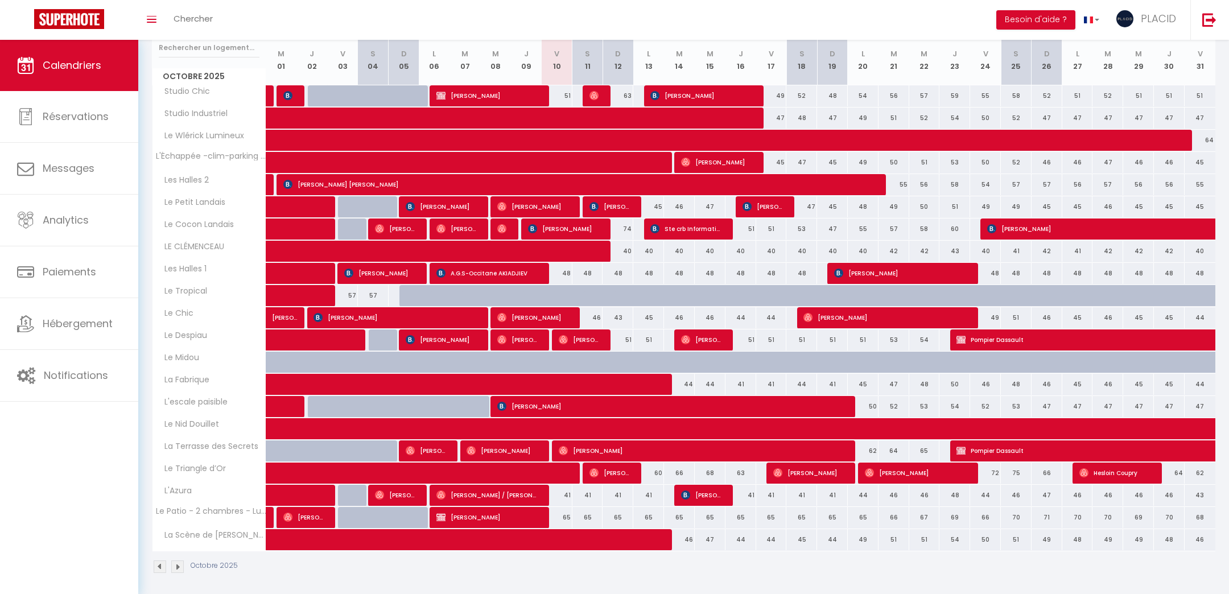
click at [1189, 573] on div "Octobre 2025" at bounding box center [683, 568] width 1063 height 34
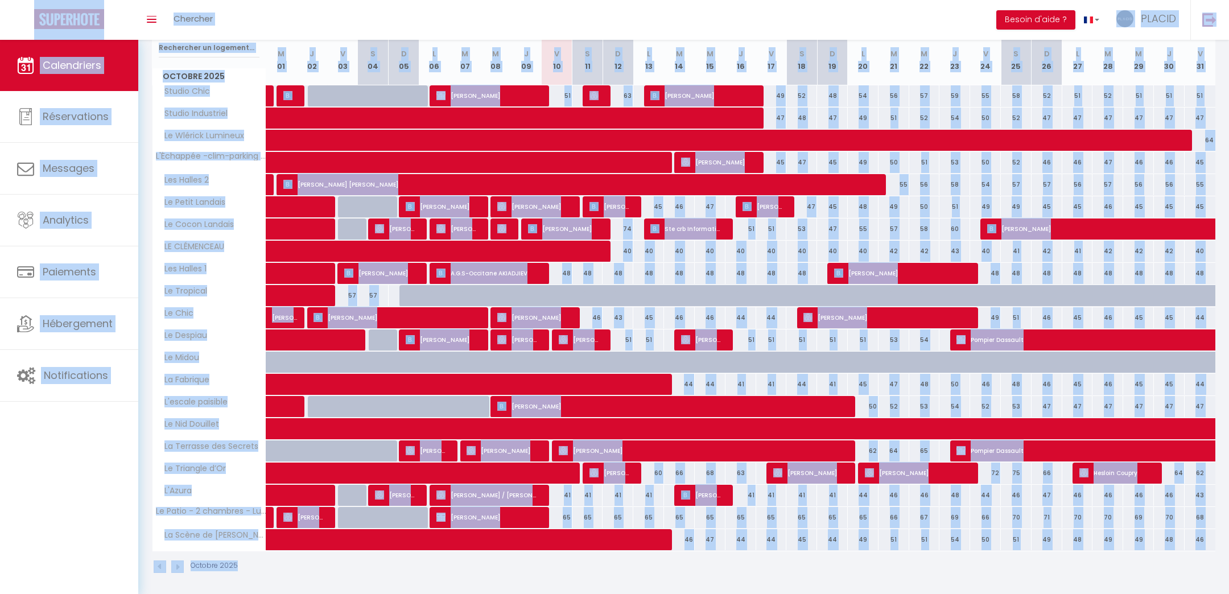
scroll to position [0, 0]
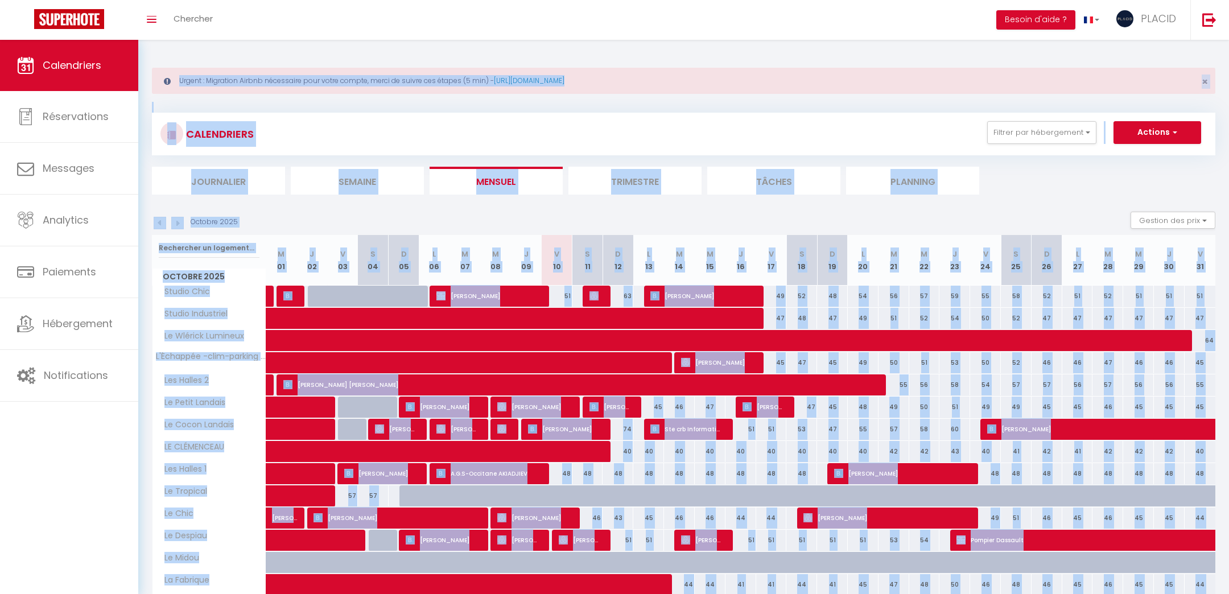
drag, startPoint x: 1202, startPoint y: 573, endPoint x: 20, endPoint y: -31, distance: 1327.1
click at [20, 0] on html "🟢 Des questions ou besoin d'assistance pour la migration AirBnB? Prenez rdv >>>…" at bounding box center [614, 297] width 1229 height 594
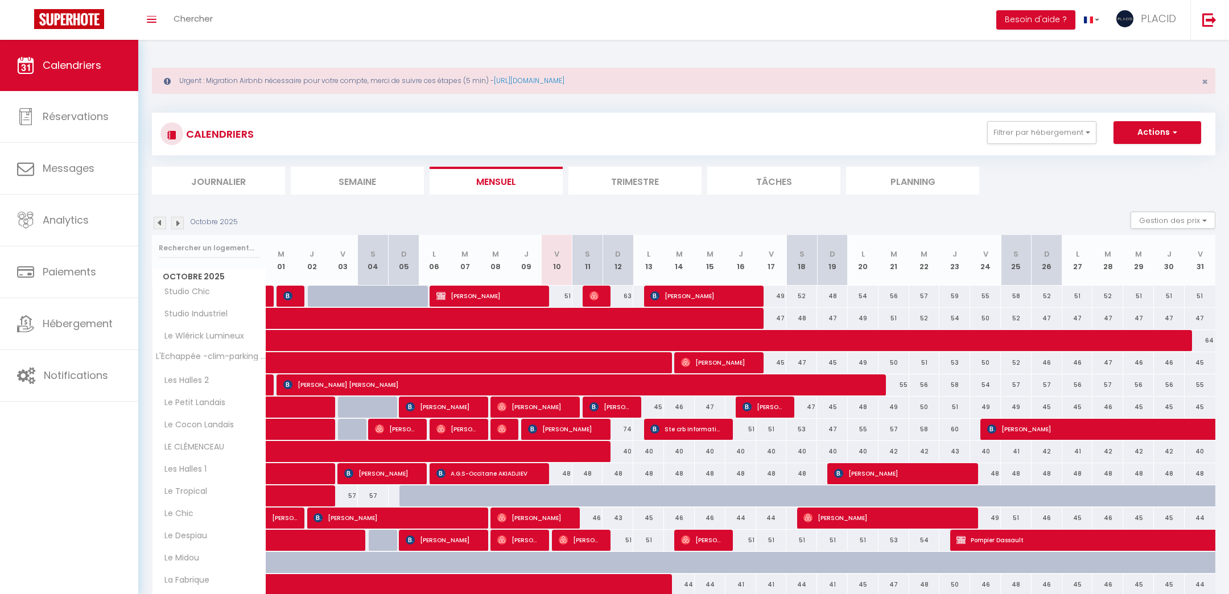
click at [154, 48] on div "Urgent : Migration Airbnb nécessaire pour votre compte, merci de suivre ces éta…" at bounding box center [683, 419] width 1090 height 759
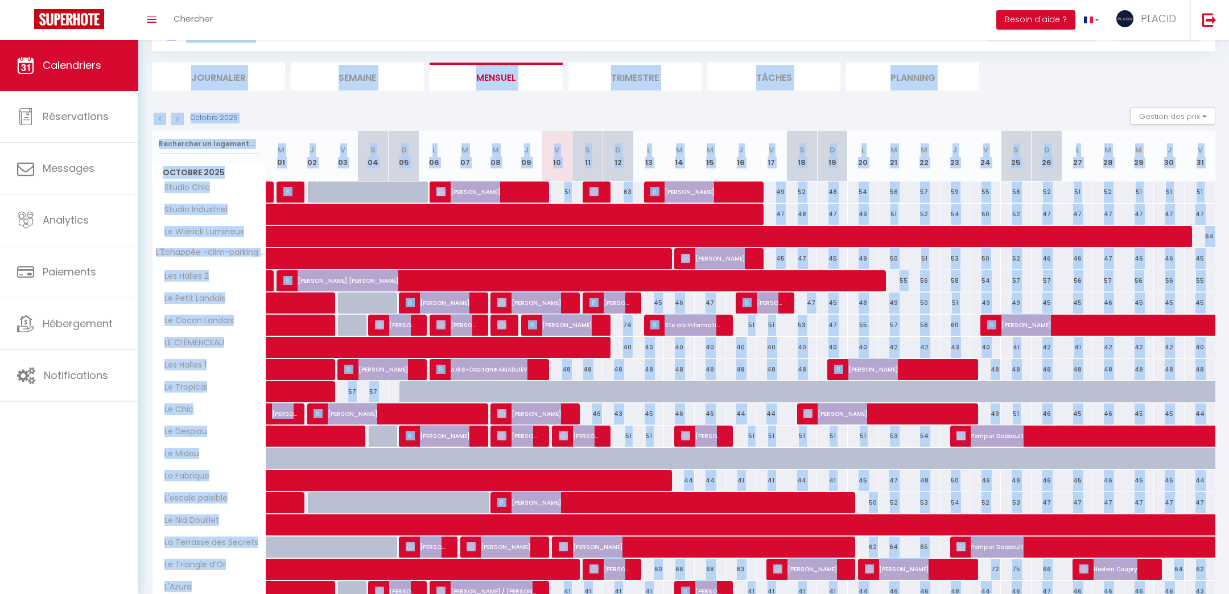
scroll to position [200, 0]
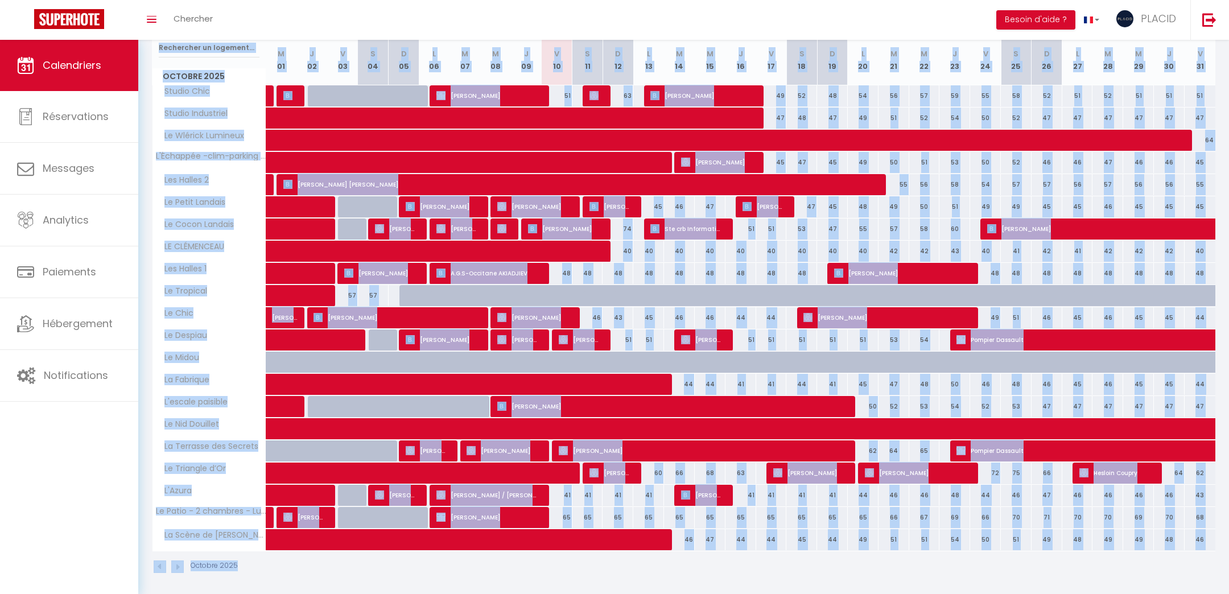
drag, startPoint x: 146, startPoint y: 47, endPoint x: 1150, endPoint y: 576, distance: 1134.3
click at [1103, 576] on div "Urgent : Migration Airbnb nécessaire pour votre compte, merci de suivre ces éta…" at bounding box center [683, 219] width 1090 height 759
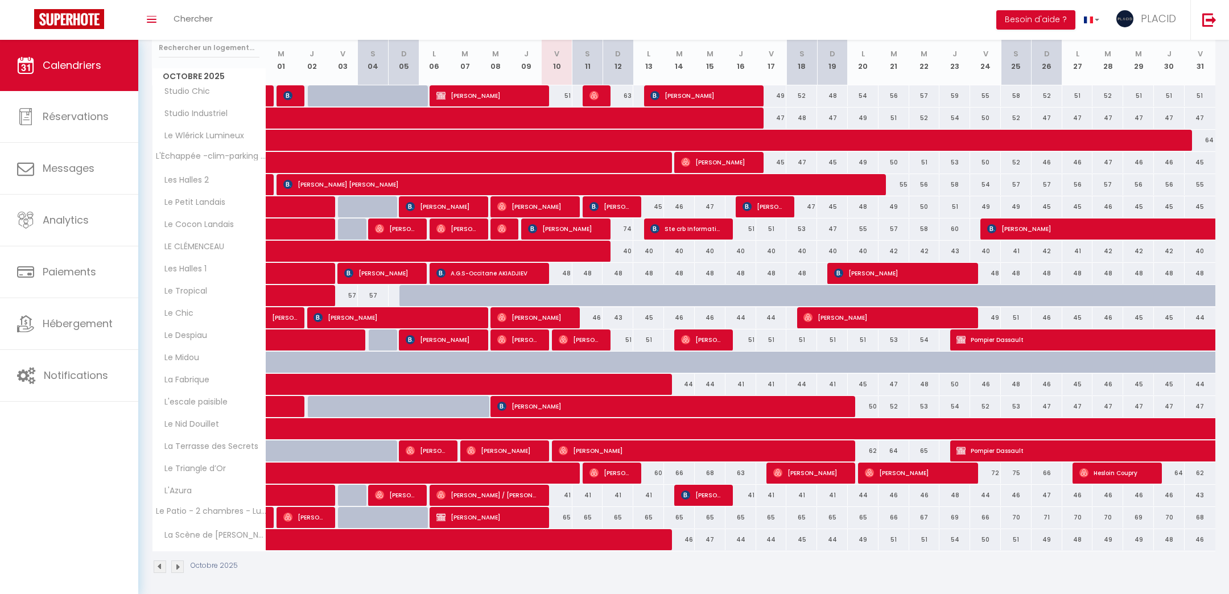
click at [1149, 576] on div "Octobre 2025" at bounding box center [683, 568] width 1063 height 34
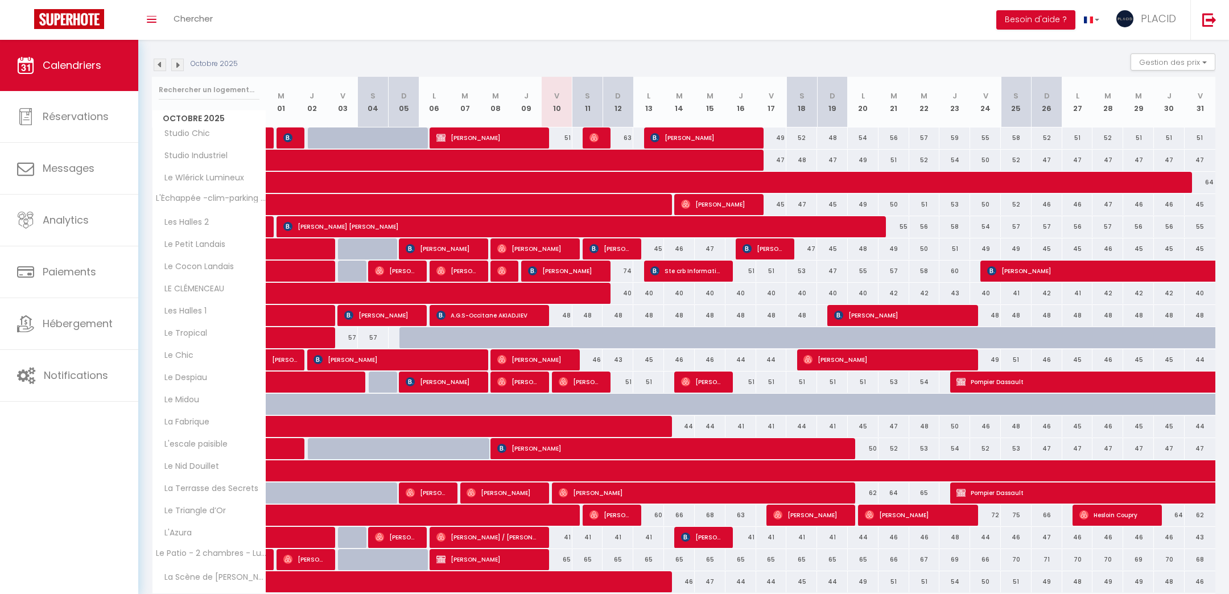
scroll to position [0, 0]
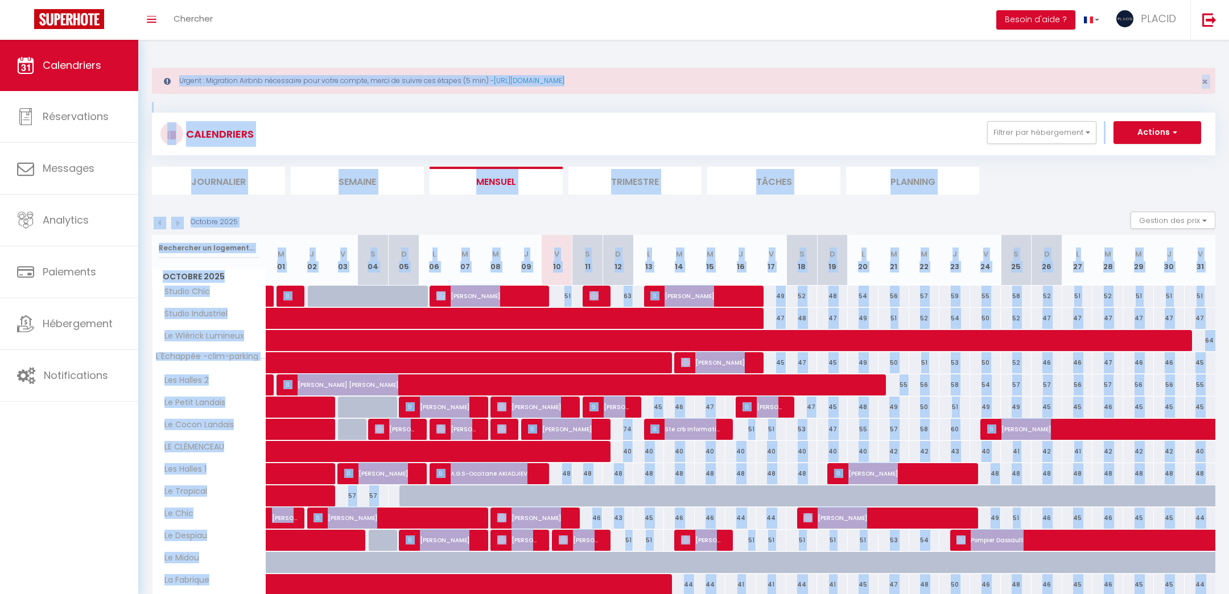
drag, startPoint x: 1213, startPoint y: 573, endPoint x: 0, endPoint y: -46, distance: 1361.5
click at [0, 0] on html "🟢 Des questions ou besoin d'assistance pour la migration AirBnB? Prenez rdv >>>…" at bounding box center [614, 297] width 1229 height 594
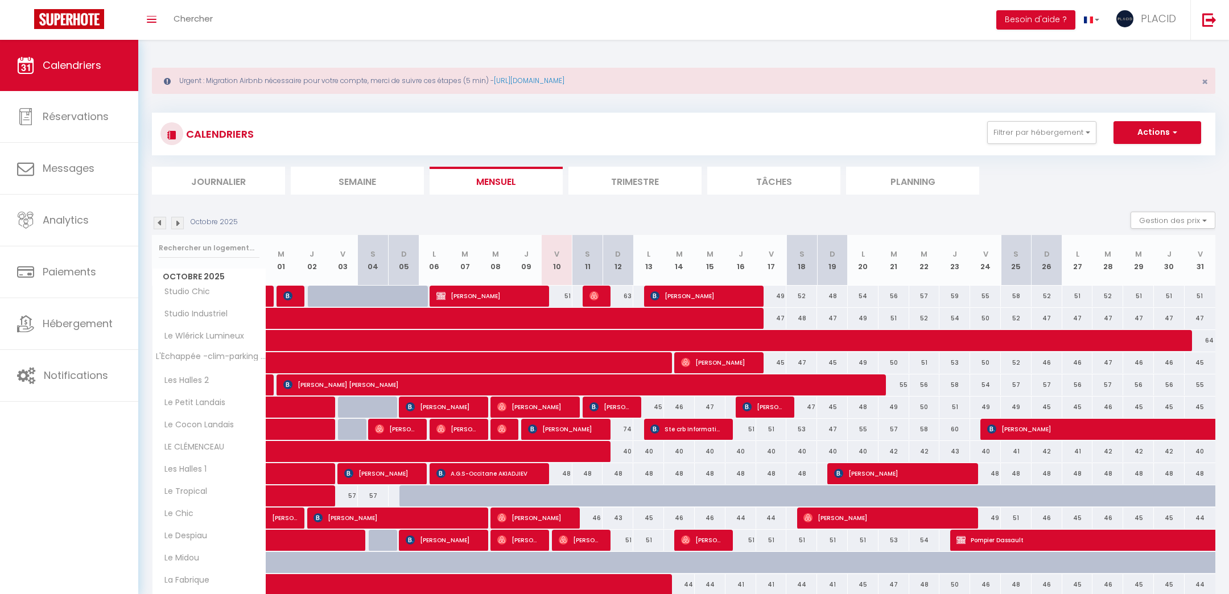
click at [148, 47] on div "Urgent : Migration Airbnb nécessaire pour votre compte, merci de suivre ces éta…" at bounding box center [683, 419] width 1090 height 759
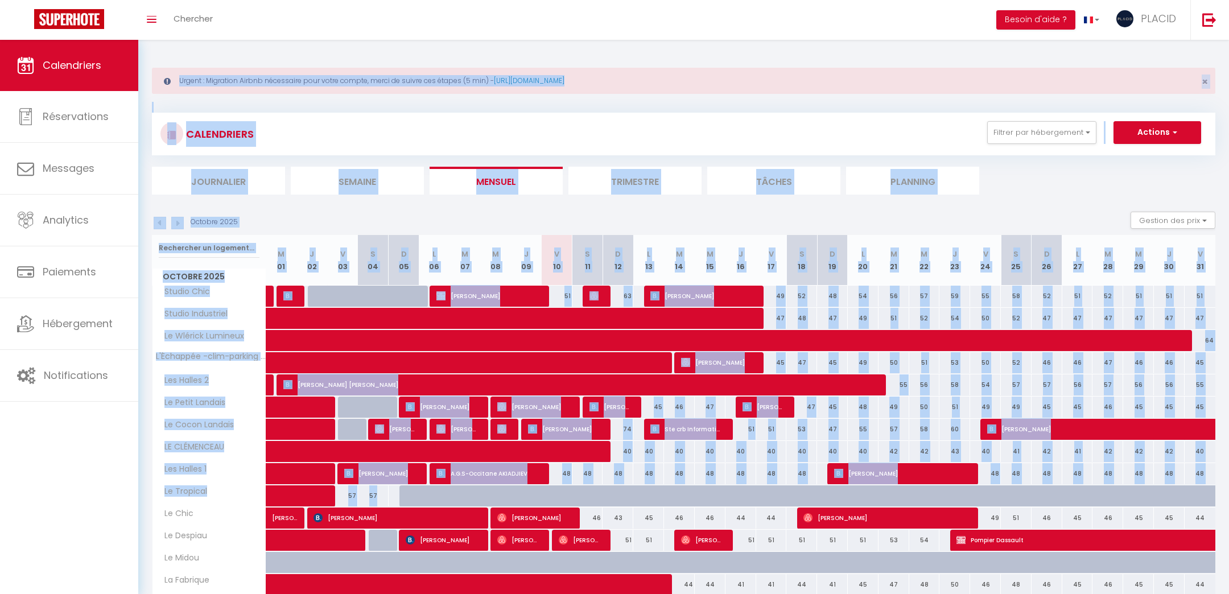
scroll to position [200, 0]
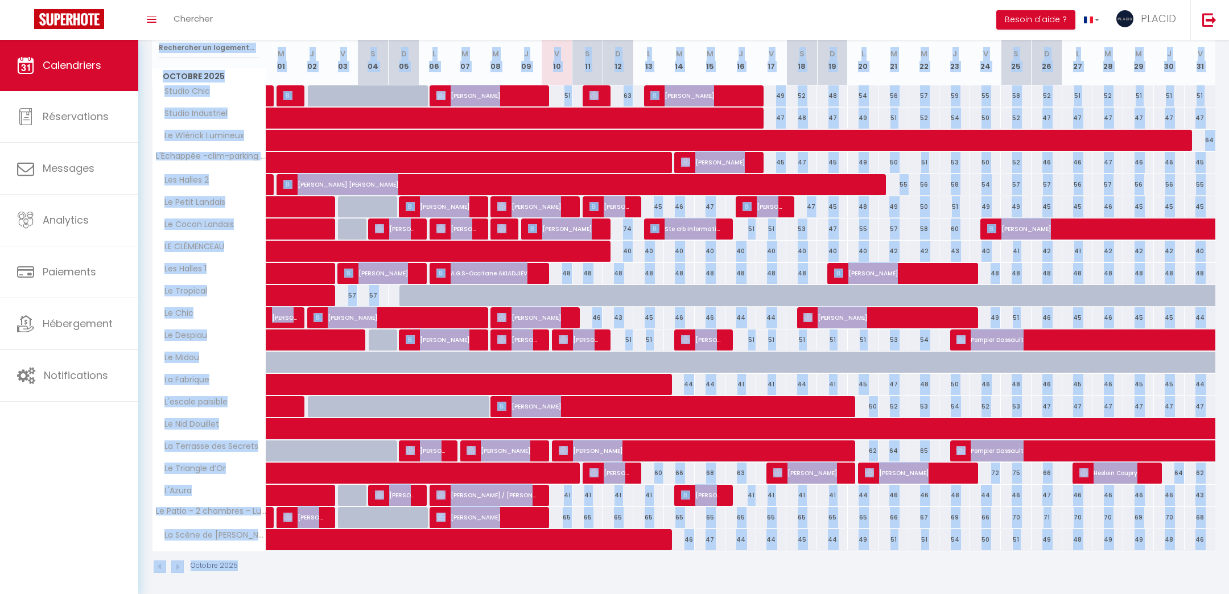
drag, startPoint x: 148, startPoint y: 47, endPoint x: 809, endPoint y: 635, distance: 885.2
click at [809, 394] on html "🟢 Des questions ou besoin d'assistance pour la migration AirBnB? Prenez rdv >>>…" at bounding box center [614, 97] width 1229 height 594
click at [855, 576] on div "Octobre 2025" at bounding box center [683, 568] width 1063 height 34
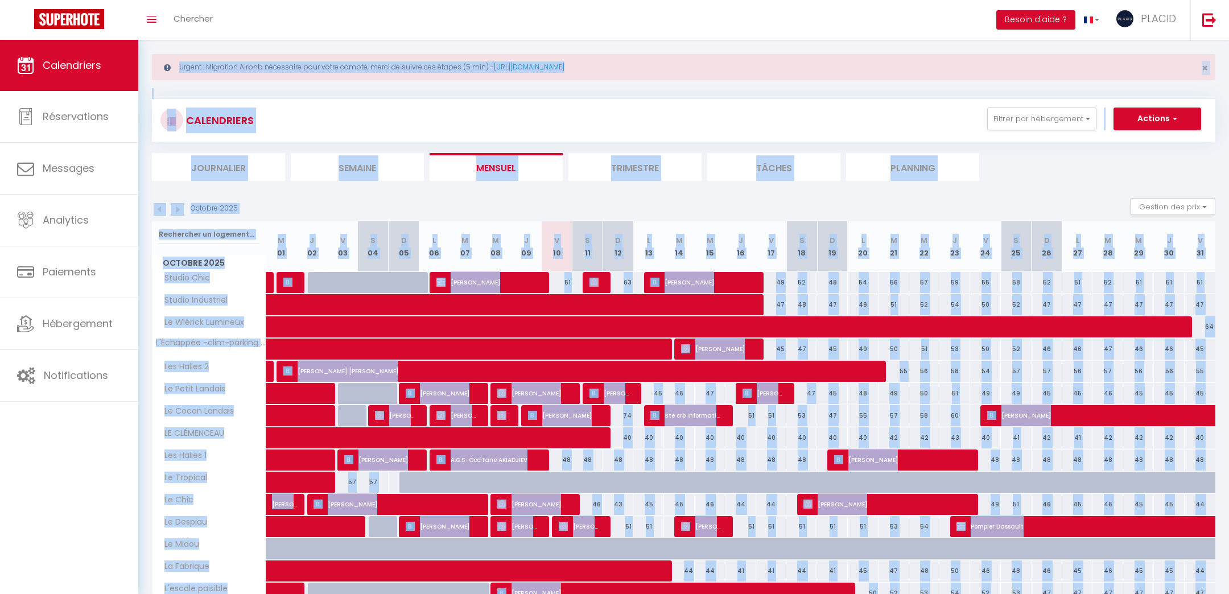
scroll to position [0, 0]
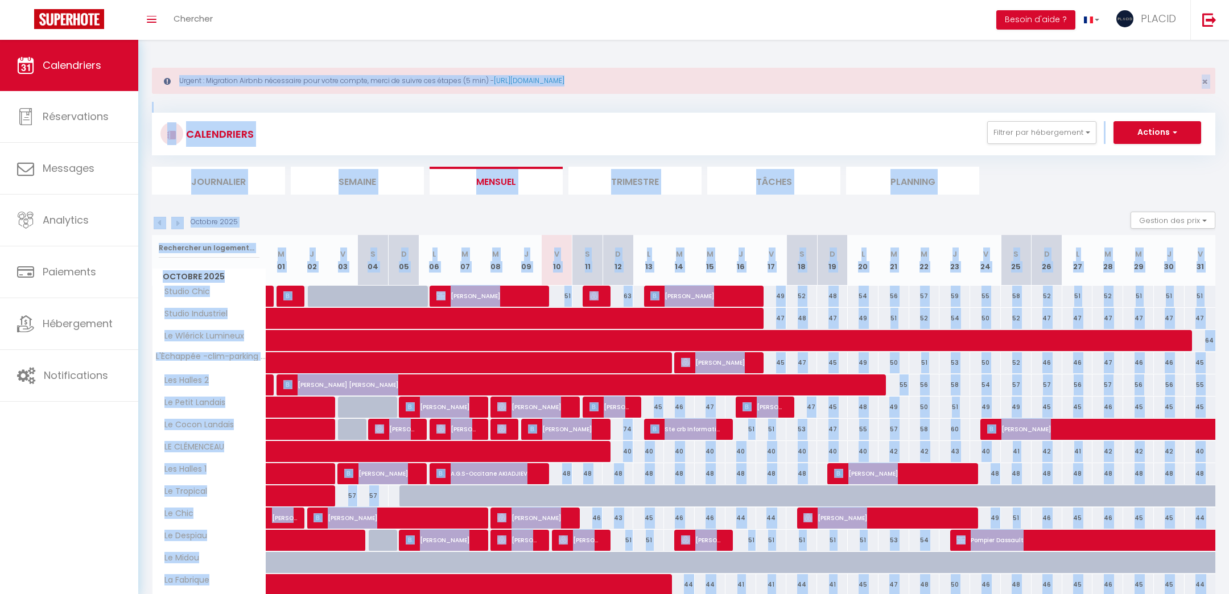
drag, startPoint x: 1202, startPoint y: 565, endPoint x: 0, endPoint y: -41, distance: 1345.9
click at [0, 0] on html "🟢 Des questions ou besoin d'assistance pour la migration AirBnB? Prenez rdv >>>…" at bounding box center [614, 297] width 1229 height 594
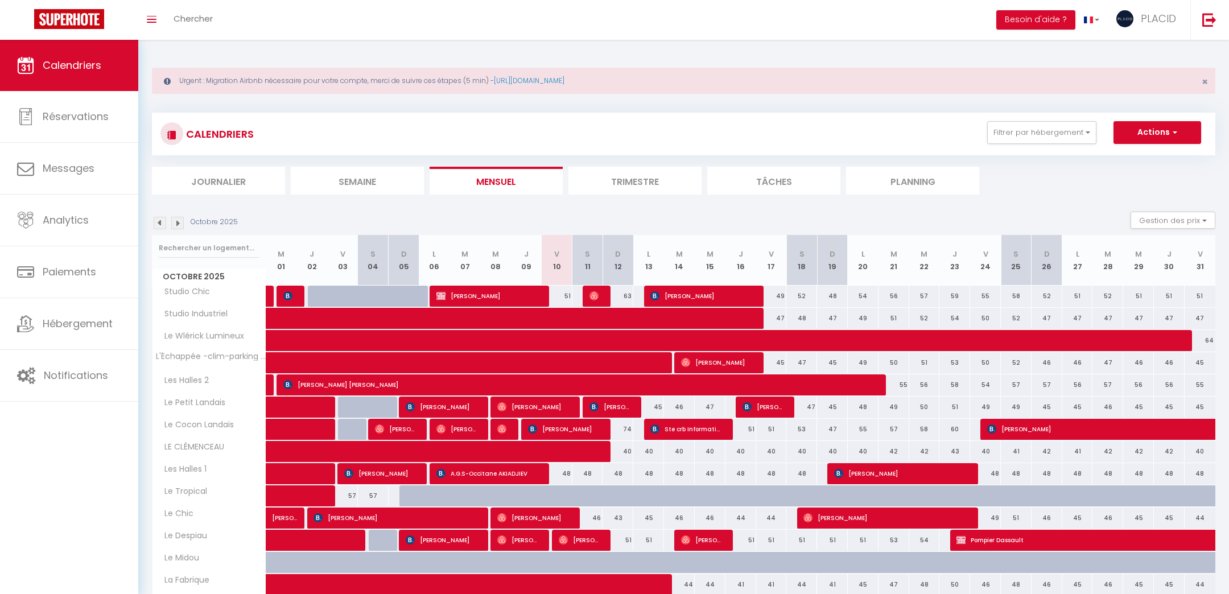
click at [159, 59] on div "Urgent : Migration Airbnb nécessaire pour votre compte, merci de suivre ces éta…" at bounding box center [683, 419] width 1090 height 759
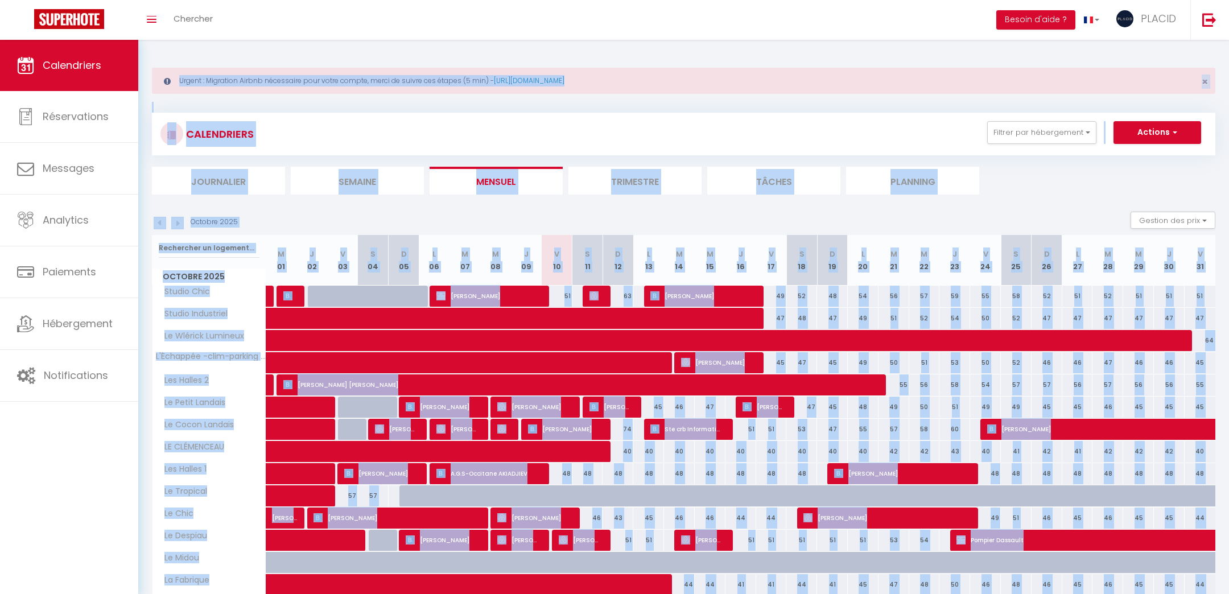
scroll to position [200, 0]
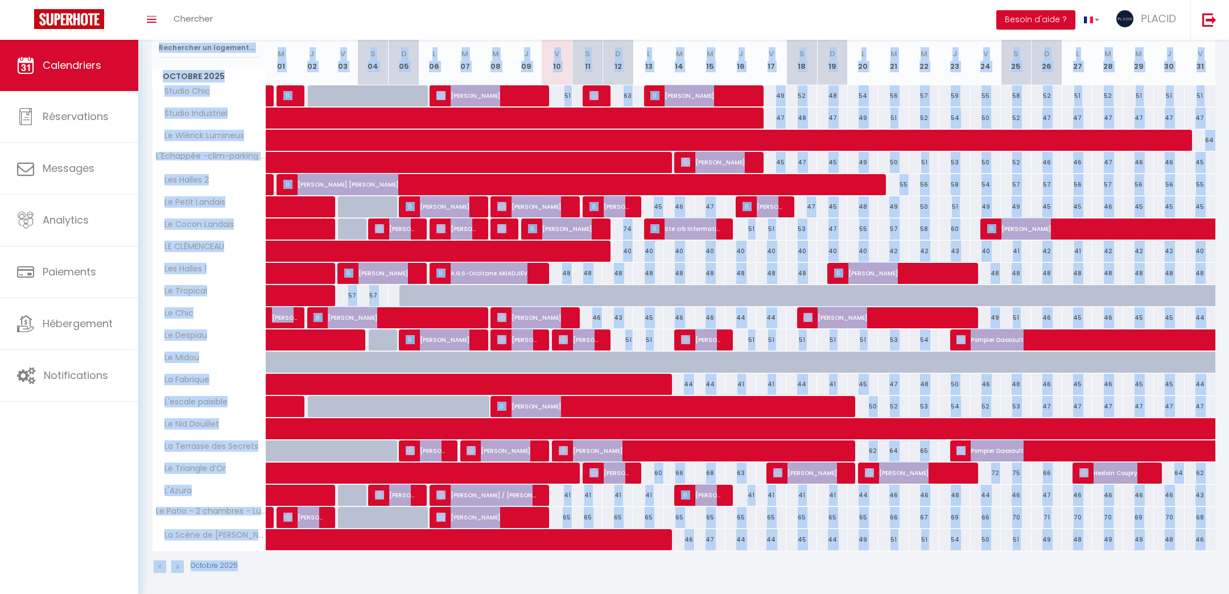
drag, startPoint x: 153, startPoint y: 53, endPoint x: 748, endPoint y: 643, distance: 837.4
click at [748, 394] on html "🟢 Des questions ou besoin d'assistance pour la migration AirBnB? Prenez rdv >>>…" at bounding box center [614, 97] width 1229 height 594
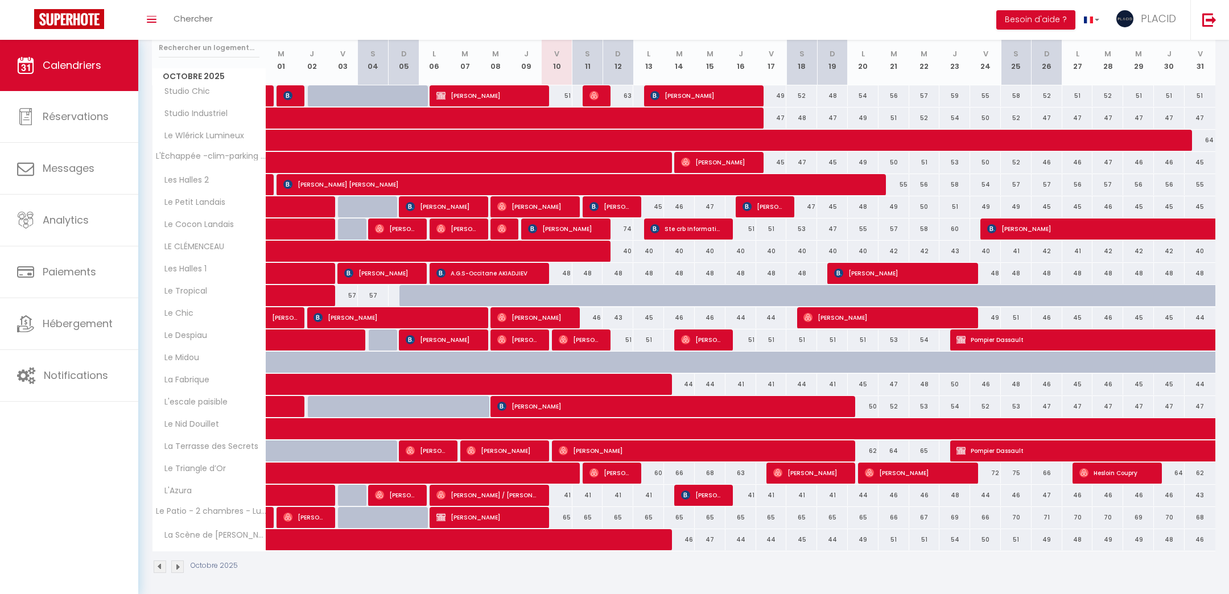
click at [973, 578] on div "Octobre 2025" at bounding box center [683, 568] width 1063 height 34
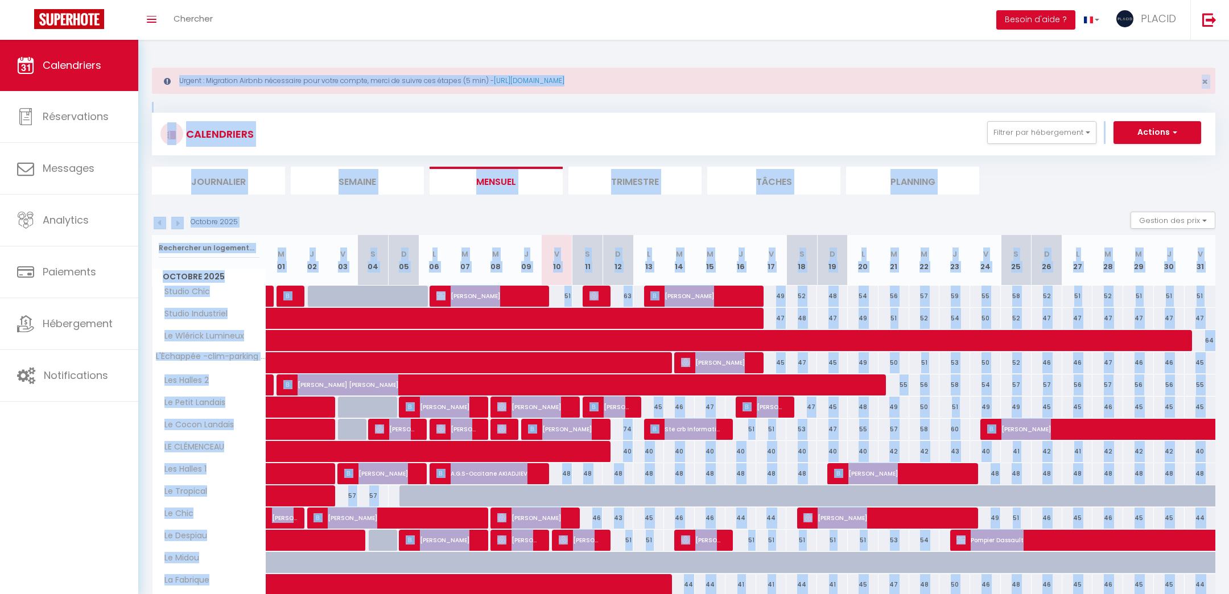
drag, startPoint x: 1217, startPoint y: 569, endPoint x: 0, endPoint y: -125, distance: 1400.7
click at [0, 0] on html "🟢 Des questions ou besoin d'assistance pour la migration AirBnB? Prenez rdv >>>…" at bounding box center [614, 297] width 1229 height 594
click at [785, 102] on div "CALENDRIERS Filtrer par hébergement SOUS-LOCATION MDM Studio Chic Studio Indust…" at bounding box center [683, 443] width 1063 height 683
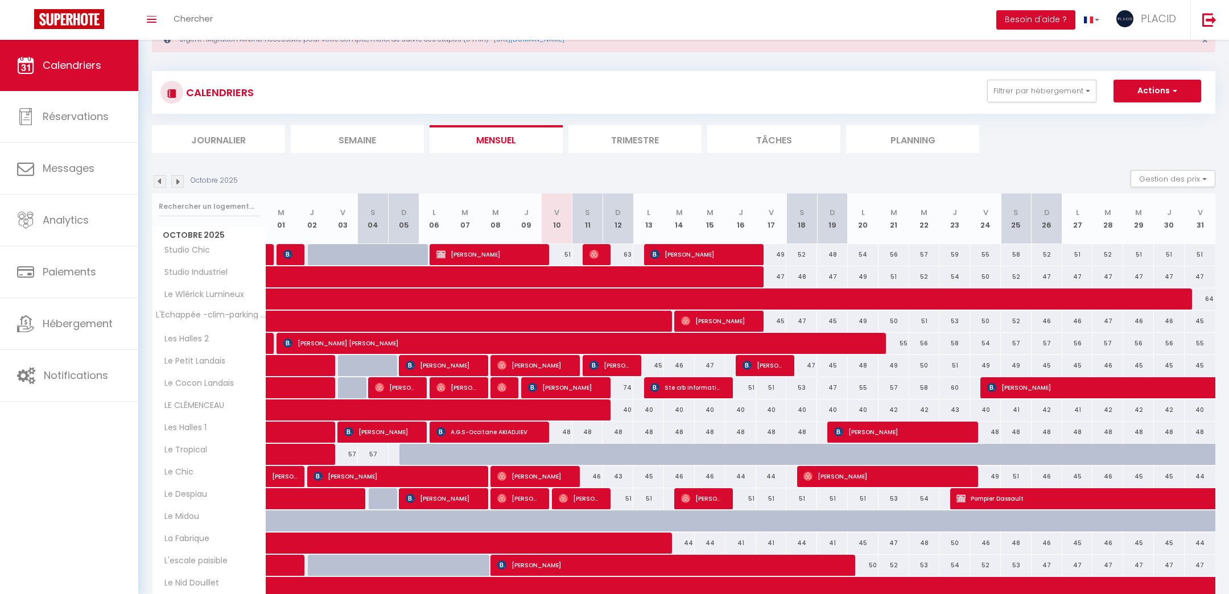
scroll to position [41, 0]
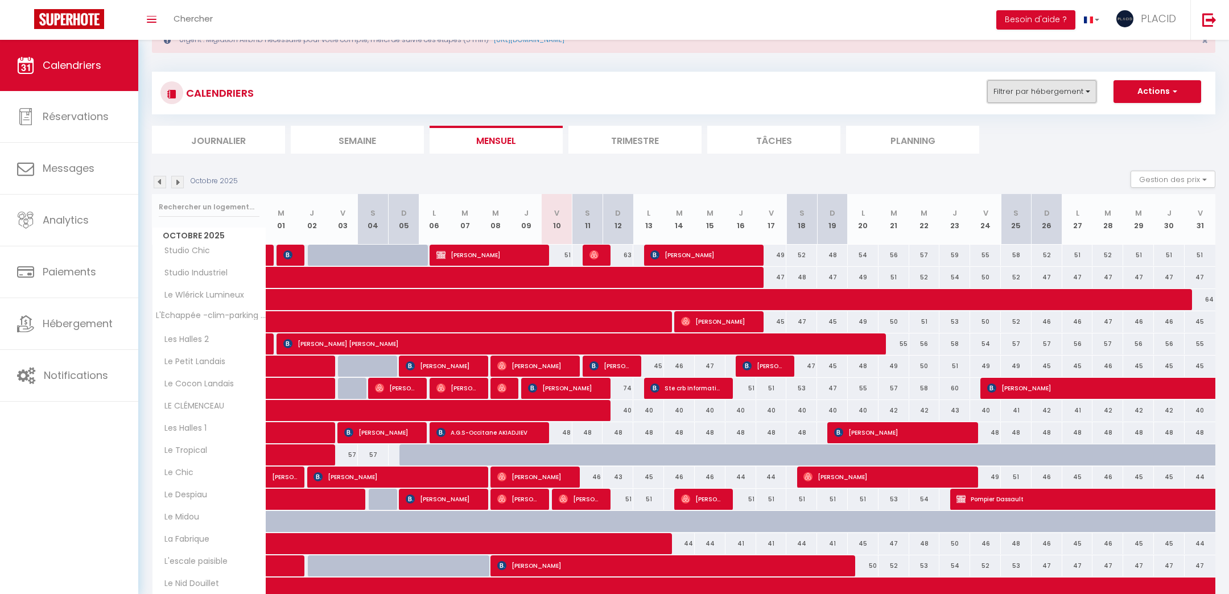
click at [1063, 94] on button "Filtrer par hébergement" at bounding box center [1041, 91] width 109 height 23
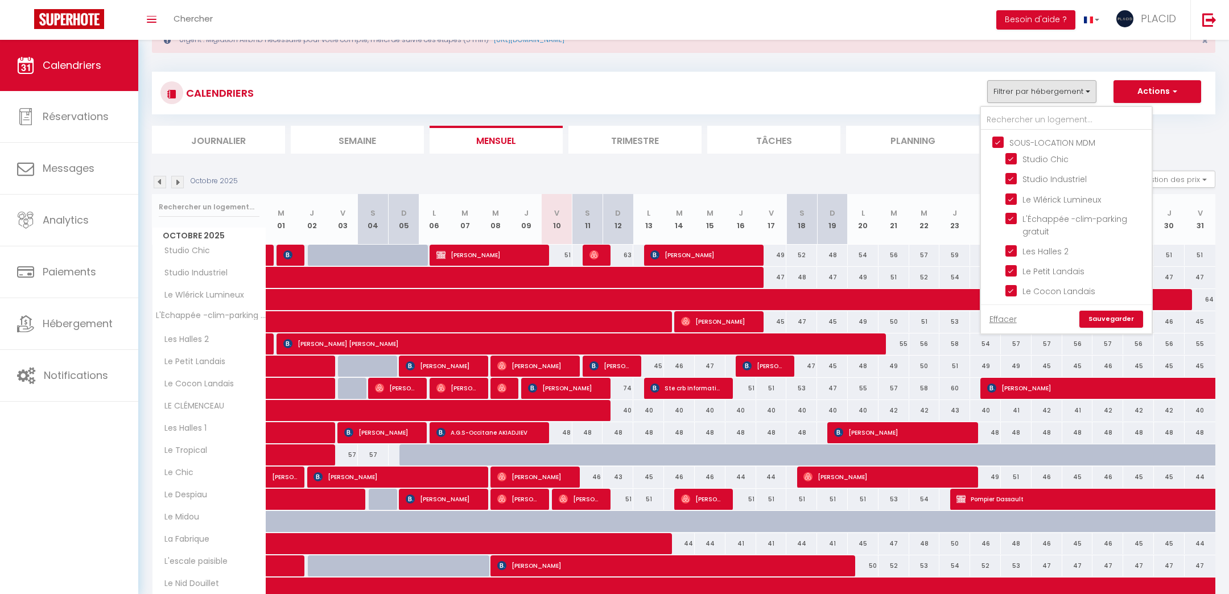
click at [1003, 140] on input "SOUS-LOCATION MDM" at bounding box center [1077, 141] width 171 height 11
checkbox input "false"
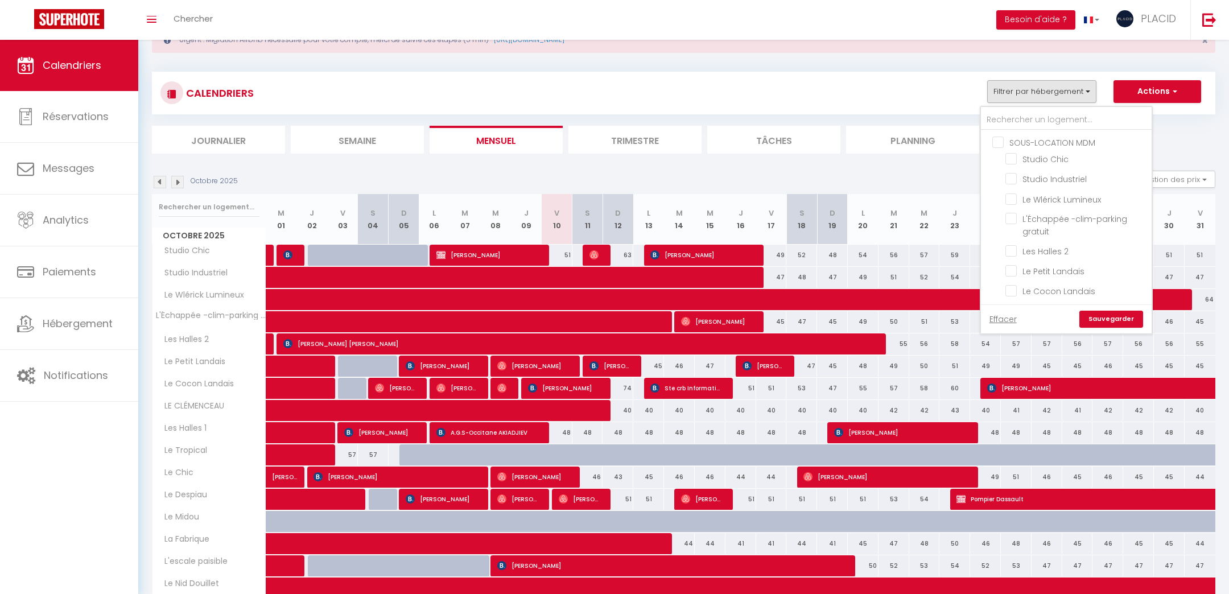
checkbox input "false"
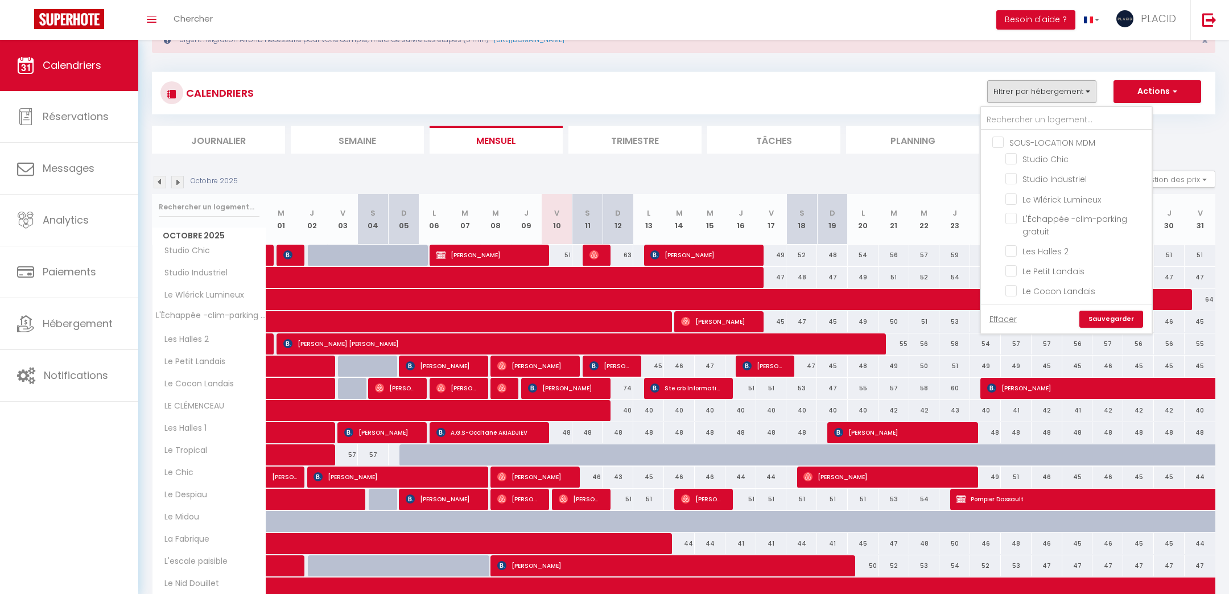
checkbox input "false"
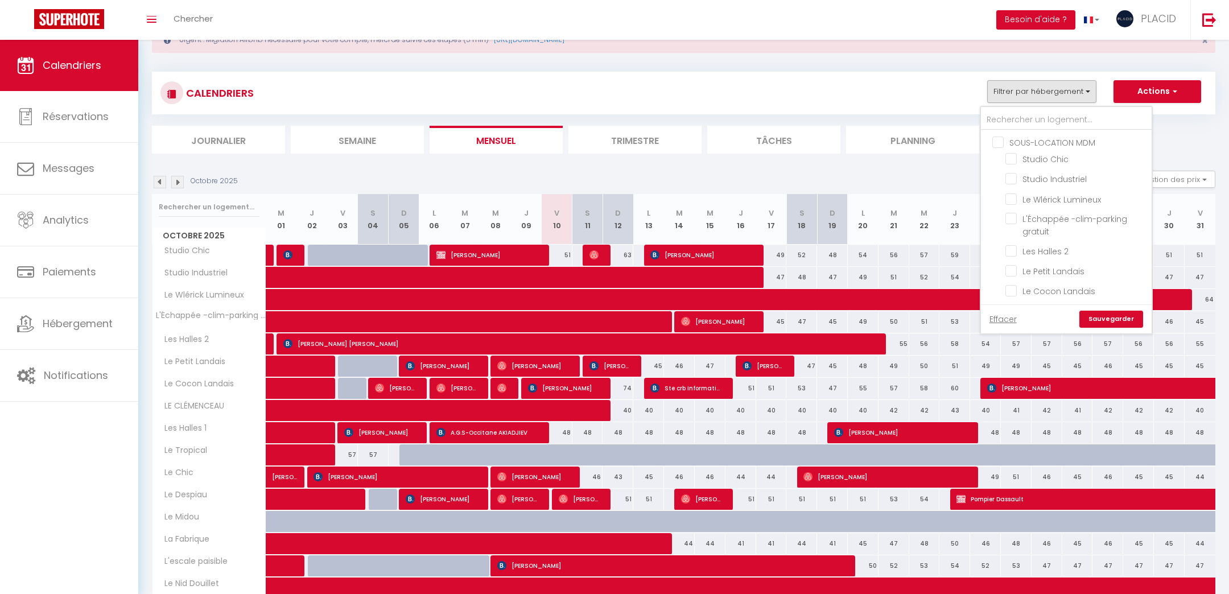
checkbox input "false"
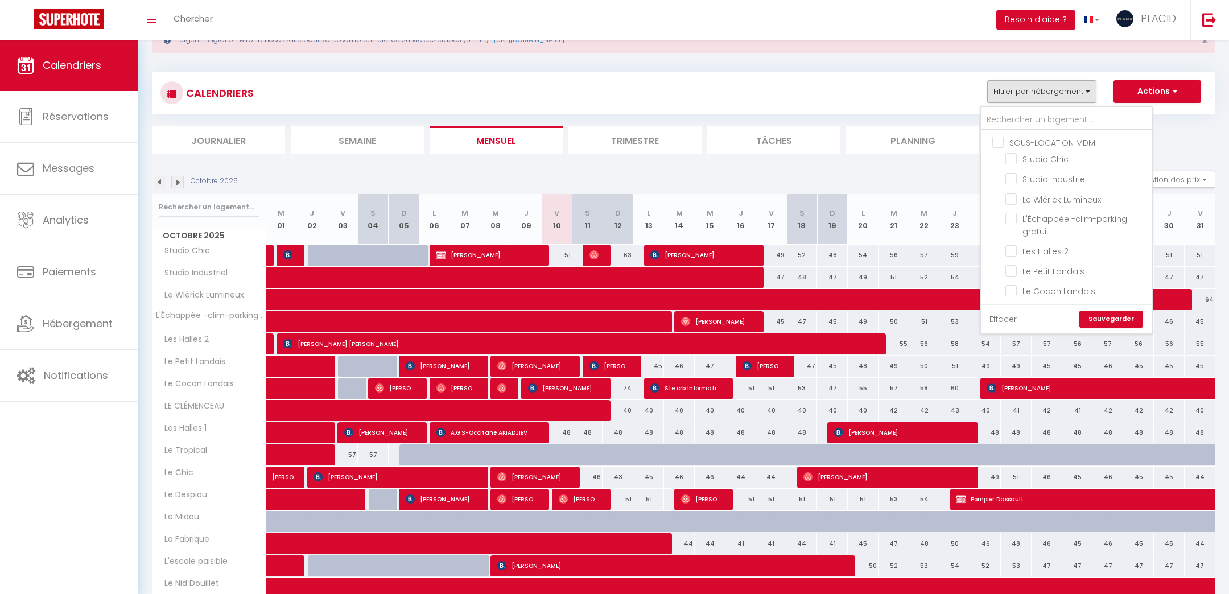
checkbox input "false"
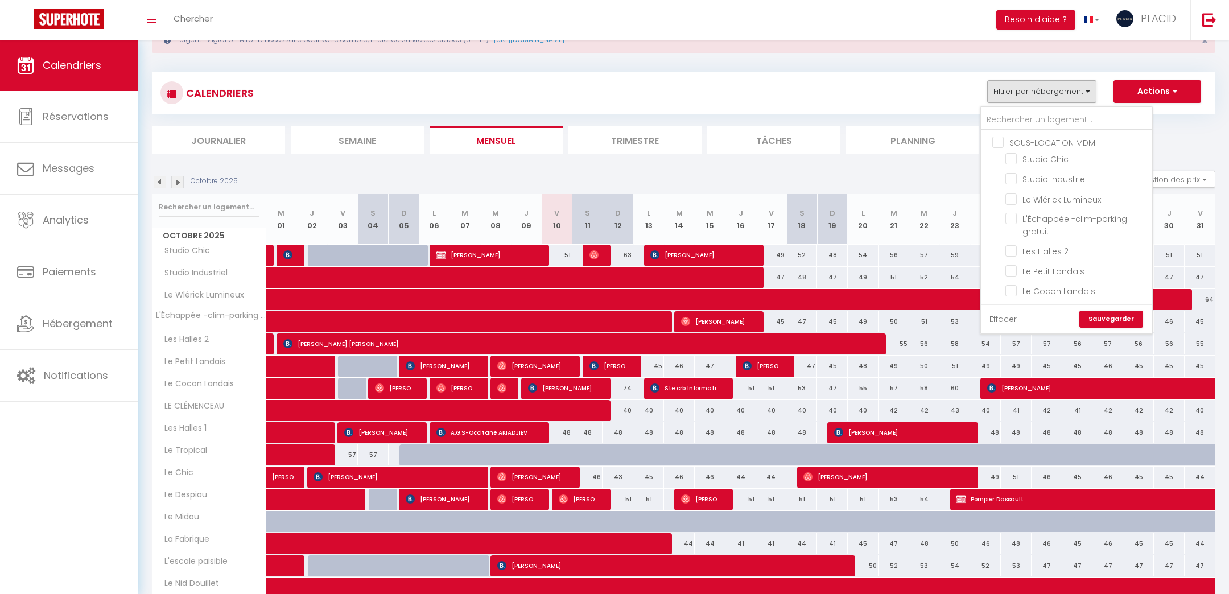
checkbox input "false"
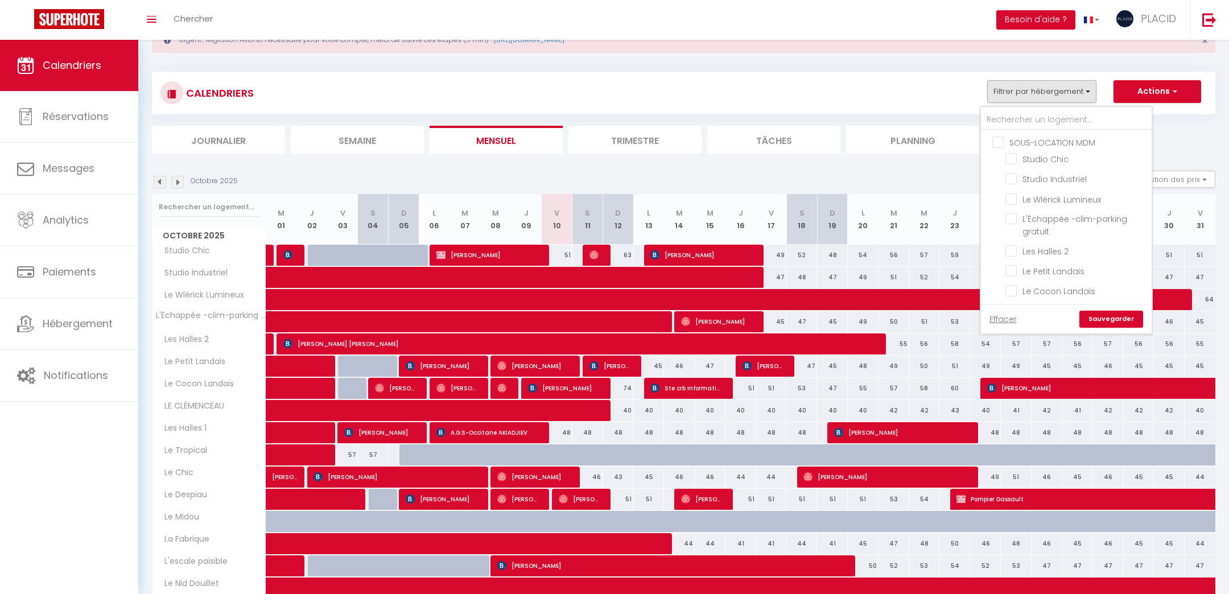
checkbox input "false"
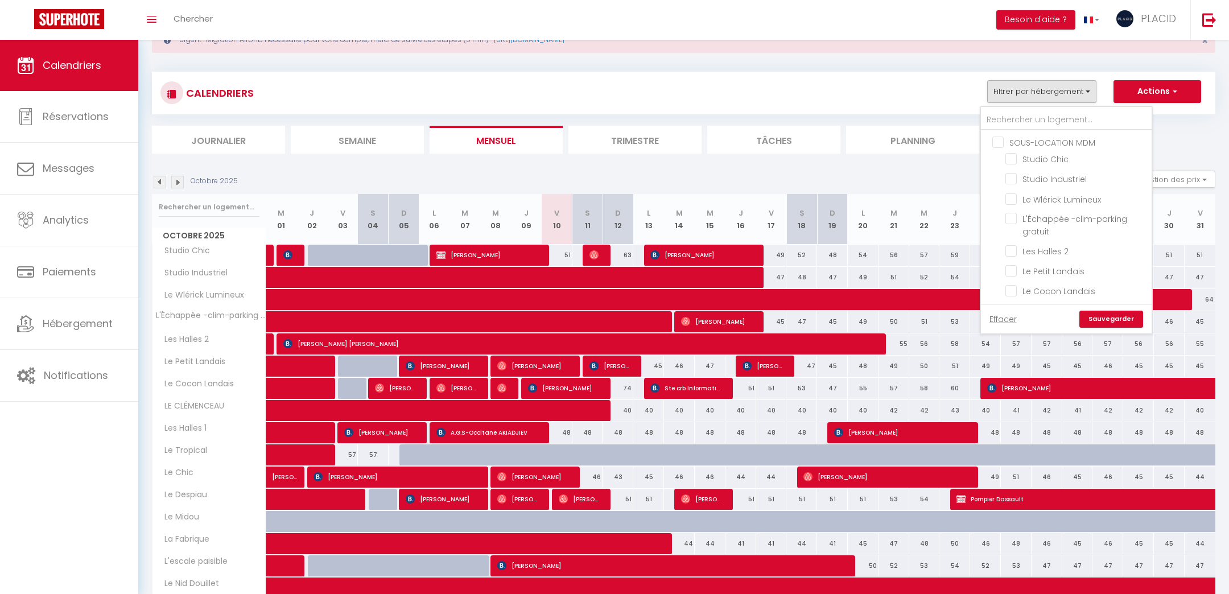
checkbox input "false"
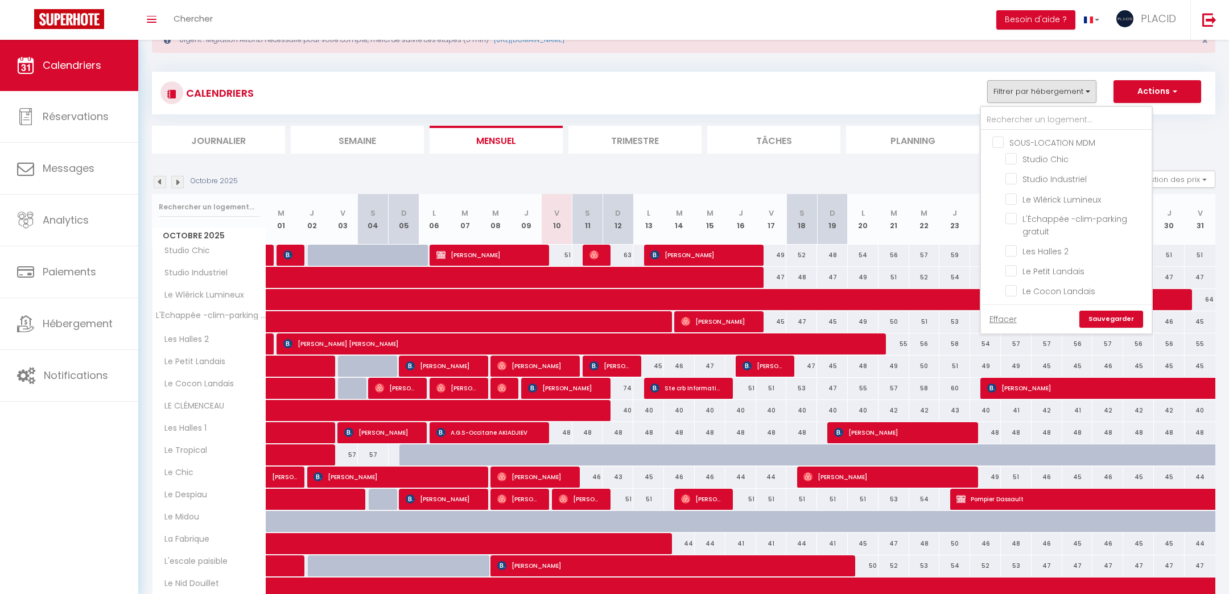
checkbox input "false"
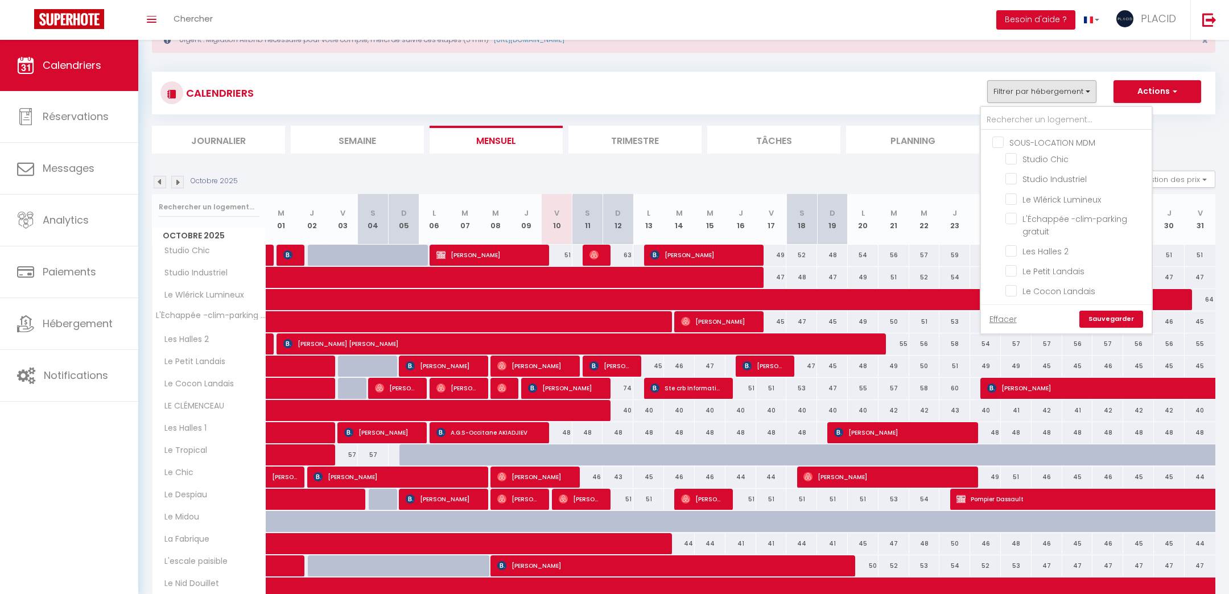
checkbox input "false"
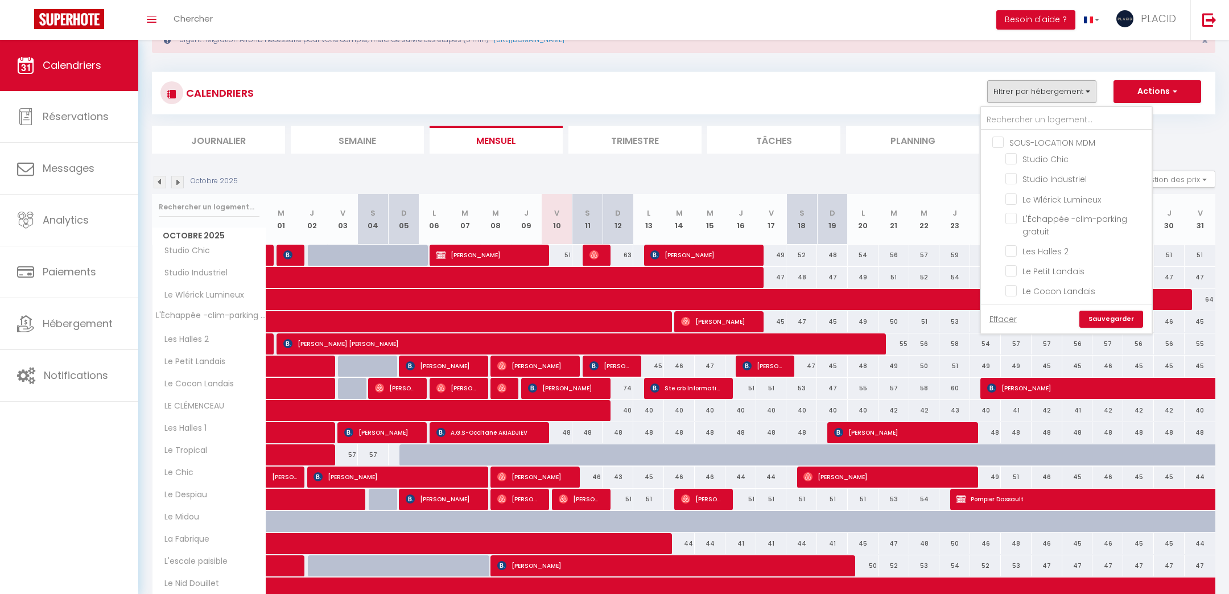
checkbox input "false"
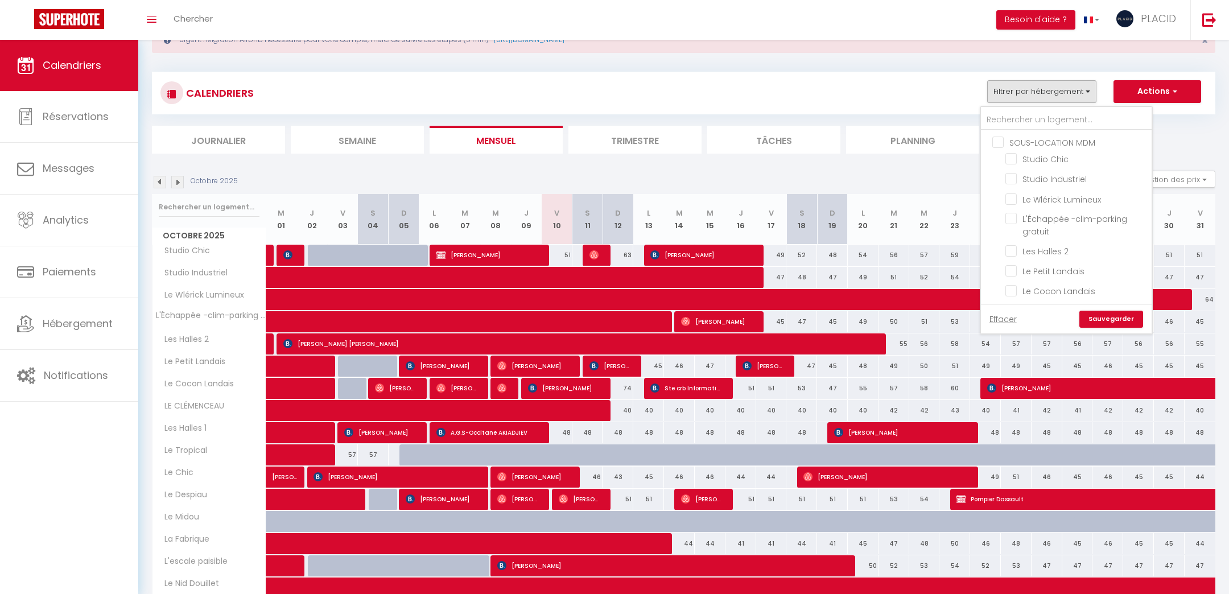
checkbox input "false"
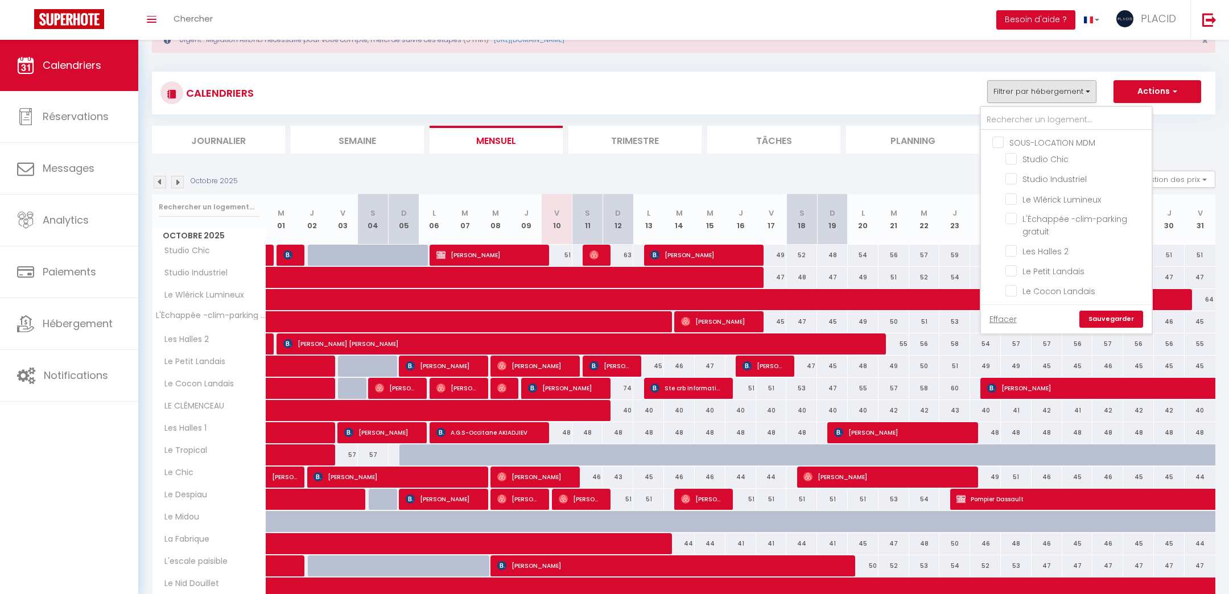
checkbox input "false"
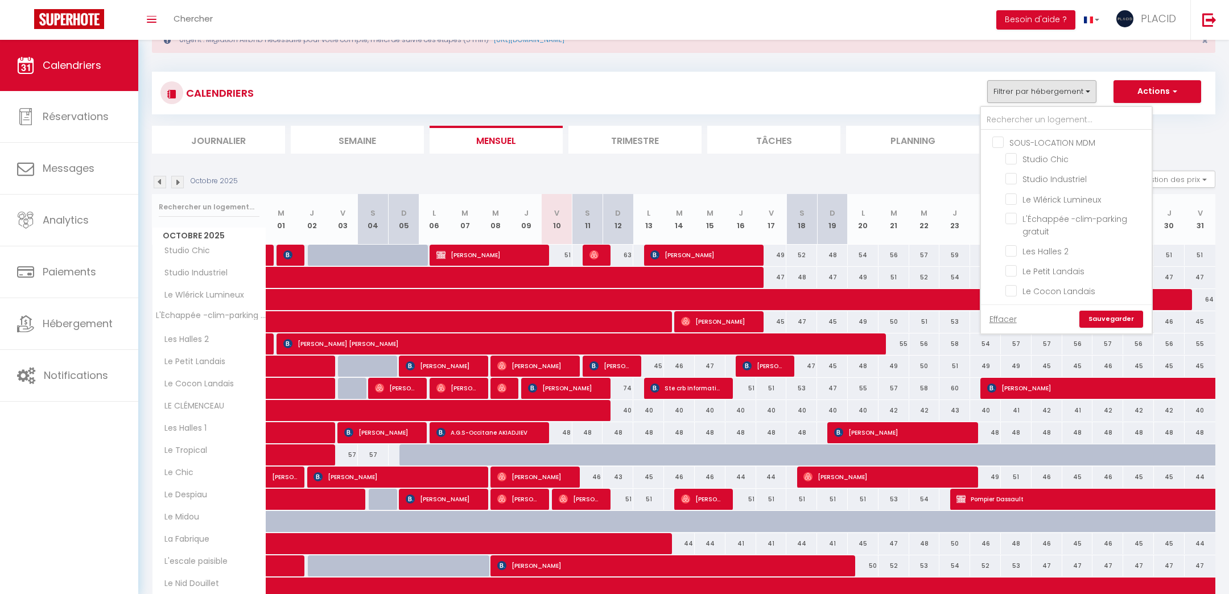
checkbox input "false"
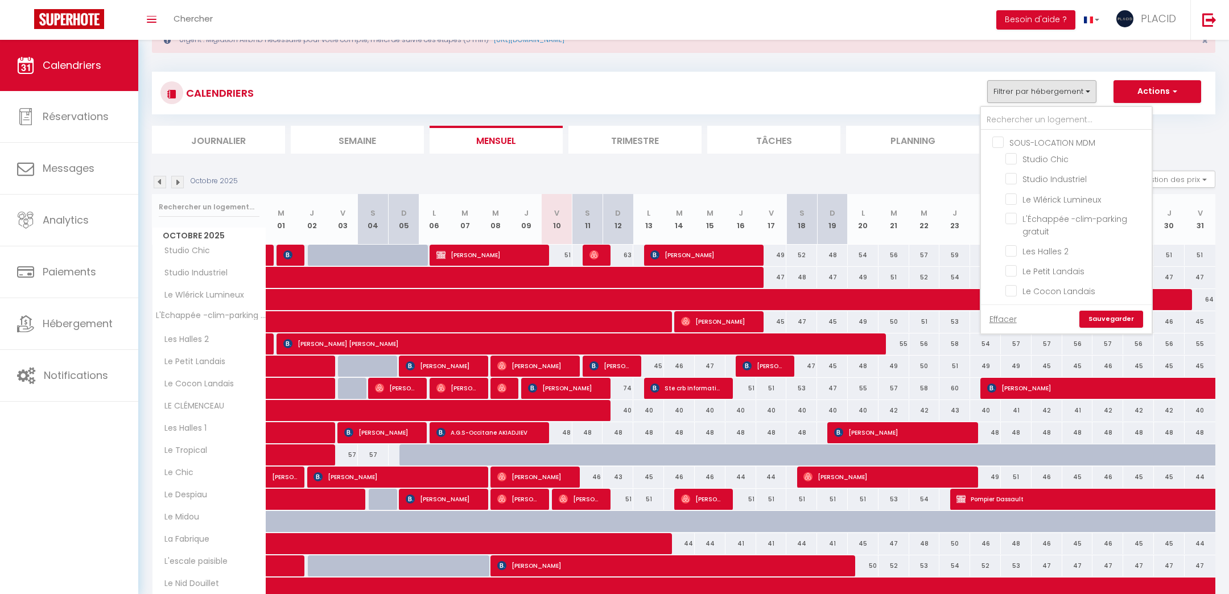
checkbox input "false"
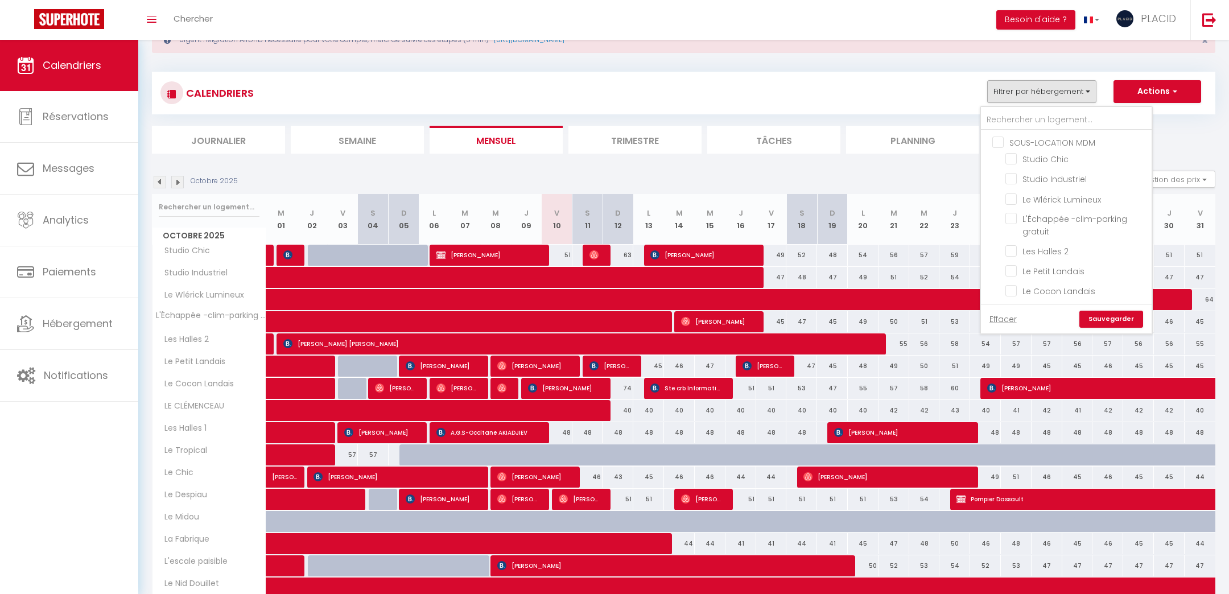
checkbox input "false"
click at [1007, 115] on input "text" at bounding box center [1066, 120] width 171 height 20
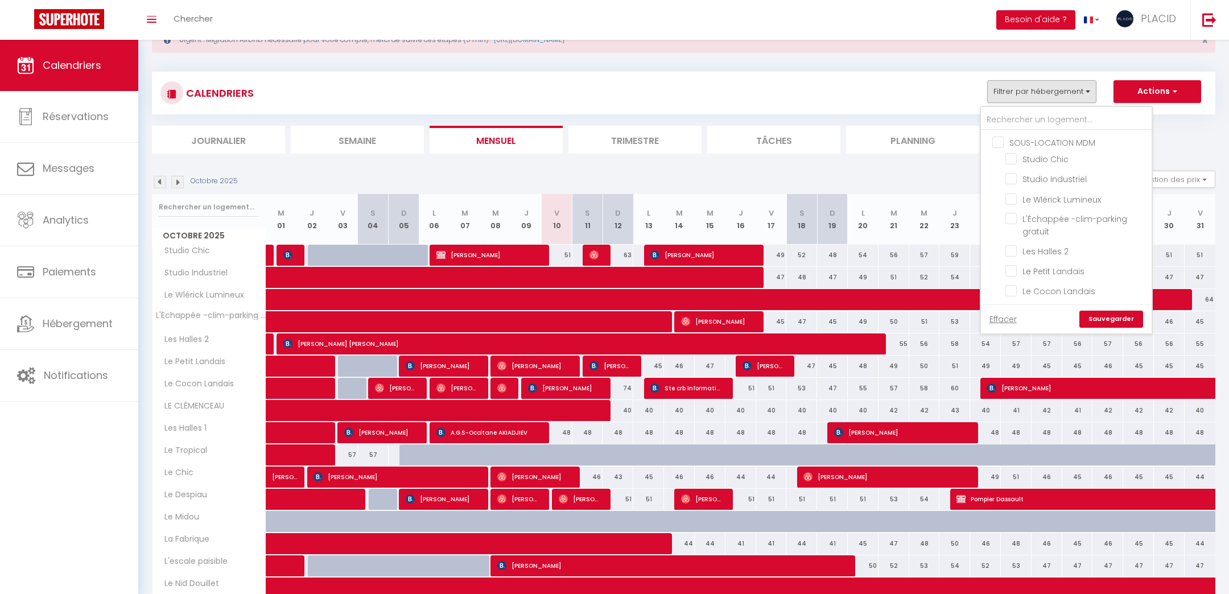
click at [939, 171] on div "Octobre 2025 Gestion des prix Nb Nuits minimum Règles Disponibilité" at bounding box center [683, 182] width 1063 height 23
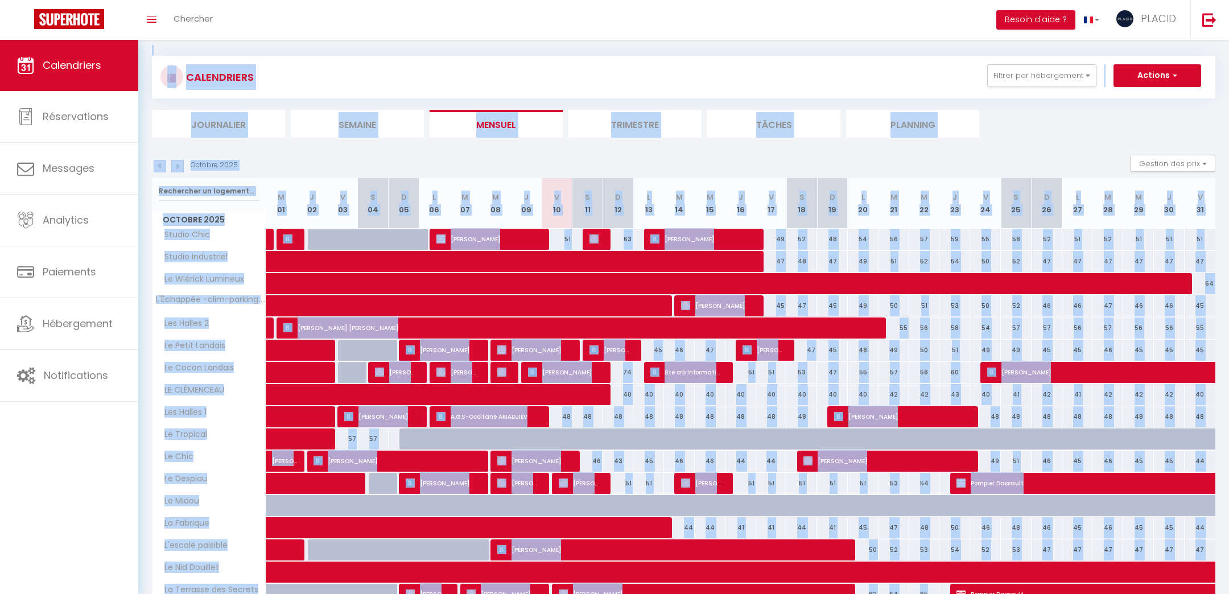
scroll to position [200, 0]
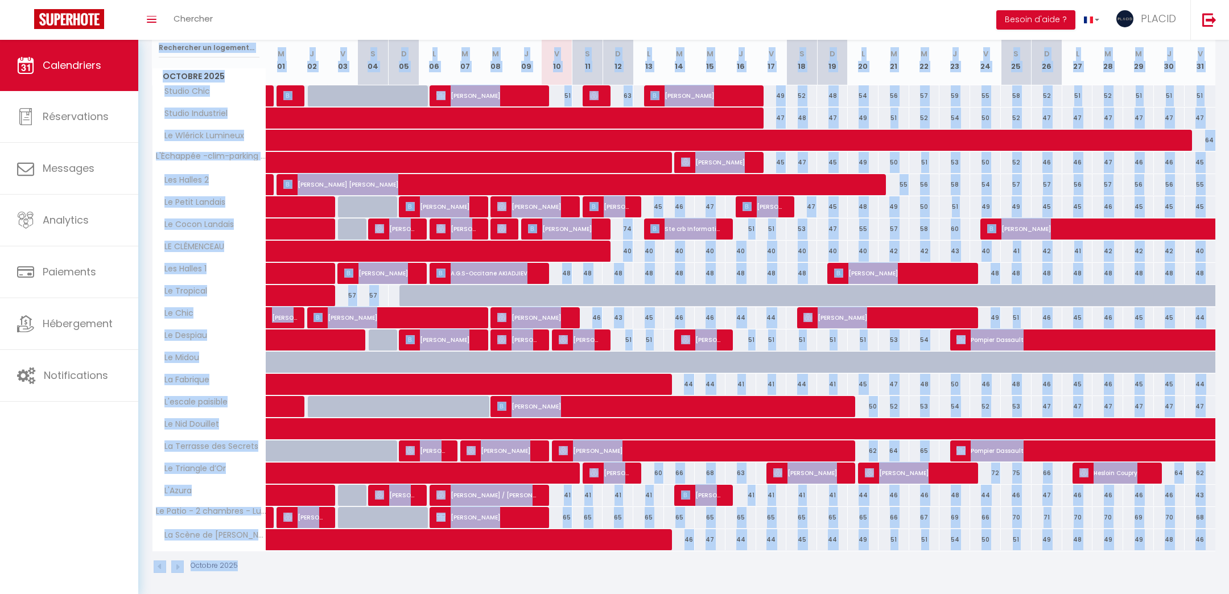
drag, startPoint x: 150, startPoint y: 46, endPoint x: 981, endPoint y: 643, distance: 1023.5
click at [981, 394] on html "🟢 Des questions ou besoin d'assistance pour la migration AirBnB? Prenez rdv >>>…" at bounding box center [614, 97] width 1229 height 594
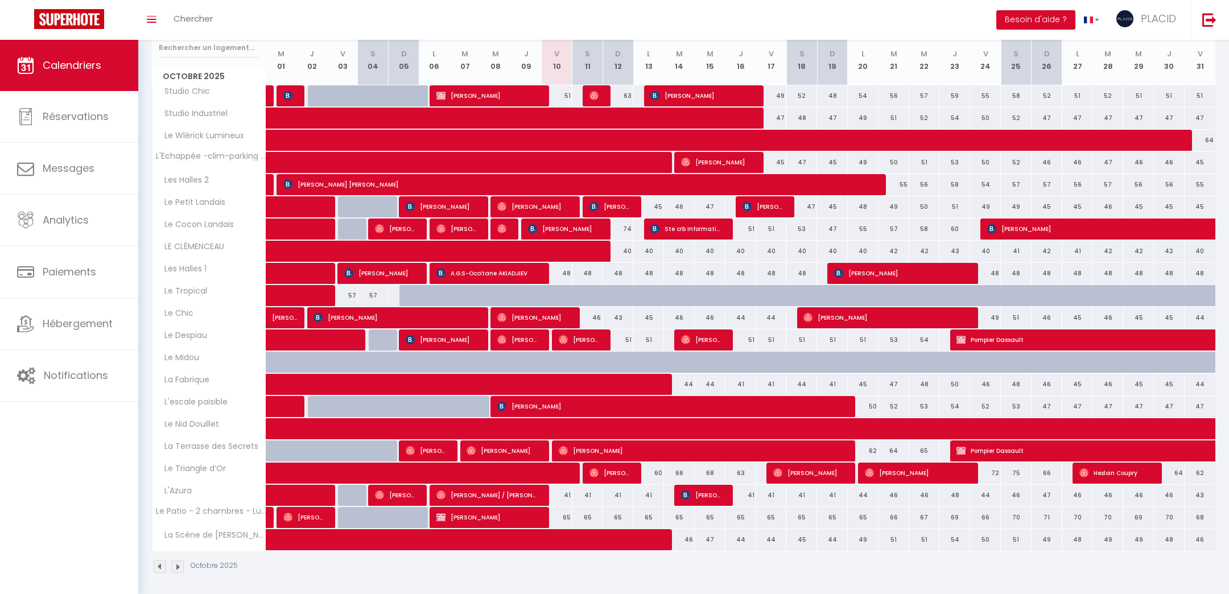
click at [1216, 571] on div "Urgent : Migration Airbnb nécessaire pour votre compte, merci de suivre ces éta…" at bounding box center [683, 219] width 1090 height 759
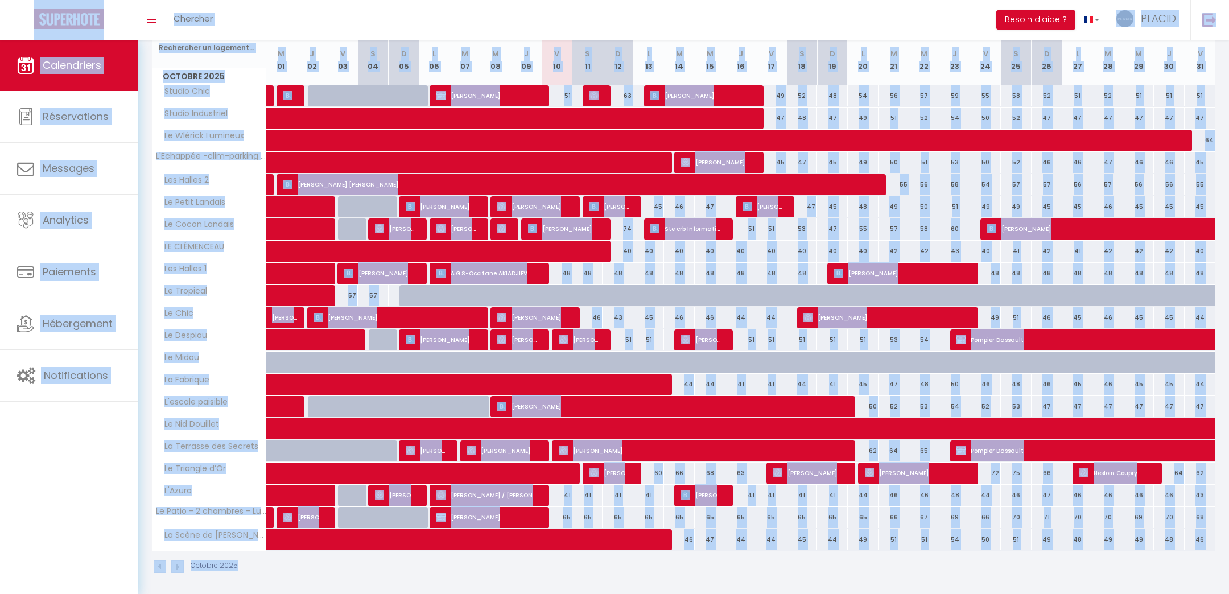
scroll to position [0, 0]
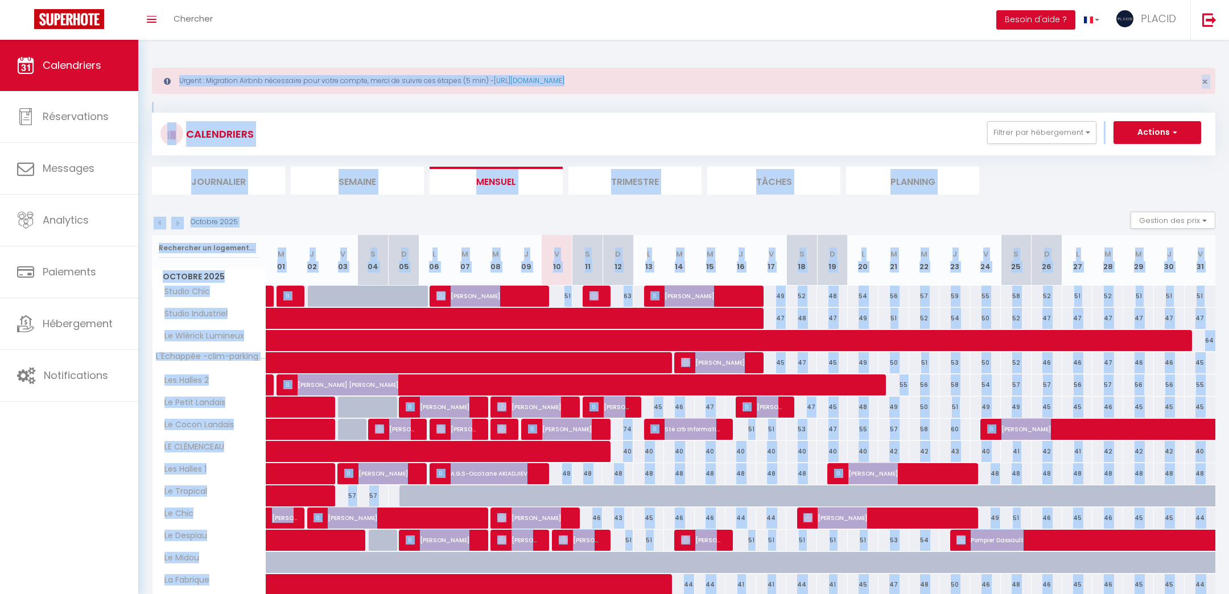
drag, startPoint x: 1216, startPoint y: 571, endPoint x: 81, endPoint y: -50, distance: 1293.6
click at [81, 0] on html "🟢 Des questions ou besoin d'assistance pour la migration AirBnB? Prenez rdv >>>…" at bounding box center [614, 297] width 1229 height 594
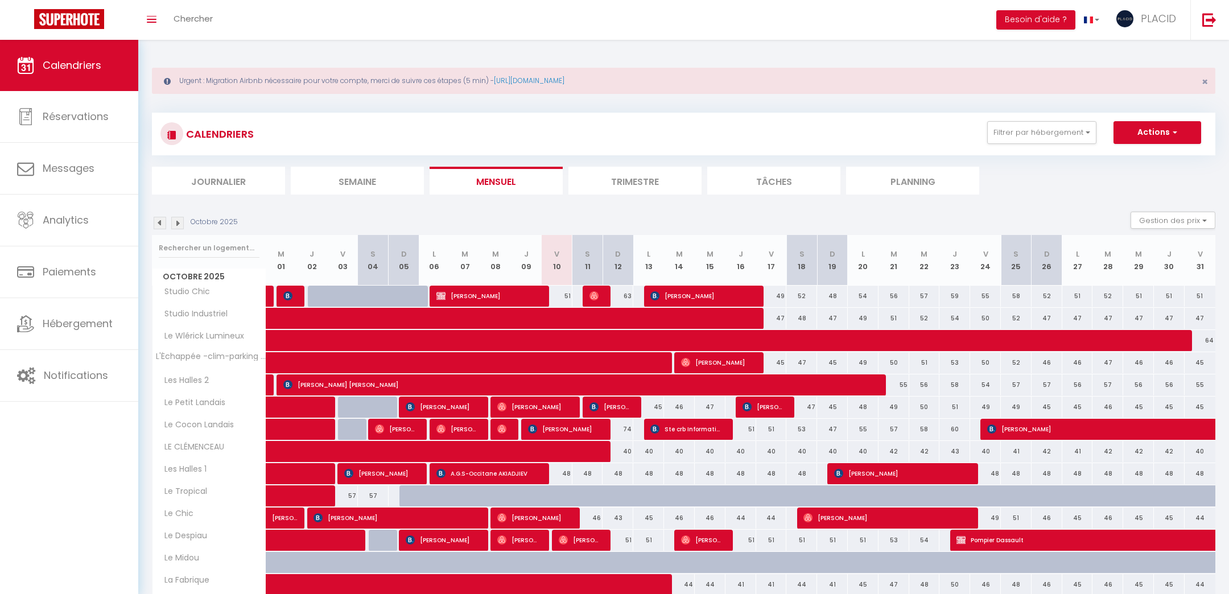
click at [162, 56] on div "Urgent : Migration Airbnb nécessaire pour votre compte, merci de suivre ces éta…" at bounding box center [683, 419] width 1090 height 759
drag, startPoint x: 143, startPoint y: 46, endPoint x: 1048, endPoint y: 462, distance: 996.2
click at [994, 403] on div "Urgent : Migration Airbnb nécessaire pour votre compte, merci de suivre ces éta…" at bounding box center [683, 419] width 1090 height 759
click at [1052, 469] on div "48" at bounding box center [1046, 473] width 31 height 21
type input "48"
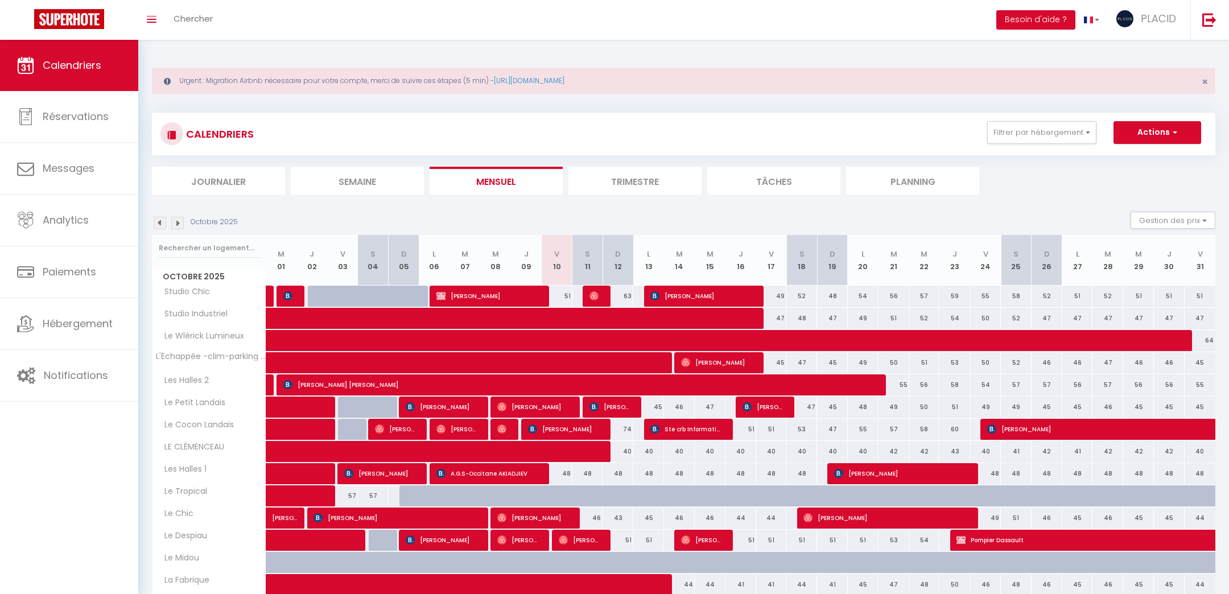
type input "Dim 26 Octobre 2025"
type input "Lun 27 Octobre 2025"
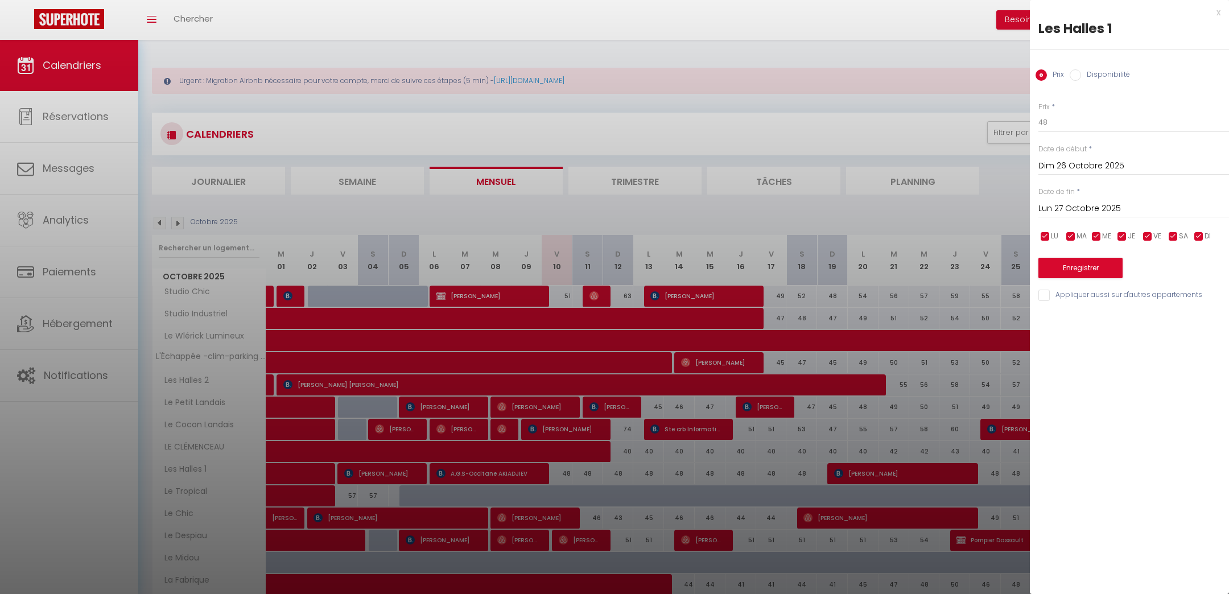
click at [1003, 176] on div at bounding box center [614, 297] width 1229 height 594
checkbox input "false"
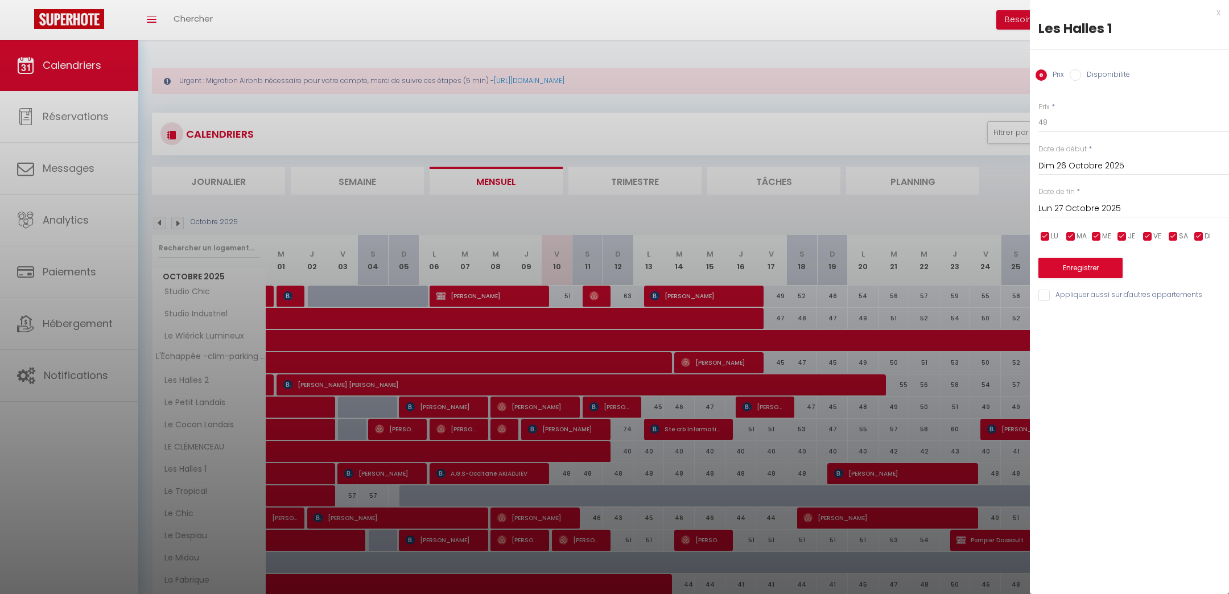
checkbox input "false"
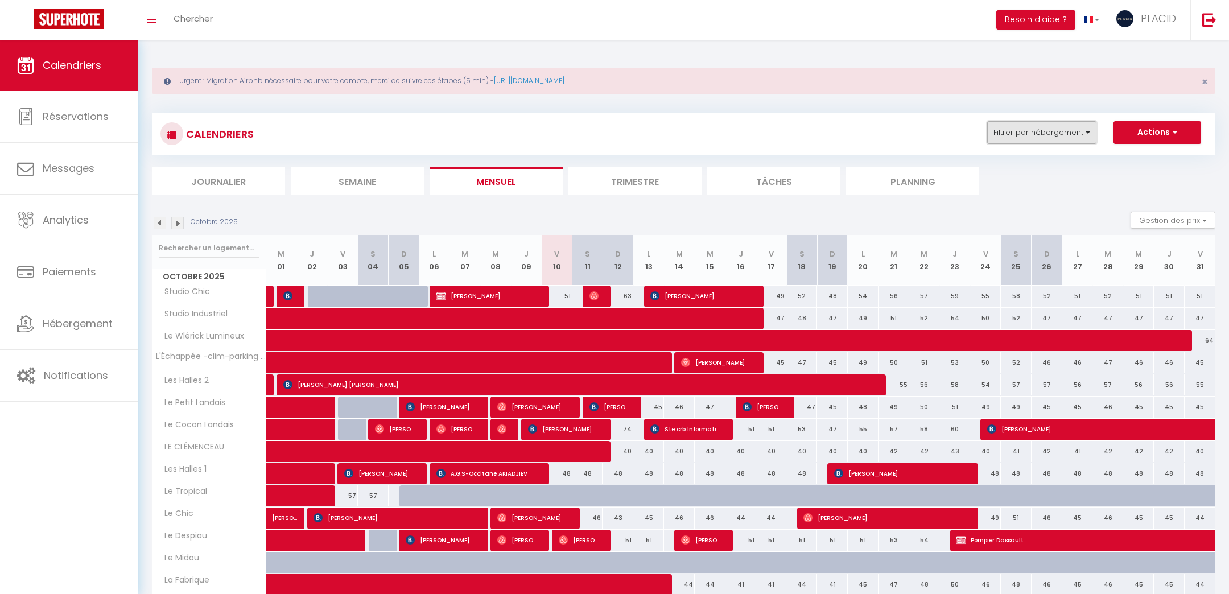
click at [1024, 127] on button "Filtrer par hébergement" at bounding box center [1041, 132] width 109 height 23
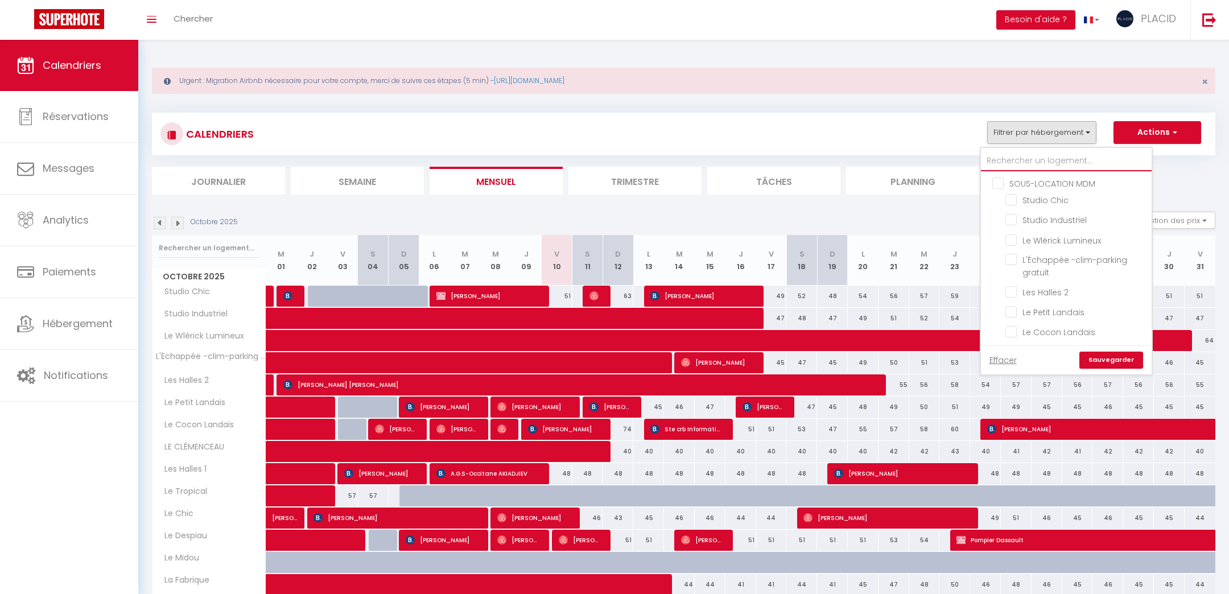
click at [1023, 156] on input "text" at bounding box center [1066, 161] width 171 height 20
click at [894, 142] on div "CALENDRIERS Filtrer par hébergement SOUS-LOCATION MDM Studio Chic Studio Indust…" at bounding box center [683, 134] width 1046 height 26
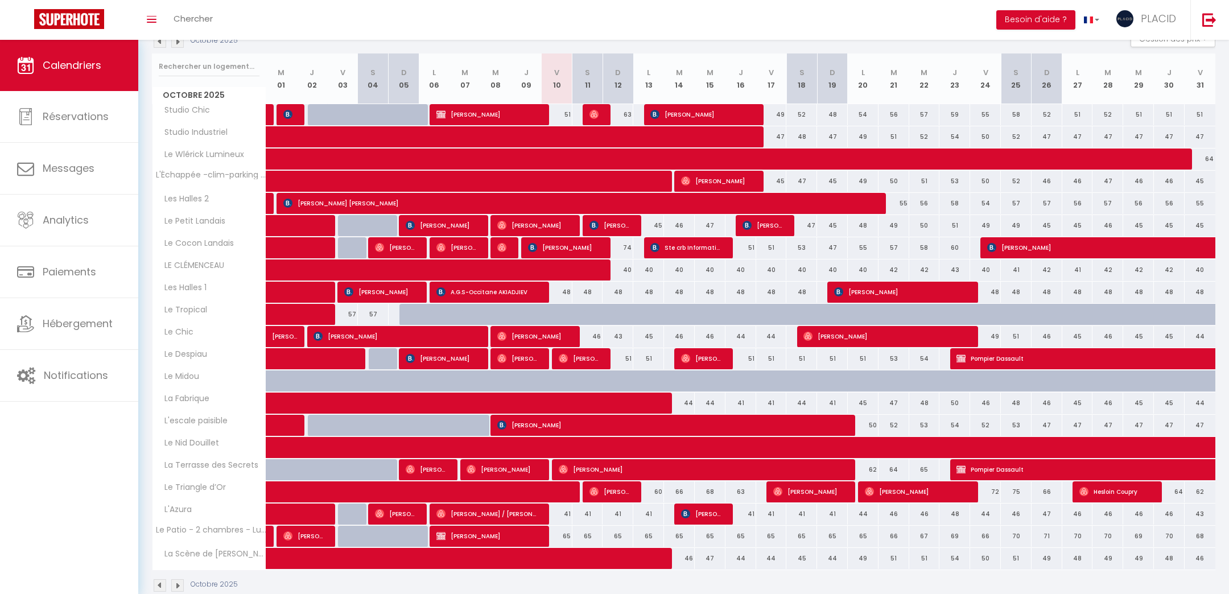
scroll to position [196, 0]
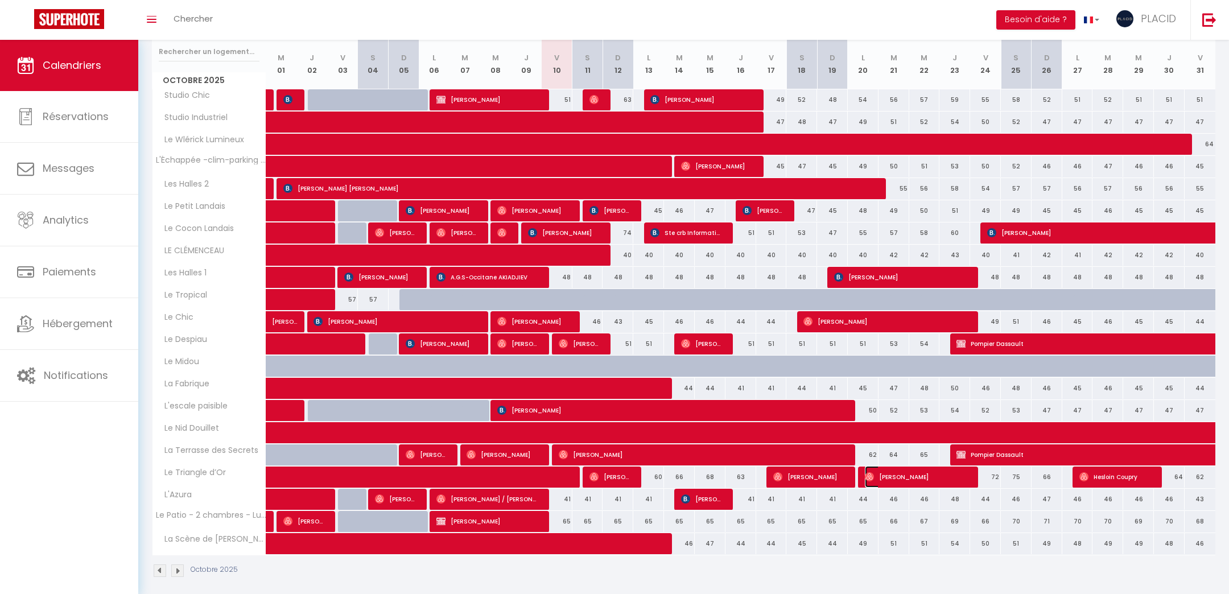
click at [920, 476] on span "[PERSON_NAME]" at bounding box center [916, 477] width 102 height 22
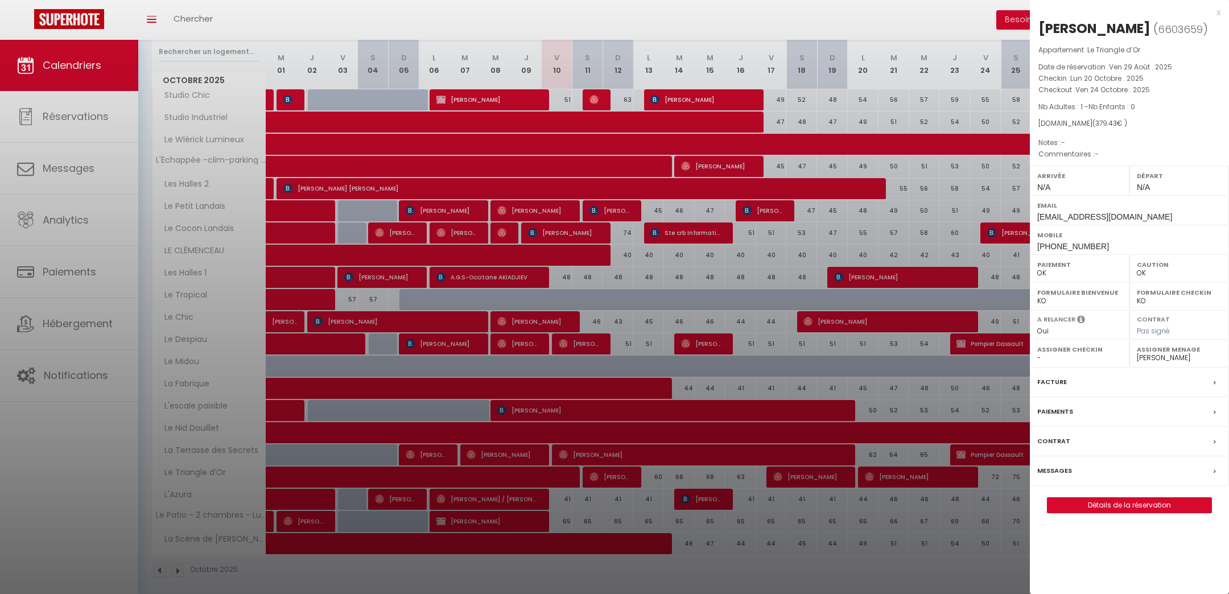
click at [77, 357] on div at bounding box center [614, 297] width 1229 height 594
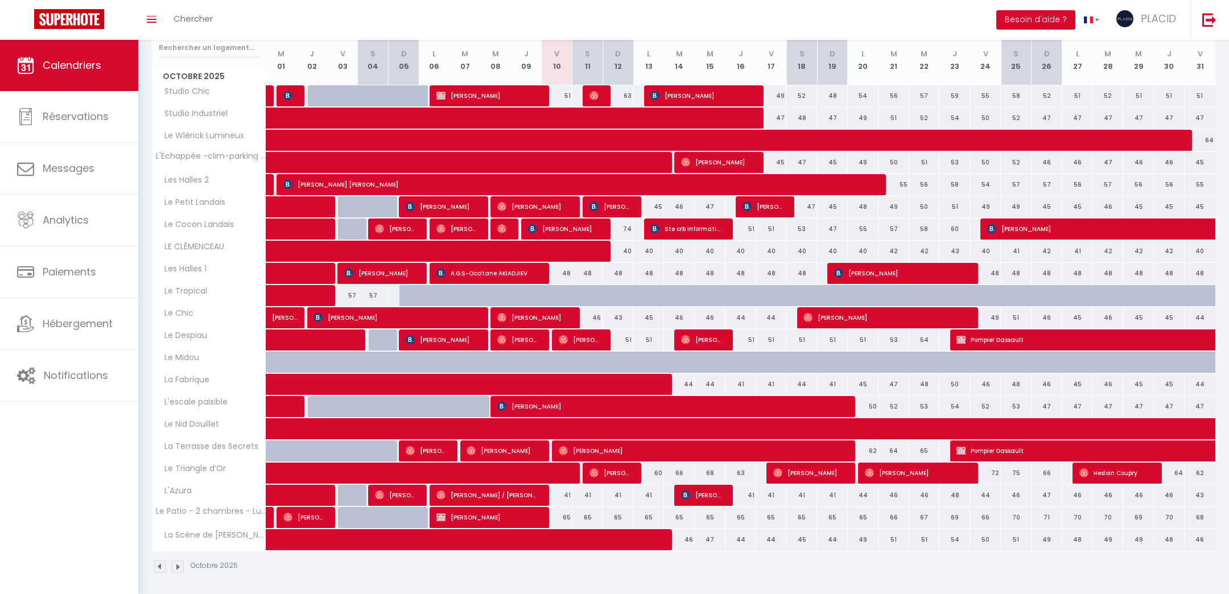
scroll to position [0, 0]
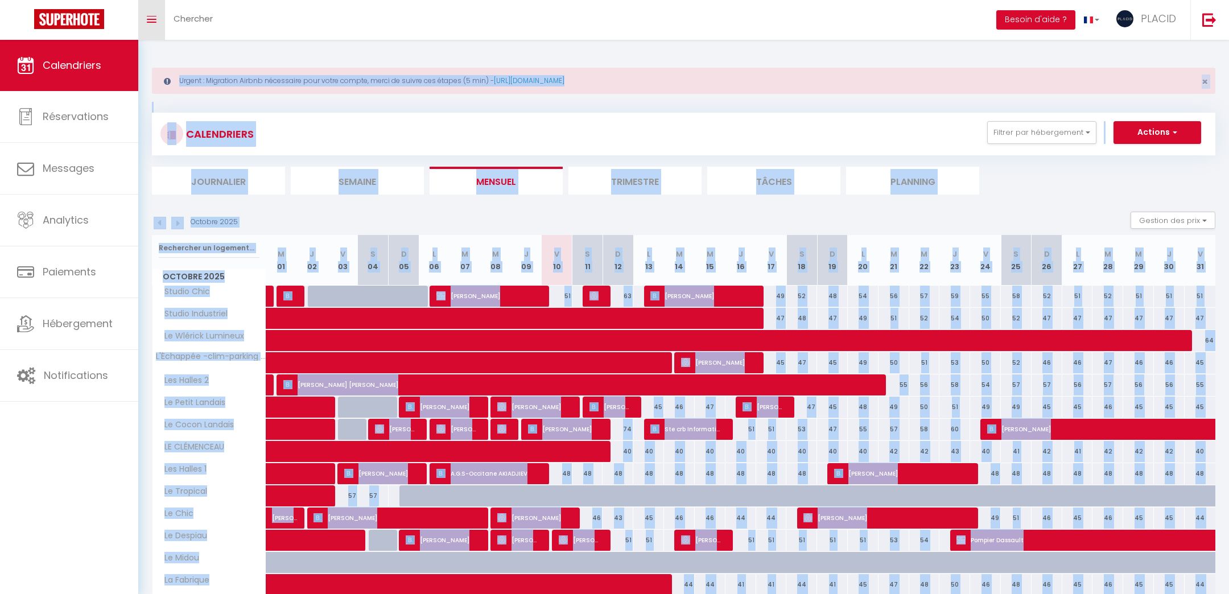
drag, startPoint x: 1189, startPoint y: 584, endPoint x: 144, endPoint y: 18, distance: 1188.6
click at [61, 0] on html "🟢 Des questions ou besoin d'assistance pour la migration AirBnB? Prenez rdv >>>…" at bounding box center [614, 297] width 1229 height 594
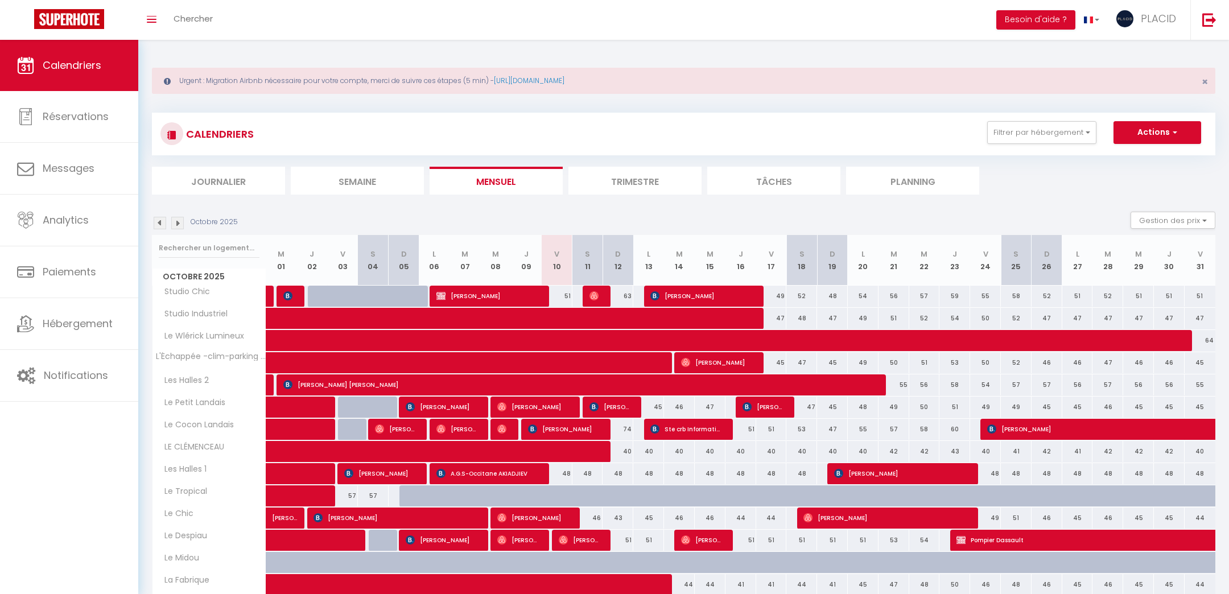
click at [146, 56] on div "Urgent : Migration Airbnb nécessaire pour votre compte, merci de suivre ces éta…" at bounding box center [683, 419] width 1090 height 759
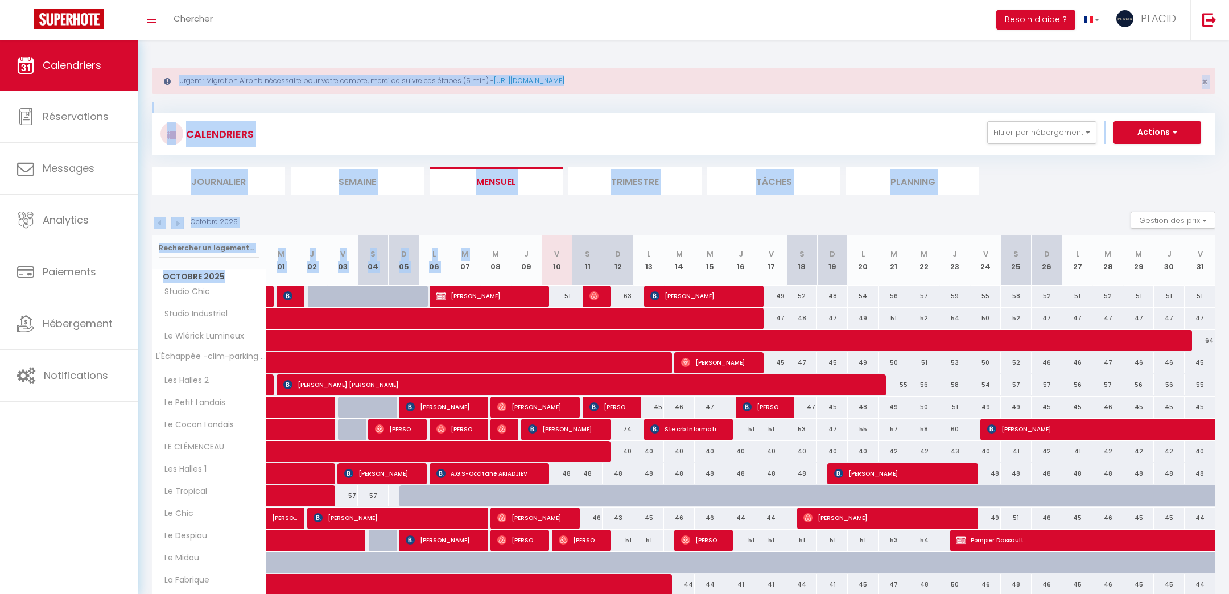
drag, startPoint x: 147, startPoint y: 51, endPoint x: 457, endPoint y: 271, distance: 379.7
click at [457, 271] on div "Urgent : Migration Airbnb nécessaire pour votre compte, merci de suivre ces éta…" at bounding box center [683, 419] width 1090 height 759
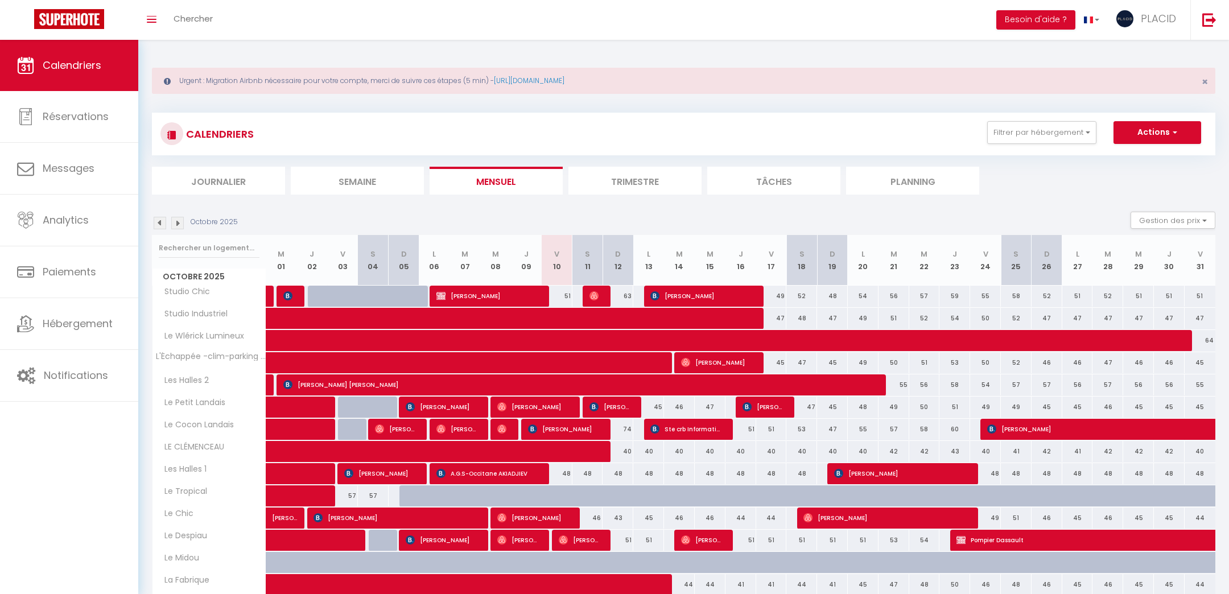
click at [76, 503] on div "Calendriers Réservations Messages Analytics Paiements Hébergement Notifications" at bounding box center [69, 318] width 138 height 556
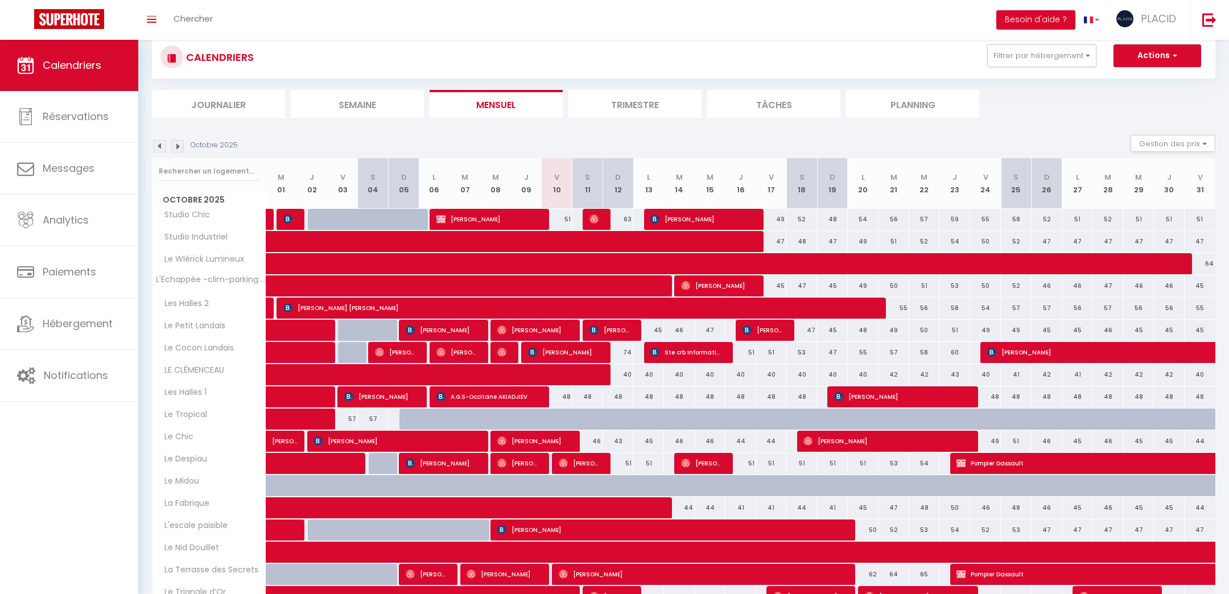
scroll to position [200, 0]
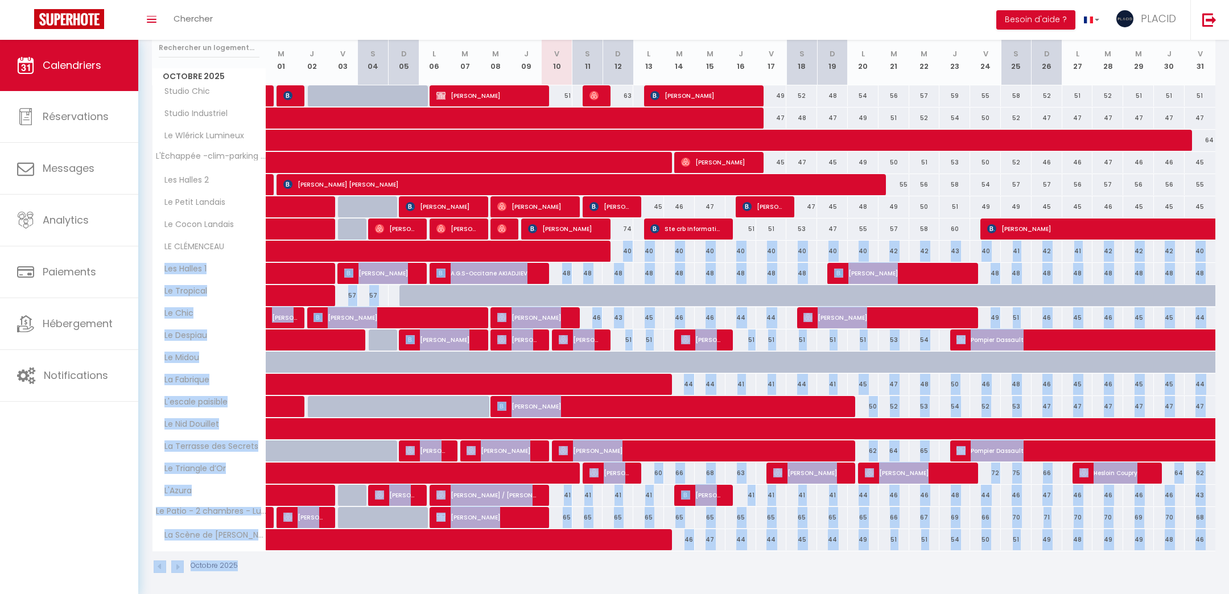
drag, startPoint x: 799, startPoint y: 561, endPoint x: 388, endPoint y: 259, distance: 510.6
click at [388, 259] on div "Octobre 2025 Gestion des prix Nb Nuits minimum Règles Disponibilité Octobre 202…" at bounding box center [683, 297] width 1063 height 573
click at [777, 552] on div "Octobre 2025" at bounding box center [683, 568] width 1063 height 34
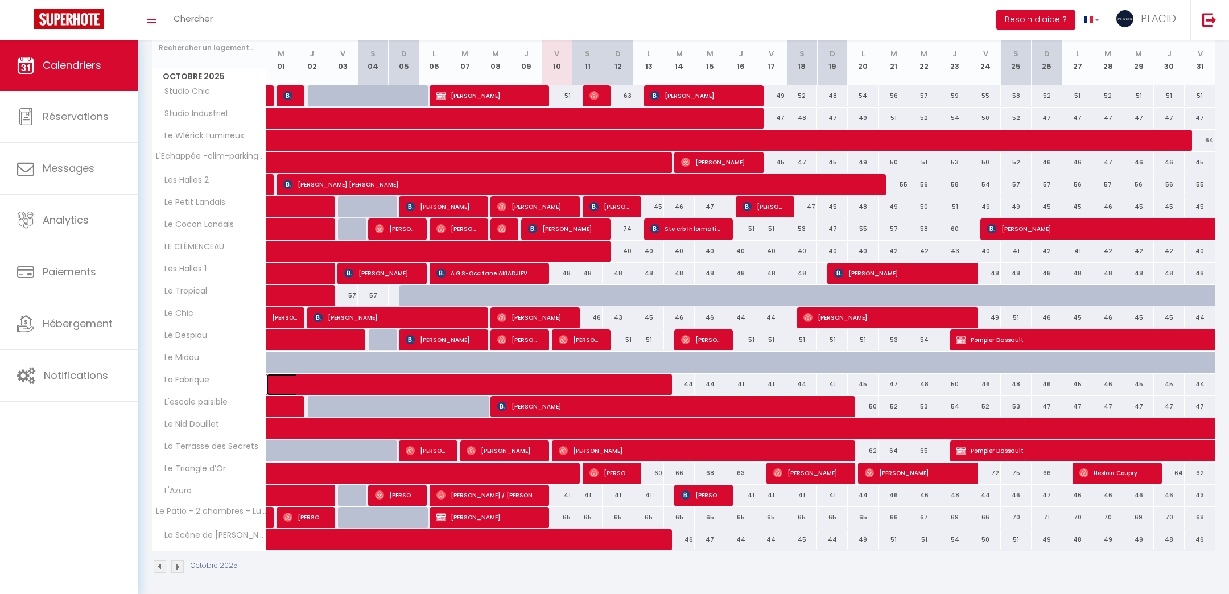
click at [312, 381] on span at bounding box center [453, 385] width 340 height 22
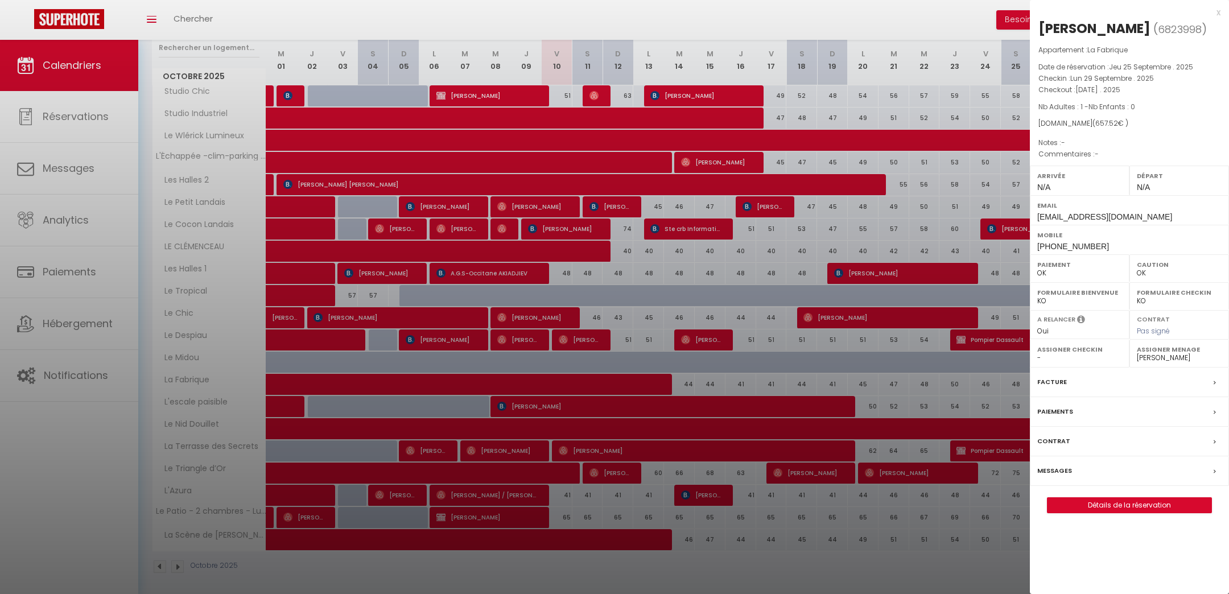
click at [884, 564] on div at bounding box center [614, 297] width 1229 height 594
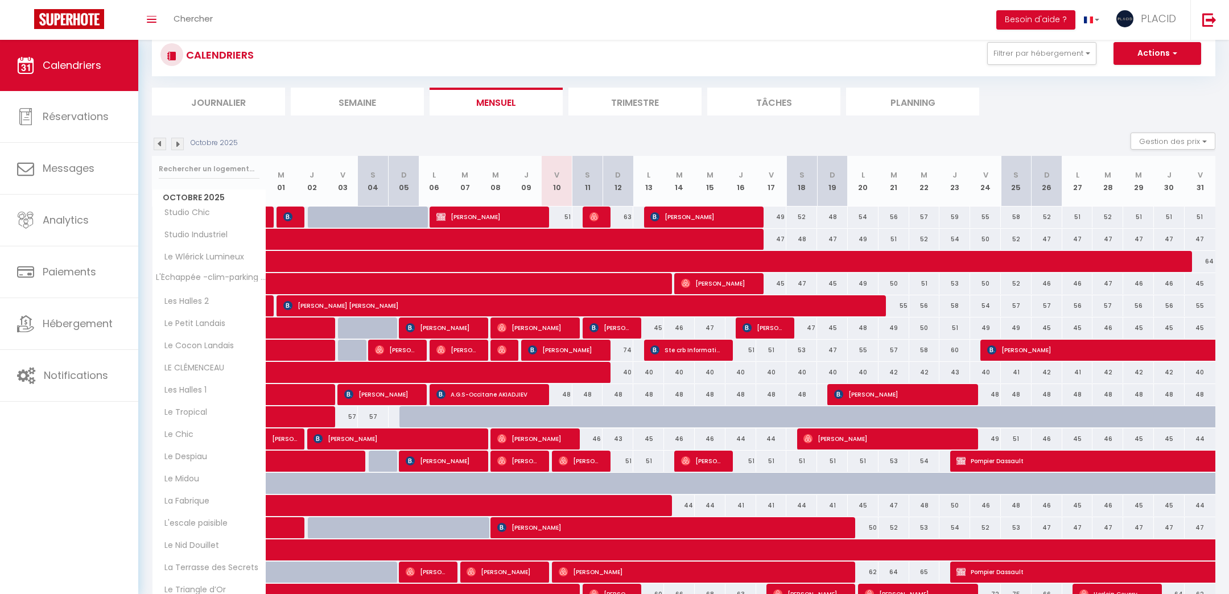
scroll to position [57, 0]
